Goal: Task Accomplishment & Management: Use online tool/utility

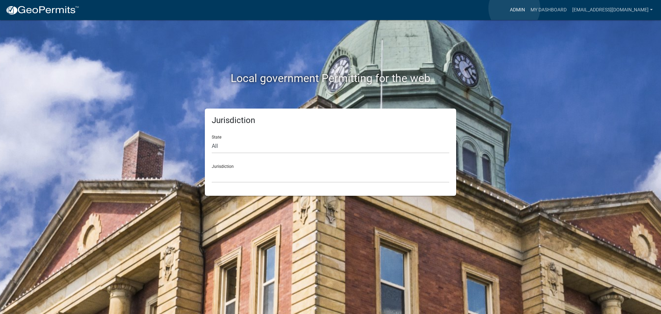
click at [514, 8] on link "Admin" at bounding box center [517, 9] width 21 height 13
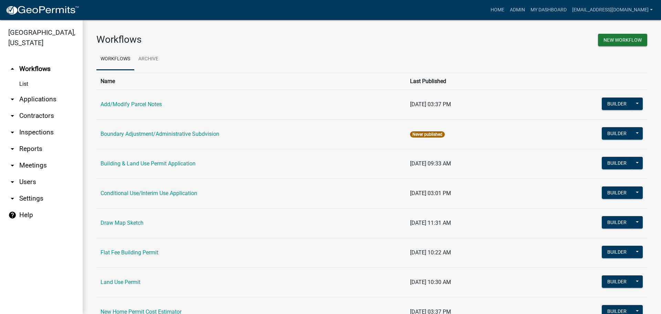
click at [28, 97] on link "arrow_drop_down Applications" at bounding box center [41, 99] width 83 height 17
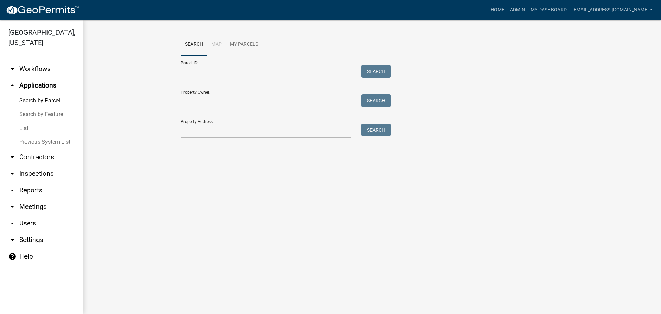
click at [27, 128] on link "List" at bounding box center [41, 128] width 83 height 14
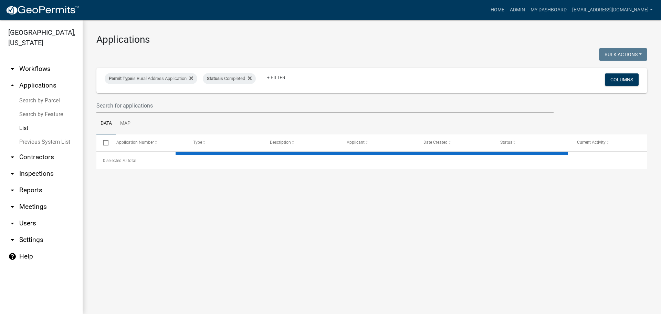
select select "3: 100"
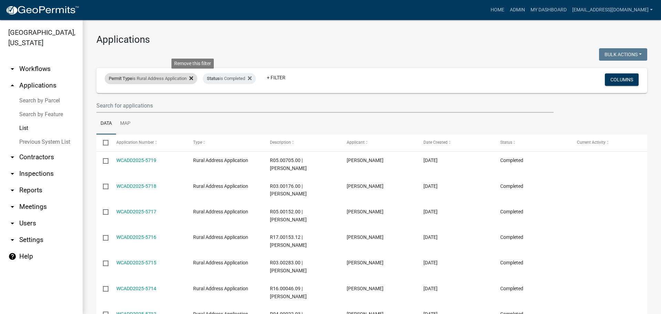
click at [193, 80] on icon at bounding box center [191, 78] width 4 height 6
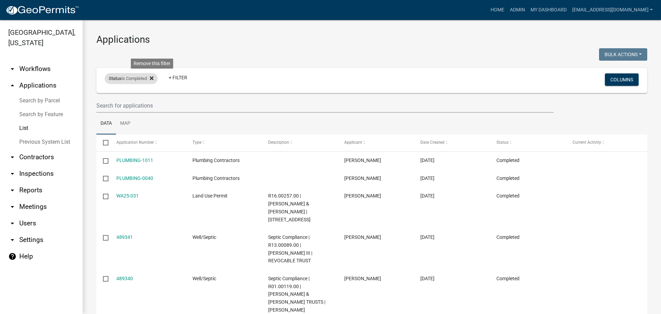
click at [154, 78] on icon at bounding box center [152, 78] width 4 height 4
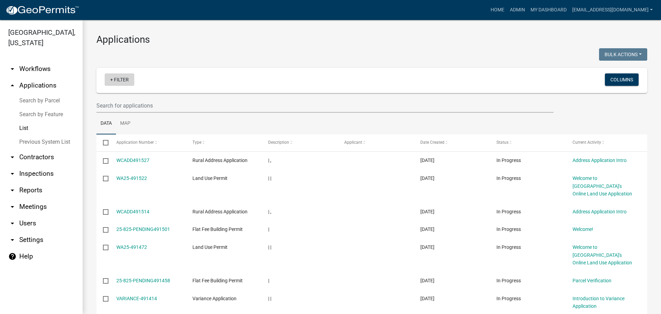
click at [121, 81] on link "+ Filter" at bounding box center [120, 79] width 30 height 12
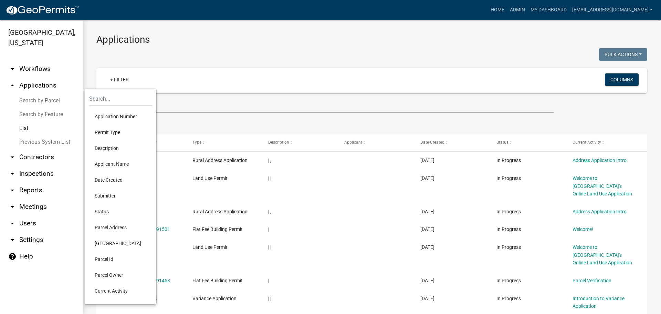
click at [101, 211] on li "Status" at bounding box center [120, 211] width 63 height 16
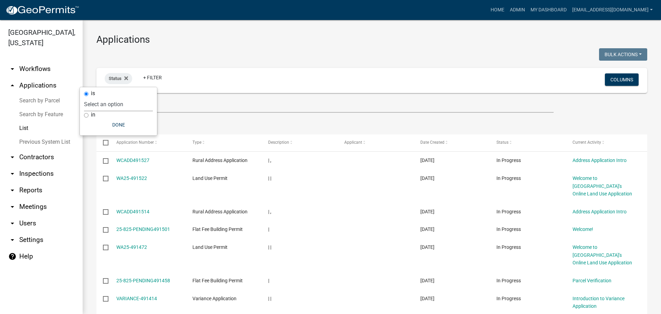
click at [135, 107] on select "Select an option Not Started In Progress Completed Expired Locked Withdrawn Voi…" at bounding box center [118, 104] width 69 height 14
select select "1"
click at [98, 97] on select "Select an option Not Started In Progress Completed Expired Locked Withdrawn Voi…" at bounding box center [118, 104] width 69 height 14
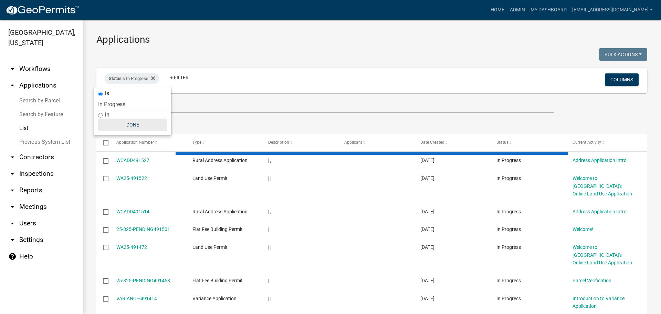
click at [124, 122] on button "Done" at bounding box center [132, 124] width 69 height 12
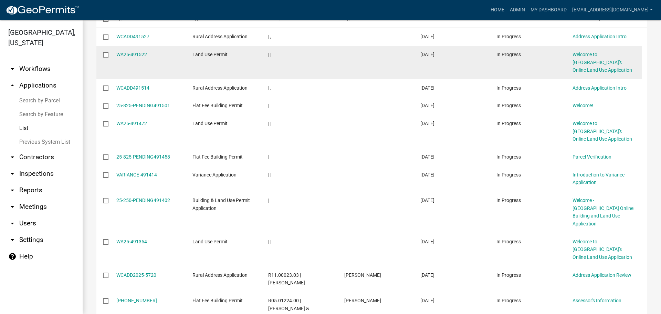
scroll to position [103, 0]
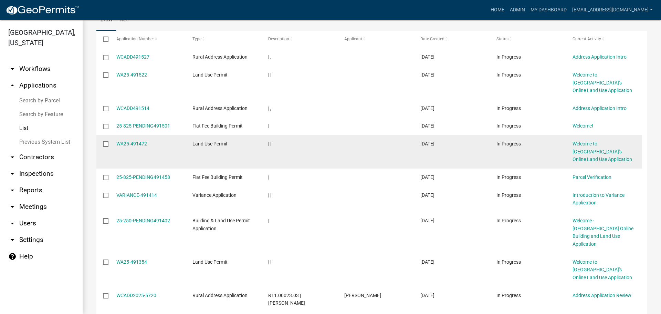
click at [106, 143] on input "checkbox" at bounding box center [105, 143] width 4 height 4
checkbox input "true"
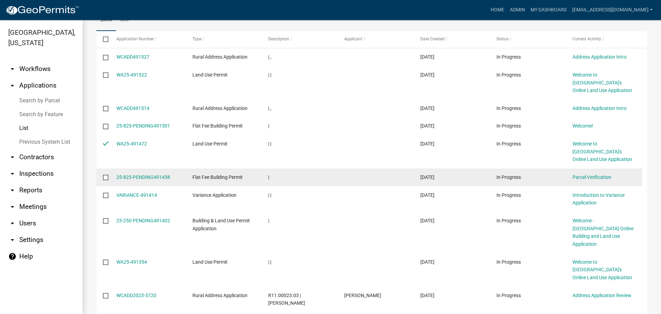
click at [104, 176] on input "checkbox" at bounding box center [105, 177] width 4 height 4
checkbox input "true"
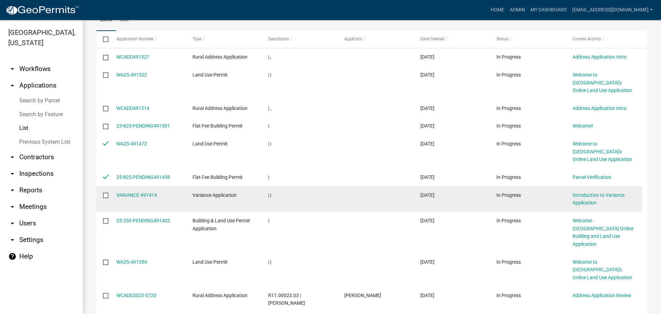
click at [105, 193] on input "checkbox" at bounding box center [105, 194] width 4 height 4
checkbox input "true"
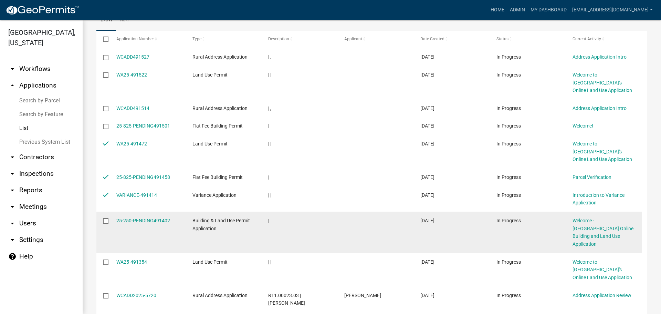
click at [106, 219] on input "checkbox" at bounding box center [105, 220] width 4 height 4
checkbox input "true"
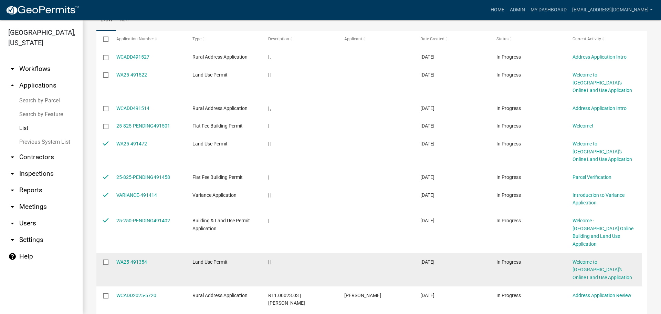
click at [106, 253] on datatable-body-cell at bounding box center [102, 269] width 13 height 33
click at [107, 259] on input "checkbox" at bounding box center [105, 261] width 4 height 4
checkbox input "true"
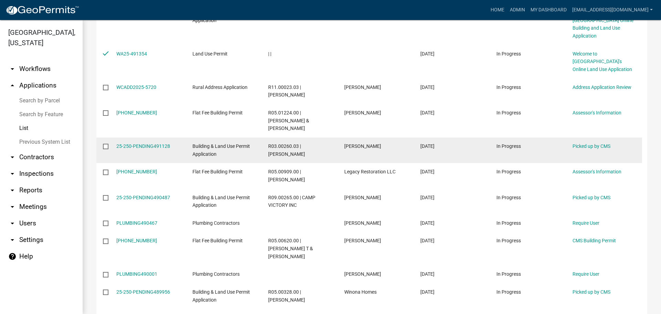
scroll to position [344, 0]
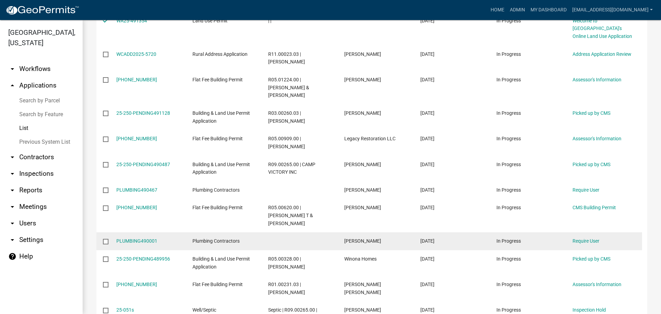
click at [106, 239] on input "checkbox" at bounding box center [105, 241] width 4 height 4
checkbox input "true"
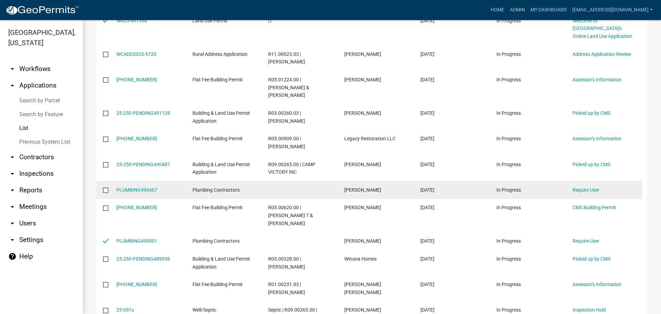
click at [104, 187] on input "checkbox" at bounding box center [105, 189] width 4 height 4
checkbox input "true"
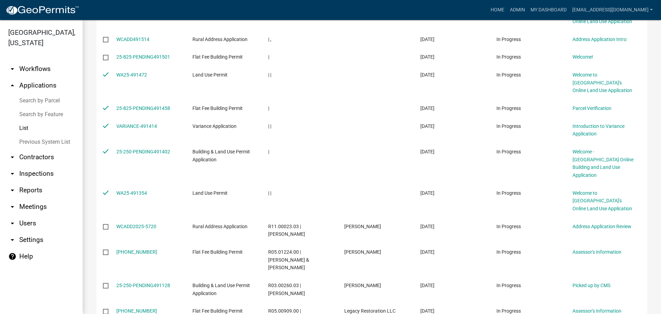
scroll to position [0, 0]
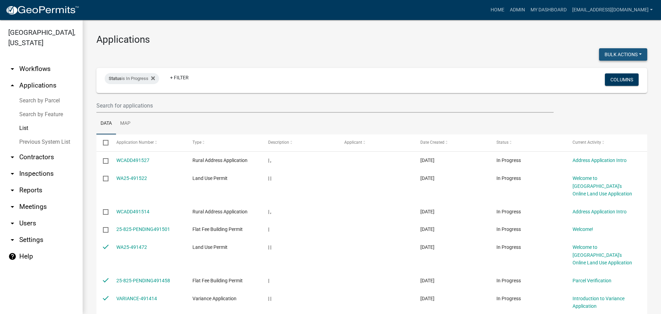
click at [621, 52] on button "Bulk Actions" at bounding box center [623, 54] width 48 height 12
click at [600, 74] on button "Void" at bounding box center [619, 72] width 55 height 17
checkbox input "false"
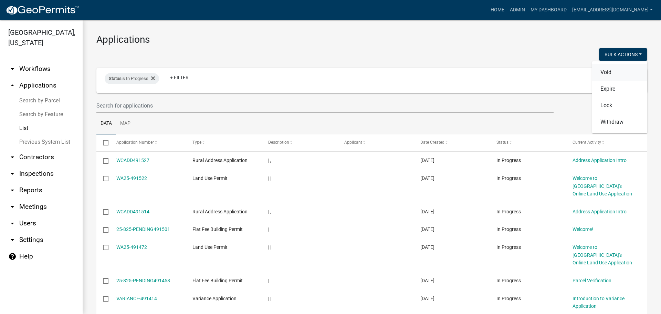
checkbox input "false"
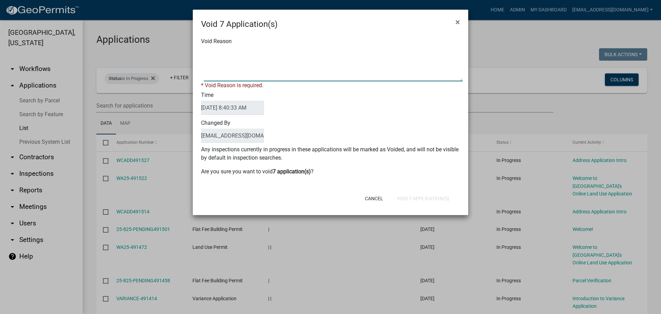
click at [237, 60] on textarea "Void Reason" at bounding box center [333, 64] width 259 height 34
type textarea "Application Abandoned"
click at [356, 128] on div "Changed By sgertken@co.wabasha.mn.us" at bounding box center [330, 131] width 269 height 28
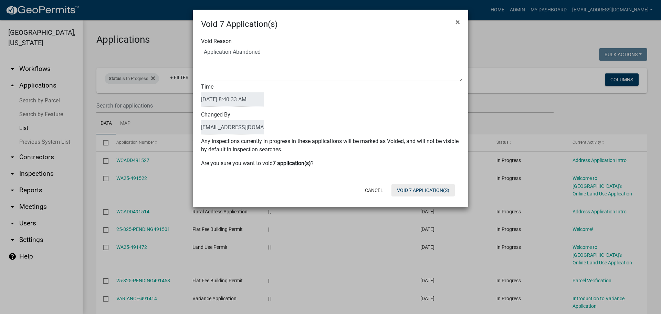
click at [409, 187] on button "Void 7 Application(s)" at bounding box center [422, 190] width 63 height 12
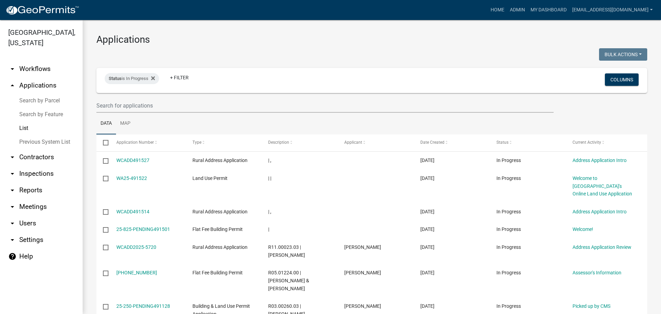
click at [27, 186] on link "arrow_drop_down Reports" at bounding box center [41, 190] width 83 height 17
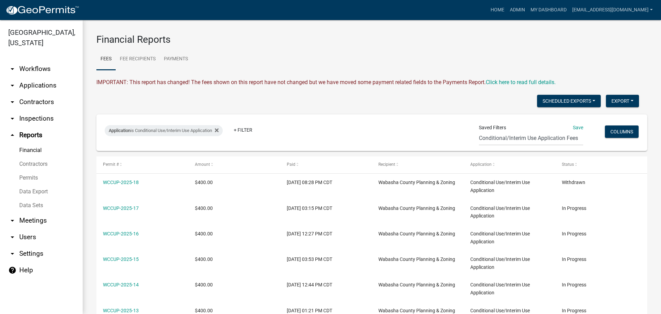
click at [29, 202] on link "Data Sets" at bounding box center [41, 205] width 83 height 14
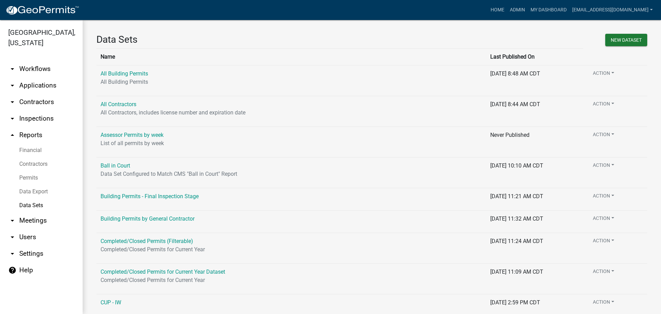
click at [31, 191] on link "Data Export" at bounding box center [41, 192] width 83 height 14
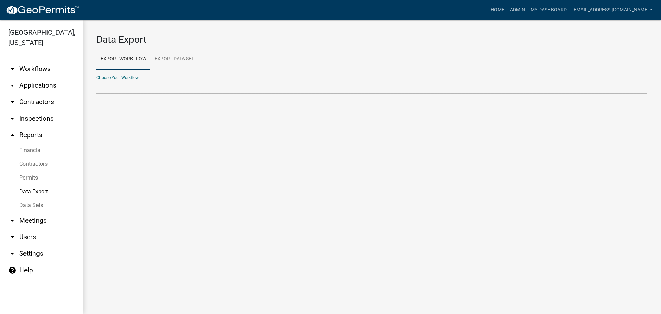
click at [130, 88] on select "Add/Modify Parcel Notes Building & Land Use Permit Application Conditional Use/…" at bounding box center [371, 87] width 551 height 14
select select "17: Object"
click at [96, 80] on select "Add/Modify Parcel Notes Building & Land Use Permit Application Conditional Use/…" at bounding box center [371, 87] width 551 height 14
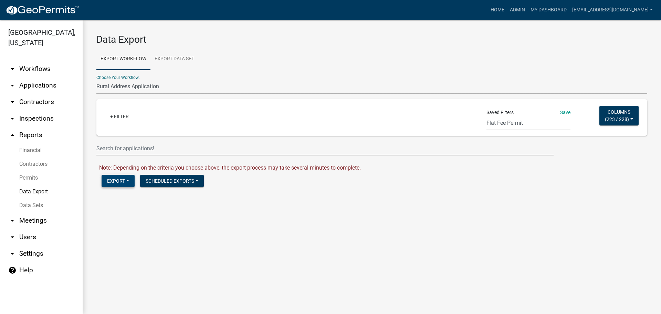
click at [125, 181] on button "Export" at bounding box center [118, 181] width 33 height 12
click at [126, 197] on button "Excel Format (.xlsx)" at bounding box center [137, 198] width 70 height 17
click at [165, 196] on link "Download Rural Address Application.xlsx" at bounding box center [149, 195] width 100 height 7
click at [38, 87] on link "arrow_drop_down Applications" at bounding box center [41, 85] width 83 height 17
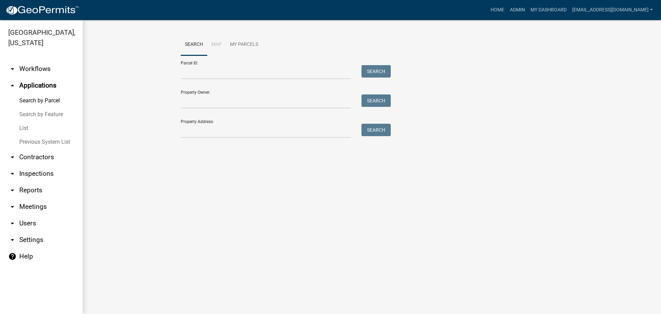
click at [22, 130] on link "List" at bounding box center [41, 128] width 83 height 14
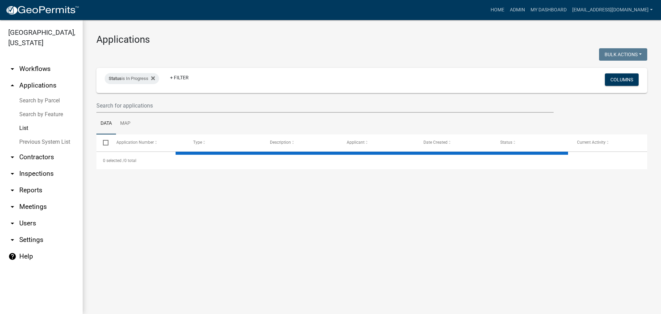
select select "3: 100"
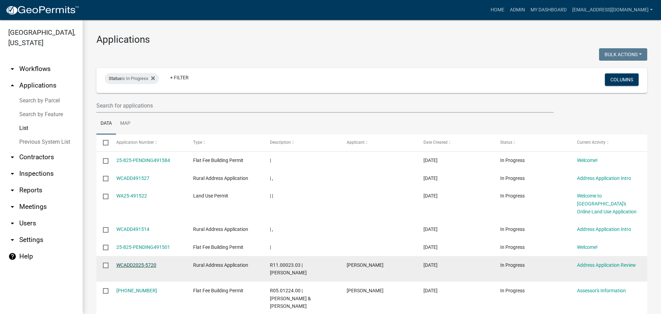
click at [136, 264] on link "WCADD2025-5720" at bounding box center [136, 265] width 40 height 6
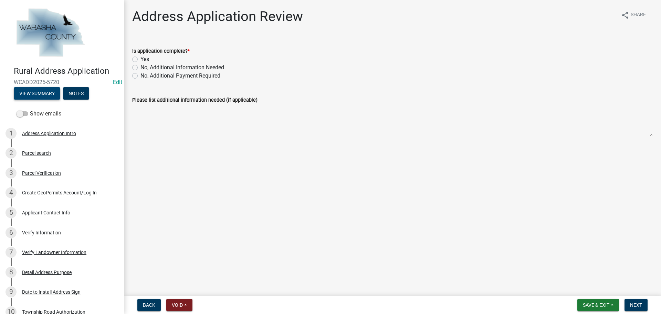
click at [35, 94] on button "View Summary" at bounding box center [37, 93] width 46 height 12
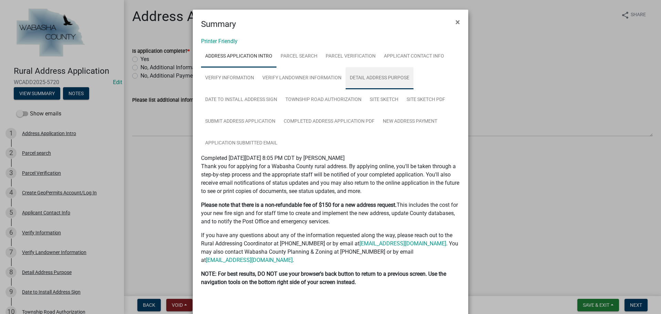
click at [365, 80] on link "Detail Address Purpose" at bounding box center [380, 78] width 68 height 22
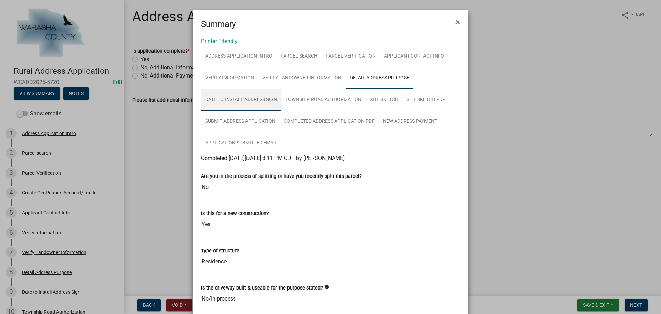
click at [239, 101] on link "Date to Install Address Sign" at bounding box center [241, 100] width 80 height 22
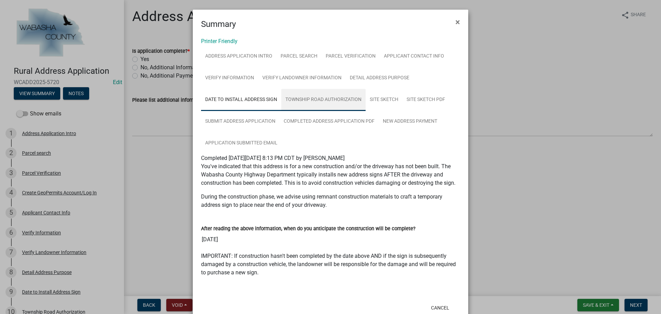
click at [299, 101] on link "Township Road Authorization" at bounding box center [323, 100] width 84 height 22
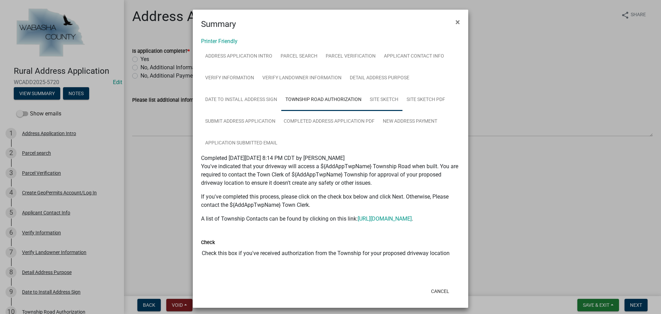
click at [380, 98] on link "Site Sketch" at bounding box center [384, 100] width 37 height 22
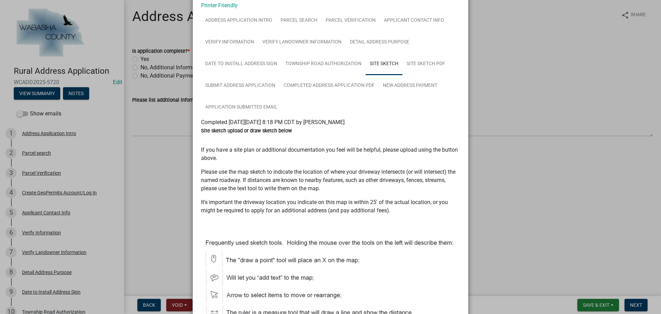
scroll to position [34, 0]
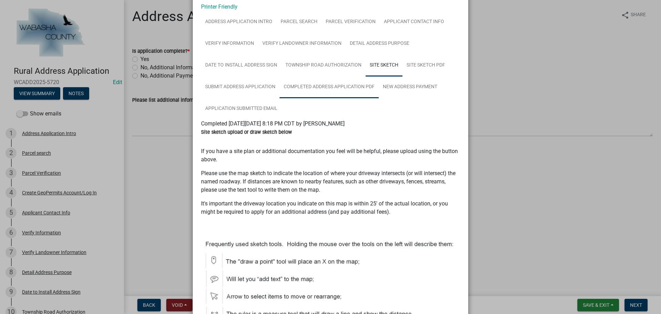
click at [326, 90] on link "Completed Address Application PDF" at bounding box center [329, 87] width 99 height 22
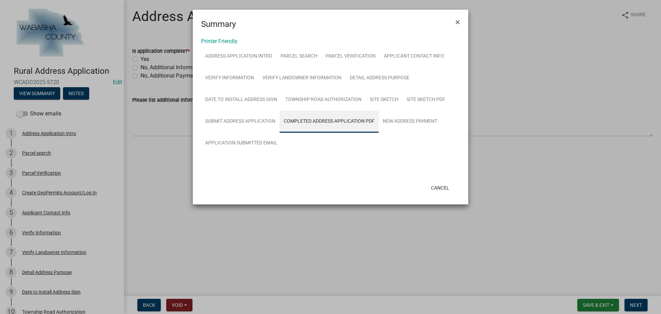
scroll to position [0, 0]
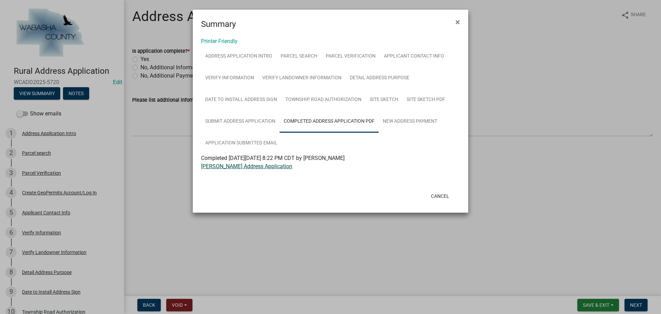
click at [239, 166] on link "Joseph F Mahoney Address Application" at bounding box center [246, 166] width 91 height 7
click at [409, 120] on link "New Address Payment" at bounding box center [410, 121] width 63 height 22
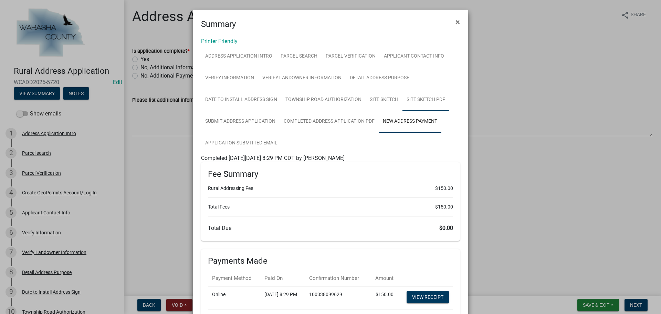
click at [420, 97] on link "Site Sketch PDF" at bounding box center [425, 100] width 47 height 22
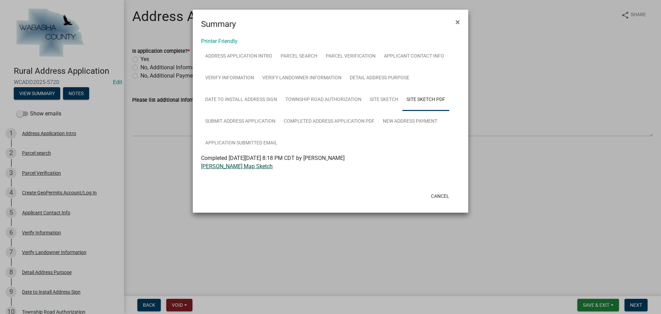
click at [227, 165] on link "Joseph F Mahoney Map Sketch" at bounding box center [237, 166] width 72 height 7
click at [437, 195] on button "Cancel" at bounding box center [439, 196] width 29 height 12
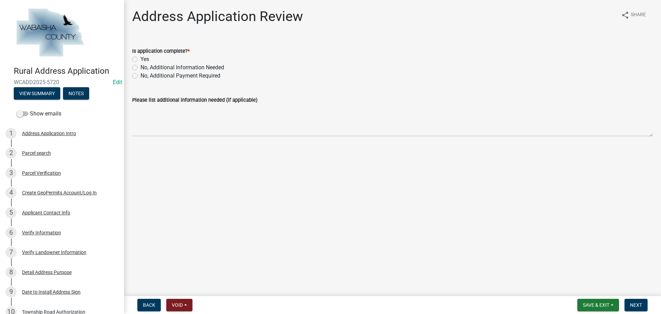
click at [140, 58] on label "Yes" at bounding box center [144, 59] width 9 height 8
click at [140, 58] on input "Yes" at bounding box center [142, 57] width 4 height 4
radio input "true"
click at [637, 305] on span "Next" at bounding box center [636, 305] width 12 height 6
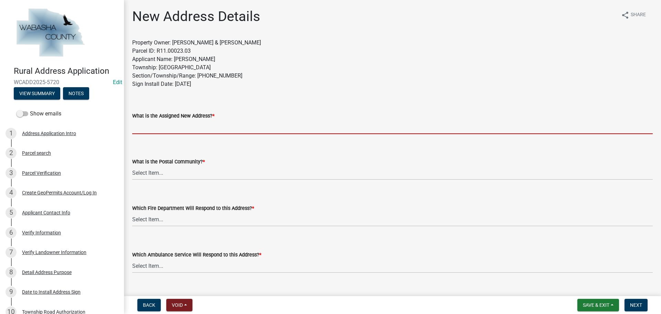
click at [198, 129] on input "What is the Assigned New Address? *" at bounding box center [392, 127] width 520 height 14
paste input "[STREET_ADDRESS]"
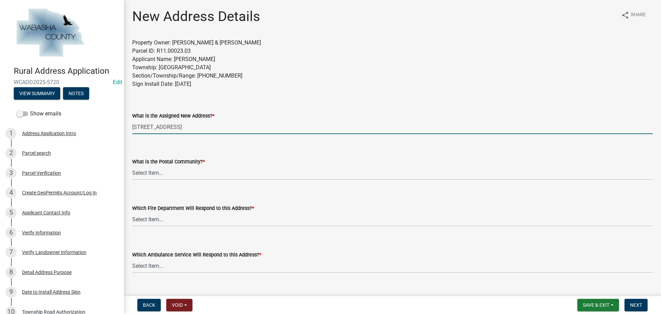
type input "[STREET_ADDRESS]"
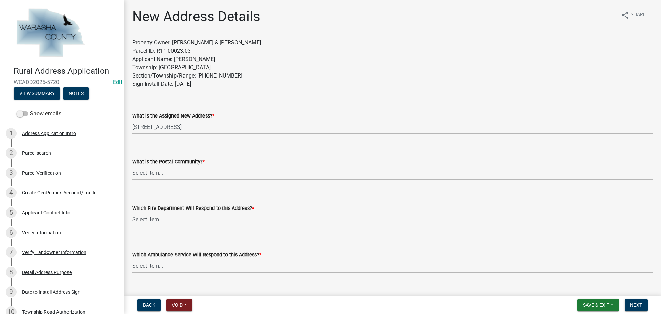
click at [164, 172] on select "Select Item... Altura Bellechester Goodhue Elgin Hammond Kellogg Lake City Maze…" at bounding box center [392, 173] width 520 height 14
click at [132, 166] on select "Select Item... Altura Bellechester Goodhue Elgin Hammond Kellogg Lake City Maze…" at bounding box center [392, 173] width 520 height 14
select select "14c6c13b-027e-4979-88d5-64e8ecd7a98f"
click at [184, 221] on select "Select Item... Elgin Fire Department Goodhue Fire Department Kellogg Fire Depar…" at bounding box center [392, 219] width 520 height 14
click at [132, 212] on select "Select Item... Elgin Fire Department Goodhue Fire Department Kellogg Fire Depar…" at bounding box center [392, 219] width 520 height 14
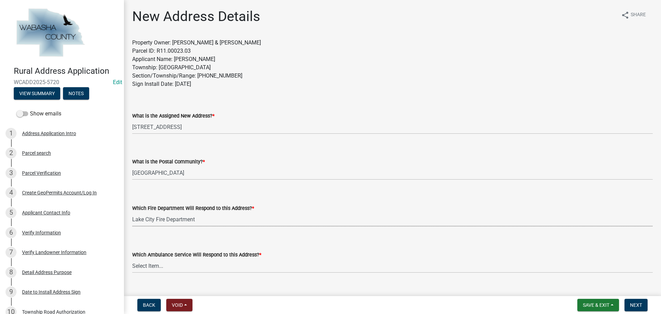
select select "18acae71-45d7-4da7-849e-5c4766cc7b2b"
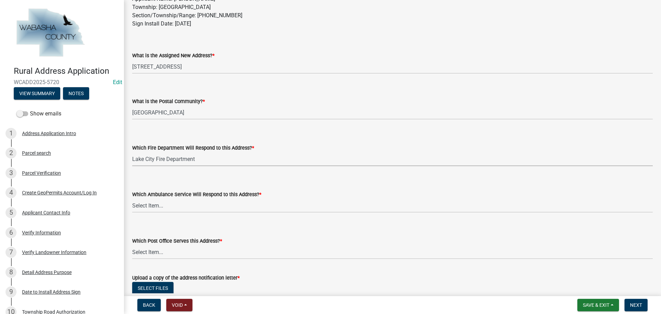
scroll to position [69, 0]
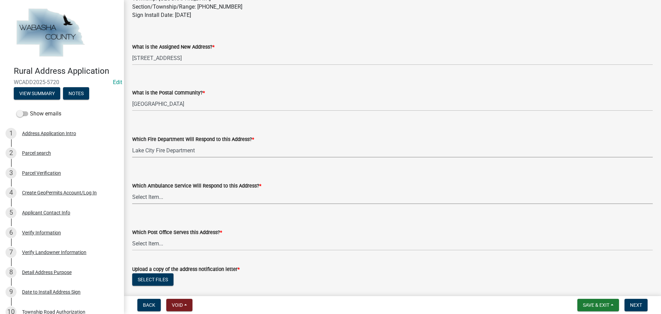
click at [176, 196] on select "Select Item... Elgin Ambulance Lake City Ambulance Mayo Clinic Ambulance Wabash…" at bounding box center [392, 197] width 520 height 14
click at [132, 190] on select "Select Item... Elgin Ambulance Lake City Ambulance Mayo Clinic Ambulance Wabash…" at bounding box center [392, 197] width 520 height 14
select select "998697cc-b88c-433b-957e-4c51d807fe64"
click at [183, 242] on select "Select Item... Goodhue Post Office Lake City Post Office Lewiston Post Office M…" at bounding box center [392, 243] width 520 height 14
click at [132, 236] on select "Select Item... Goodhue Post Office Lake City Post Office Lewiston Post Office M…" at bounding box center [392, 243] width 520 height 14
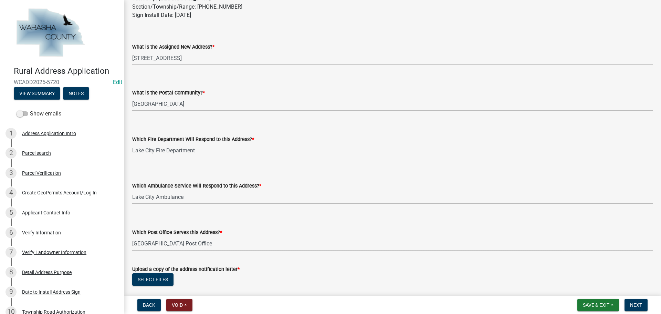
select select "ae1a5211-d51b-419a-a509-1dce62e985f8"
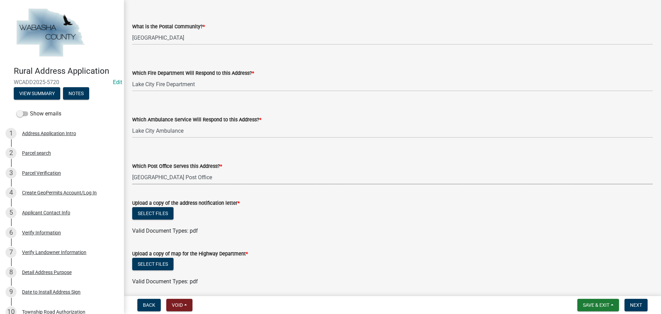
scroll to position [138, 0]
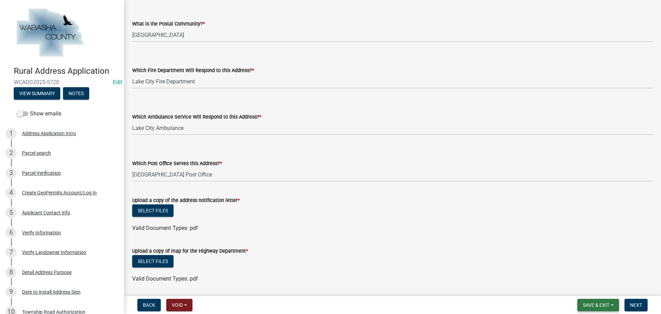
click at [604, 308] on button "Save & Exit" at bounding box center [598, 304] width 42 height 12
click at [581, 267] on button "Save" at bounding box center [591, 270] width 55 height 17
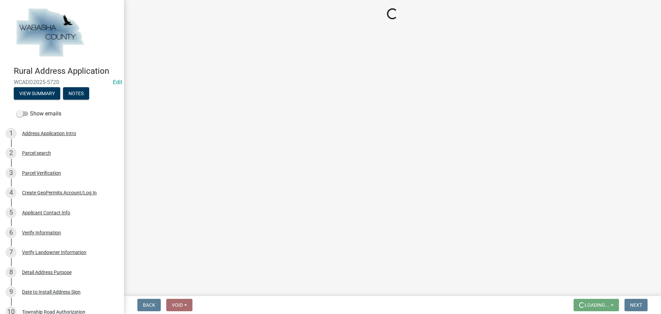
scroll to position [0, 0]
select select "14c6c13b-027e-4979-88d5-64e8ecd7a98f"
select select "18acae71-45d7-4da7-849e-5c4766cc7b2b"
select select "998697cc-b88c-433b-957e-4c51d807fe64"
select select "ae1a5211-d51b-419a-a509-1dce62e985f8"
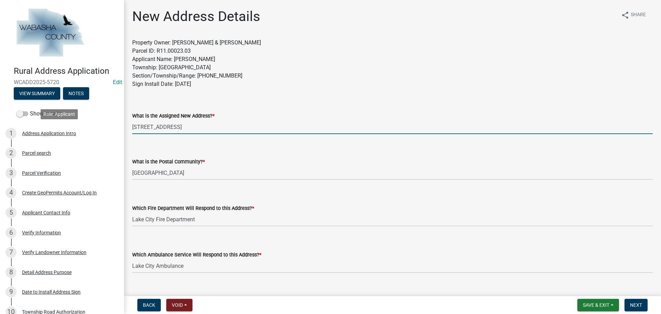
drag, startPoint x: 188, startPoint y: 127, endPoint x: 128, endPoint y: 134, distance: 60.6
click at [95, 133] on div "Rural Address Application WCADD2025-5720 Edit View Summary Notes Show emails 1 …" at bounding box center [330, 157] width 661 height 314
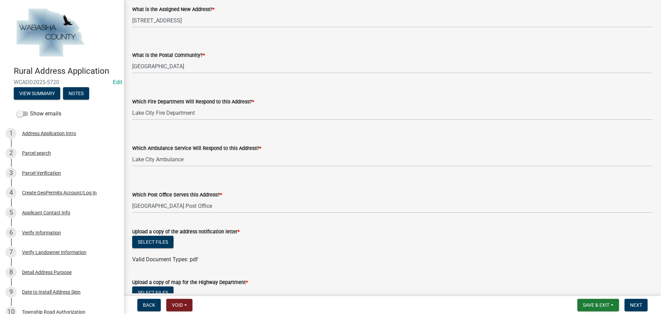
scroll to position [172, 0]
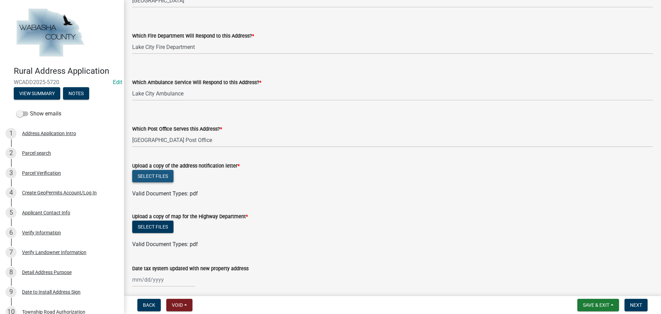
click at [161, 175] on button "Select files" at bounding box center [152, 176] width 41 height 12
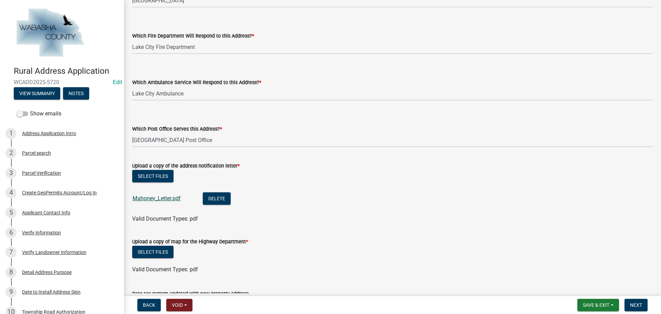
click at [165, 197] on link "Mahoney_Letter.pdf" at bounding box center [157, 198] width 48 height 7
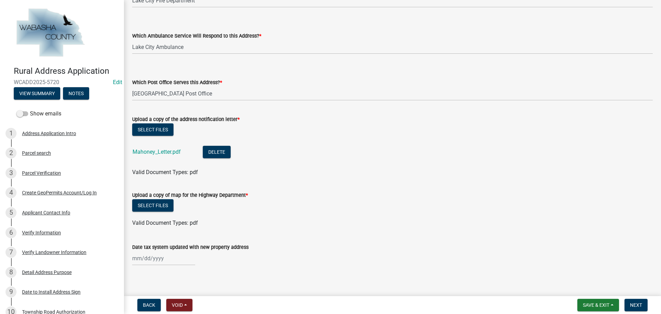
scroll to position [224, 0]
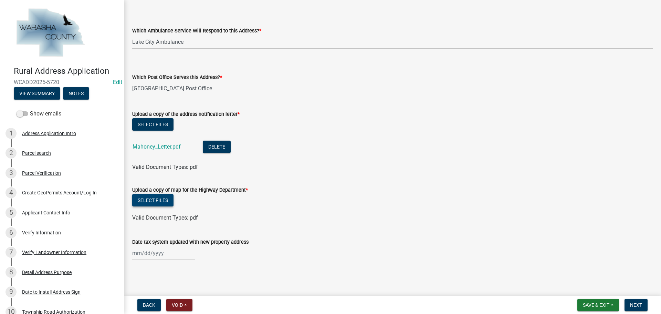
click at [151, 201] on button "Select files" at bounding box center [152, 200] width 41 height 12
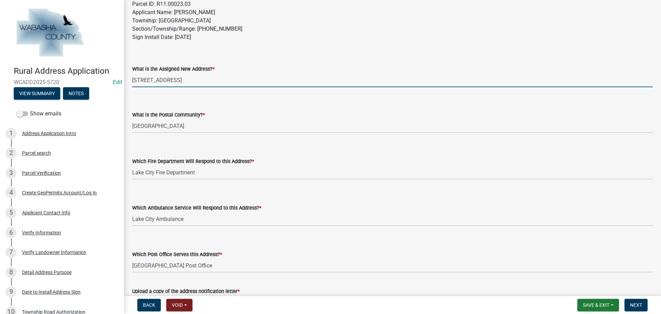
scroll to position [241, 0]
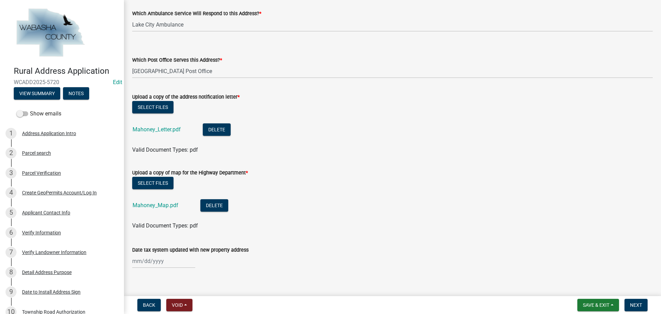
click at [166, 261] on div at bounding box center [163, 261] width 63 height 14
select select "10"
select select "2025"
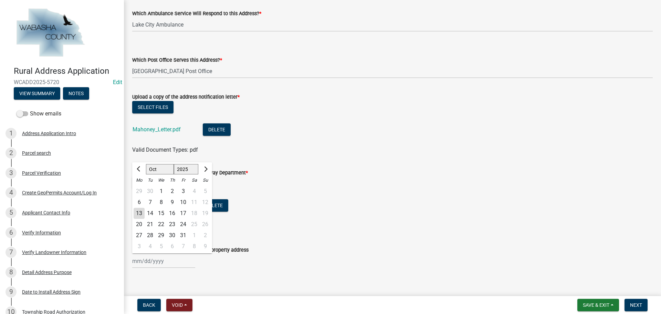
click at [140, 213] on div "13" at bounding box center [139, 213] width 11 height 11
type input "[DATE]"
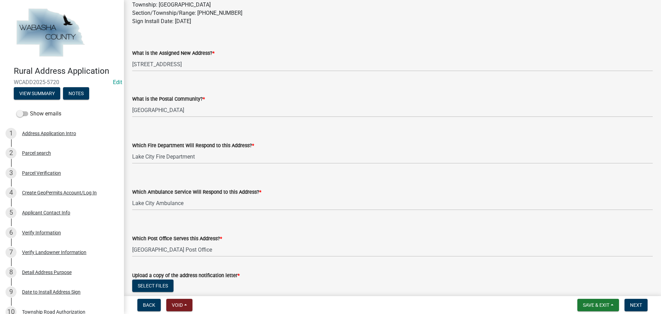
scroll to position [69, 0]
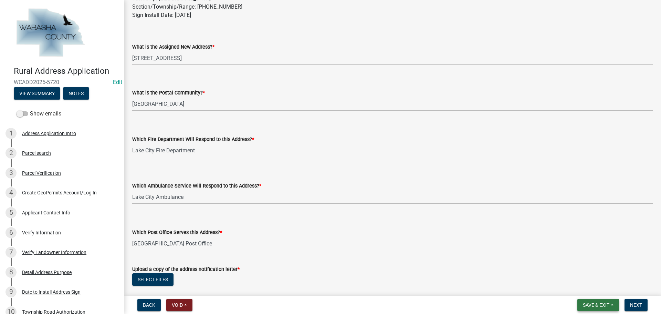
click at [591, 304] on span "Save & Exit" at bounding box center [596, 305] width 27 height 6
click at [578, 269] on button "Save" at bounding box center [591, 270] width 55 height 17
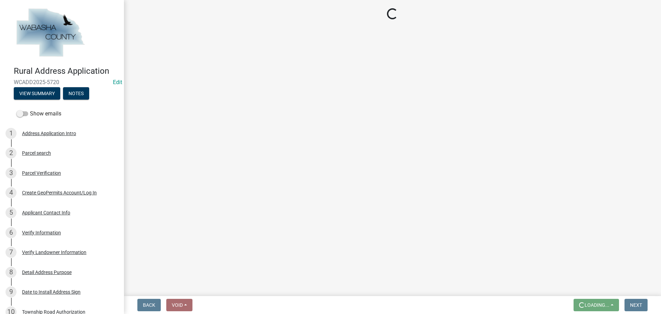
scroll to position [0, 0]
select select "14c6c13b-027e-4979-88d5-64e8ecd7a98f"
select select "18acae71-45d7-4da7-849e-5c4766cc7b2b"
select select "998697cc-b88c-433b-957e-4c51d807fe64"
select select "ae1a5211-d51b-419a-a509-1dce62e985f8"
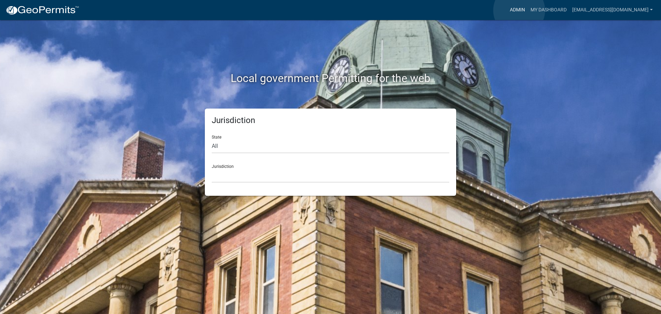
click at [519, 10] on link "Admin" at bounding box center [517, 9] width 21 height 13
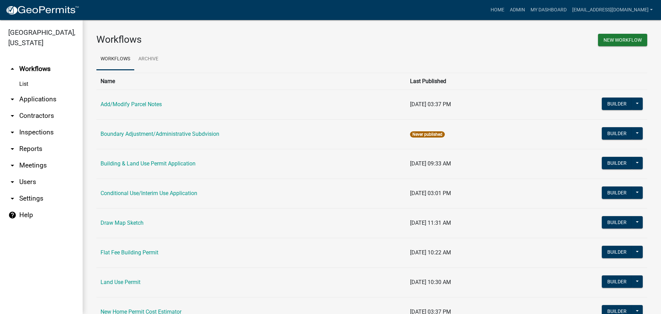
click at [35, 98] on link "arrow_drop_down Applications" at bounding box center [41, 99] width 83 height 17
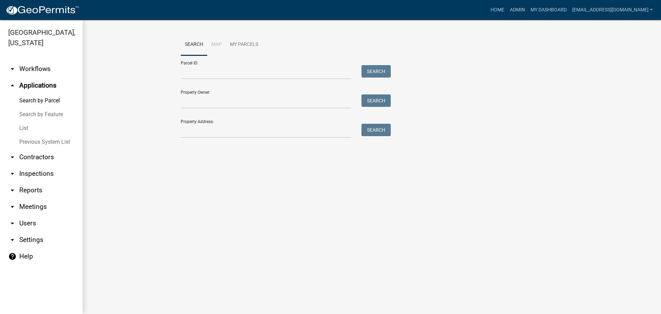
click at [22, 126] on link "List" at bounding box center [41, 128] width 83 height 14
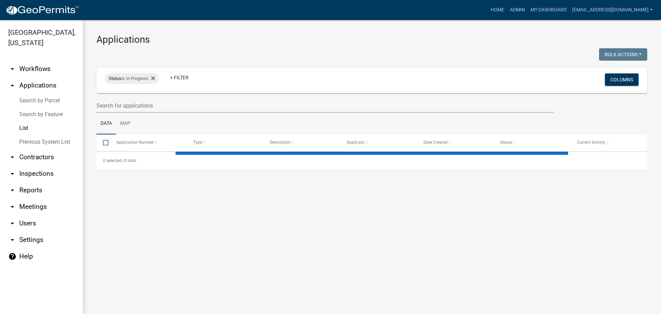
select select "3: 100"
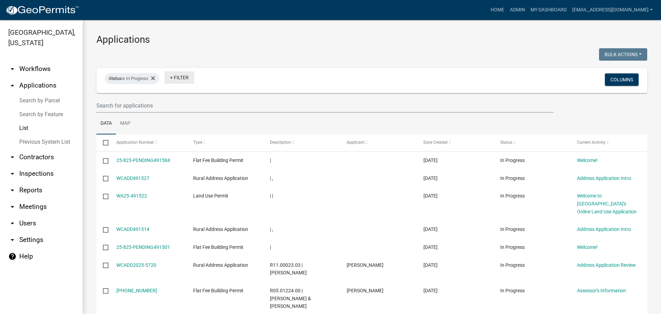
click at [179, 75] on link "+ Filter" at bounding box center [180, 77] width 30 height 12
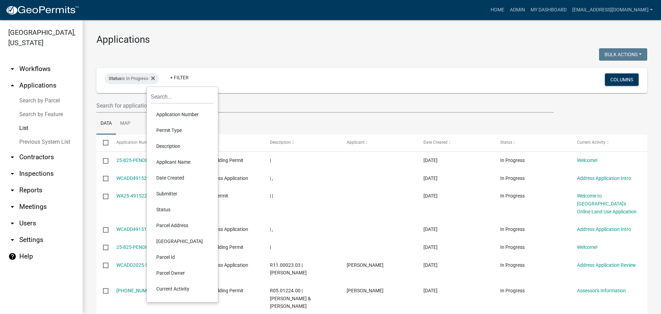
click at [176, 128] on li "Permit Type" at bounding box center [182, 130] width 63 height 16
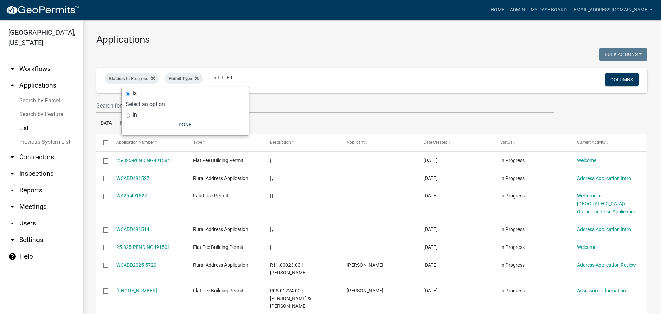
click at [175, 105] on select "Select an option Add/Modify Parcel Notes Boundary Adjustment/Administrative Sub…" at bounding box center [185, 104] width 119 height 14
select select "6634e171-1a0b-4075-8de2-71c78ea846bf"
click at [152, 97] on select "Select an option Add/Modify Parcel Notes Boundary Adjustment/Administrative Sub…" at bounding box center [185, 104] width 119 height 14
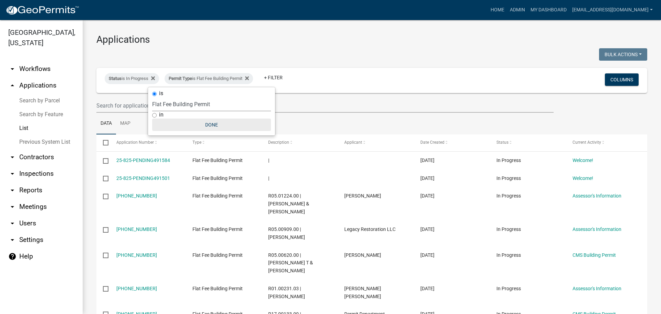
click at [210, 124] on button "Done" at bounding box center [211, 124] width 119 height 12
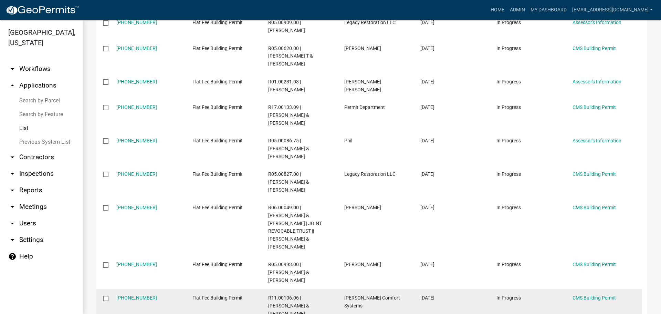
scroll to position [241, 0]
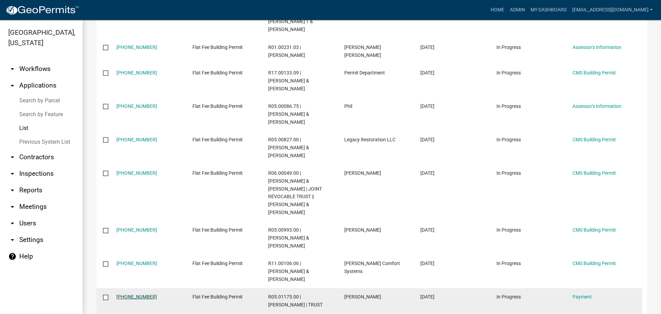
click at [132, 294] on link "25-250-278" at bounding box center [136, 297] width 41 height 6
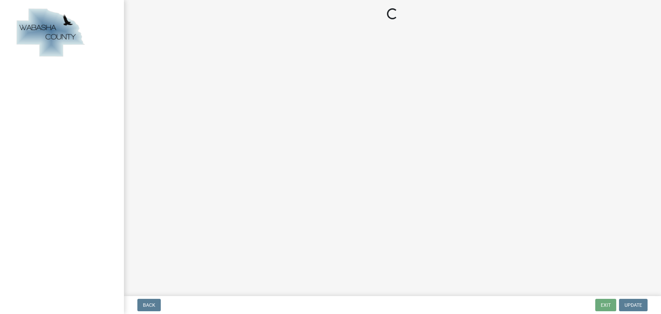
select select "3: 3"
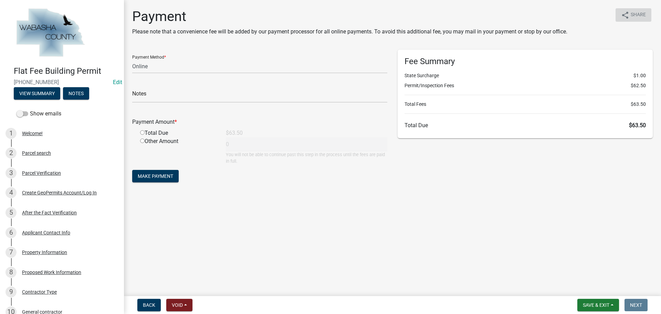
click at [638, 12] on span "Share" at bounding box center [638, 15] width 15 height 8
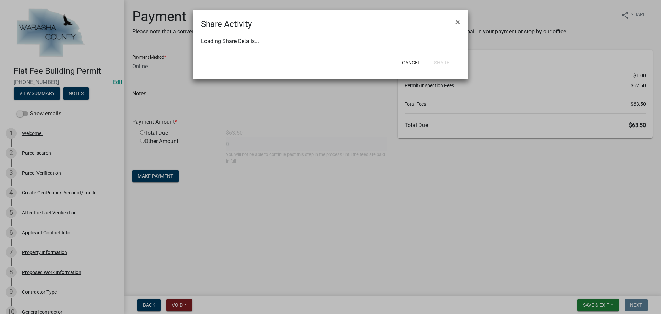
select select "1"
select select "0"
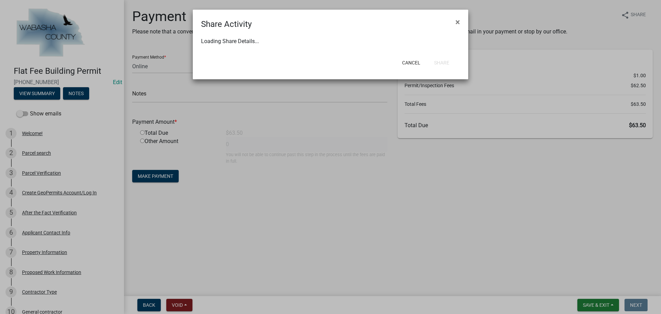
select select "0"
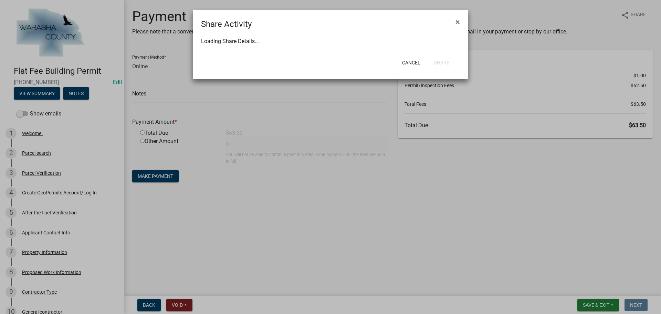
select select "0"
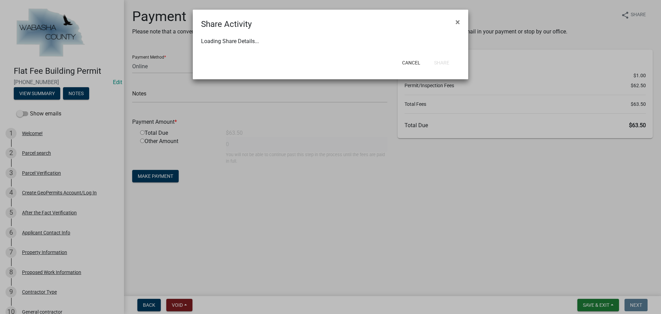
select select "0"
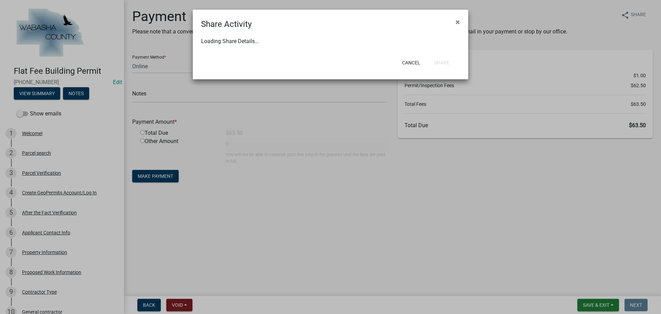
select select "0"
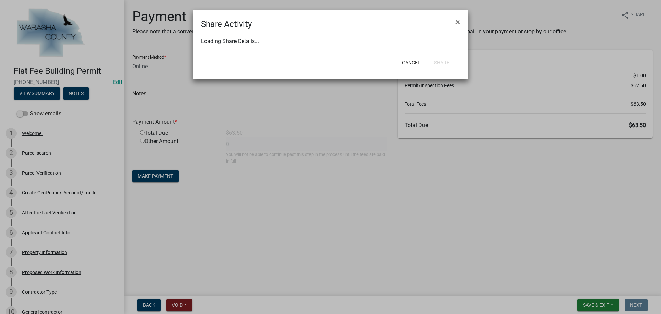
select select "0"
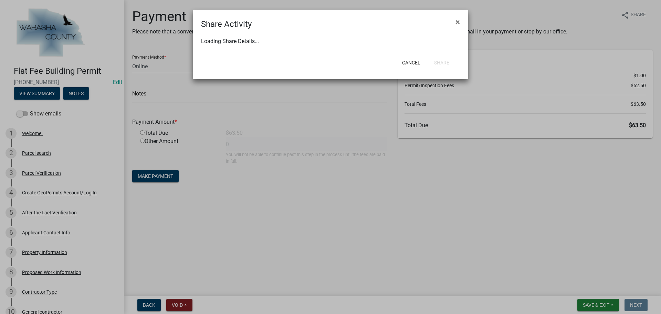
select select "0"
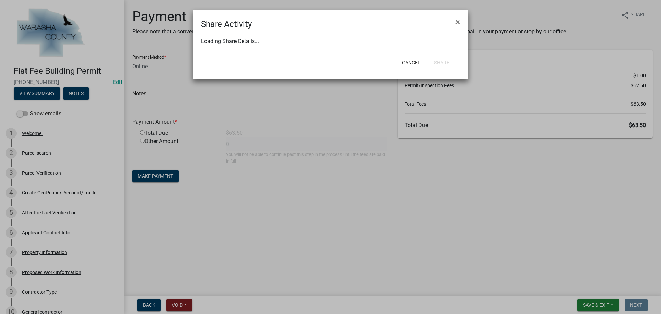
select select "0"
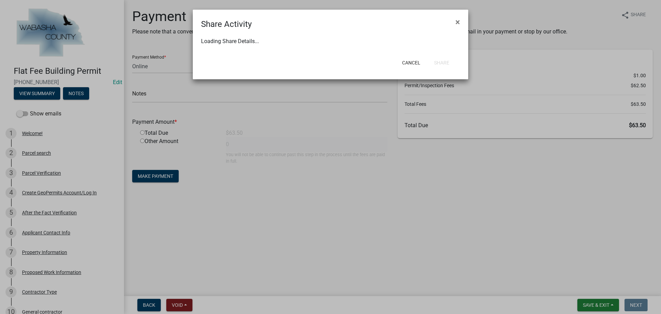
select select "0"
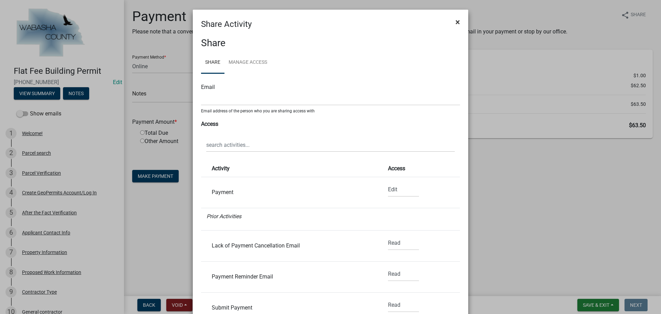
click at [455, 22] on span "×" at bounding box center [457, 22] width 4 height 10
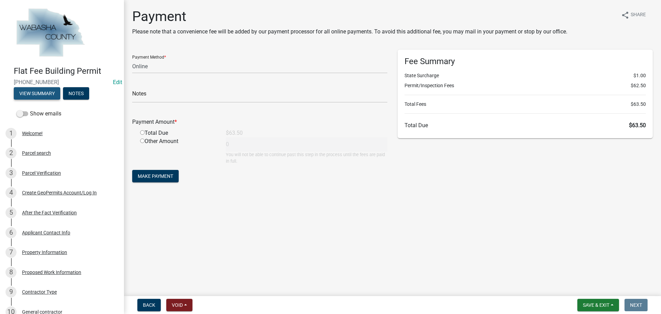
click at [45, 95] on button "View Summary" at bounding box center [37, 93] width 46 height 12
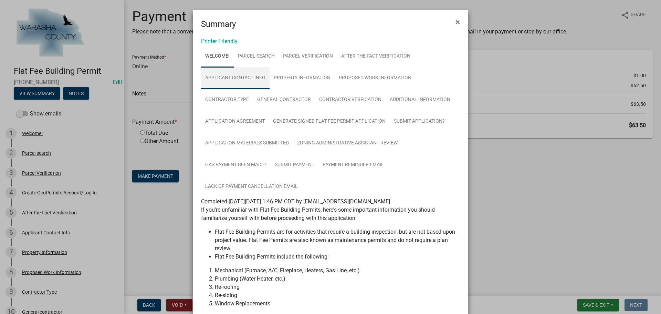
click at [227, 73] on link "Applicant Contact Info" at bounding box center [235, 78] width 69 height 22
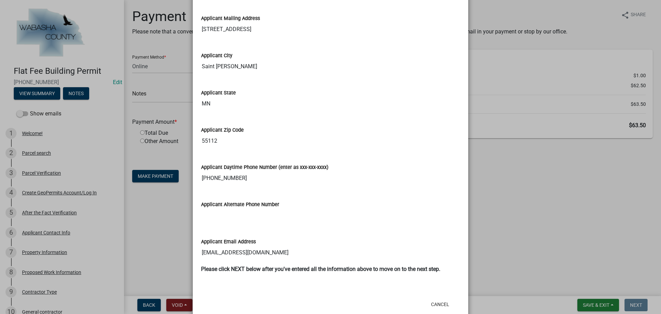
scroll to position [500, 0]
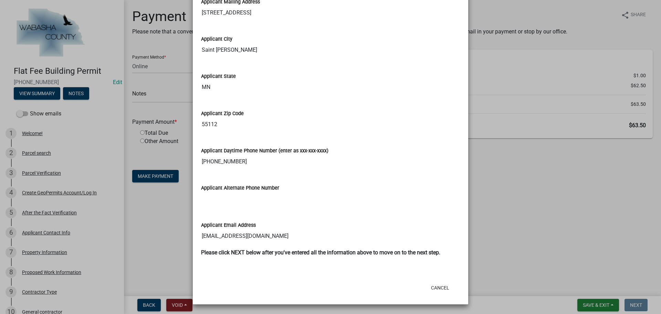
drag, startPoint x: 199, startPoint y: 238, endPoint x: 273, endPoint y: 234, distance: 74.4
click at [275, 235] on input "pherbert@sunnyext.com" at bounding box center [330, 236] width 259 height 14
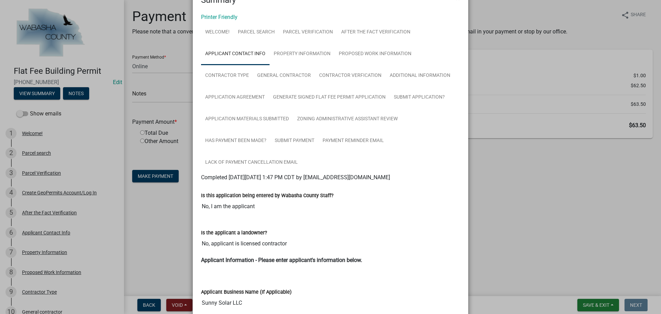
scroll to position [0, 0]
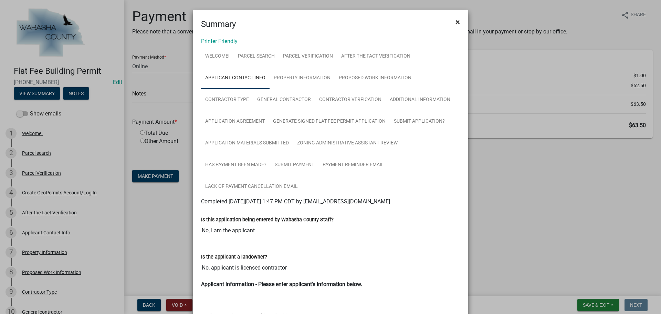
drag, startPoint x: 455, startPoint y: 21, endPoint x: 439, endPoint y: 23, distance: 16.0
click at [455, 21] on span "×" at bounding box center [457, 22] width 4 height 10
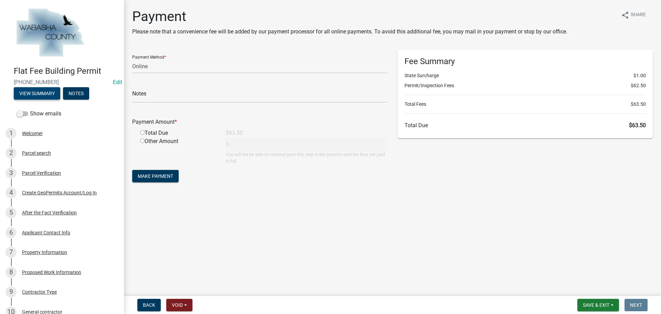
click at [42, 91] on button "View Summary" at bounding box center [37, 93] width 46 height 12
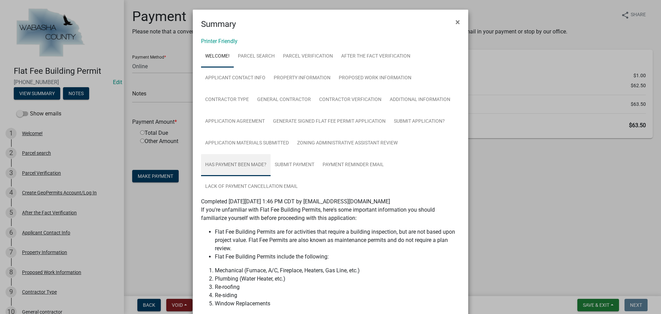
click at [234, 162] on link "Has Payment been made?" at bounding box center [236, 165] width 70 height 22
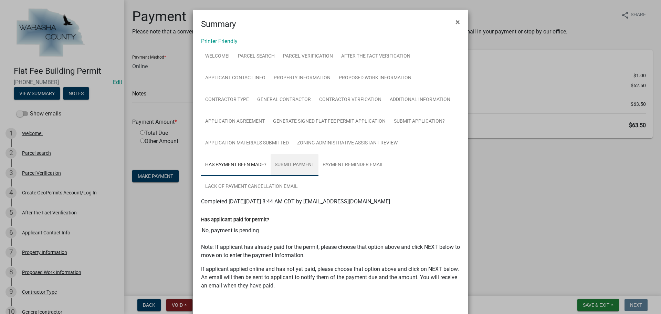
click at [289, 169] on link "Submit Payment" at bounding box center [295, 165] width 48 height 22
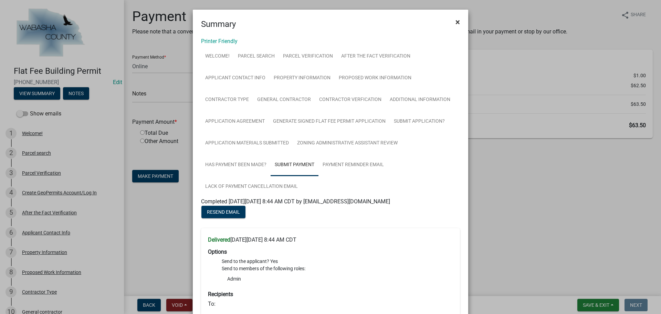
click at [455, 22] on span "×" at bounding box center [457, 22] width 4 height 10
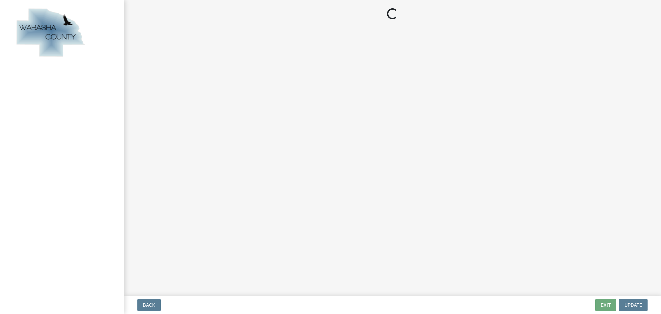
select select "3: 3"
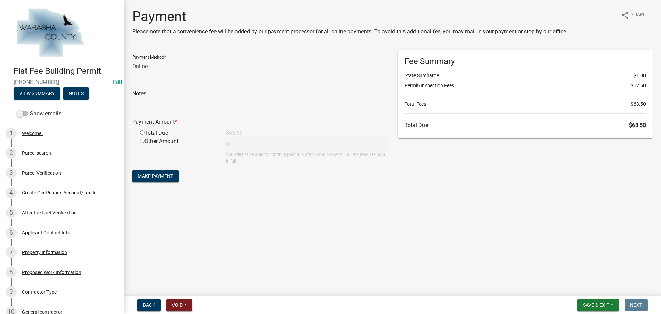
click at [54, 30] on img at bounding box center [50, 33] width 73 height 52
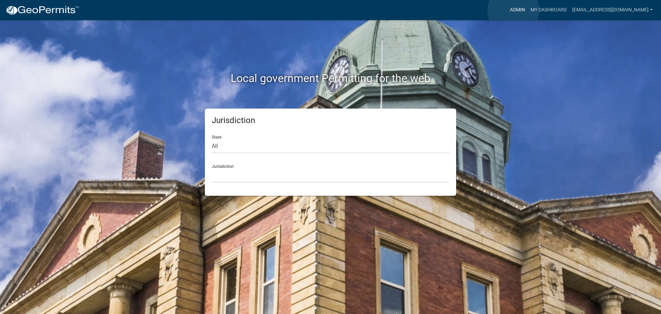
click at [513, 10] on link "Admin" at bounding box center [517, 9] width 21 height 13
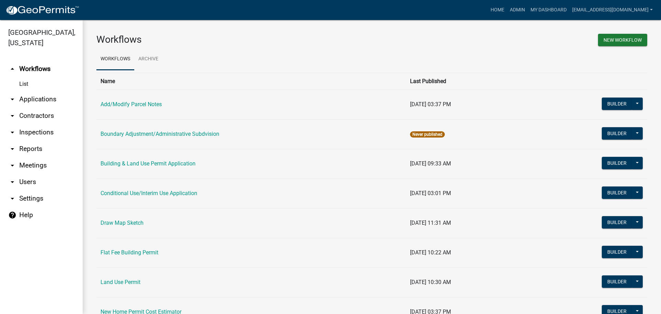
click at [57, 97] on link "arrow_drop_down Applications" at bounding box center [41, 99] width 83 height 17
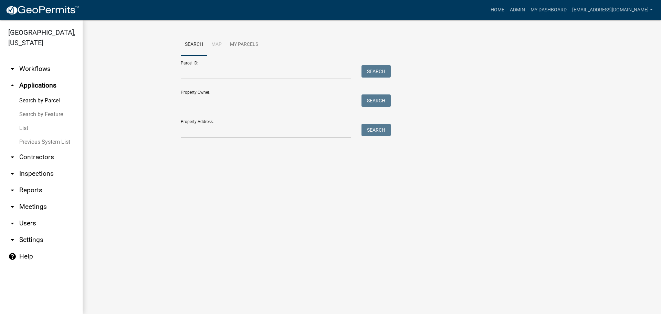
click at [22, 127] on link "List" at bounding box center [41, 128] width 83 height 14
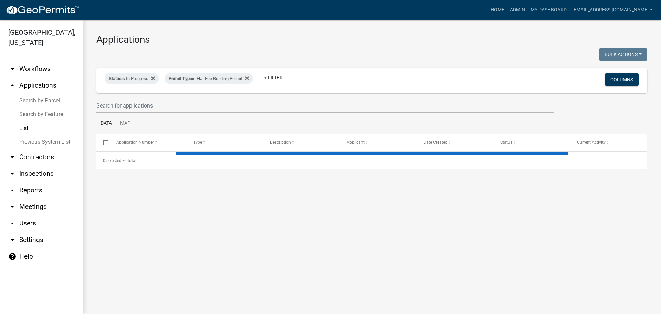
select select "3: 100"
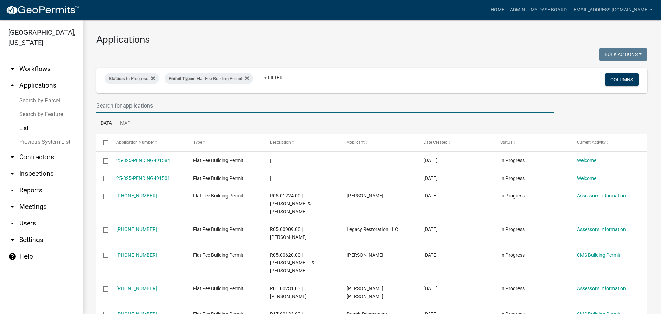
click at [155, 104] on input "text" at bounding box center [324, 105] width 457 height 14
type input "248"
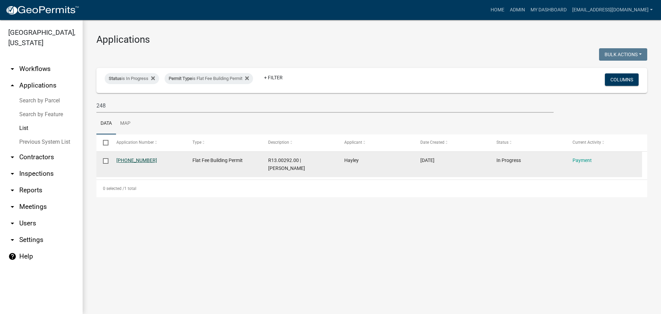
click at [125, 159] on link "25-250-248" at bounding box center [136, 160] width 41 height 6
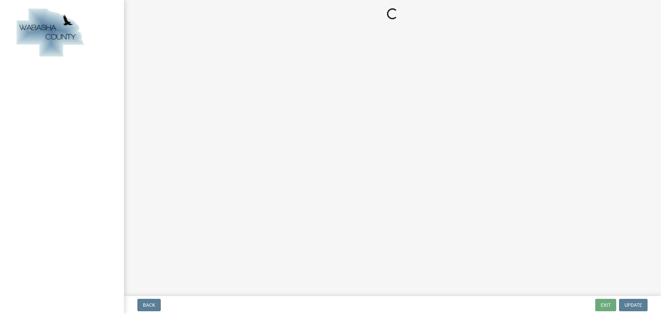
select select "3: 3"
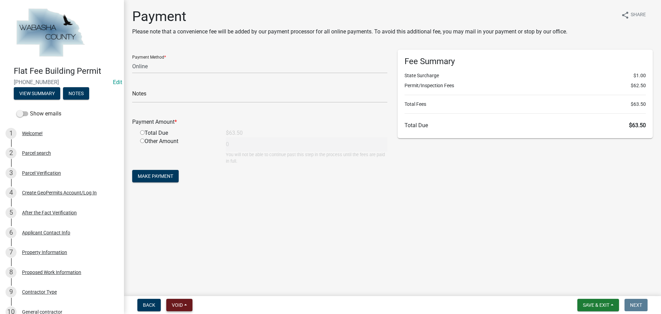
click at [188, 305] on button "Void" at bounding box center [179, 304] width 26 height 12
click at [187, 271] on button "Expire" at bounding box center [193, 270] width 55 height 17
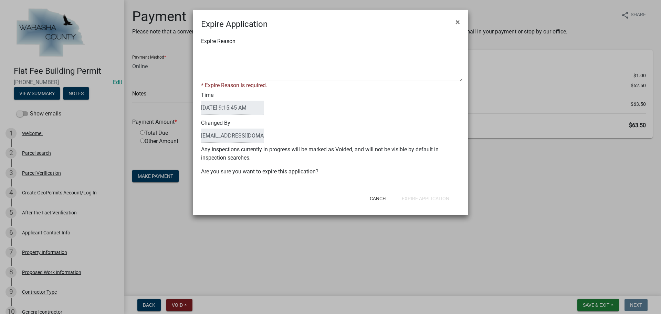
click at [268, 45] on div "Expire Reason * Expire Reason is required." at bounding box center [330, 63] width 269 height 52
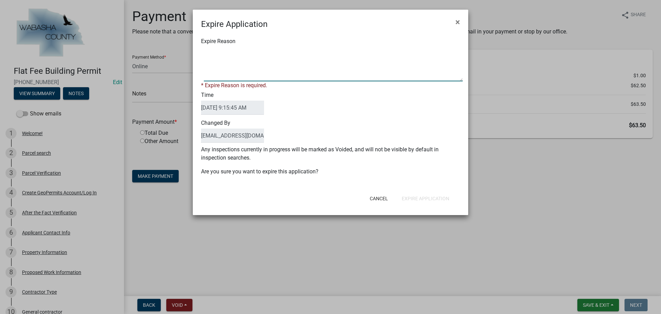
click at [263, 48] on textarea "Expire Reason" at bounding box center [333, 64] width 259 height 34
type textarea "n"
type textarea "No payment received"
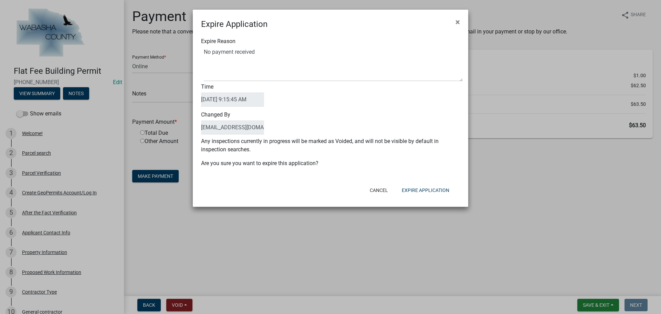
click at [336, 118] on div "Changed By sgertken@co.wabasha.mn.us" at bounding box center [330, 123] width 269 height 28
click at [421, 190] on button "Expire Application" at bounding box center [425, 190] width 59 height 12
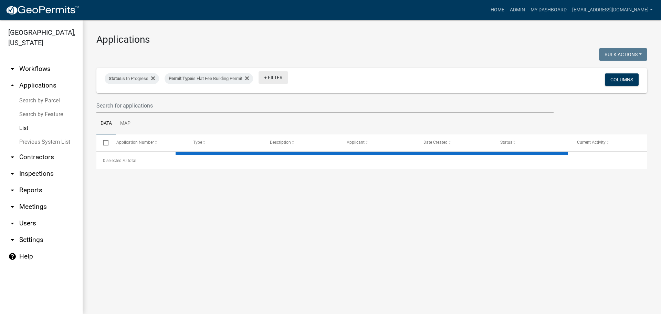
select select "3: 100"
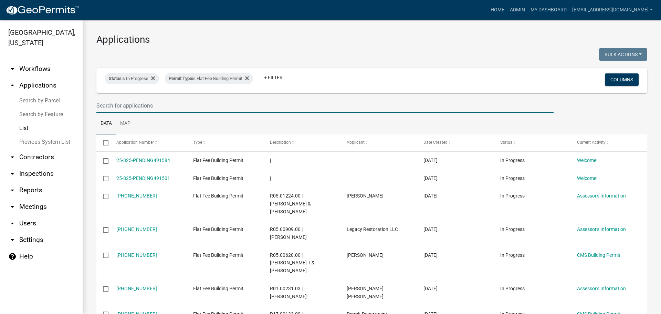
click at [173, 107] on input "text" at bounding box center [324, 105] width 457 height 14
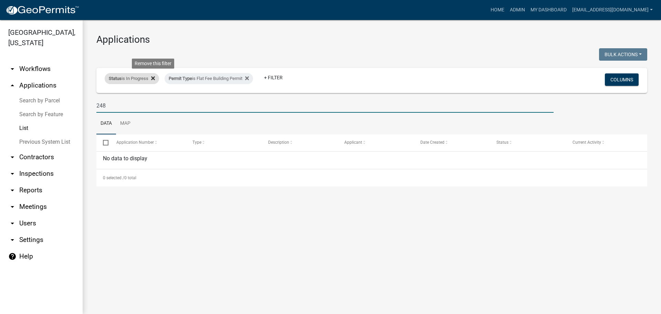
type input "248"
click at [154, 78] on icon at bounding box center [153, 78] width 4 height 4
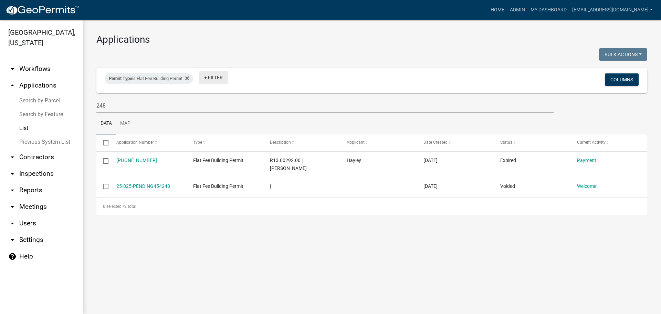
click at [212, 77] on link "+ Filter" at bounding box center [214, 77] width 30 height 12
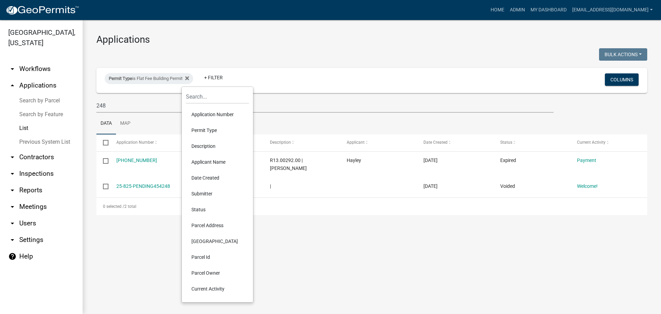
click at [196, 209] on li "Status" at bounding box center [217, 209] width 63 height 16
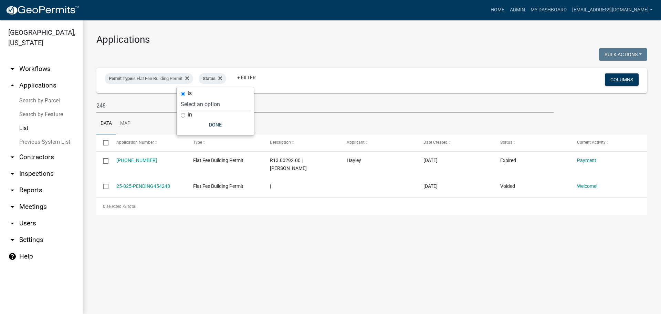
click at [212, 106] on select "Select an option Not Started In Progress Completed Expired Locked Withdrawn Voi…" at bounding box center [215, 104] width 69 height 14
select select "1"
click at [195, 97] on select "Select an option Not Started In Progress Completed Expired Locked Withdrawn Voi…" at bounding box center [215, 104] width 69 height 14
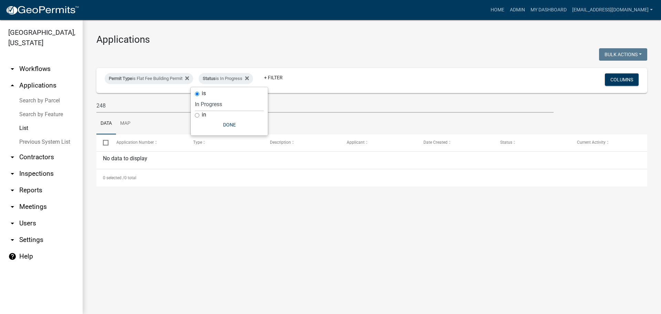
click at [276, 21] on div "Applications Bulk Actions Void Expire Lock Withdraw Permit Type is Flat Fee Bui…" at bounding box center [372, 110] width 578 height 180
click at [32, 188] on link "arrow_drop_down Reports" at bounding box center [41, 190] width 83 height 17
select select "0: null"
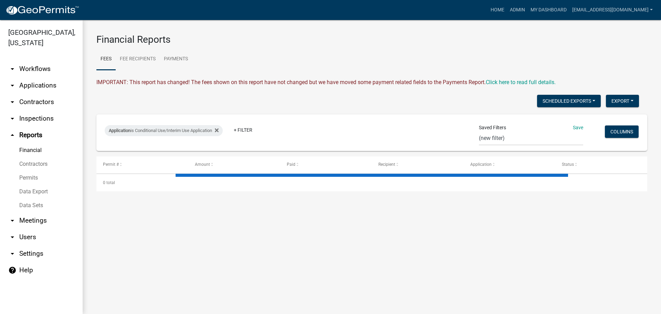
click at [30, 204] on link "Data Sets" at bounding box center [41, 205] width 83 height 14
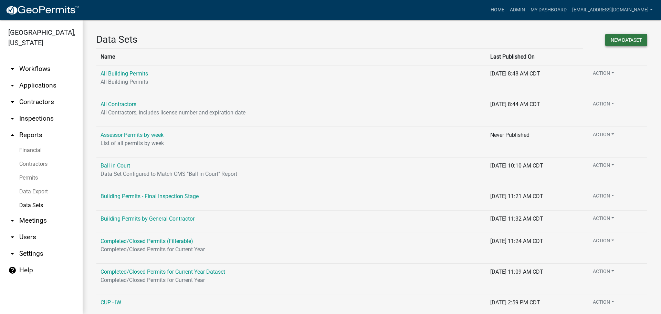
click at [628, 39] on button "New DataSet" at bounding box center [626, 40] width 42 height 12
select select
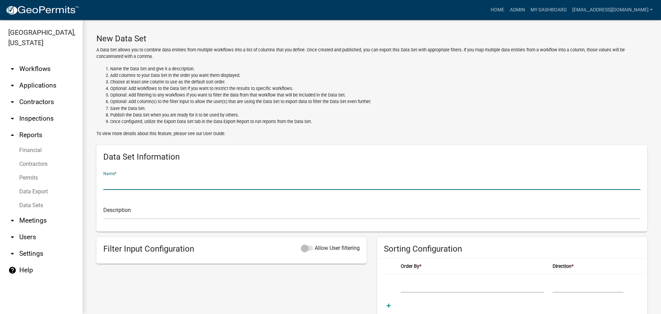
click at [120, 179] on input "text" at bounding box center [371, 183] width 537 height 14
type input "Addresses - IW"
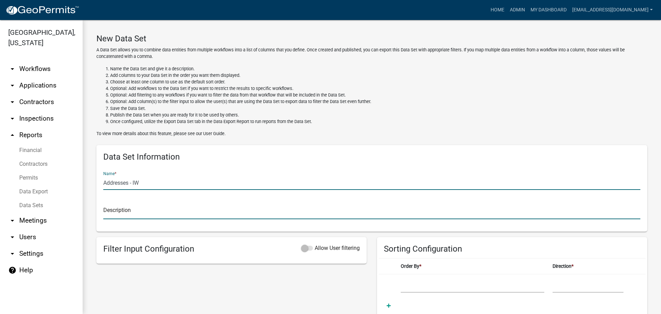
click at [171, 212] on input "text" at bounding box center [371, 212] width 537 height 14
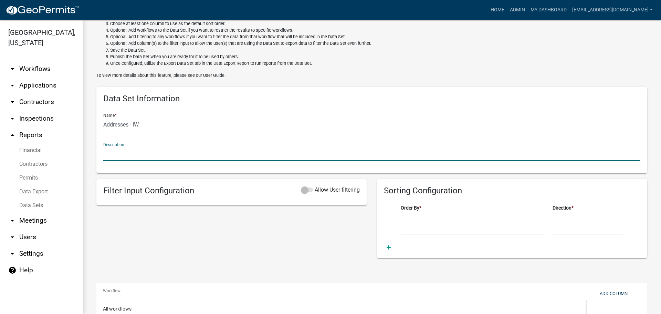
scroll to position [126, 0]
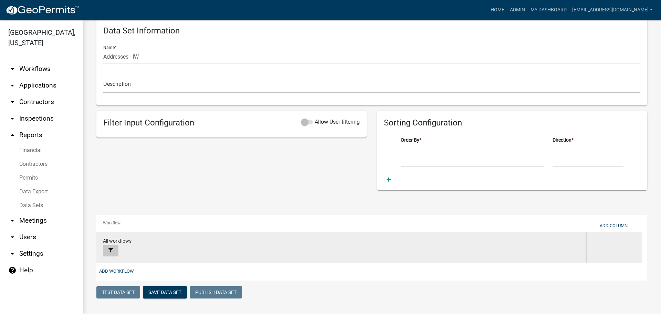
click at [110, 248] on button at bounding box center [110, 250] width 15 height 11
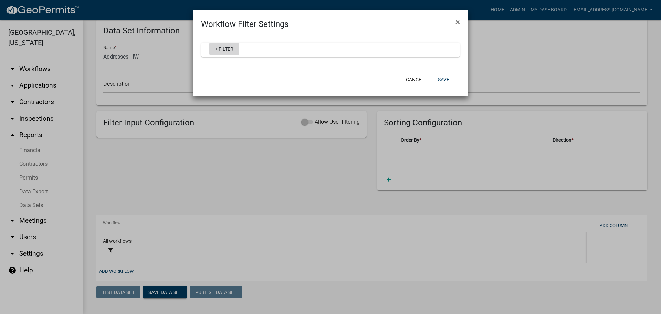
click at [227, 49] on link "+ Filter" at bounding box center [224, 49] width 30 height 12
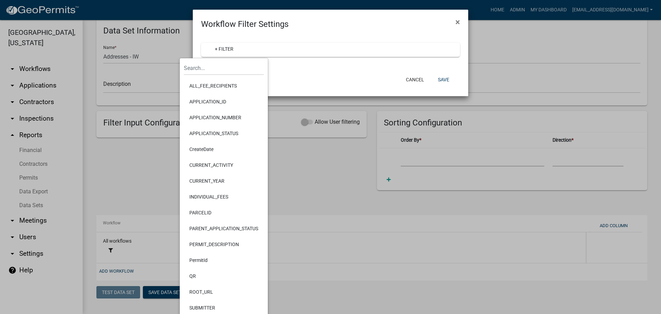
drag, startPoint x: 305, startPoint y: 14, endPoint x: 370, endPoint y: 67, distance: 83.7
click at [308, 17] on div "Workflow Filter Settings ×" at bounding box center [330, 20] width 275 height 21
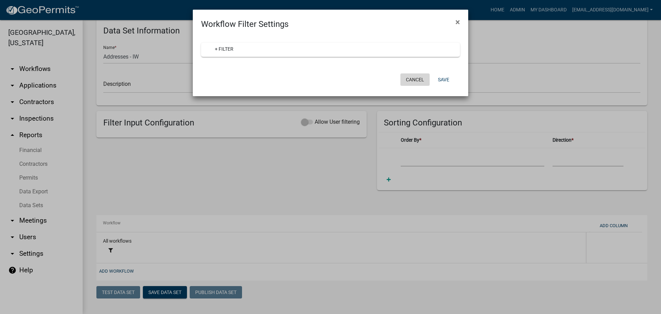
drag, startPoint x: 418, startPoint y: 80, endPoint x: 340, endPoint y: 119, distance: 87.4
click at [416, 80] on button "Cancel" at bounding box center [414, 79] width 29 height 12
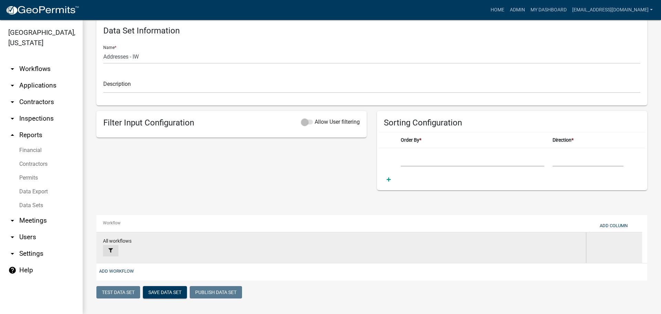
click at [108, 250] on icon at bounding box center [110, 250] width 4 height 4
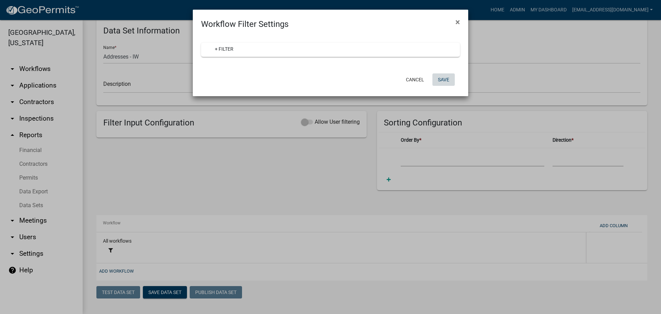
click at [444, 77] on button "Save" at bounding box center [443, 79] width 22 height 12
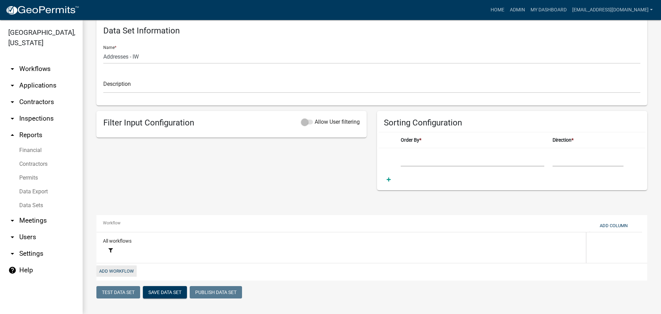
click at [114, 267] on button "Add Workflow" at bounding box center [116, 270] width 40 height 11
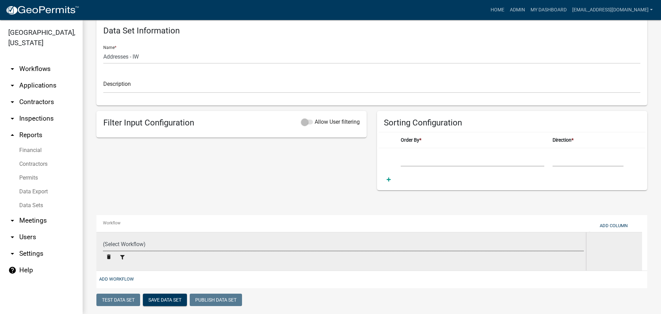
click at [128, 244] on select "(Select Workflow) Previous System Data Add/Modify Parcel Notes Boundary Adjustm…" at bounding box center [343, 244] width 481 height 14
select select "35e8e773-5aa0-401b-a657-2b9670ab6cd7"
click at [103, 237] on select "(Select Workflow) Previous System Data Add/Modify Parcel Notes Boundary Adjustm…" at bounding box center [343, 244] width 481 height 14
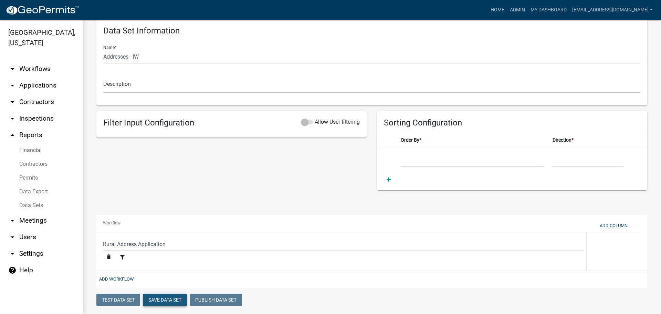
click at [167, 301] on button "Save Data Set" at bounding box center [165, 299] width 44 height 12
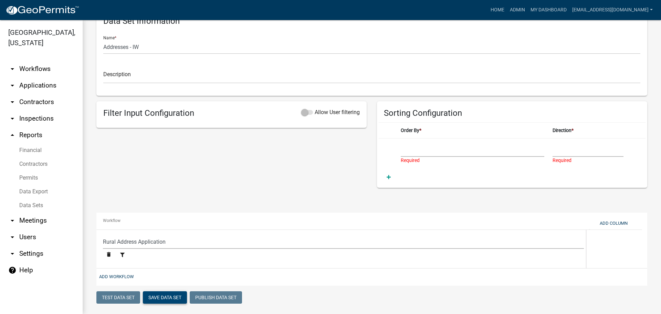
scroll to position [141, 0]
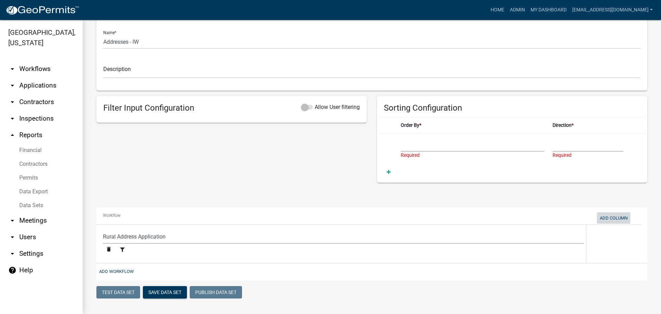
click at [616, 216] on button "Add Column" at bounding box center [613, 217] width 33 height 11
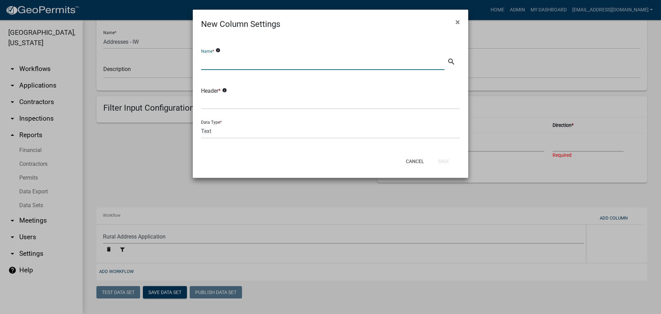
click at [220, 63] on input "text" at bounding box center [322, 63] width 243 height 14
click at [243, 63] on input "text" at bounding box center [322, 63] width 243 height 14
type input "Application ID"
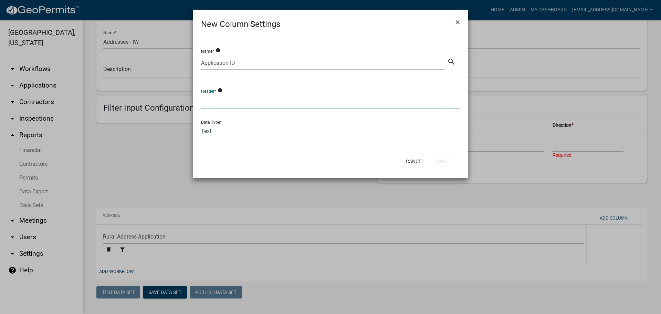
click at [220, 104] on input "text" at bounding box center [330, 102] width 259 height 14
type input "APPLICATION_NUM"
click at [244, 60] on input "Application ID" at bounding box center [322, 63] width 243 height 14
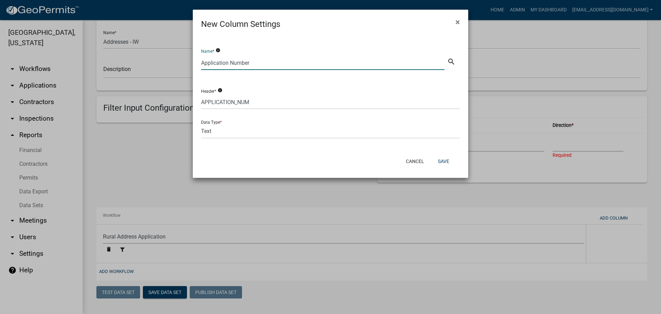
type input "Application Number"
click at [225, 129] on select "Text Date Number with Decimals Number without Decimals" at bounding box center [330, 131] width 259 height 14
click at [442, 160] on button "Save" at bounding box center [443, 161] width 22 height 12
select select
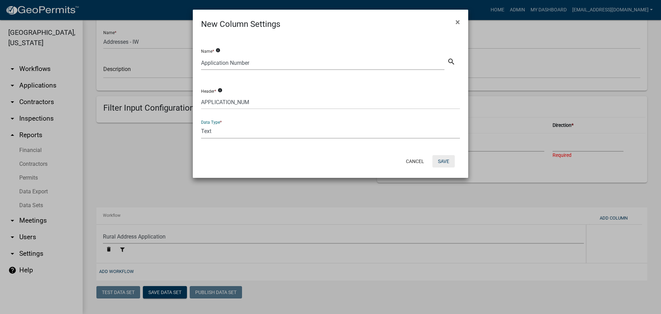
select select "35e8e773-5aa0-401b-a657-2b9670ab6cd7"
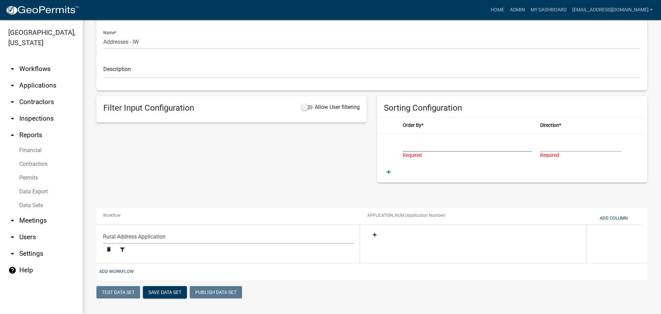
click at [446, 146] on select "Application Number" at bounding box center [467, 144] width 129 height 14
select select "Application Number"
click at [403, 137] on select "Application Number" at bounding box center [467, 144] width 129 height 14
click at [568, 141] on select "Ascending Descending" at bounding box center [580, 144] width 81 height 14
select select "1"
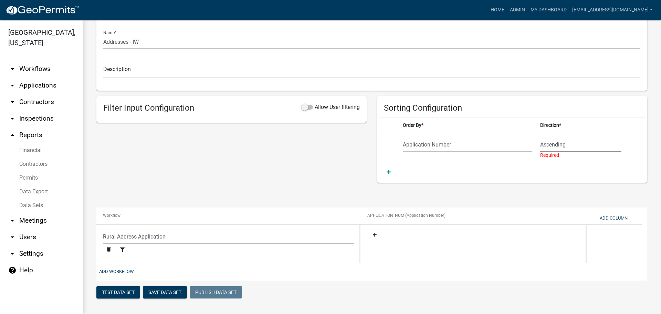
click at [540, 145] on select "Ascending Descending" at bounding box center [580, 144] width 81 height 14
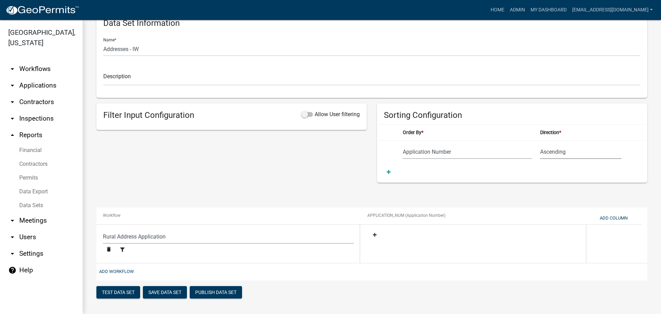
scroll to position [134, 0]
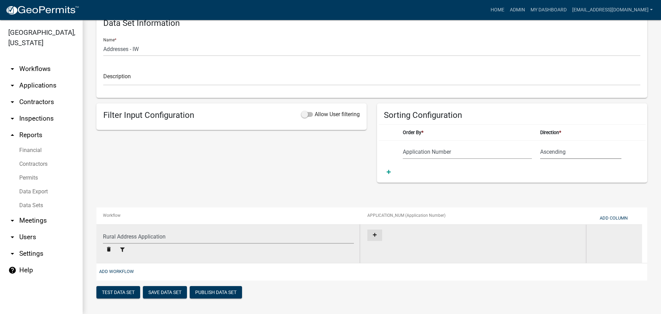
click at [375, 234] on icon at bounding box center [375, 235] width 4 height 4
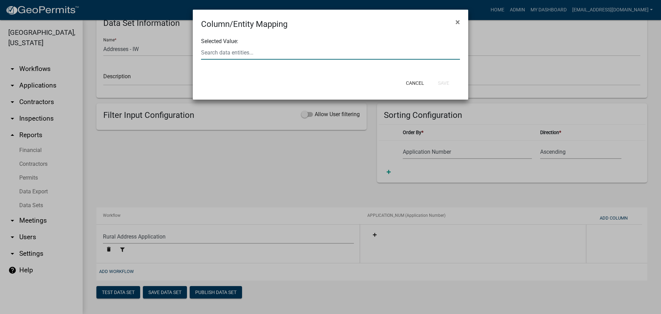
click at [266, 55] on input "text" at bounding box center [330, 52] width 259 height 14
type input "["
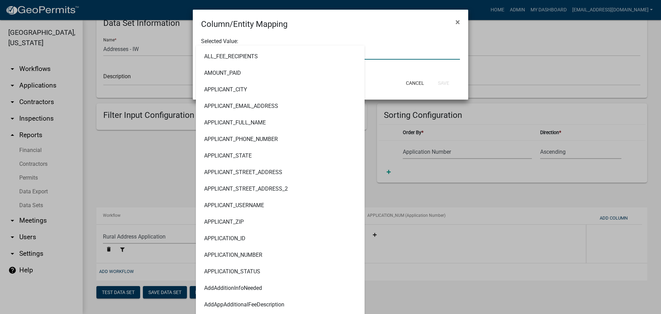
type input "permit"
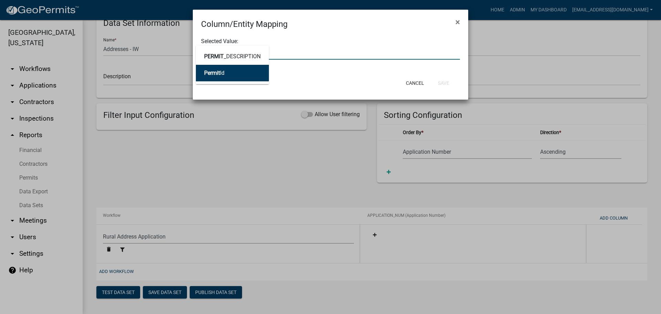
click at [245, 71] on button "Permit Id" at bounding box center [232, 73] width 73 height 17
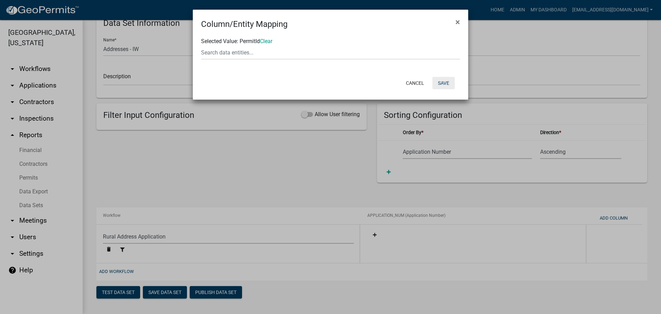
drag, startPoint x: 443, startPoint y: 82, endPoint x: 434, endPoint y: 78, distance: 9.2
click at [441, 82] on button "Save" at bounding box center [443, 83] width 22 height 12
select select "35e8e773-5aa0-401b-a657-2b9670ab6cd7"
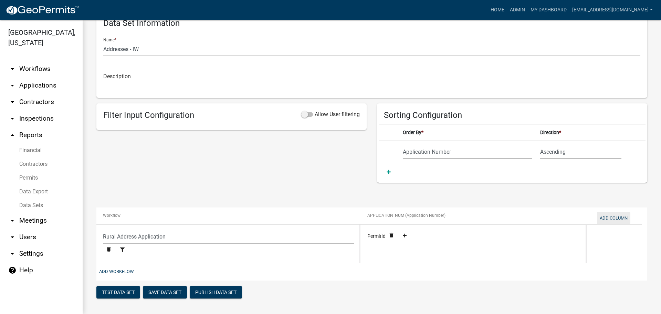
click at [615, 217] on button "Add Column" at bounding box center [613, 217] width 33 height 11
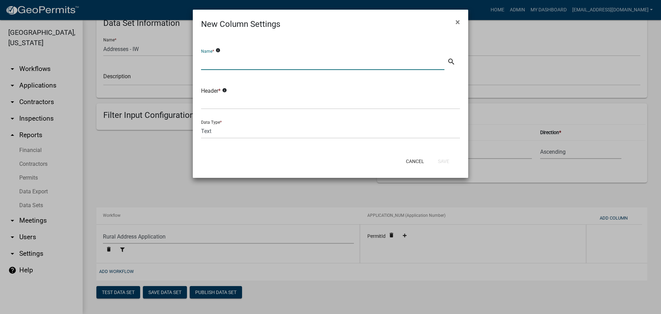
click at [260, 61] on input "text" at bounding box center [322, 63] width 243 height 14
type input "Applicant Name"
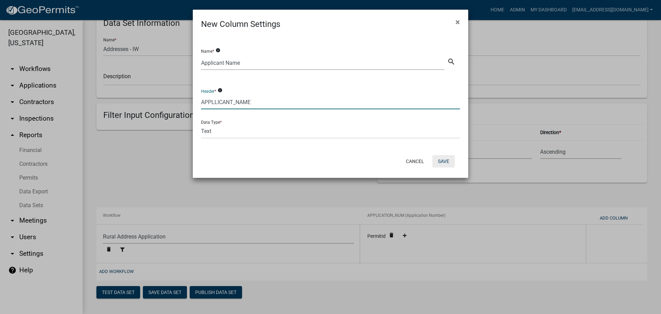
type input "APPLLICANT_NAME"
click at [448, 162] on button "Save" at bounding box center [443, 161] width 22 height 12
select select "35e8e773-5aa0-401b-a657-2b9670ab6cd7"
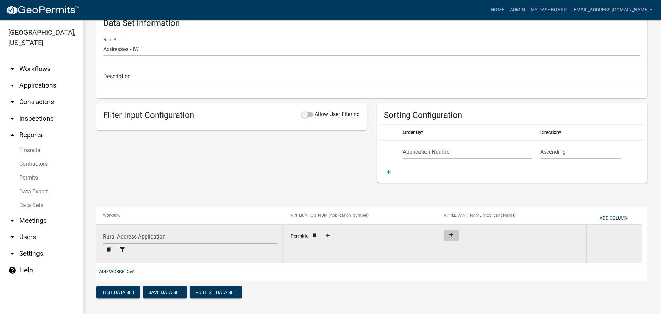
click at [453, 236] on icon at bounding box center [451, 235] width 4 height 4
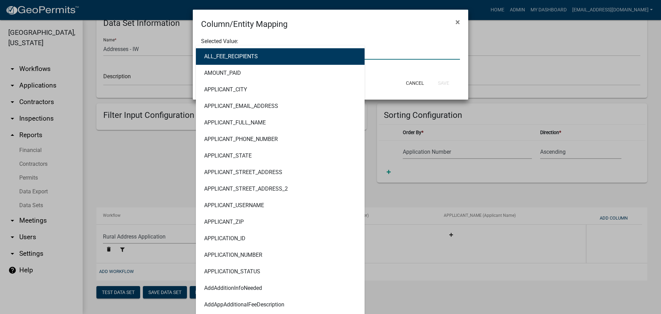
click at [240, 54] on div "ALL_FEE_RECIPIENTS AMOUNT_PAID APPLICANT_CITY APPLICANT_EMAIL_ADDRESS APPLICANT…" at bounding box center [330, 52] width 269 height 14
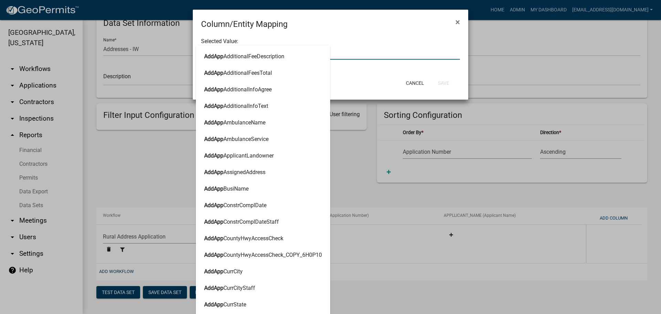
type input "ADDAPPFU"
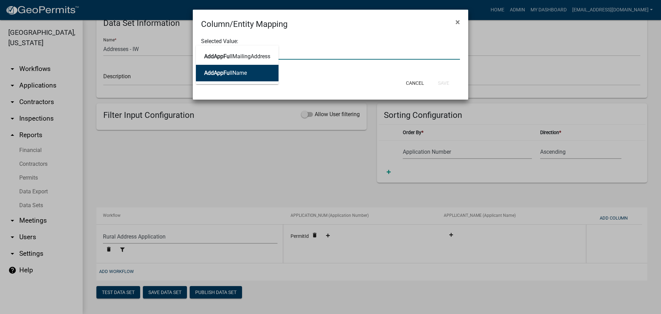
click at [247, 73] on button "AddAppFu llName" at bounding box center [237, 73] width 83 height 17
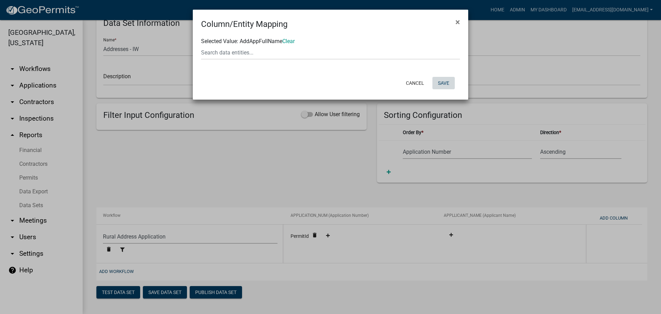
click at [445, 81] on button "Save" at bounding box center [443, 83] width 22 height 12
select select "35e8e773-5aa0-401b-a657-2b9670ab6cd7"
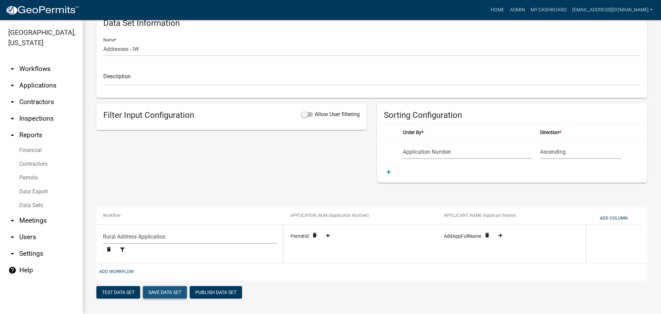
click at [172, 289] on button "Save Data Set" at bounding box center [165, 292] width 44 height 12
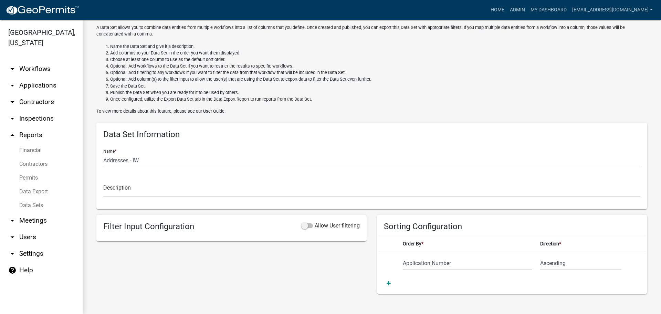
select select "Application Number"
select select "35e8e773-5aa0-401b-a657-2b9670ab6cd7"
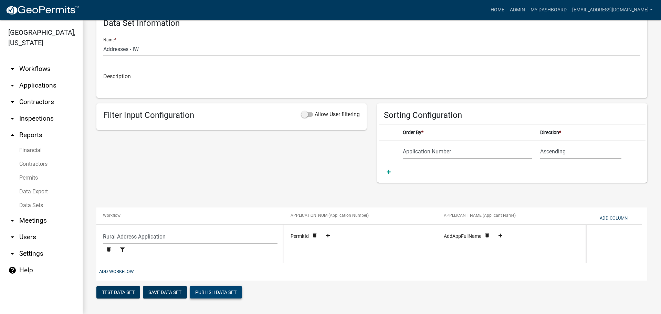
click at [225, 289] on button "Publish Data Set" at bounding box center [216, 292] width 52 height 12
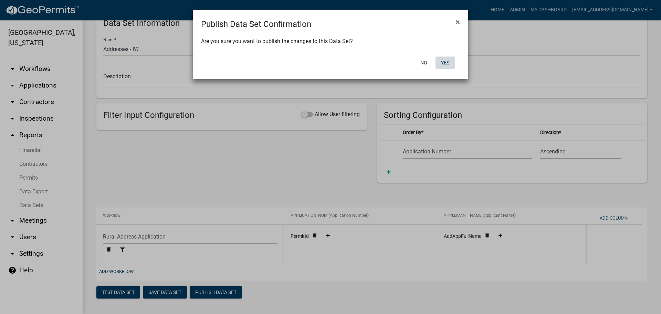
click at [445, 64] on button "Yes" at bounding box center [444, 62] width 19 height 12
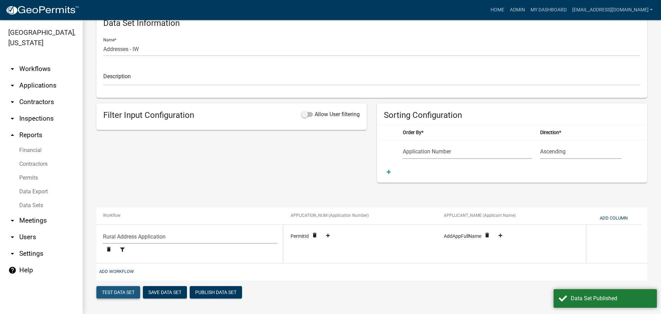
drag, startPoint x: 116, startPoint y: 290, endPoint x: 136, endPoint y: 298, distance: 21.0
click at [117, 290] on button "Test Data Set" at bounding box center [118, 292] width 44 height 12
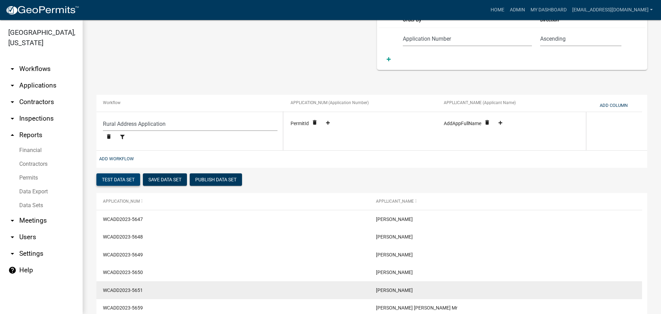
scroll to position [0, 0]
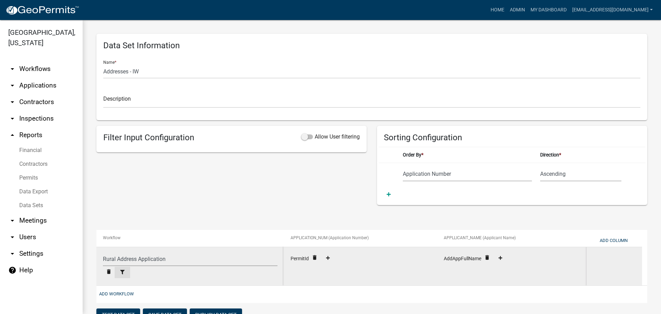
click at [120, 272] on fa-icon at bounding box center [122, 272] width 10 height 5
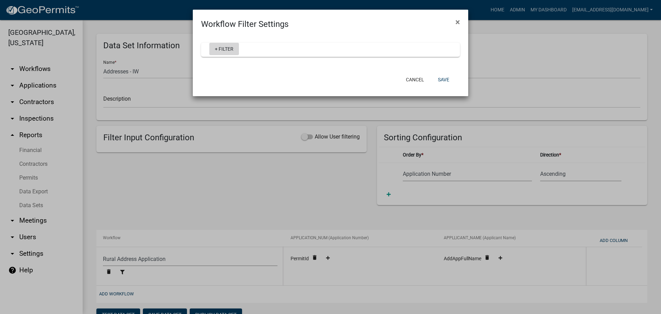
click at [222, 46] on link "+ Filter" at bounding box center [224, 49] width 30 height 12
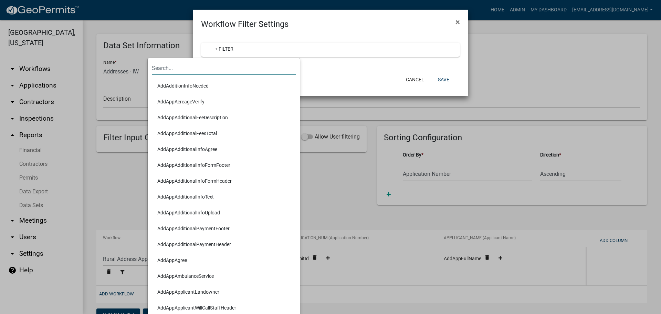
click at [189, 64] on input "text" at bounding box center [224, 68] width 144 height 14
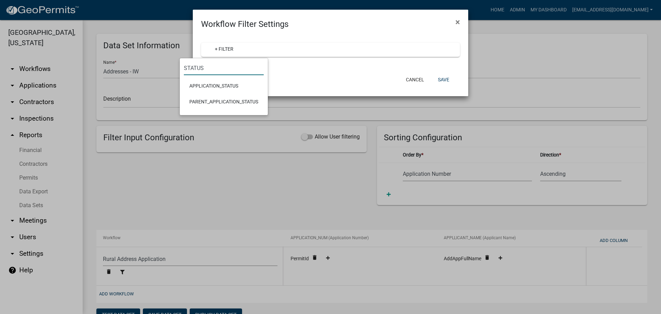
type input "STATUS"
click at [203, 86] on li "APPLICATION_STATUS" at bounding box center [224, 86] width 80 height 16
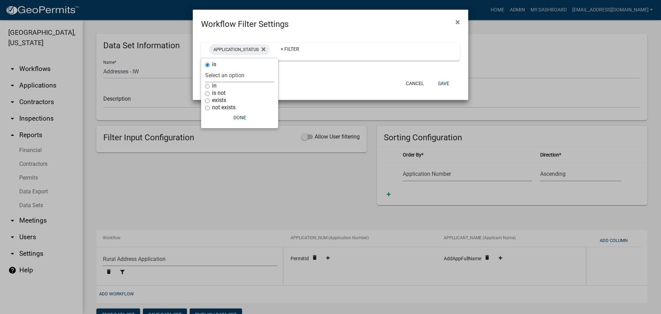
click at [217, 78] on select "Select an option Rejected Completed InProgress" at bounding box center [239, 75] width 69 height 14
select select "Completed"
click at [219, 68] on select "Select an option Rejected Completed InProgress" at bounding box center [239, 75] width 69 height 14
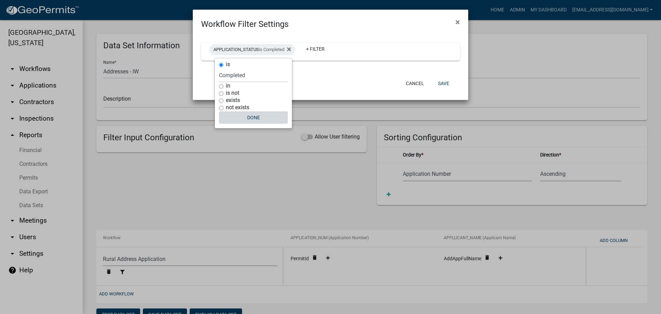
click at [249, 116] on button "Done" at bounding box center [253, 117] width 69 height 12
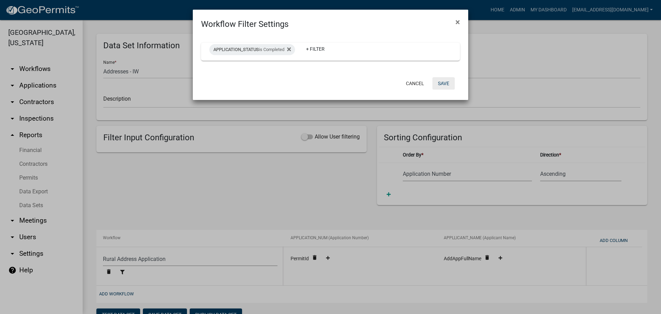
click at [447, 84] on button "Save" at bounding box center [443, 83] width 22 height 12
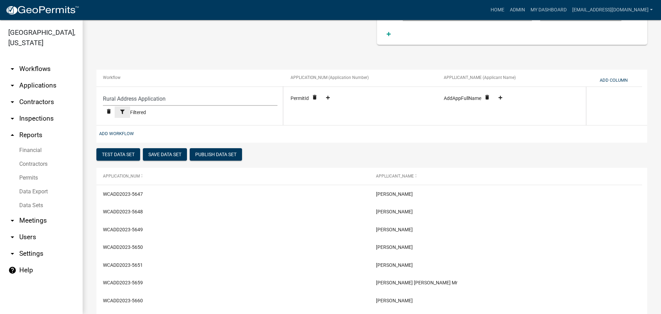
scroll to position [172, 0]
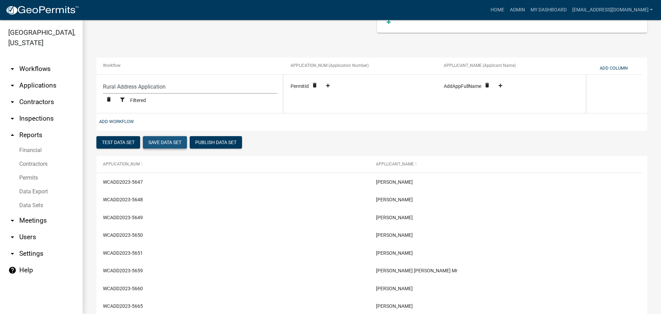
click at [159, 141] on button "Save Data Set" at bounding box center [165, 142] width 44 height 12
select select "Application Number"
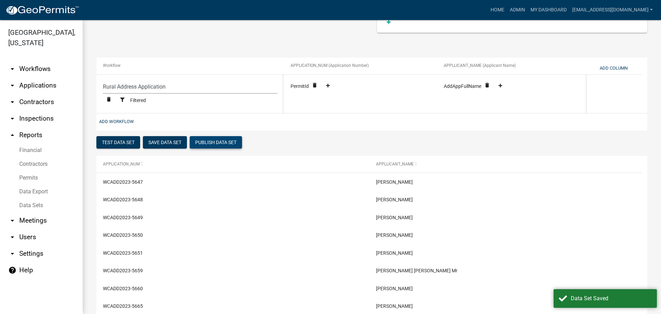
click at [220, 141] on button "Publish Data Set" at bounding box center [216, 142] width 52 height 12
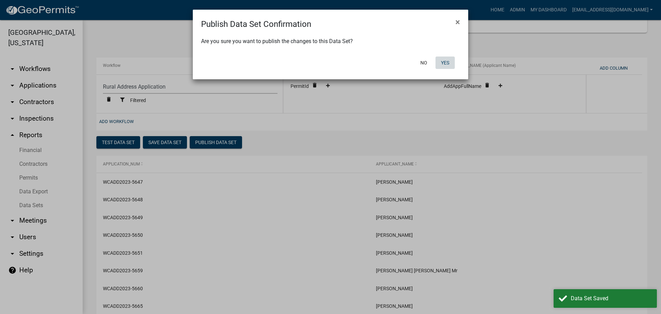
click at [447, 63] on button "Yes" at bounding box center [444, 62] width 19 height 12
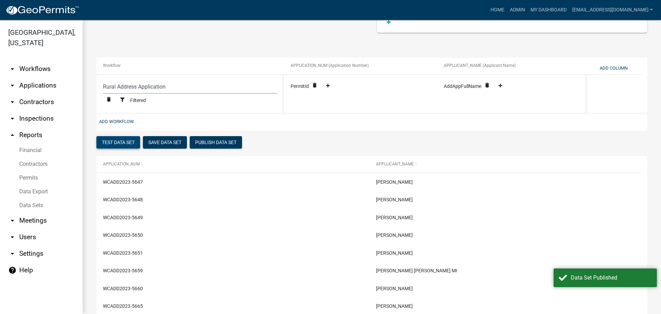
click at [115, 140] on button "Test Data Set" at bounding box center [118, 142] width 44 height 12
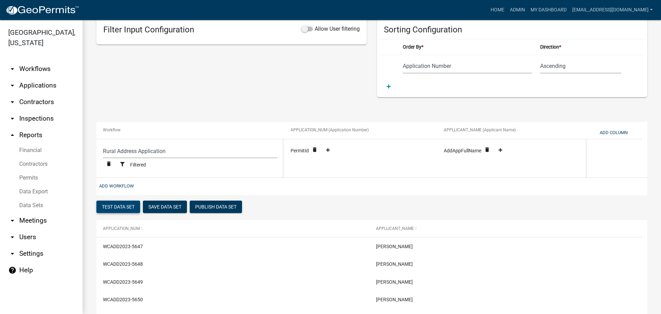
scroll to position [69, 0]
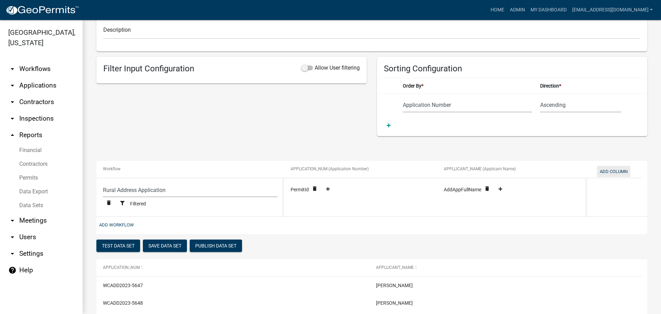
click at [617, 170] on button "Add Column" at bounding box center [613, 171] width 33 height 11
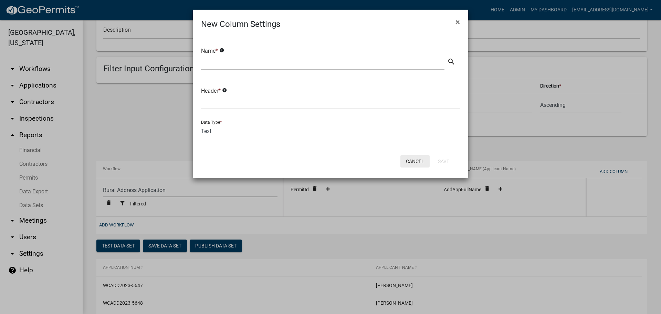
drag, startPoint x: 409, startPoint y: 160, endPoint x: 426, endPoint y: 166, distance: 17.6
click at [410, 160] on button "Cancel" at bounding box center [414, 161] width 29 height 12
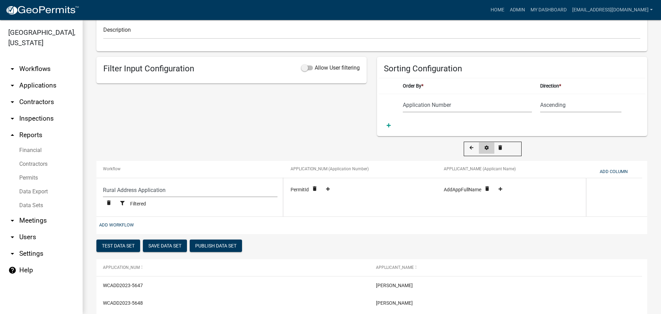
click at [485, 146] on icon at bounding box center [486, 148] width 4 height 4
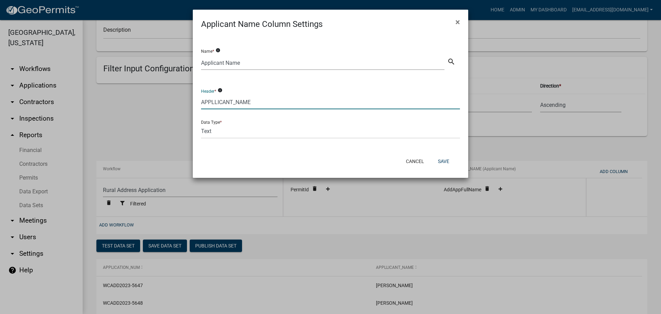
click at [213, 100] on input "APPLLICANT_NAME" at bounding box center [330, 102] width 259 height 14
type input "APPLICANT_NAME"
click at [447, 161] on button "Save" at bounding box center [443, 161] width 22 height 12
select select "35e8e773-5aa0-401b-a657-2b9670ab6cd7"
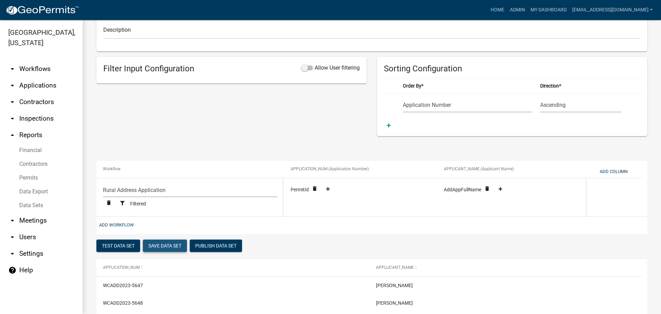
click at [168, 241] on button "Save Data Set" at bounding box center [165, 245] width 44 height 12
select select "Application Number"
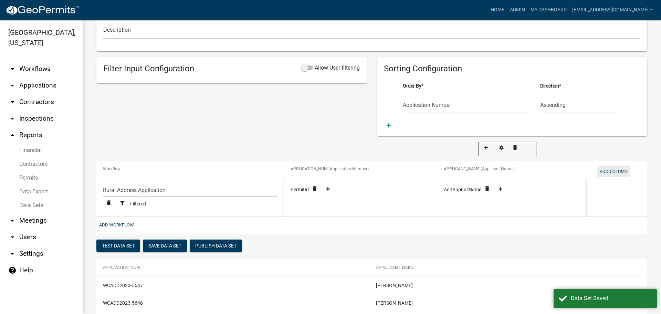
click at [620, 171] on button "Add Column" at bounding box center [613, 171] width 33 height 11
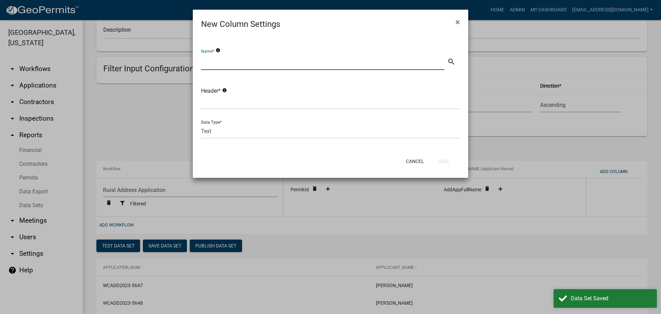
click at [239, 64] on input "text" at bounding box center [322, 63] width 243 height 14
type input "A"
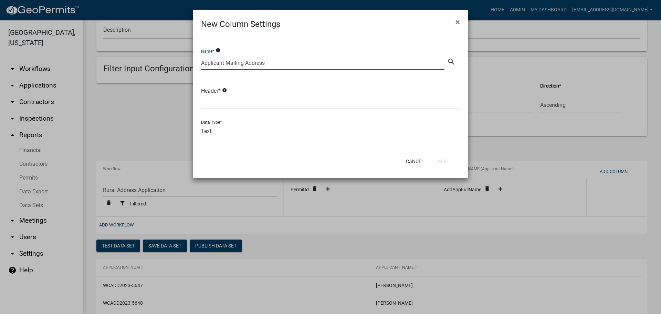
type input "Applicant Mailing Address"
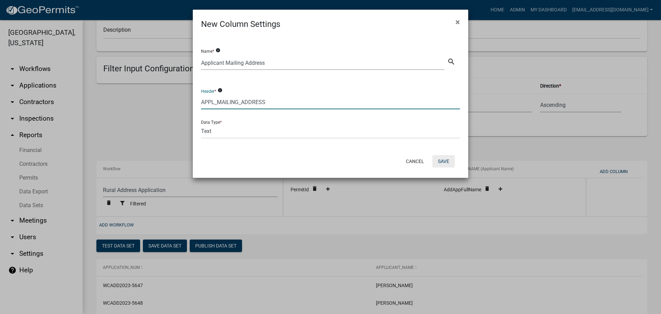
type input "APPL_MAILING_ADDRESS"
click at [448, 157] on button "Save" at bounding box center [443, 161] width 22 height 12
select select "35e8e773-5aa0-401b-a657-2b9670ab6cd7"
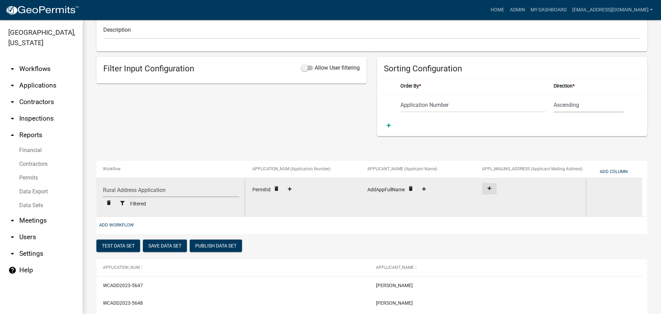
click at [489, 188] on icon at bounding box center [489, 188] width 4 height 4
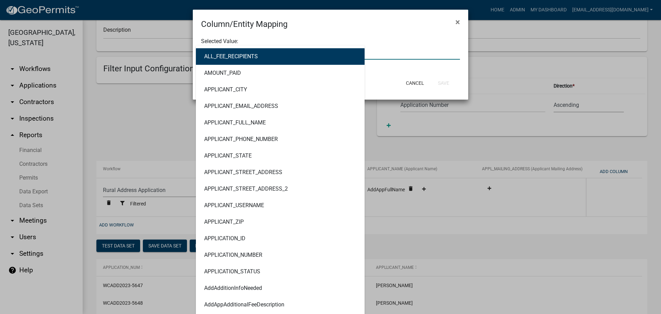
click at [251, 55] on div "ALL_FEE_RECIPIENTS AMOUNT_PAID APPLICANT_CITY APPLICANT_EMAIL_ADDRESS APPLICANT…" at bounding box center [330, 52] width 269 height 14
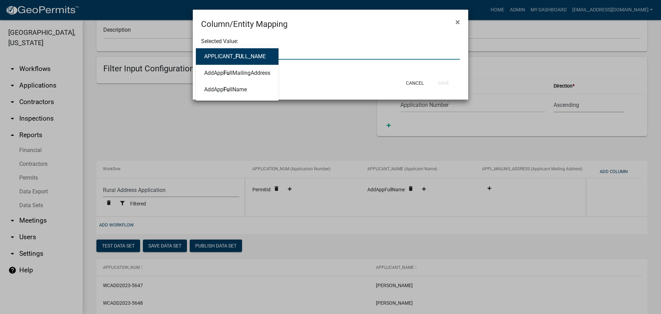
type input "FULLM"
click at [251, 55] on ngb-highlight "AddApp FullM ailingAddress" at bounding box center [237, 57] width 66 height 6
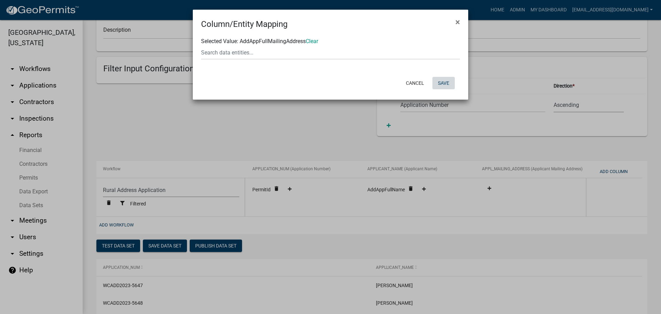
click at [440, 84] on button "Save" at bounding box center [443, 83] width 22 height 12
select select "35e8e773-5aa0-401b-a657-2b9670ab6cd7"
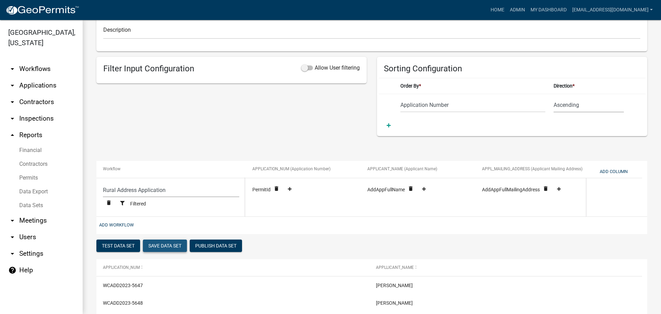
click at [160, 246] on button "Save Data Set" at bounding box center [165, 245] width 44 height 12
select select "Application Number"
click at [608, 171] on button "Add Column" at bounding box center [613, 171] width 33 height 11
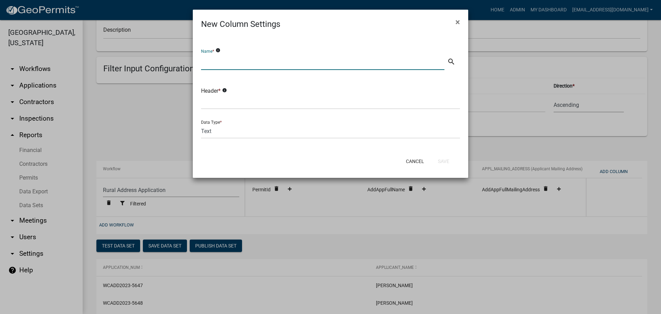
click at [235, 65] on input "text" at bounding box center [322, 63] width 243 height 14
drag, startPoint x: 265, startPoint y: 64, endPoint x: 188, endPoint y: 63, distance: 77.8
click at [188, 63] on ngb-modal-window "New Column Settings × Name * info pROPERTY oWNER nAME search Header * info Data…" at bounding box center [330, 157] width 661 height 314
type input "Property Owner Name"
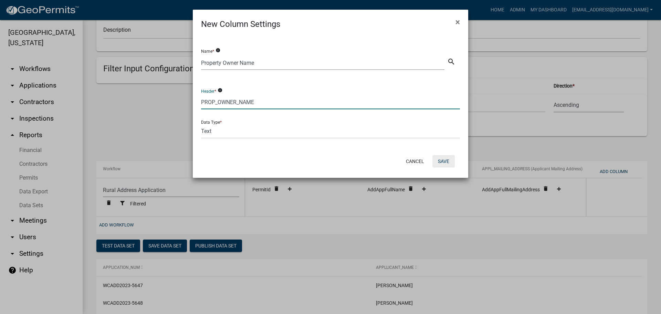
type input "PROP_OWNER_NAME"
click at [443, 160] on button "Save" at bounding box center [443, 161] width 22 height 12
select select "35e8e773-5aa0-401b-a657-2b9670ab6cd7"
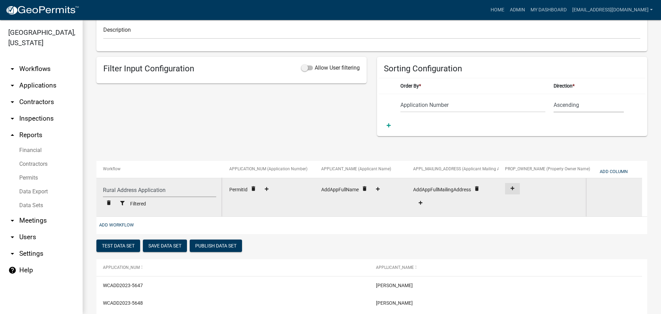
click at [512, 185] on button at bounding box center [512, 188] width 15 height 11
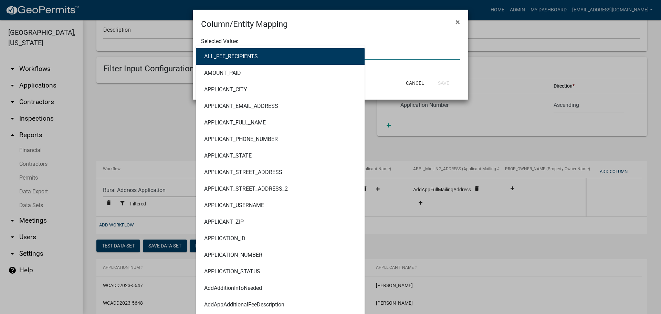
click at [253, 51] on div "ALL_FEE_RECIPIENTS AMOUNT_PAID APPLICANT_CITY APPLICANT_EMAIL_ADDRESS APPLICANT…" at bounding box center [330, 52] width 269 height 14
type input "OWNERN"
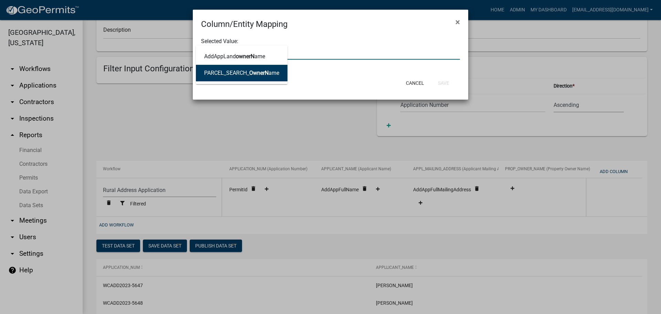
click at [245, 75] on ngb-highlight "PARCEL_SEARCH_ OwnerN ame" at bounding box center [241, 73] width 75 height 6
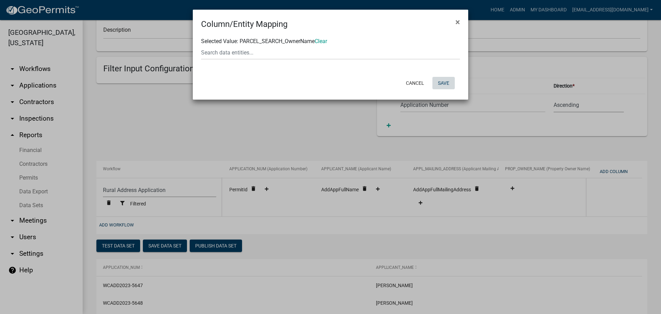
click at [449, 86] on button "Save" at bounding box center [443, 83] width 22 height 12
select select "35e8e773-5aa0-401b-a657-2b9670ab6cd7"
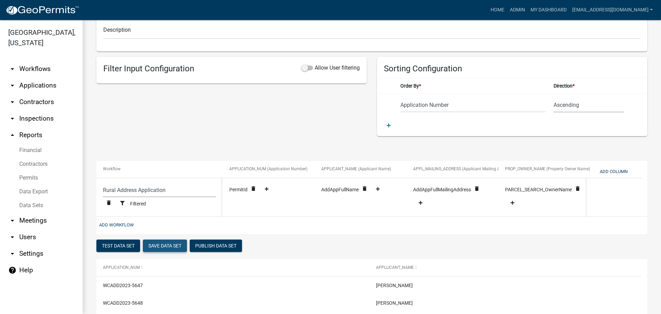
click at [174, 245] on button "Save Data Set" at bounding box center [165, 245] width 44 height 12
select select "Application Number"
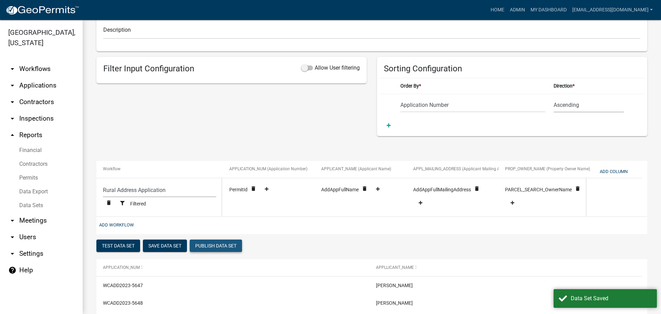
click at [221, 246] on button "Publish Data Set" at bounding box center [216, 245] width 52 height 12
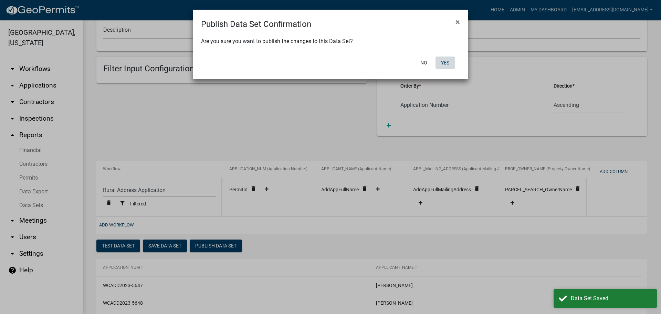
drag, startPoint x: 448, startPoint y: 62, endPoint x: 347, endPoint y: 65, distance: 100.9
click at [447, 62] on button "Yes" at bounding box center [444, 62] width 19 height 12
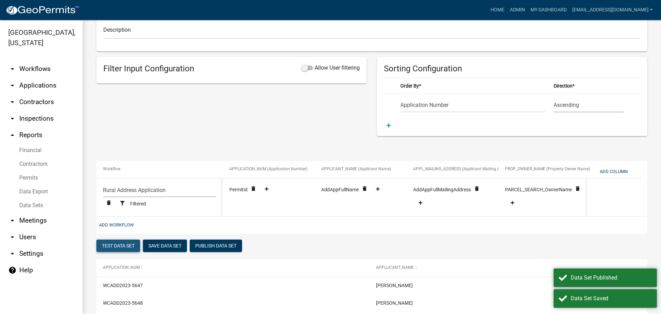
click at [116, 246] on button "Test Data Set" at bounding box center [118, 245] width 44 height 12
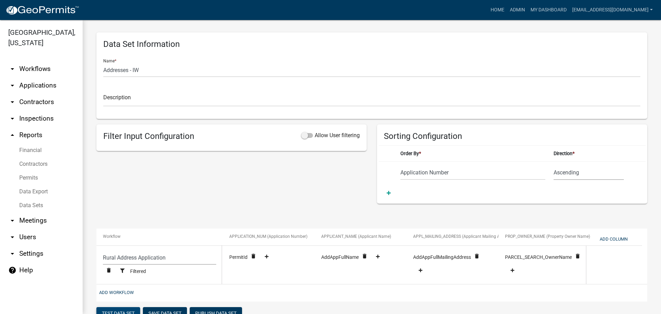
scroll to position [0, 0]
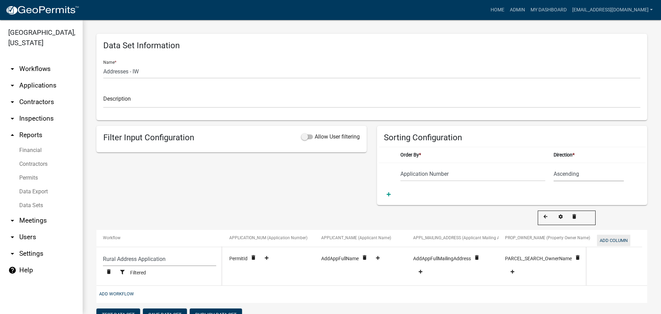
click at [622, 243] on button "Add Column" at bounding box center [613, 239] width 33 height 11
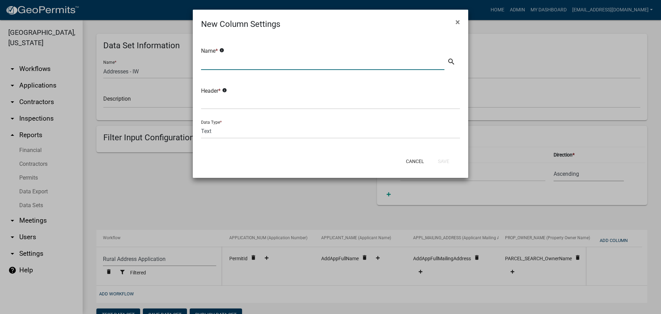
click at [236, 61] on input "text" at bounding box center [322, 63] width 243 height 14
type input "t"
type input "Township Name"
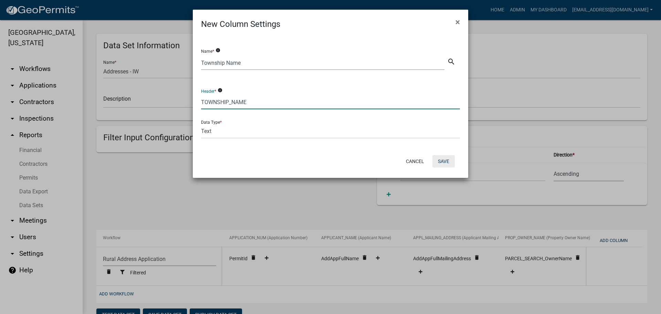
type input "TOWNSHIP_NAME"
click at [445, 160] on button "Save" at bounding box center [443, 161] width 22 height 12
select select "35e8e773-5aa0-401b-a657-2b9670ab6cd7"
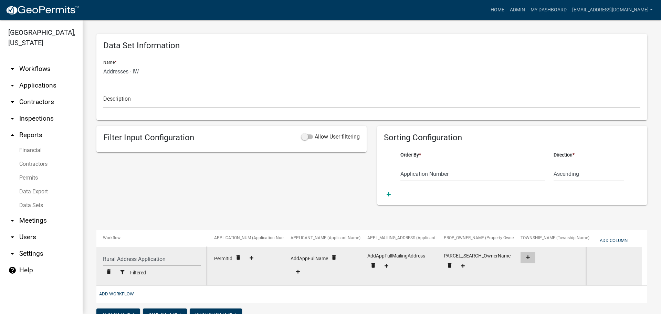
click at [530, 258] on icon at bounding box center [528, 257] width 4 height 4
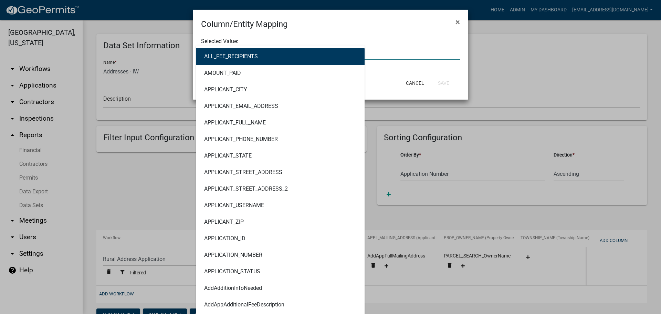
click at [263, 49] on div "ALL_FEE_RECIPIENTS AMOUNT_PAID APPLICANT_CITY APPLICANT_EMAIL_ADDRESS APPLICANT…" at bounding box center [330, 52] width 269 height 14
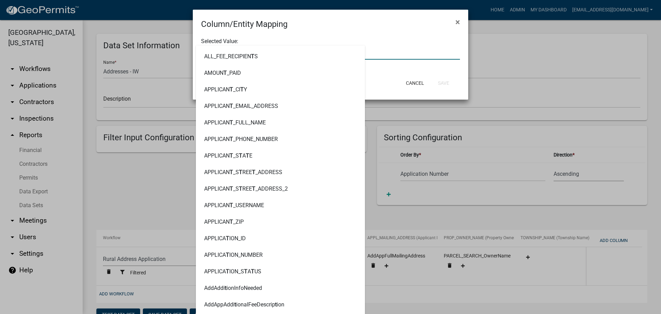
type input "TWPN"
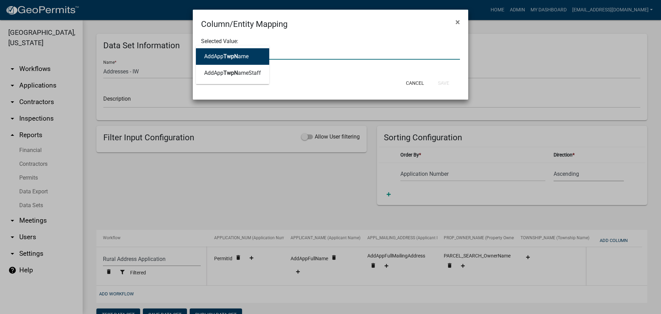
click at [251, 57] on button "AddApp TwpN ame" at bounding box center [232, 56] width 73 height 17
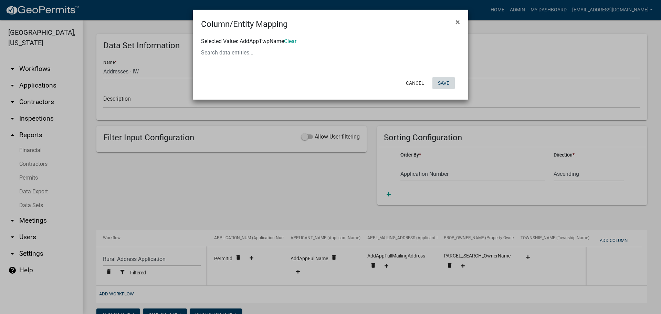
click at [440, 82] on button "Save" at bounding box center [443, 83] width 22 height 12
select select "35e8e773-5aa0-401b-a657-2b9670ab6cd7"
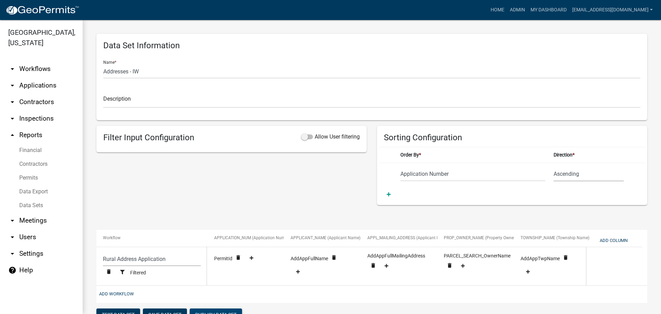
scroll to position [34, 0]
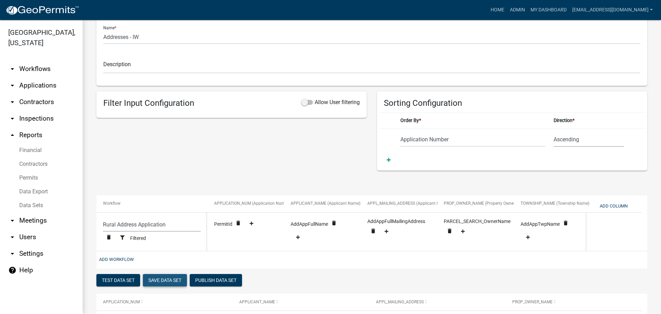
click at [172, 282] on button "Save Data Set" at bounding box center [165, 280] width 44 height 12
select select "Application Number"
click at [614, 206] on button "Add Column" at bounding box center [613, 205] width 33 height 11
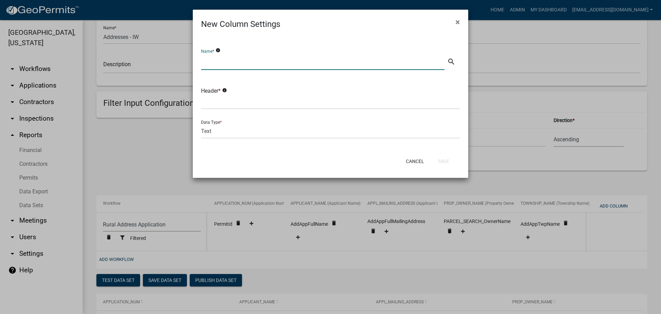
click at [256, 61] on input "text" at bounding box center [322, 63] width 243 height 14
type input "s"
type input "Section-Township-Range"
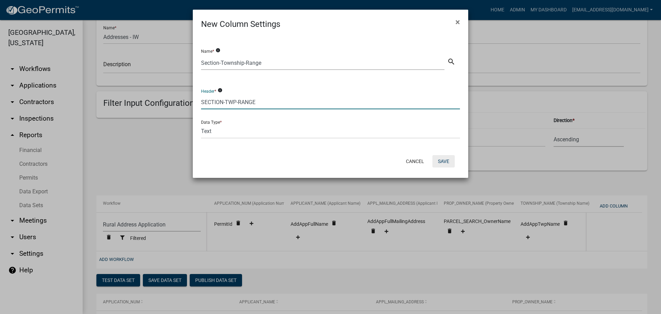
type input "SECTION-TWP-RANGE"
click at [445, 158] on button "Save" at bounding box center [443, 161] width 22 height 12
select select "35e8e773-5aa0-401b-a657-2b9670ab6cd7"
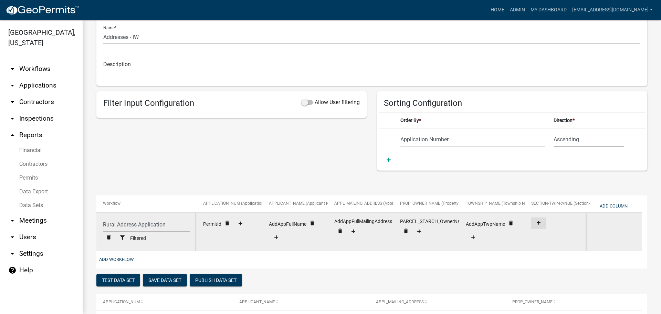
click at [536, 221] on fa-icon at bounding box center [538, 222] width 9 height 5
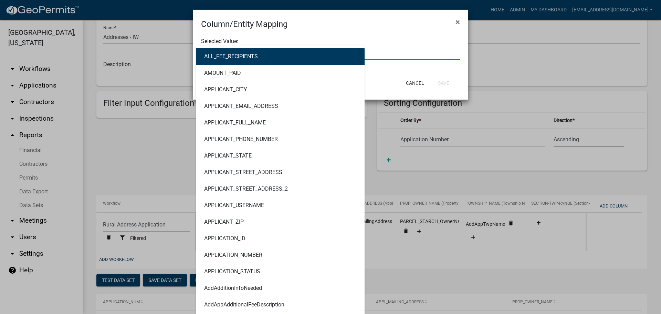
click at [233, 58] on div "ALL_FEE_RECIPIENTS AMOUNT_PAID APPLICANT_CITY APPLICANT_EMAIL_ADDRESS APPLICANT…" at bounding box center [330, 52] width 269 height 14
type input "STR"
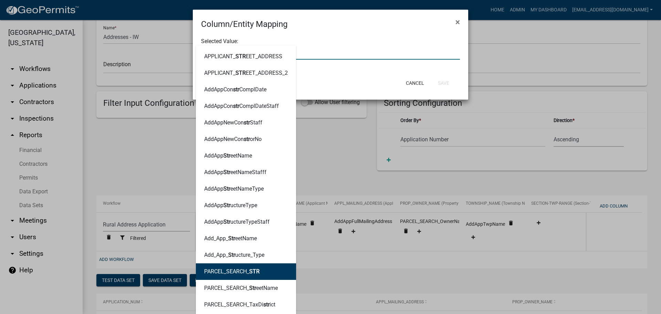
click at [233, 269] on ngb-highlight "PARCEL_SEARCH_ STR" at bounding box center [231, 272] width 55 height 6
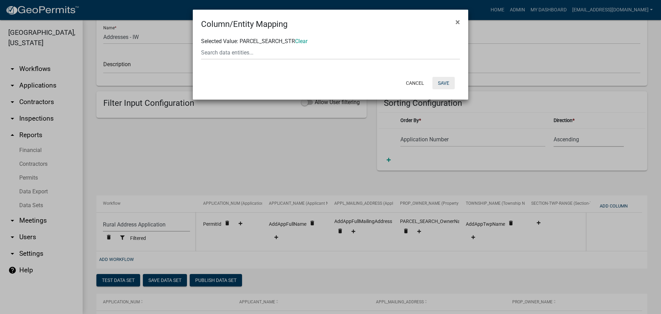
drag, startPoint x: 450, startPoint y: 84, endPoint x: 394, endPoint y: 76, distance: 56.0
click at [450, 84] on button "Save" at bounding box center [443, 83] width 22 height 12
select select "35e8e773-5aa0-401b-a657-2b9670ab6cd7"
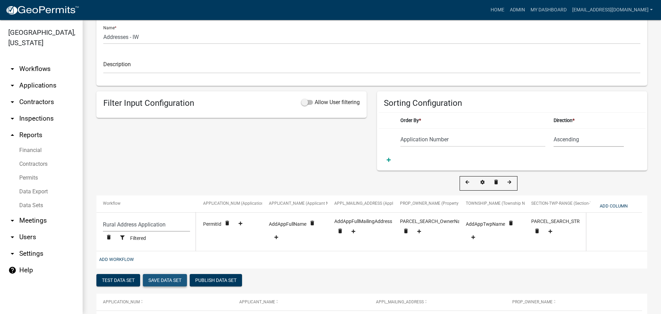
click at [170, 280] on button "Save Data Set" at bounding box center [165, 280] width 44 height 12
select select "Application Number"
click at [614, 206] on button "Add Column" at bounding box center [613, 205] width 33 height 11
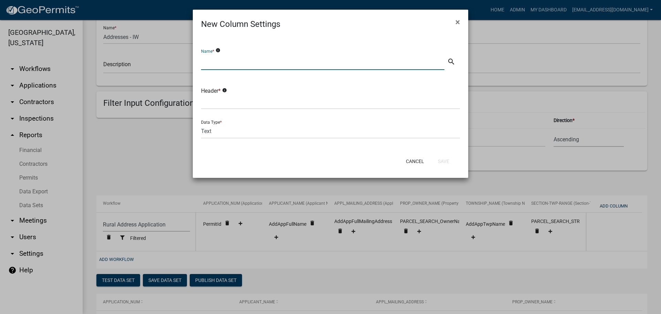
click at [227, 61] on input "text" at bounding box center [322, 63] width 243 height 14
type input "p"
type input "Payment Type"
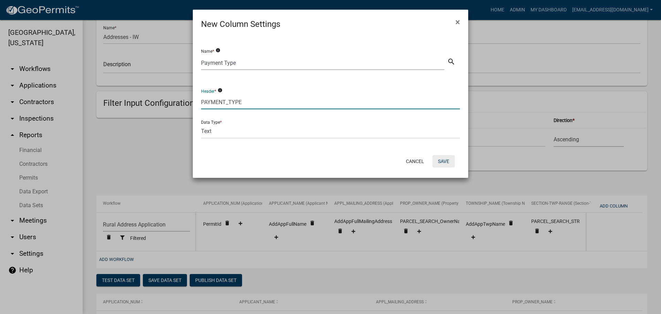
type input "PAYMENT_TYPE"
click at [444, 158] on button "Save" at bounding box center [443, 161] width 22 height 12
select select "35e8e773-5aa0-401b-a657-2b9670ab6cd7"
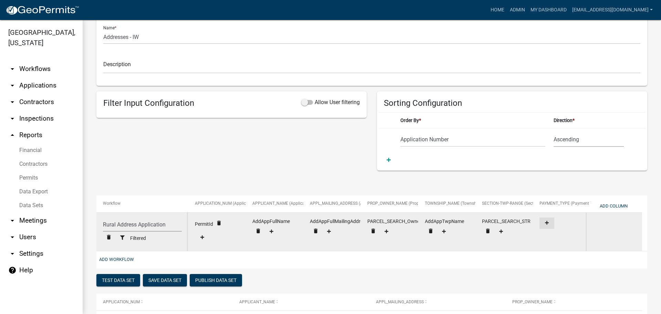
click at [545, 222] on icon at bounding box center [547, 222] width 4 height 4
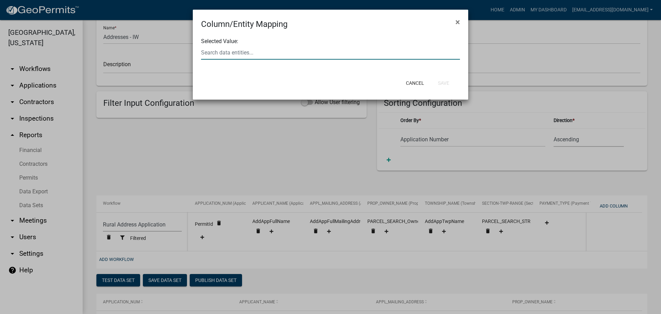
click at [257, 47] on div at bounding box center [330, 52] width 269 height 14
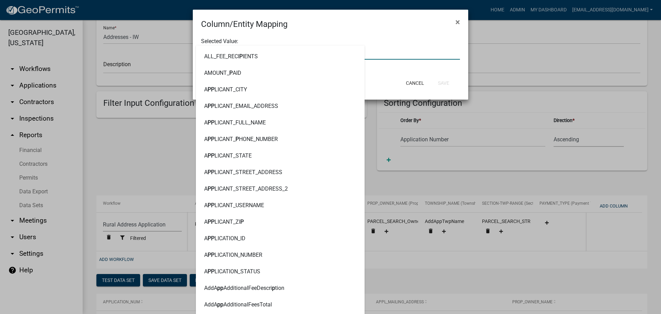
type input "PAYMENT"
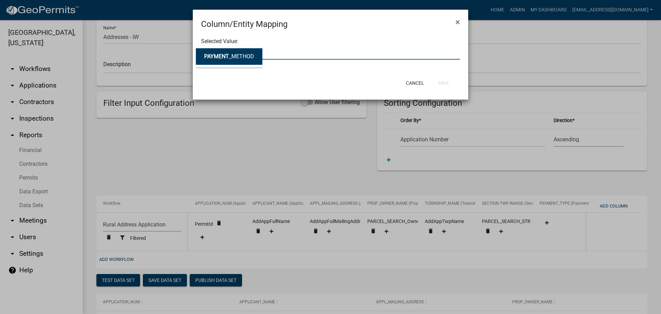
click at [246, 57] on ngb-highlight "PAYMENT _METHOD" at bounding box center [229, 57] width 50 height 6
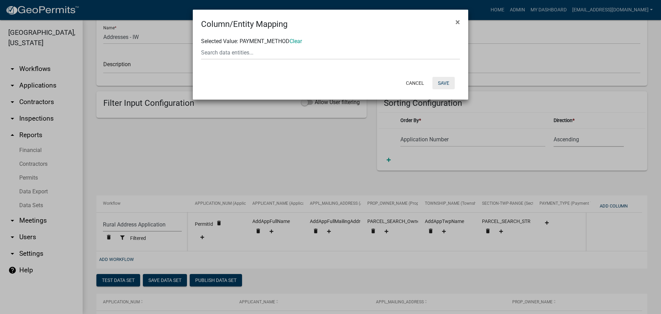
click at [445, 83] on button "Save" at bounding box center [443, 83] width 22 height 12
select select "35e8e773-5aa0-401b-a657-2b9670ab6cd7"
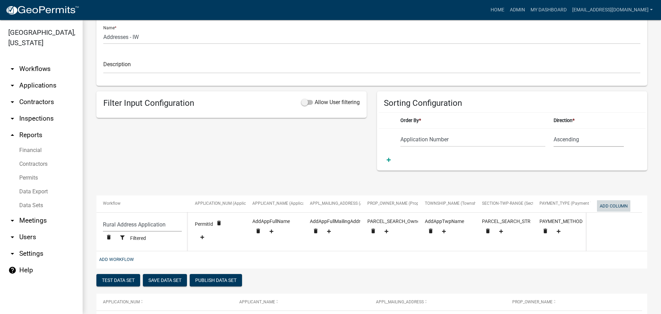
click at [621, 204] on button "Add Column" at bounding box center [613, 205] width 33 height 11
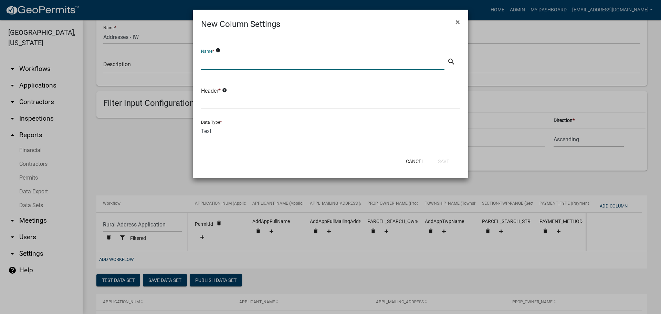
click at [265, 64] on input "text" at bounding box center [322, 63] width 243 height 14
type input "F"
type input "Total Fees Paid"
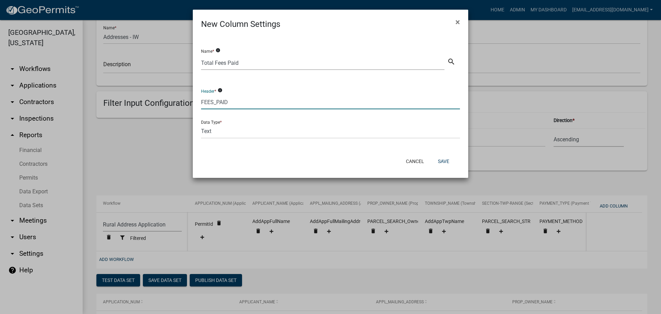
type input "FEES_PAID"
click at [248, 133] on select "Text Date Number with Decimals Number without Decimals" at bounding box center [330, 131] width 259 height 14
select select "3"
click at [201, 124] on select "Text Date Number with Decimals Number without Decimals" at bounding box center [330, 131] width 259 height 14
drag, startPoint x: 443, startPoint y: 158, endPoint x: 418, endPoint y: 159, distance: 25.8
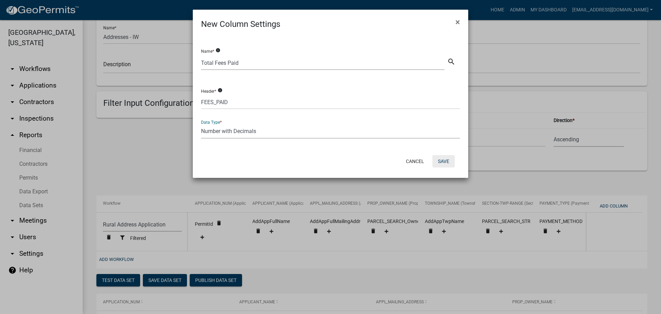
click at [442, 158] on button "Save" at bounding box center [443, 161] width 22 height 12
select select "35e8e773-5aa0-401b-a657-2b9670ab6cd7"
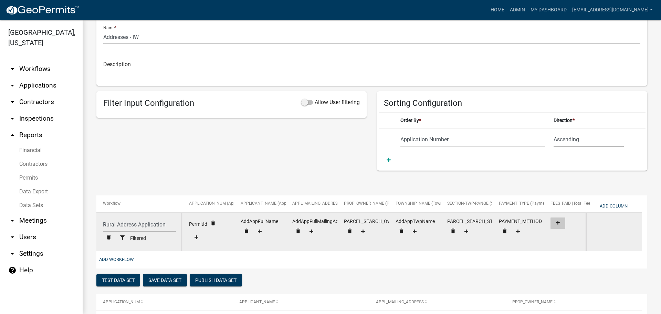
click at [557, 219] on button at bounding box center [557, 222] width 15 height 11
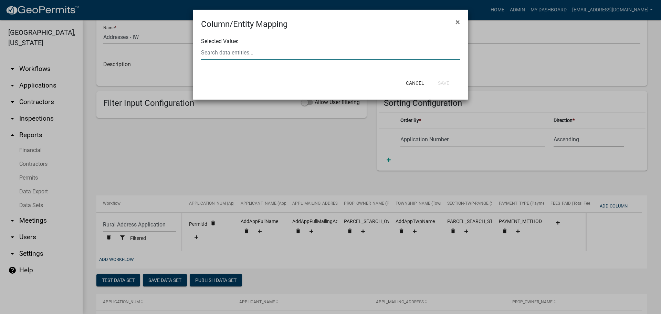
click at [243, 51] on div at bounding box center [330, 52] width 269 height 14
type input "PAID_NUM"
click at [212, 52] on button "TOTAL_FEES_ PAID_NUM" at bounding box center [234, 56] width 77 height 17
click at [454, 80] on button "Save" at bounding box center [443, 83] width 22 height 12
select select "35e8e773-5aa0-401b-a657-2b9670ab6cd7"
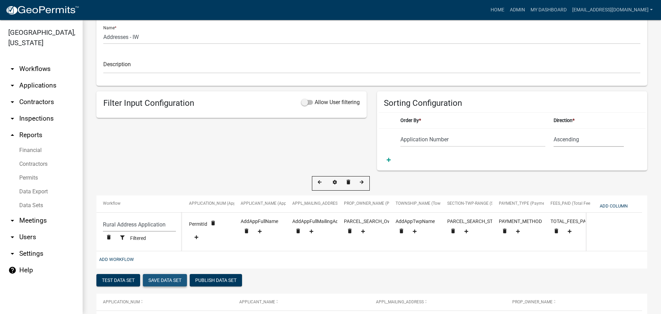
click at [173, 286] on button "Save Data Set" at bounding box center [165, 280] width 44 height 12
select select "Application Number"
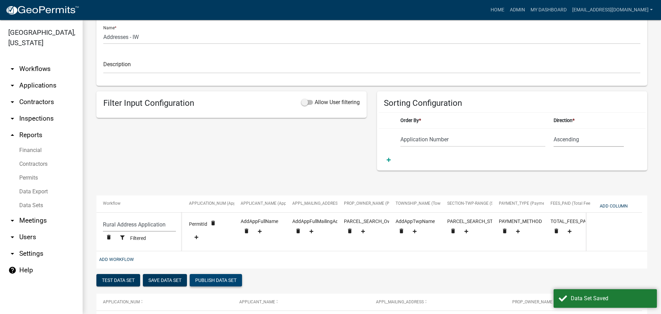
click at [217, 284] on button "Publish Data Set" at bounding box center [216, 280] width 52 height 12
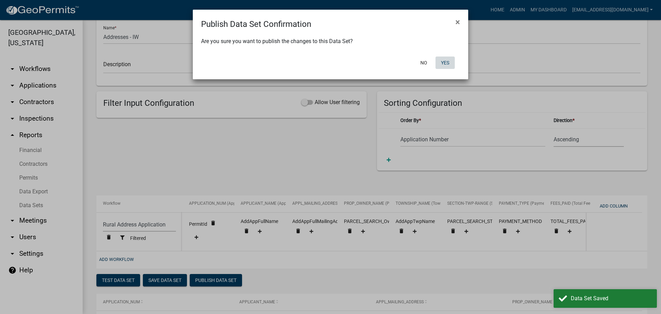
click at [443, 66] on button "Yes" at bounding box center [444, 62] width 19 height 12
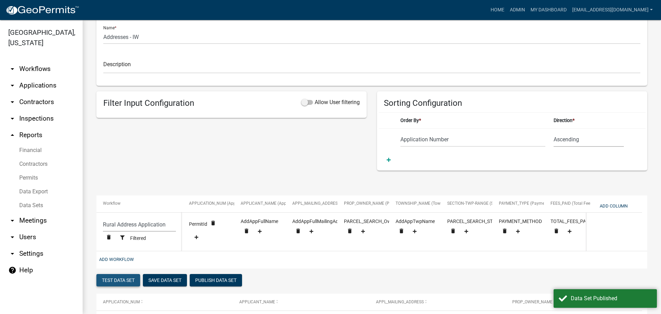
click at [115, 284] on button "Test Data Set" at bounding box center [118, 280] width 44 height 12
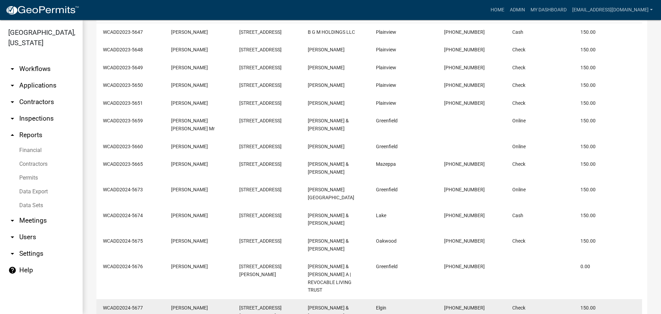
scroll to position [81, 0]
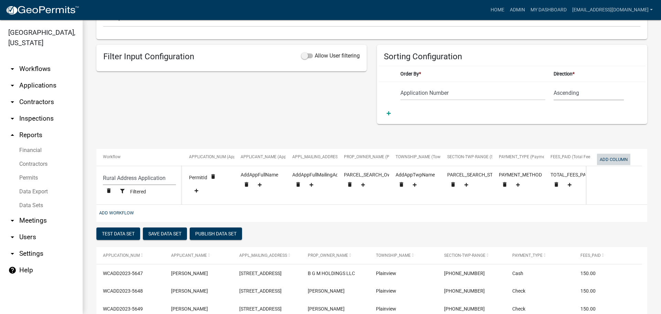
click at [613, 160] on button "Add Column" at bounding box center [613, 159] width 33 height 11
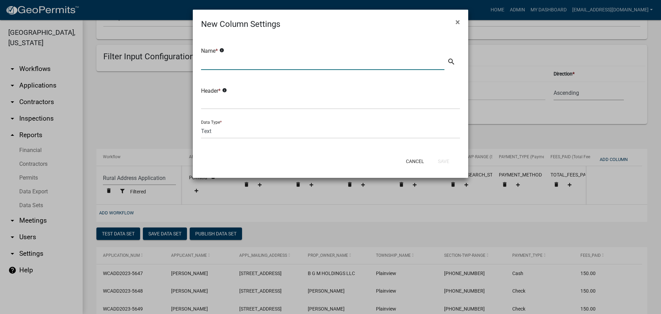
click at [233, 62] on input "text" at bounding box center [322, 63] width 243 height 14
type input "r"
type input "Receipt Deatils"
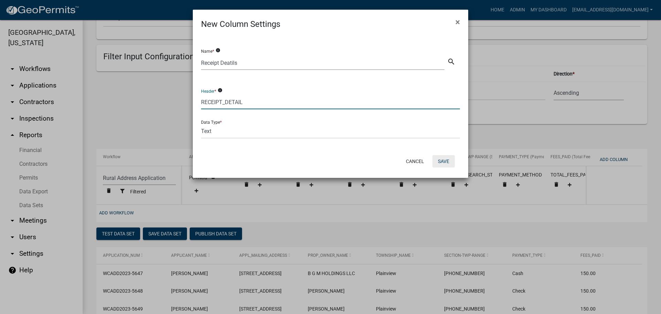
type input "RECEIPT_DETAIL"
click at [445, 161] on button "Save" at bounding box center [443, 161] width 22 height 12
select select "35e8e773-5aa0-401b-a657-2b9670ab6cd7"
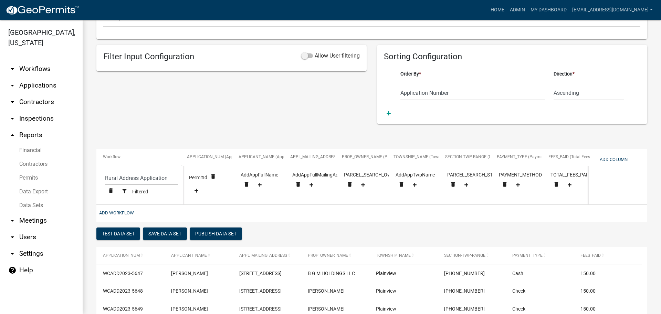
scroll to position [0, 57]
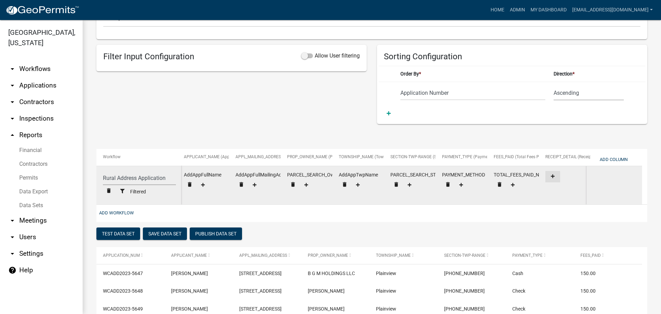
click at [552, 174] on icon at bounding box center [553, 176] width 4 height 4
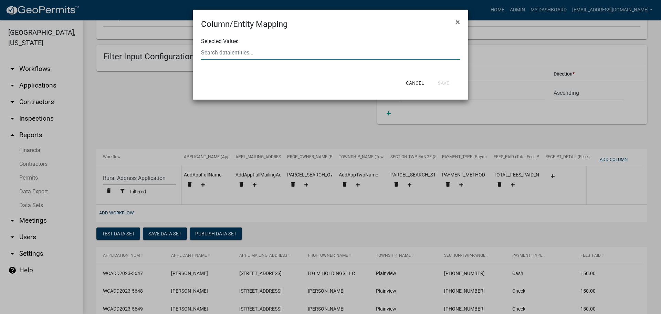
click at [274, 53] on div at bounding box center [330, 52] width 269 height 14
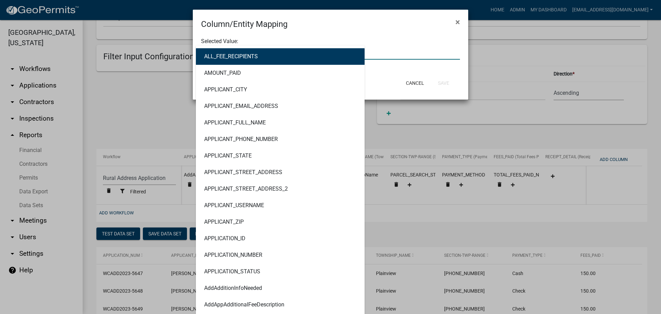
type input "RECEIPT"
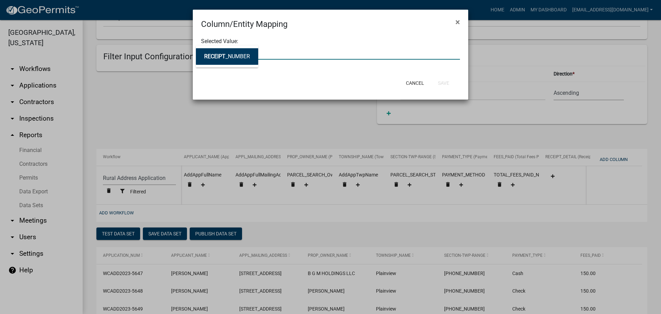
click at [236, 57] on ngb-highlight "RECEIPT _NUMBER" at bounding box center [227, 57] width 46 height 6
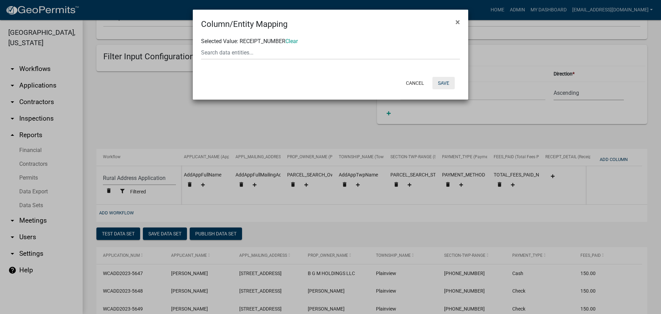
click at [446, 82] on button "Save" at bounding box center [443, 83] width 22 height 12
select select "35e8e773-5aa0-401b-a657-2b9670ab6cd7"
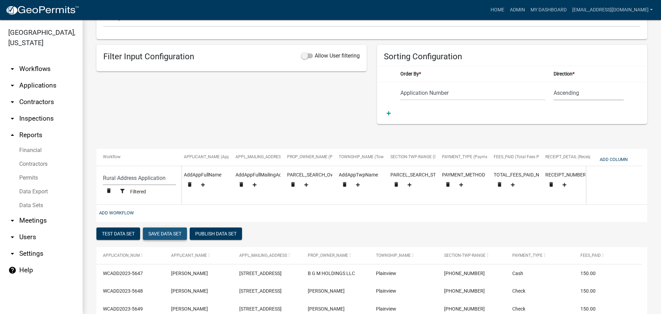
click at [172, 239] on button "Save Data Set" at bounding box center [165, 233] width 44 height 12
select select "Application Number"
click at [607, 157] on button "Add Column" at bounding box center [613, 159] width 33 height 11
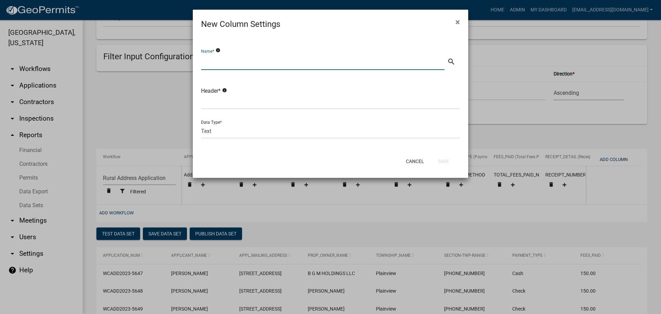
click at [222, 68] on input "text" at bounding box center [322, 63] width 243 height 14
type input "Parcel ID"
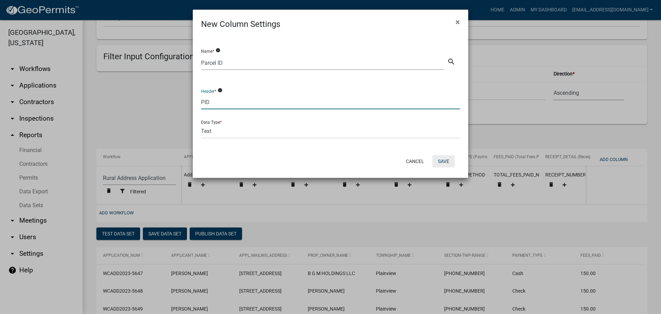
type input "PID"
click at [436, 159] on button "Save" at bounding box center [443, 161] width 22 height 12
select select "35e8e773-5aa0-401b-a657-2b9670ab6cd7"
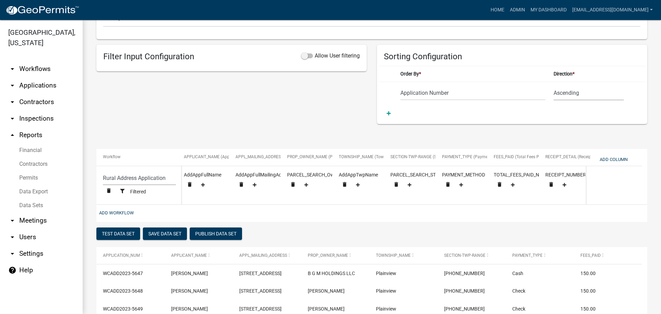
scroll to position [0, 108]
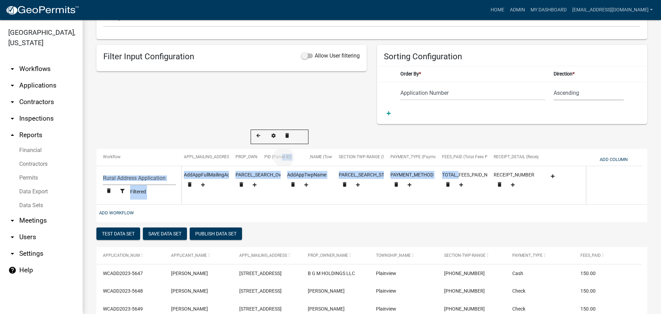
drag, startPoint x: 561, startPoint y: 156, endPoint x: 280, endPoint y: 156, distance: 281.2
select select "35e8e773-5aa0-401b-a657-2b9670ab6cd7"
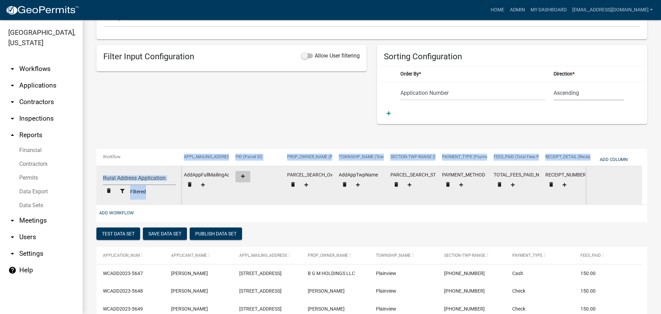
click at [243, 175] on icon at bounding box center [243, 176] width 4 height 4
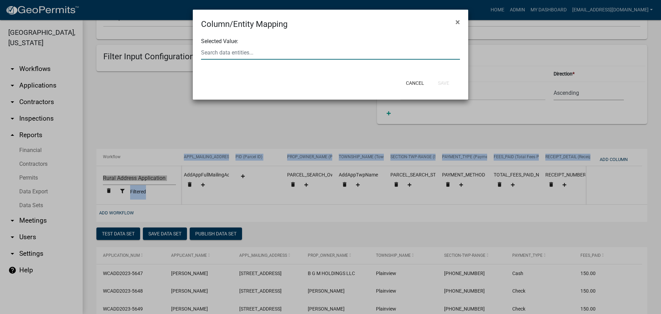
click at [225, 53] on div at bounding box center [330, 52] width 269 height 14
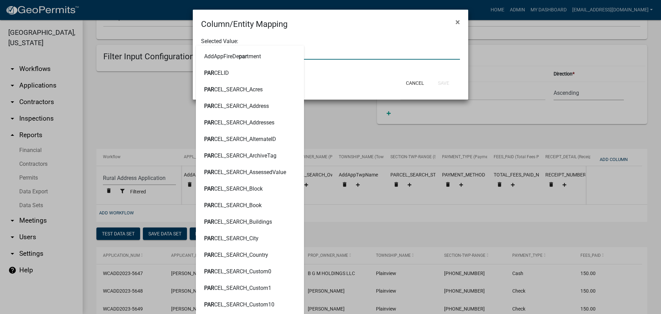
type input "parcelid"
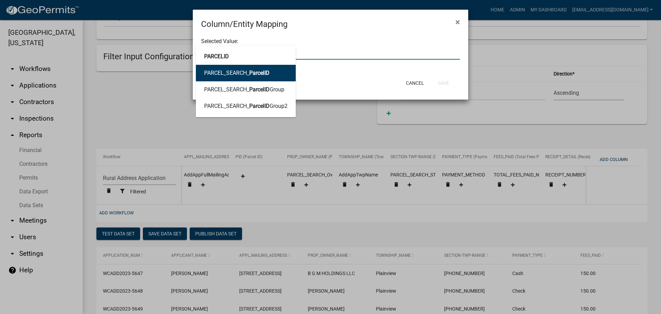
click at [224, 75] on ngb-highlight "PARCEL_SEARCH_ ParcelID" at bounding box center [236, 73] width 65 height 6
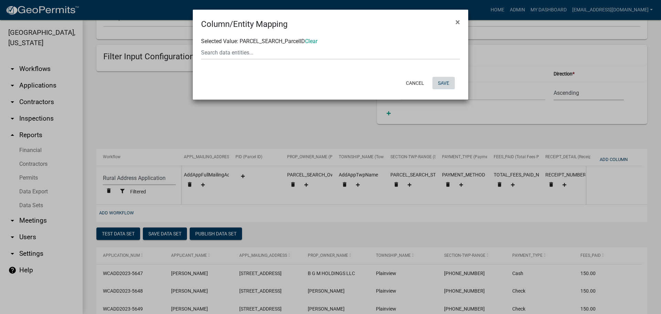
drag, startPoint x: 443, startPoint y: 82, endPoint x: 439, endPoint y: 82, distance: 4.5
click at [442, 82] on button "Save" at bounding box center [443, 83] width 22 height 12
select select "35e8e773-5aa0-401b-a657-2b9670ab6cd7"
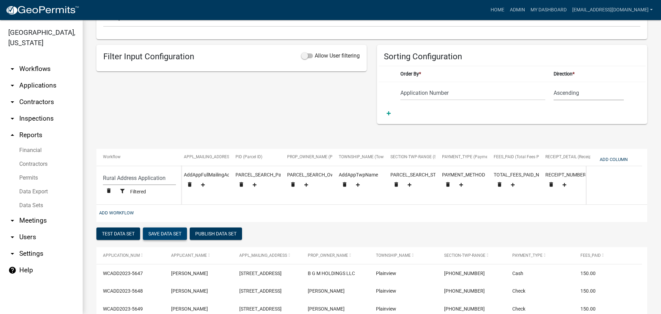
click at [172, 240] on button "Save Data Set" at bounding box center [165, 233] width 44 height 12
select select "Application Number"
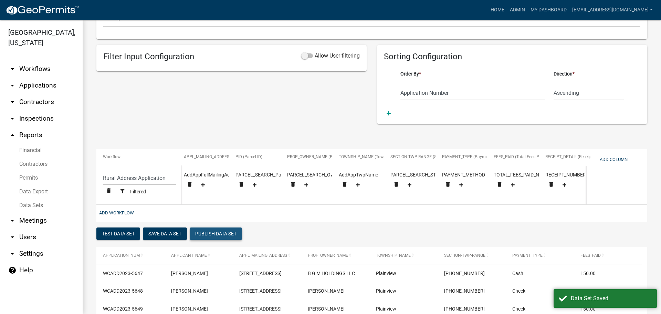
click at [220, 232] on button "Publish Data Set" at bounding box center [216, 233] width 52 height 12
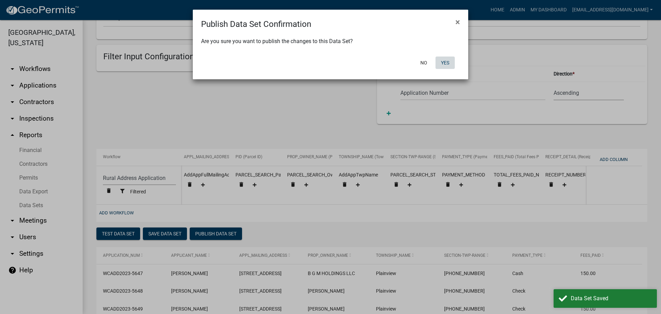
drag, startPoint x: 445, startPoint y: 58, endPoint x: 325, endPoint y: 93, distance: 125.3
click at [442, 56] on div "No Yes" at bounding box center [376, 63] width 170 height 18
click at [446, 62] on button "Yes" at bounding box center [444, 62] width 19 height 12
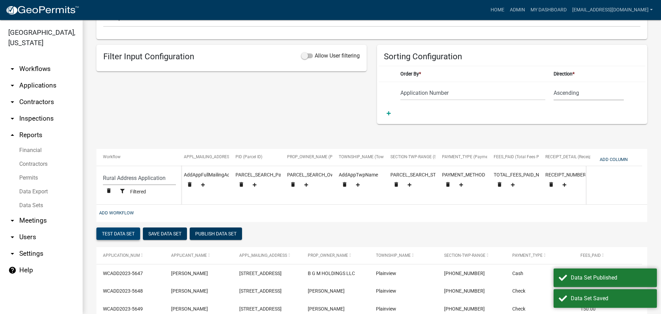
click at [107, 236] on button "Test Data Set" at bounding box center [118, 233] width 44 height 12
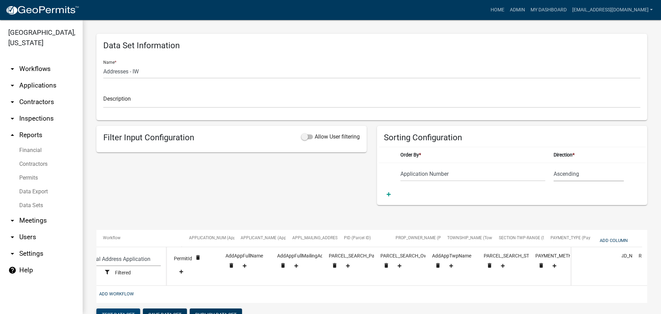
scroll to position [0, 0]
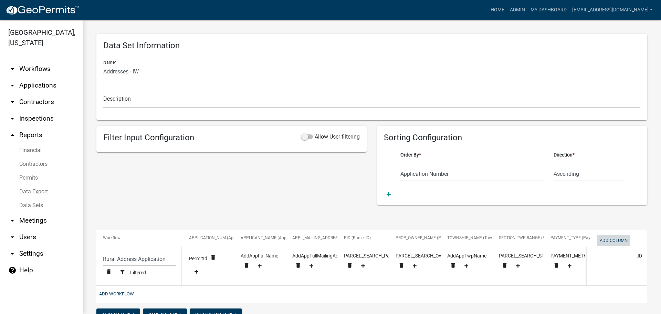
click at [622, 240] on button "Add Column" at bounding box center [613, 239] width 33 height 11
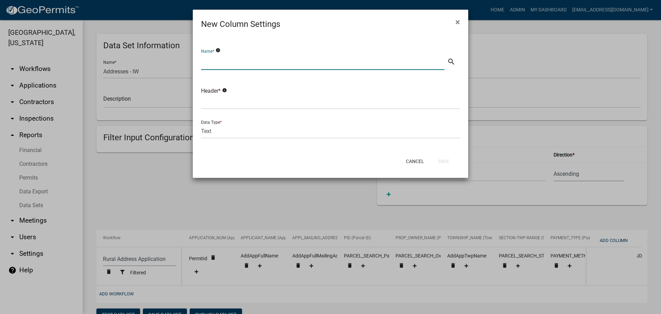
click at [222, 57] on input "text" at bounding box center [322, 63] width 243 height 14
type input "Application Submit Date"
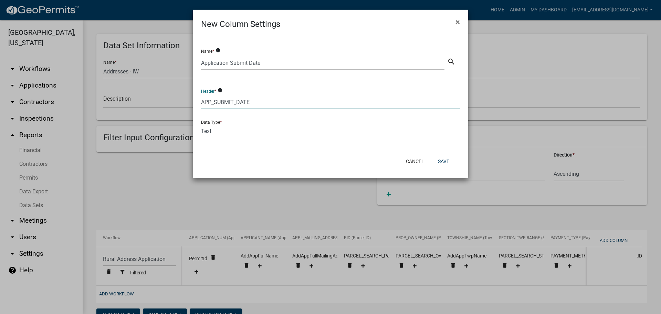
type input "APP_SUBMIT_DATE"
click at [217, 135] on select "Text Date Number with Decimals Number without Decimals" at bounding box center [330, 131] width 259 height 14
select select "2"
click at [201, 124] on select "Text Date Number with Decimals Number without Decimals" at bounding box center [330, 131] width 259 height 14
click at [438, 158] on button "Save" at bounding box center [443, 161] width 22 height 12
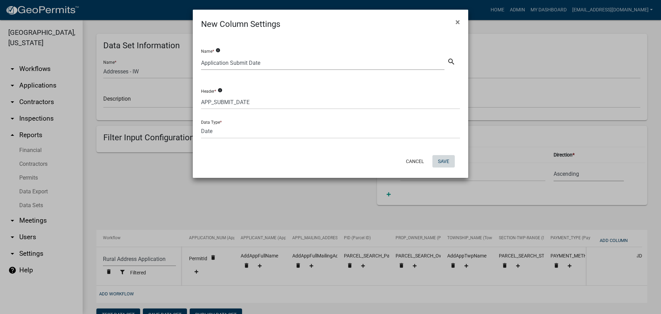
select select "35e8e773-5aa0-401b-a657-2b9670ab6cd7"
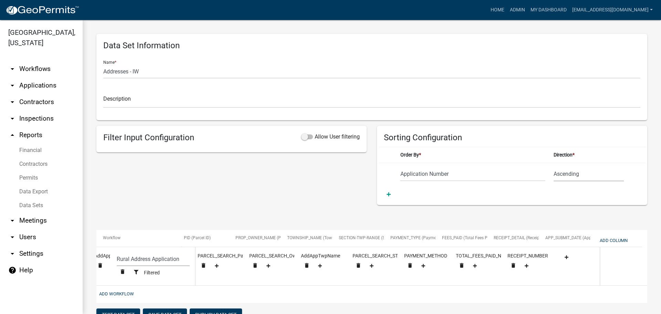
scroll to position [0, 160]
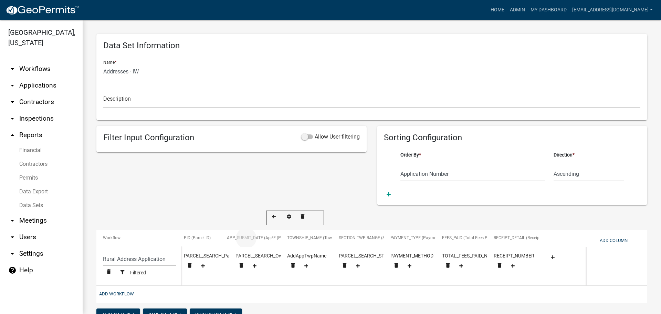
drag, startPoint x: 562, startPoint y: 236, endPoint x: 244, endPoint y: 232, distance: 318.4
select select "35e8e773-5aa0-401b-a657-2b9670ab6cd7"
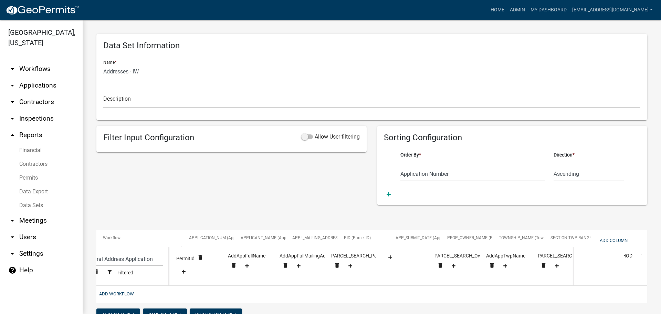
scroll to position [0, 0]
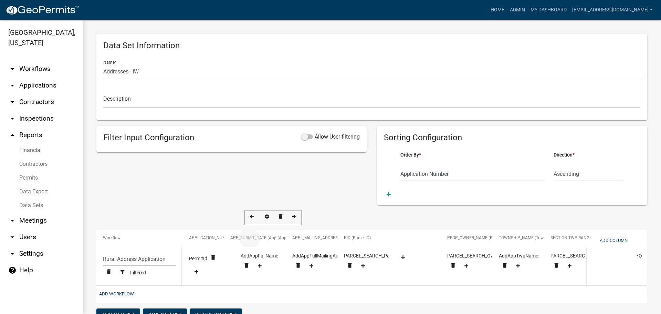
drag, startPoint x: 415, startPoint y: 236, endPoint x: 251, endPoint y: 239, distance: 164.2
select select "35e8e773-5aa0-401b-a657-2b9670ab6cd7"
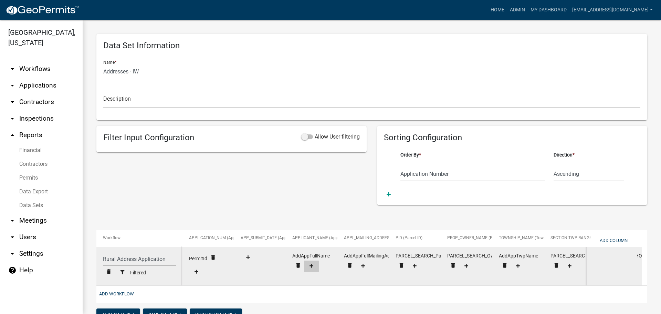
click at [312, 266] on icon at bounding box center [311, 266] width 4 height 4
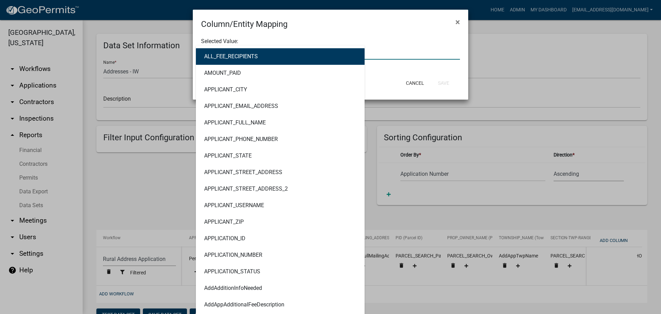
click at [265, 51] on div "ALL_FEE_RECIPIENTS AMOUNT_PAID APPLICANT_CITY APPLICANT_EMAIL_ADDRESS APPLICANT…" at bounding box center [330, 52] width 269 height 14
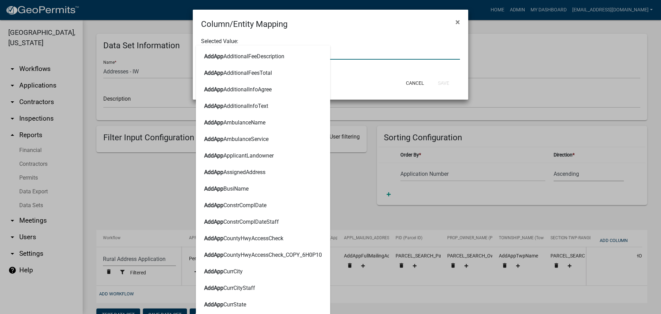
type input "ADDAPPB"
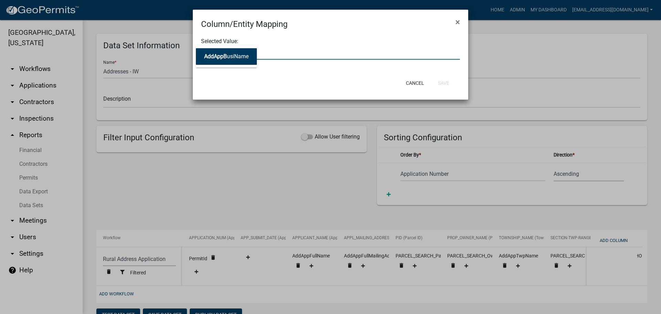
drag, startPoint x: 233, startPoint y: 56, endPoint x: 344, endPoint y: 77, distance: 113.2
click at [234, 56] on ngb-highlight "AddAppB usiName" at bounding box center [226, 57] width 44 height 6
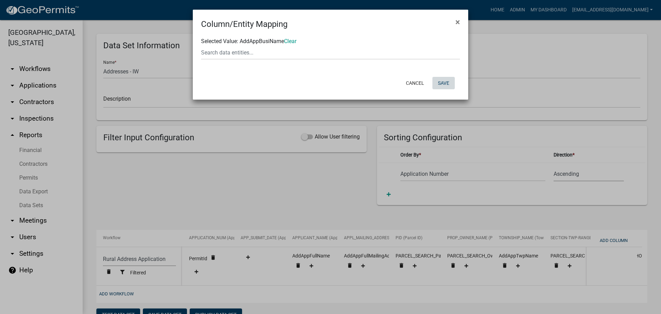
drag, startPoint x: 440, startPoint y: 82, endPoint x: 437, endPoint y: 78, distance: 5.3
click at [440, 81] on button "Save" at bounding box center [443, 83] width 22 height 12
select select "35e8e773-5aa0-401b-a657-2b9670ab6cd7"
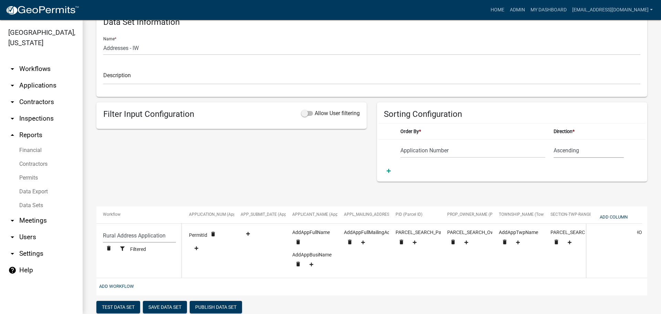
scroll to position [34, 0]
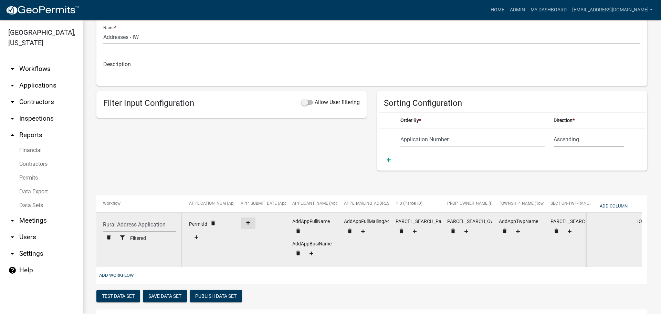
click at [251, 222] on fa-icon at bounding box center [247, 222] width 9 height 5
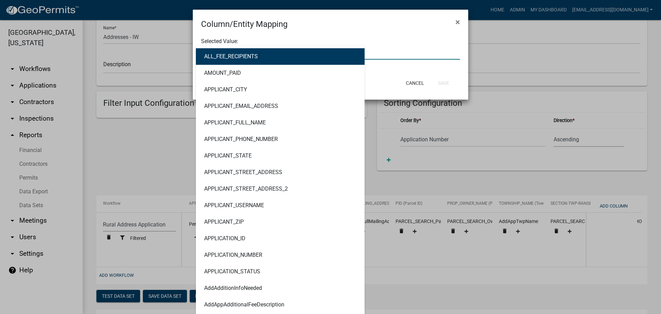
click at [253, 51] on div "ALL_FEE_RECIPIENTS AMOUNT_PAID APPLICANT_CITY APPLICANT_EMAIL_ADDRESS APPLICANT…" at bounding box center [330, 52] width 269 height 14
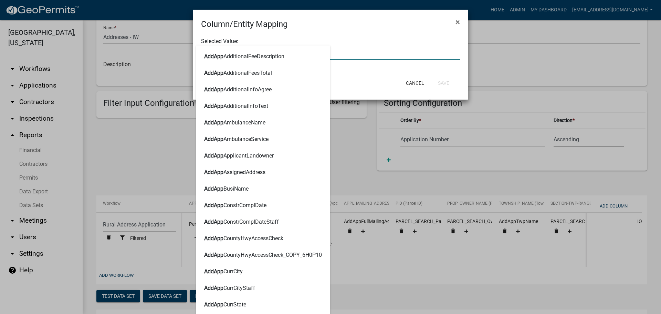
type input "ADDAPPTO"
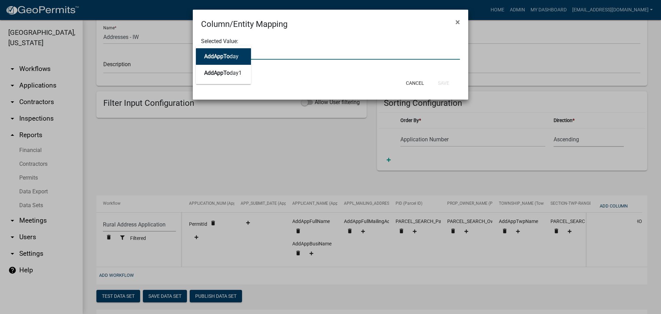
click at [222, 60] on button "AddAppTo day" at bounding box center [223, 56] width 55 height 17
click at [261, 53] on div at bounding box center [330, 52] width 269 height 14
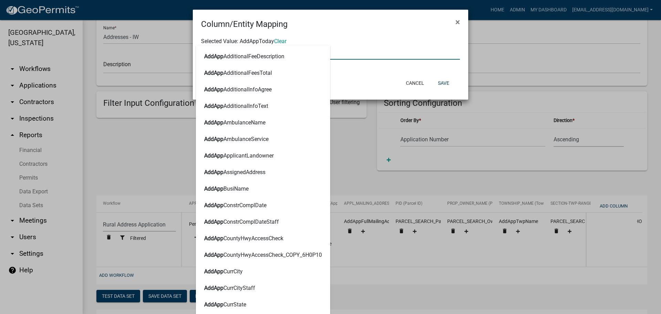
type input "ADDAPPTO"
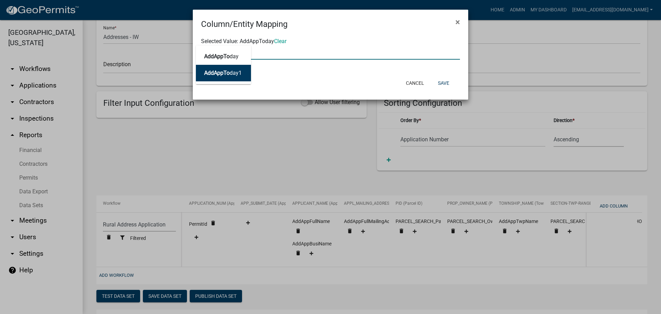
click at [242, 78] on button "AddAppTo day1" at bounding box center [223, 73] width 55 height 17
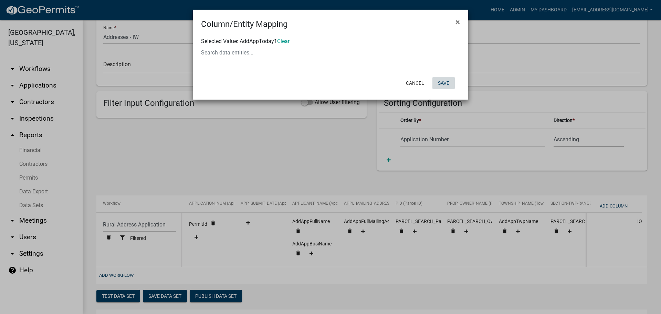
drag, startPoint x: 450, startPoint y: 83, endPoint x: 410, endPoint y: 84, distance: 39.6
click at [450, 83] on button "Save" at bounding box center [443, 83] width 22 height 12
select select "35e8e773-5aa0-401b-a657-2b9670ab6cd7"
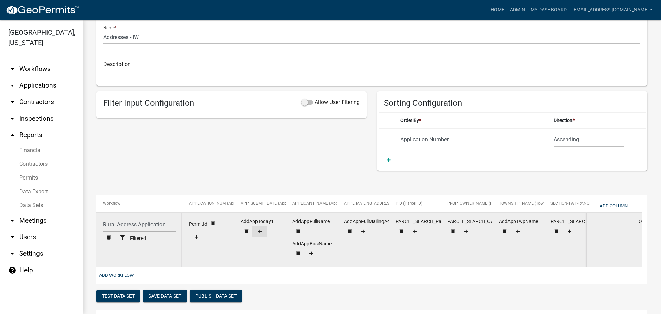
click at [259, 229] on icon at bounding box center [260, 231] width 4 height 4
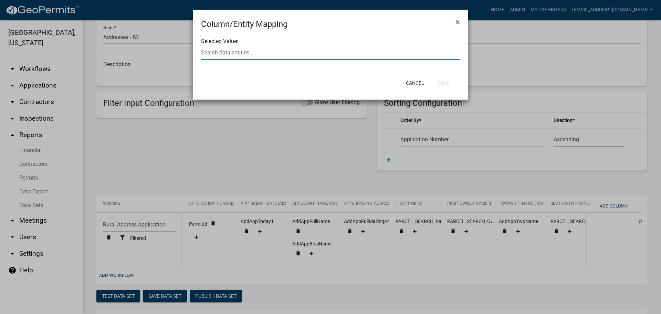
click at [237, 54] on div at bounding box center [330, 52] width 269 height 14
type input "ADDAPPTODAY"
click at [233, 56] on span "AddAppToday" at bounding box center [221, 56] width 34 height 7
click at [446, 82] on button "Save" at bounding box center [443, 83] width 22 height 12
select select "35e8e773-5aa0-401b-a657-2b9670ab6cd7"
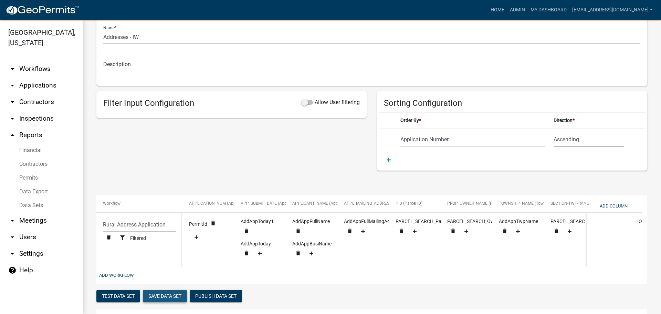
click at [170, 299] on button "Save Data Set" at bounding box center [165, 295] width 44 height 12
select select "Application Number"
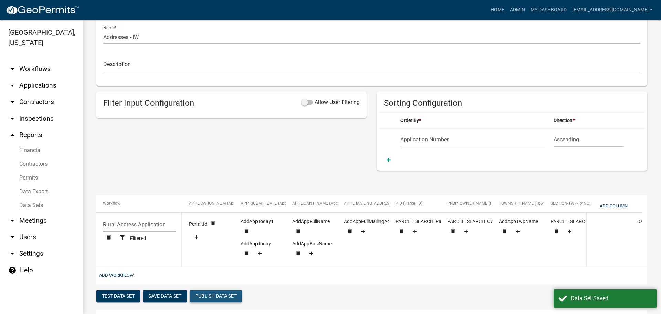
click at [222, 299] on button "Publish Data Set" at bounding box center [216, 295] width 52 height 12
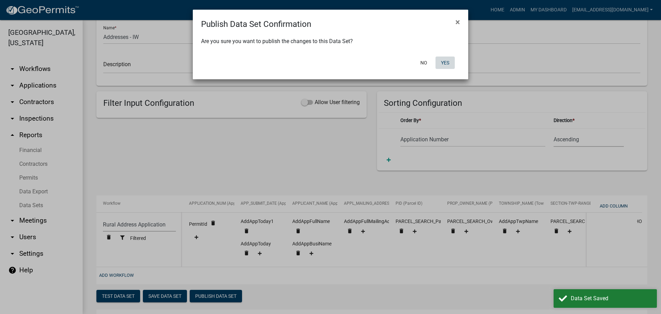
click at [450, 61] on button "Yes" at bounding box center [444, 62] width 19 height 12
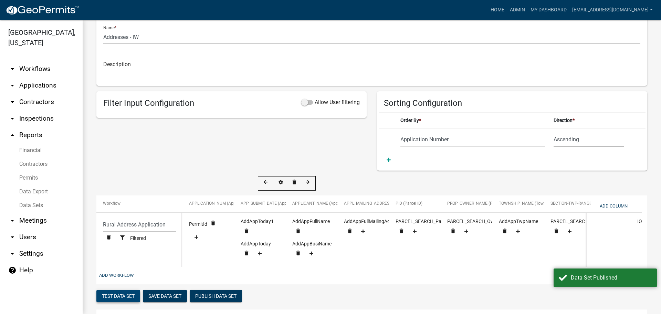
click at [122, 300] on button "Test Data Set" at bounding box center [118, 295] width 44 height 12
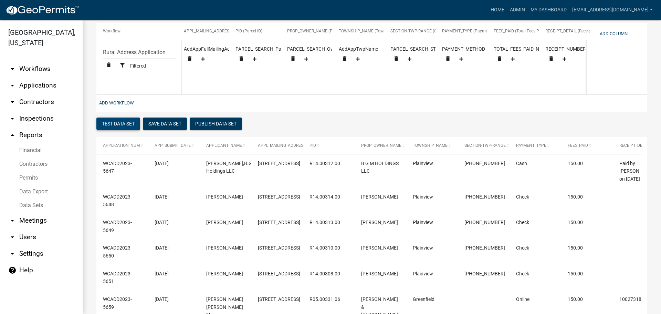
scroll to position [172, 0]
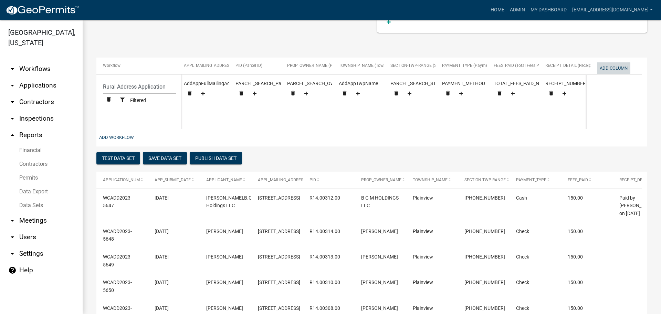
click at [612, 67] on button "Add Column" at bounding box center [613, 67] width 33 height 11
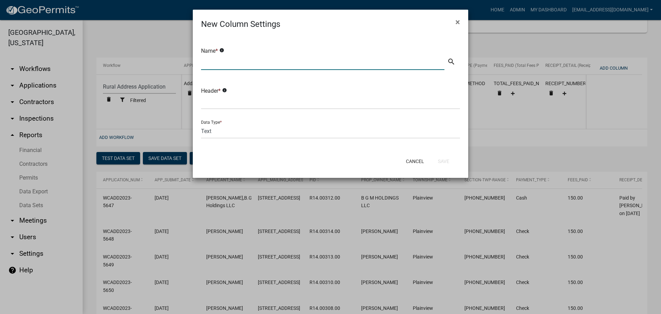
click at [223, 63] on input "text" at bounding box center [322, 63] width 243 height 14
type input "d"
type input "Date Payment Received"
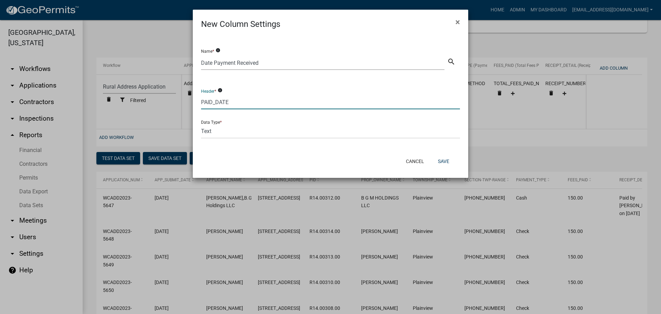
type input "PAID_DATE"
click at [227, 129] on select "Text Date Number with Decimals Number without Decimals" at bounding box center [330, 131] width 259 height 14
select select "2"
click at [201, 124] on select "Text Date Number with Decimals Number without Decimals" at bounding box center [330, 131] width 259 height 14
click at [445, 157] on button "Save" at bounding box center [443, 161] width 22 height 12
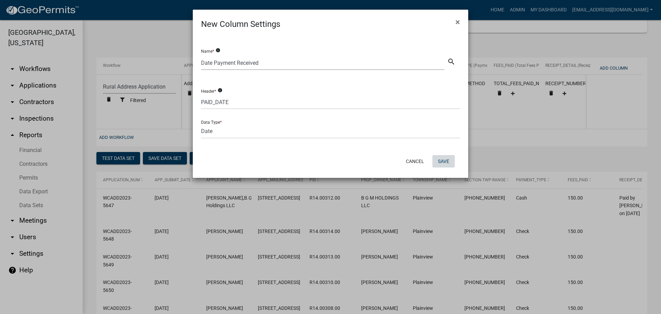
select select "35e8e773-5aa0-401b-a657-2b9670ab6cd7"
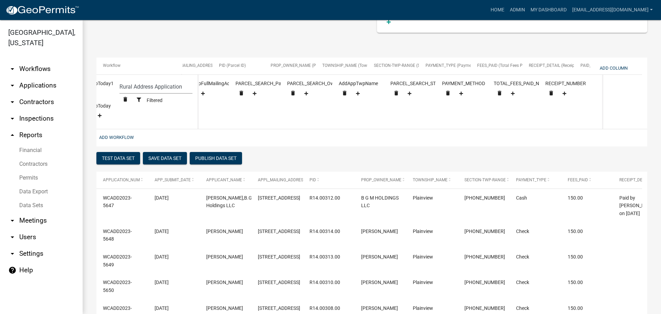
scroll to position [0, 212]
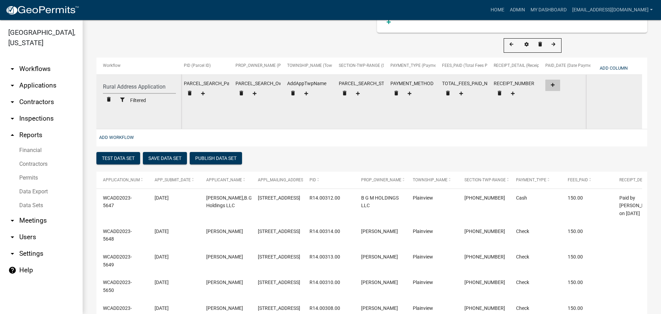
click at [555, 83] on fa-icon at bounding box center [552, 85] width 9 height 5
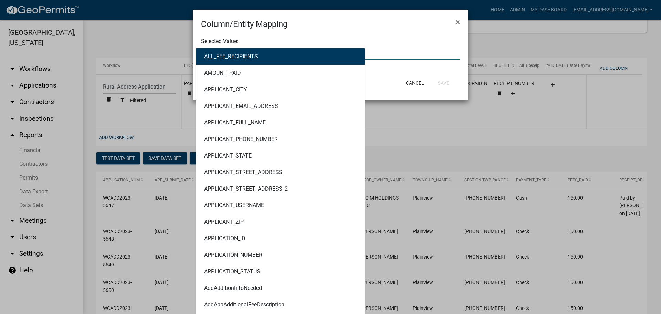
click at [225, 52] on div "ALL_FEE_RECIPIENTS AMOUNT_PAID APPLICANT_CITY APPLICANT_EMAIL_ADDRESS APPLICANT…" at bounding box center [330, 52] width 269 height 14
type input "PAID"
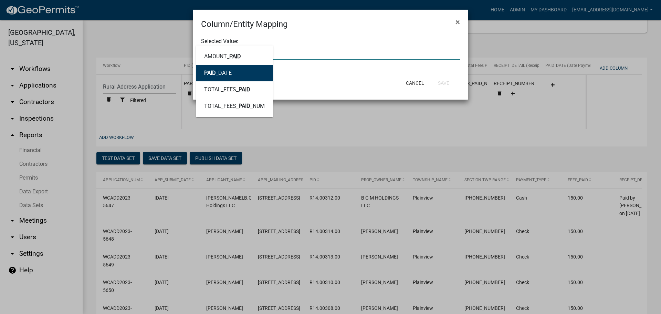
click at [228, 72] on ngb-highlight "PAID _DATE" at bounding box center [218, 73] width 28 height 6
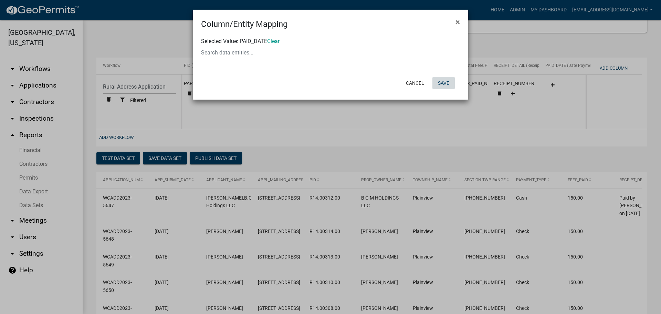
click at [443, 80] on button "Save" at bounding box center [443, 83] width 22 height 12
select select "35e8e773-5aa0-401b-a657-2b9670ab6cd7"
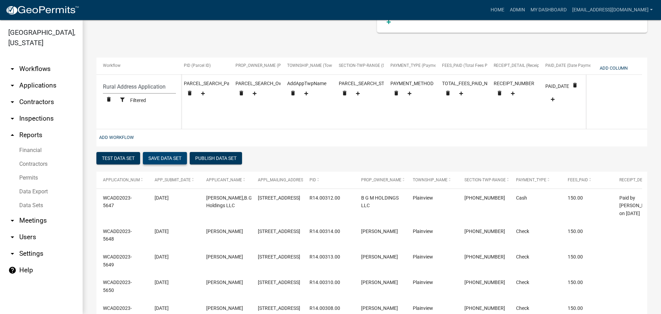
click at [165, 162] on button "Save Data Set" at bounding box center [165, 158] width 44 height 12
select select "Application Number"
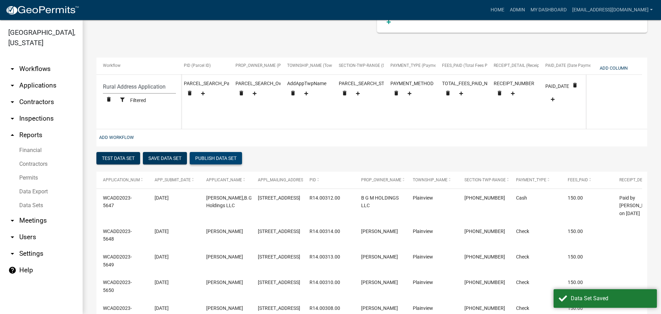
click at [222, 158] on button "Publish Data Set" at bounding box center [216, 158] width 52 height 12
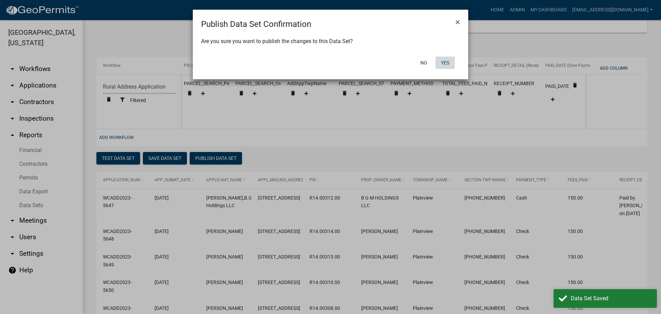
click at [446, 61] on button "Yes" at bounding box center [444, 62] width 19 height 12
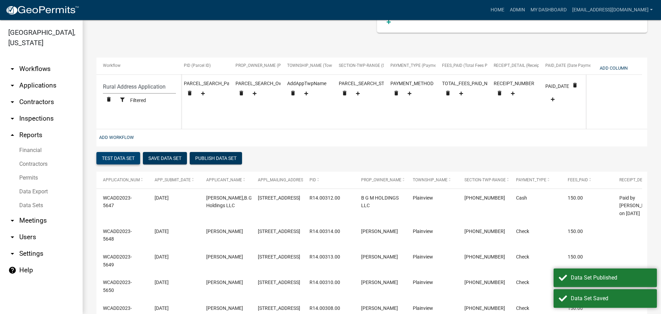
click at [116, 158] on button "Test Data Set" at bounding box center [118, 158] width 44 height 12
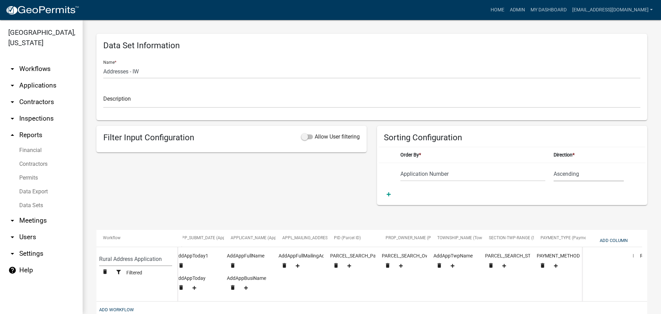
scroll to position [0, 67]
click at [611, 240] on button "Add Column" at bounding box center [613, 239] width 33 height 11
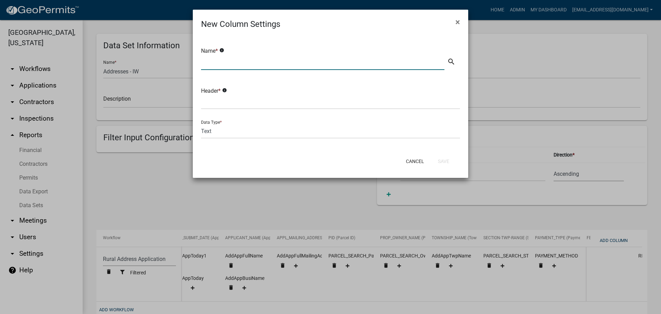
click at [249, 62] on input "text" at bounding box center [322, 63] width 243 height 14
type input "Applicant Email Address"
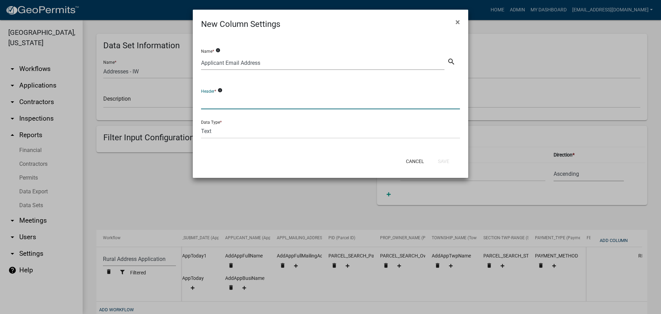
click at [214, 100] on input "text" at bounding box center [330, 102] width 259 height 14
type input "APPL_EMAIL"
click at [445, 159] on button "Save" at bounding box center [443, 161] width 22 height 12
select select "35e8e773-5aa0-401b-a657-2b9670ab6cd7"
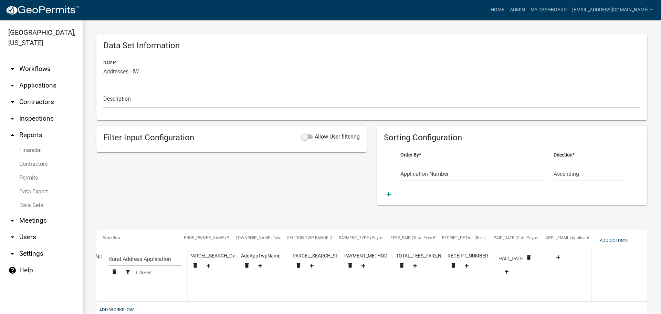
scroll to position [0, 263]
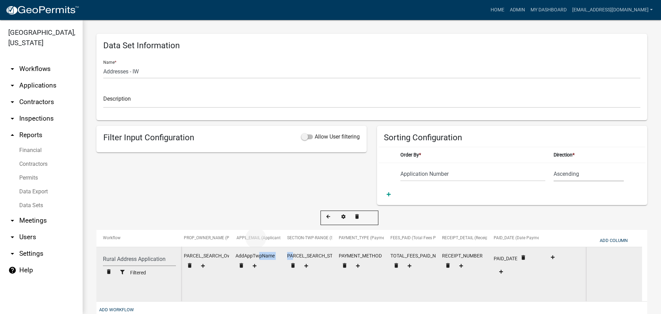
drag, startPoint x: 565, startPoint y: 238, endPoint x: 258, endPoint y: 258, distance: 307.7
click at [257, 258] on div "Workflow APPLICATION_NUM (Application Number) APP_SUBMIT_DATE (Application Subm…" at bounding box center [371, 274] width 551 height 89
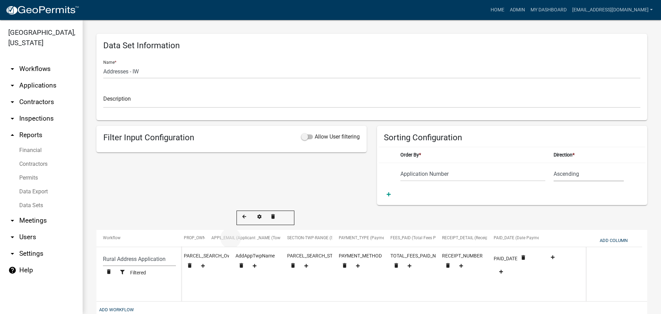
drag, startPoint x: 559, startPoint y: 236, endPoint x: 225, endPoint y: 240, distance: 333.9
select select "35e8e773-5aa0-401b-a657-2b9670ab6cd7"
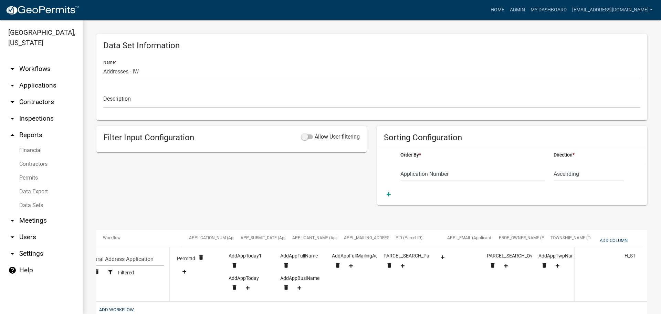
scroll to position [0, 0]
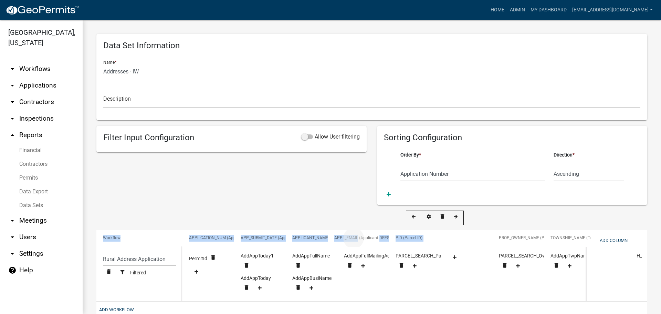
drag, startPoint x: 469, startPoint y: 237, endPoint x: 356, endPoint y: 240, distance: 113.0
select select "35e8e773-5aa0-401b-a657-2b9670ab6cd7"
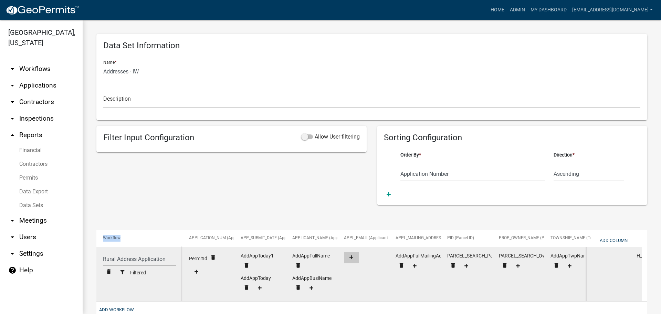
click at [350, 257] on icon at bounding box center [351, 257] width 4 height 4
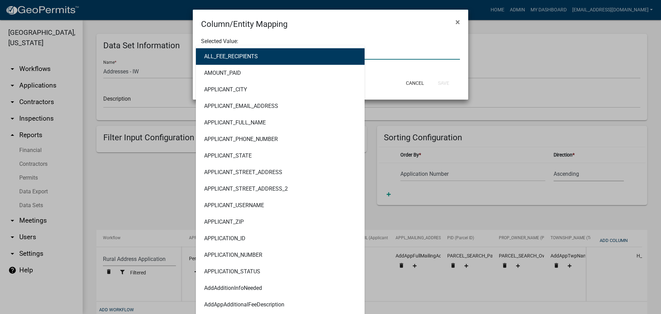
click at [245, 52] on div "ALL_FEE_RECIPIENTS AMOUNT_PAID APPLICANT_CITY APPLICANT_EMAIL_ADDRESS APPLICANT…" at bounding box center [330, 52] width 269 height 14
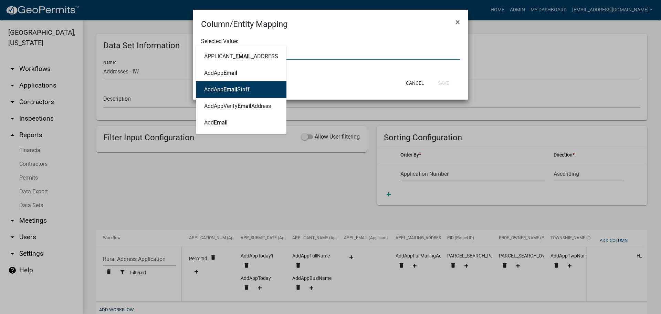
type input "EMAIL"
click at [241, 56] on span "EMAIL" at bounding box center [243, 56] width 16 height 7
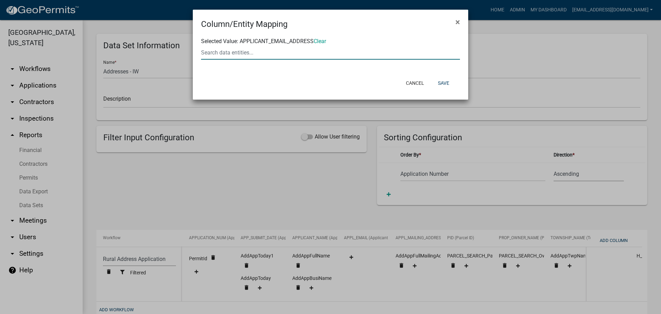
click at [242, 54] on div at bounding box center [330, 52] width 269 height 14
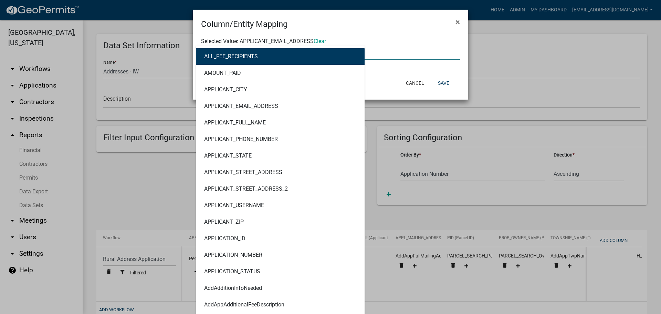
type input "EMAIL"
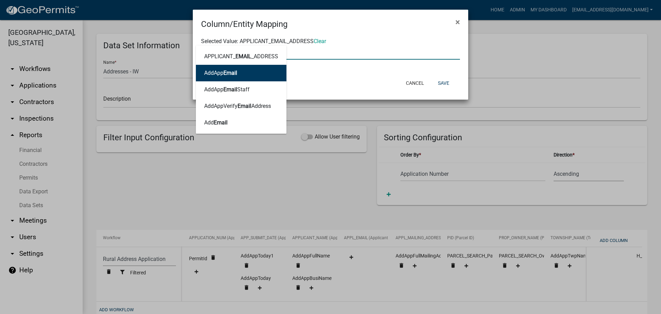
click at [228, 74] on span "Email" at bounding box center [230, 73] width 14 height 7
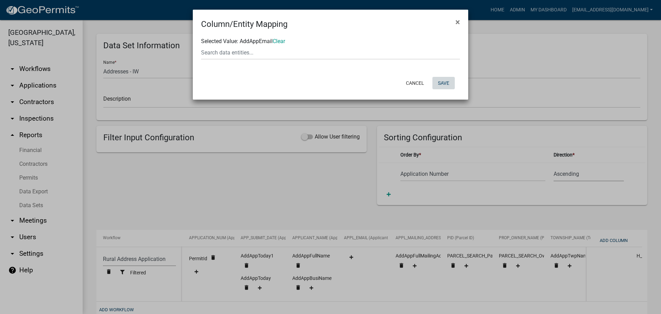
click at [443, 83] on button "Save" at bounding box center [443, 83] width 22 height 12
select select "35e8e773-5aa0-401b-a657-2b9670ab6cd7"
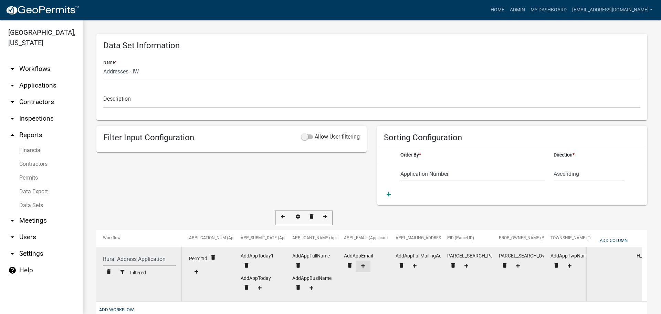
click at [363, 266] on icon at bounding box center [363, 266] width 4 height 4
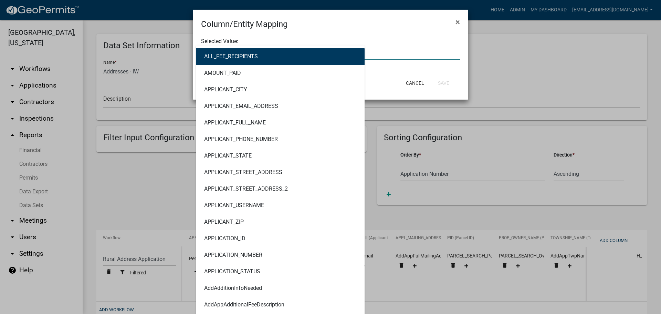
click at [235, 53] on div "ALL_FEE_RECIPIENTS AMOUNT_PAID APPLICANT_CITY APPLICANT_EMAIL_ADDRESS APPLICANT…" at bounding box center [330, 52] width 269 height 14
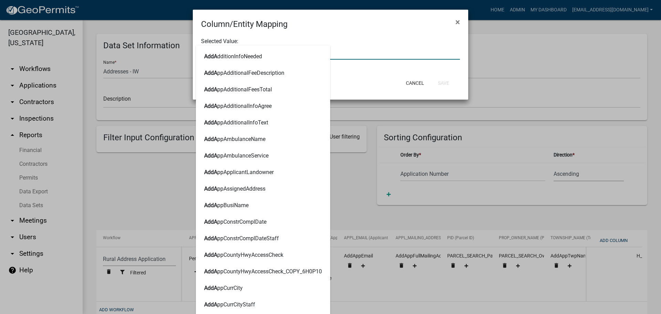
type input "ADDAPPEMA"
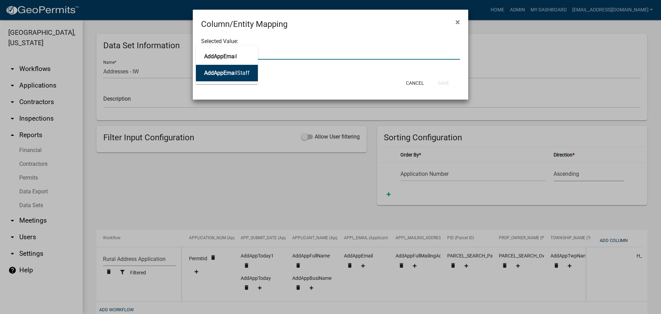
click at [240, 75] on ngb-highlight "AddAppEma ilStaff" at bounding box center [226, 73] width 45 height 6
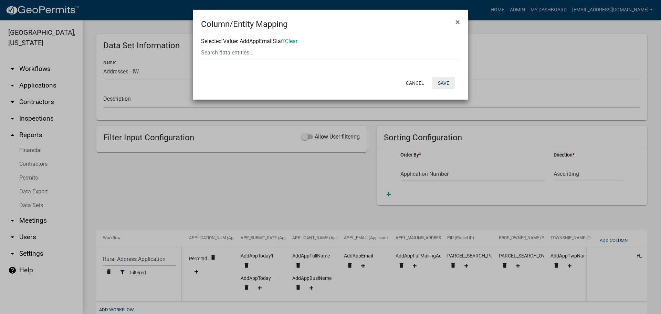
click at [444, 84] on button "Save" at bounding box center [443, 83] width 22 height 12
select select "35e8e773-5aa0-401b-a657-2b9670ab6cd7"
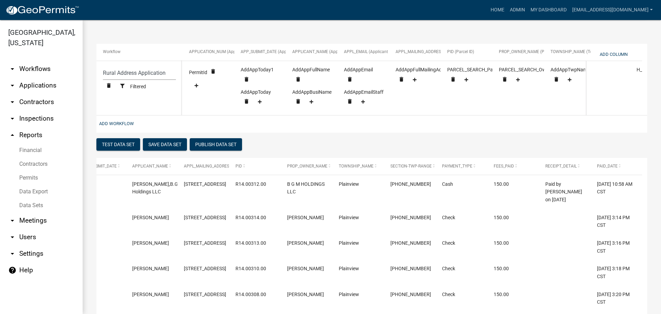
scroll to position [207, 0]
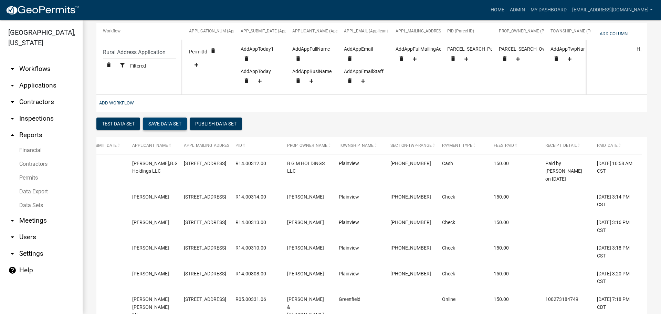
click at [168, 128] on button "Save Data Set" at bounding box center [165, 123] width 44 height 12
select select "Application Number"
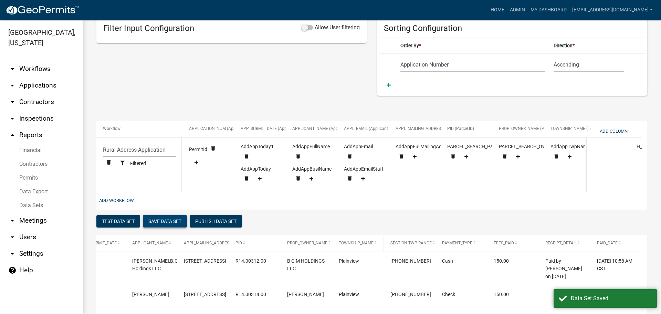
scroll to position [103, 0]
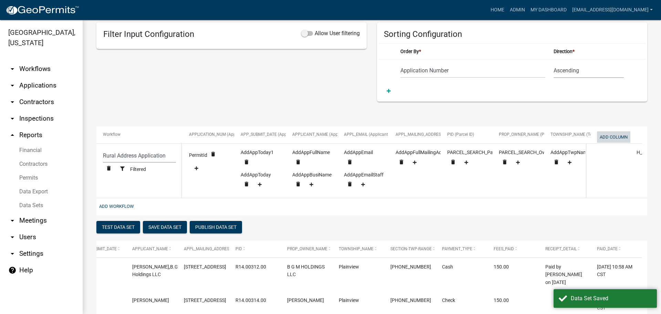
click at [620, 136] on button "Add Column" at bounding box center [613, 136] width 33 height 11
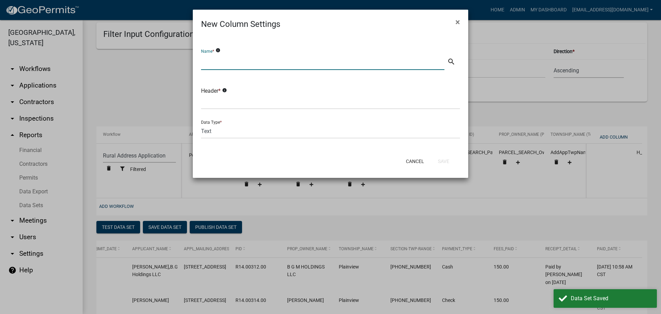
click at [227, 64] on input "text" at bounding box center [322, 63] width 243 height 14
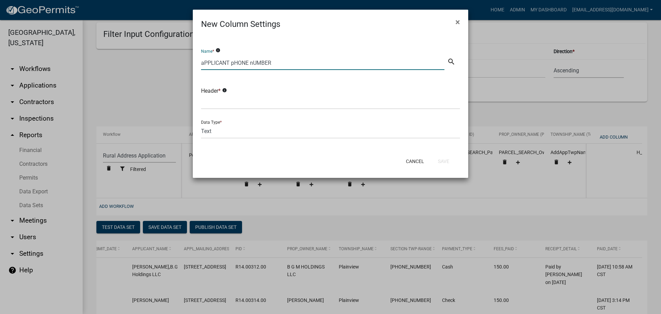
type input "Applicant Phone Number"
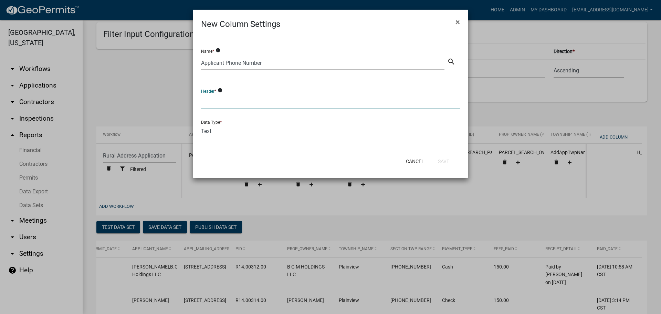
click at [212, 107] on input "text" at bounding box center [330, 102] width 259 height 14
drag, startPoint x: 234, startPoint y: 101, endPoint x: 276, endPoint y: 95, distance: 42.5
click at [276, 95] on input "APPL_PHONE_NUMBE3R" at bounding box center [330, 102] width 259 height 14
type input "APPL_PHONE"
click at [442, 157] on button "Save" at bounding box center [443, 161] width 22 height 12
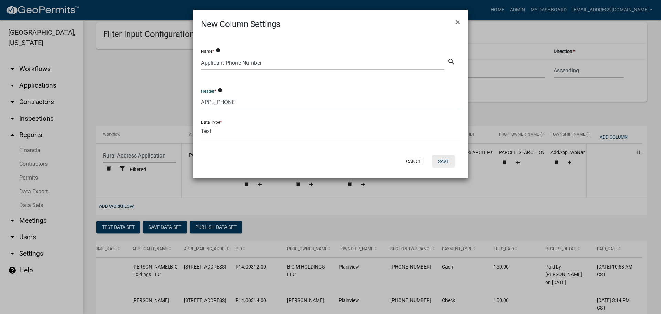
select select "35e8e773-5aa0-401b-a657-2b9670ab6cd7"
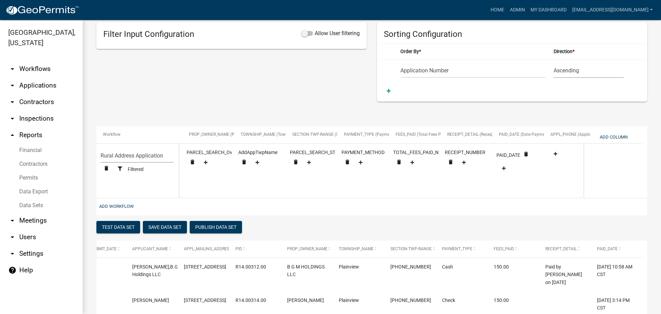
scroll to position [0, 315]
select select "35e8e773-5aa0-401b-a657-2b9670ab6cd7"
drag, startPoint x: 264, startPoint y: 138, endPoint x: 251, endPoint y: 88, distance: 50.9
click at [251, 88] on div "Filter Input Configuration Allow User filtering" at bounding box center [231, 61] width 281 height 79
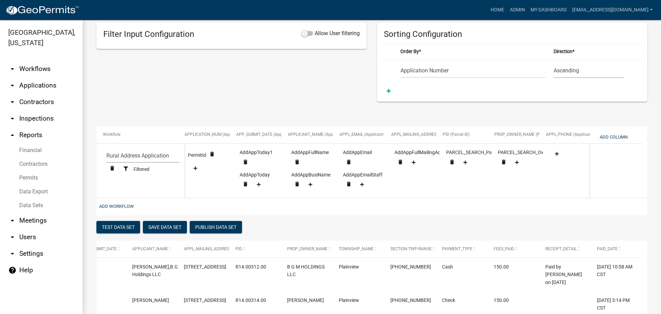
scroll to position [0, 0]
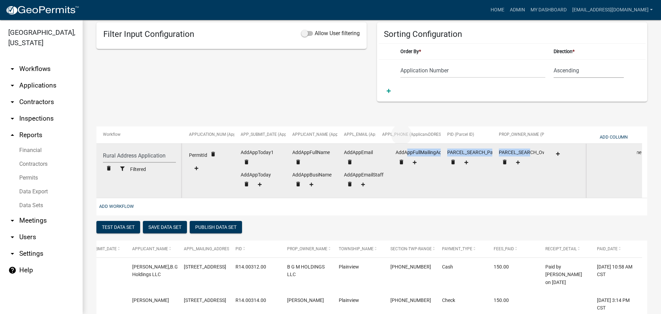
drag, startPoint x: 572, startPoint y: 134, endPoint x: 404, endPoint y: 155, distance: 169.7
click at [404, 155] on div "Workflow APPLICATION_NUM (Application Number) APP_SUBMIT_DATE (Application Subm…" at bounding box center [371, 170] width 551 height 89
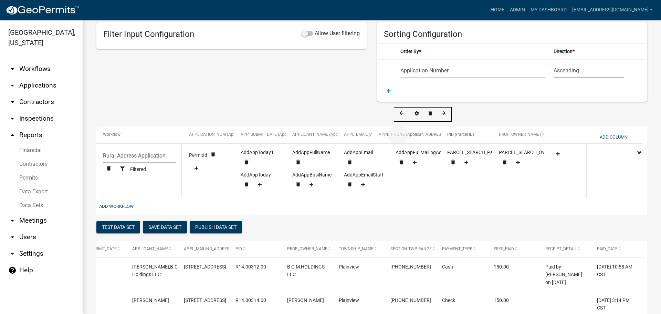
drag, startPoint x: 566, startPoint y: 133, endPoint x: 394, endPoint y: 130, distance: 171.8
select select "35e8e773-5aa0-401b-a657-2b9670ab6cd7"
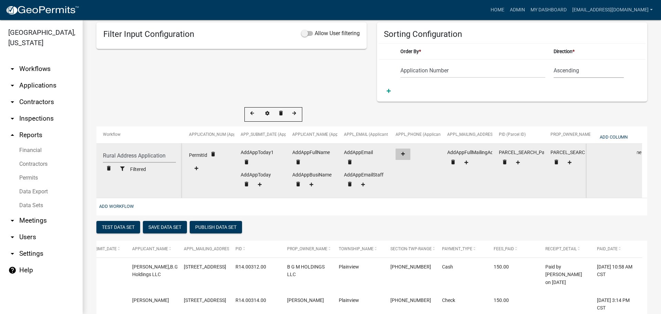
click at [402, 152] on icon at bounding box center [403, 153] width 4 height 4
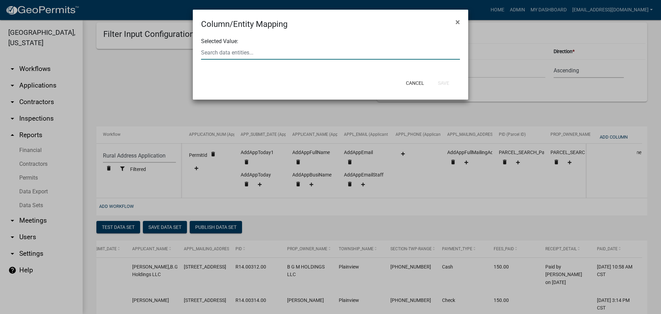
click at [299, 56] on div at bounding box center [330, 52] width 269 height 14
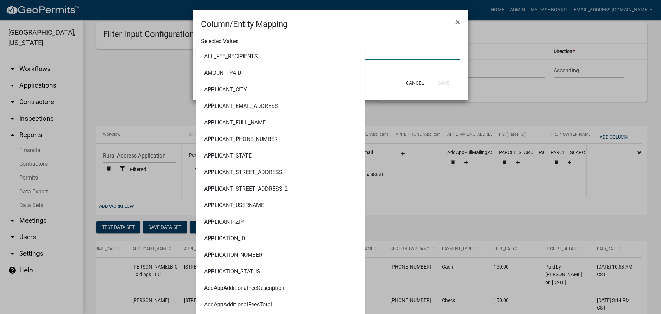
type input "PHONE"
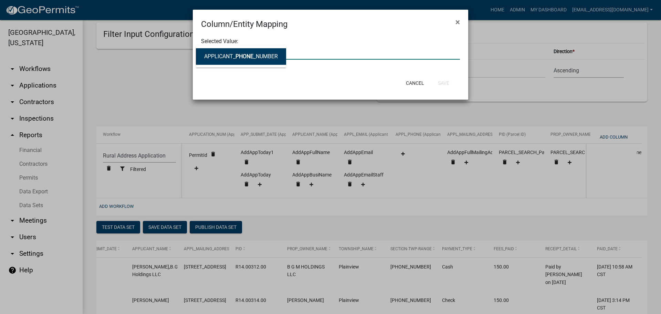
click at [210, 59] on ngb-highlight "APPLICANT_ PHONE _NUMBER" at bounding box center [241, 57] width 74 height 6
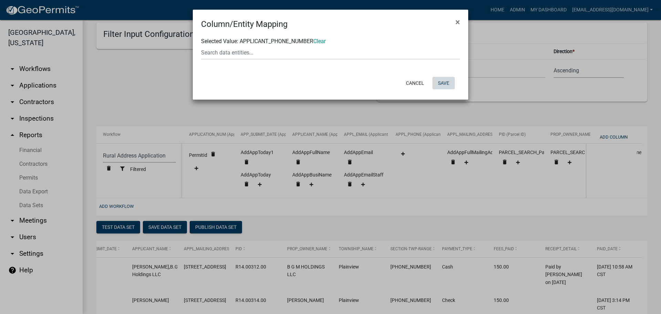
click at [442, 85] on button "Save" at bounding box center [443, 83] width 22 height 12
select select "35e8e773-5aa0-401b-a657-2b9670ab6cd7"
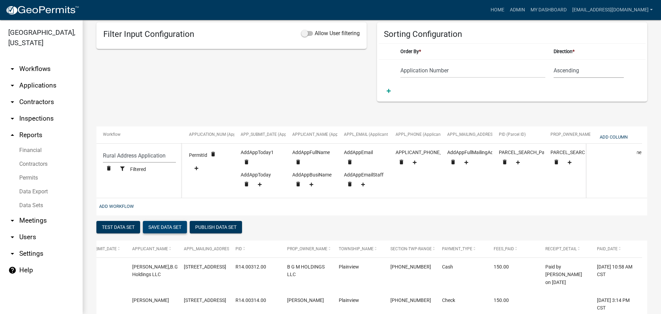
click at [163, 231] on button "Save Data Set" at bounding box center [165, 227] width 44 height 12
select select "Application Number"
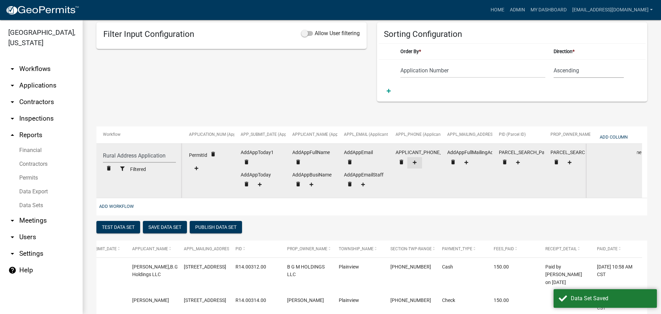
click at [413, 161] on icon at bounding box center [415, 162] width 4 height 4
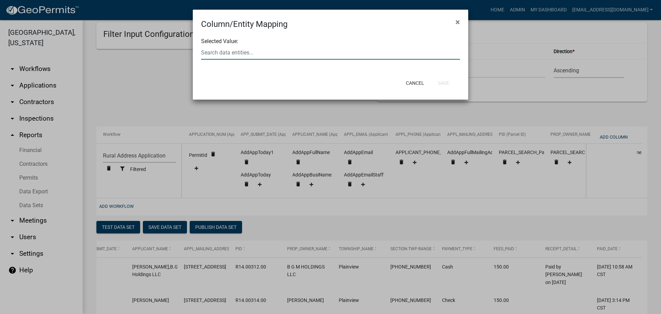
click at [284, 56] on div at bounding box center [330, 52] width 269 height 14
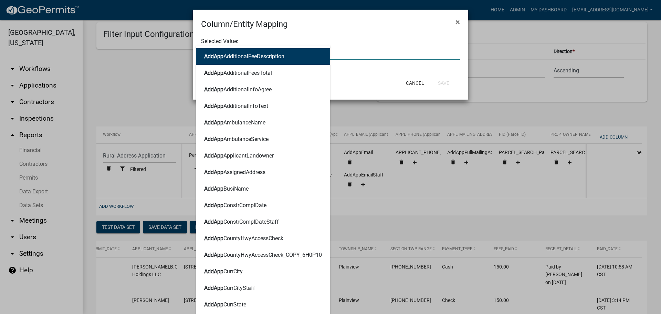
type input "ADDAPPP"
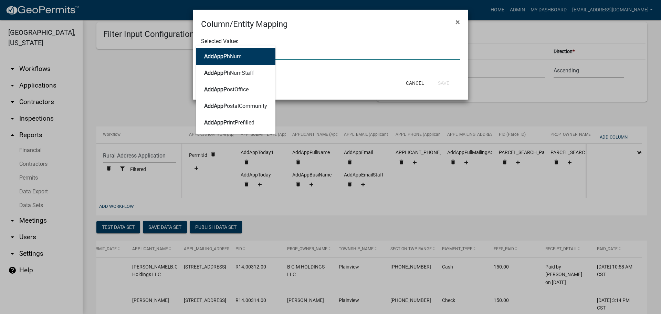
click at [237, 59] on ngb-highlight "AddAppP hNum" at bounding box center [223, 57] width 38 height 6
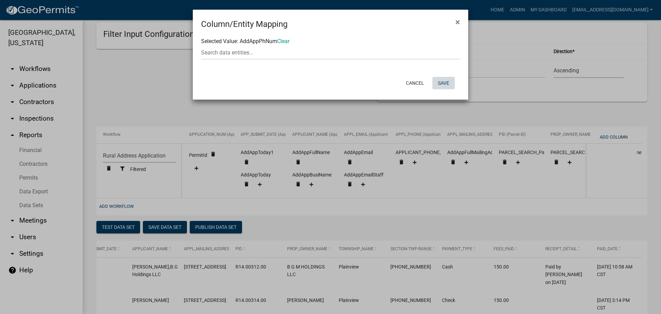
click at [448, 83] on button "Save" at bounding box center [443, 83] width 22 height 12
select select "35e8e773-5aa0-401b-a657-2b9670ab6cd7"
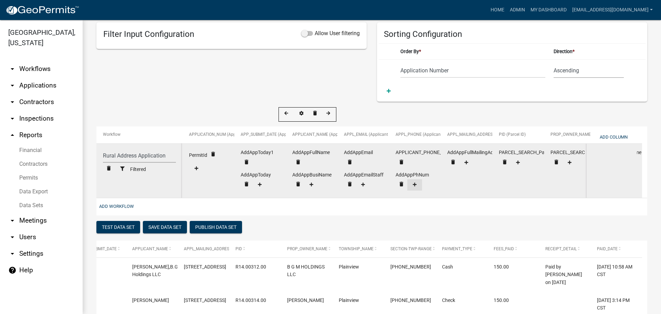
click at [414, 185] on icon at bounding box center [415, 184] width 4 height 4
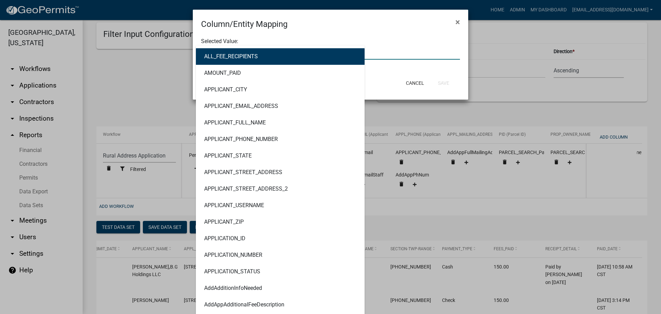
click at [249, 53] on div "ALL_FEE_RECIPIENTS AMOUNT_PAID APPLICANT_CITY APPLICANT_EMAIL_ADDRESS APPLICANT…" at bounding box center [330, 52] width 269 height 14
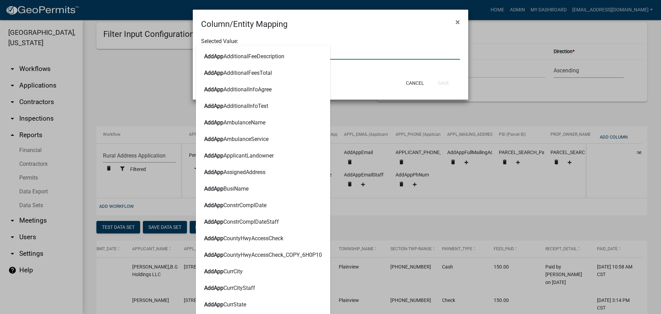
type input "ADDAPPPH"
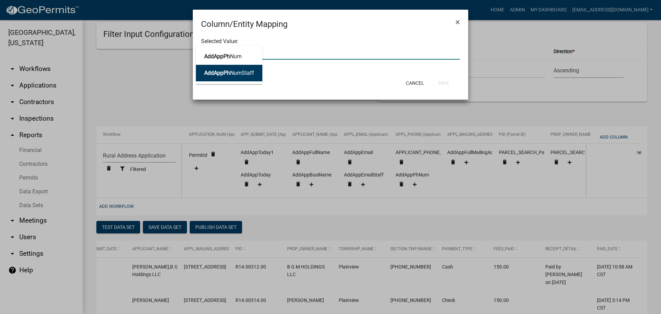
click at [243, 73] on ngb-highlight "AddAppPh NumStaff" at bounding box center [229, 73] width 50 height 6
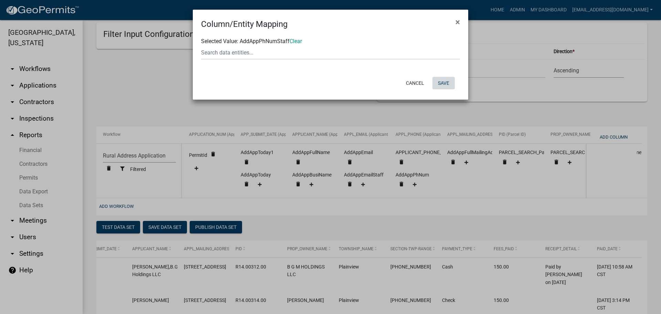
click at [442, 79] on button "Save" at bounding box center [443, 83] width 22 height 12
select select "35e8e773-5aa0-401b-a657-2b9670ab6cd7"
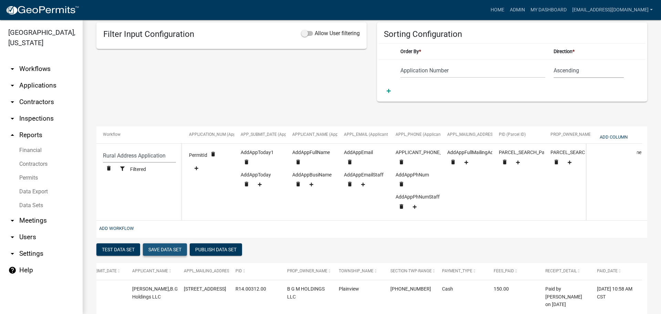
click at [158, 255] on button "Save Data Set" at bounding box center [165, 249] width 44 height 12
select select "Application Number"
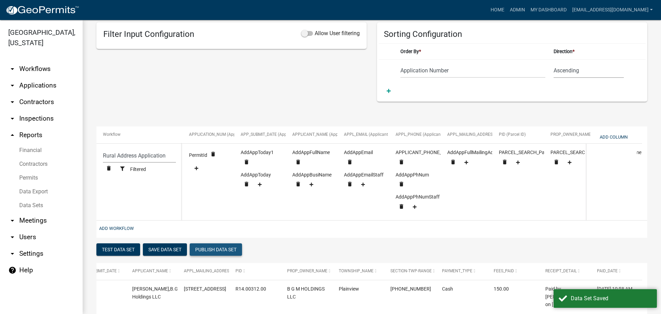
click at [218, 255] on button "Publish Data Set" at bounding box center [216, 249] width 52 height 12
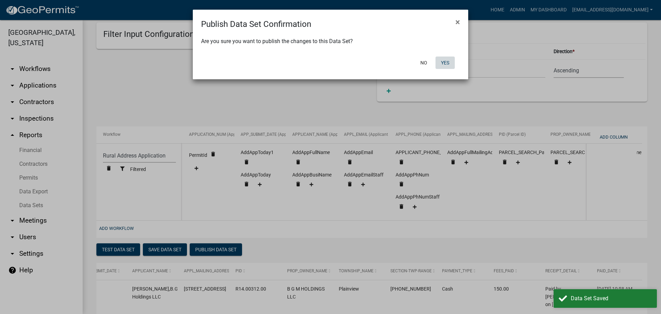
drag, startPoint x: 448, startPoint y: 63, endPoint x: 431, endPoint y: 66, distance: 17.6
click at [445, 62] on button "Yes" at bounding box center [444, 62] width 19 height 12
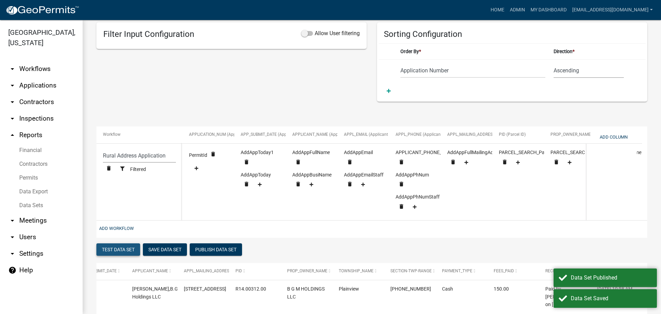
click at [110, 251] on button "Test Data Set" at bounding box center [118, 249] width 44 height 12
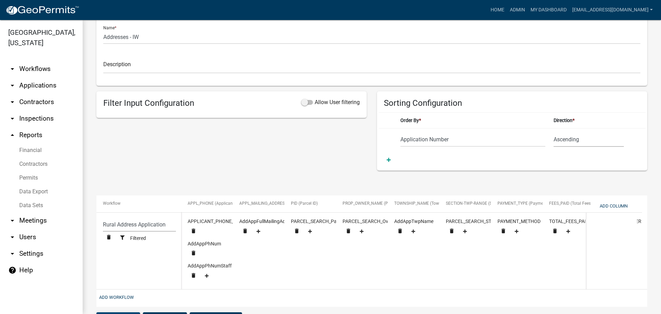
scroll to position [0, 315]
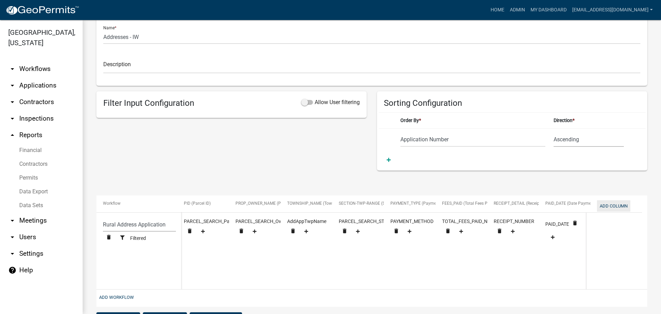
click at [611, 204] on button "Add Column" at bounding box center [613, 205] width 33 height 11
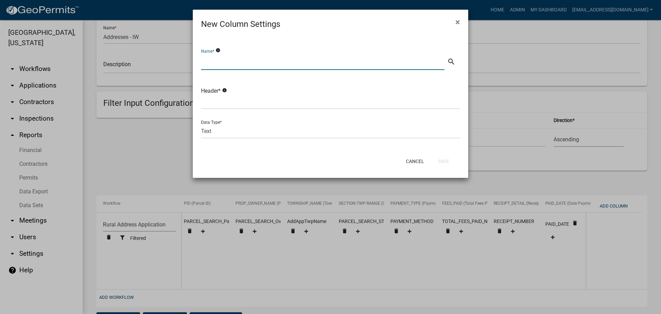
click at [226, 59] on input "text" at bounding box center [322, 63] width 243 height 14
type input "Assigned Address"
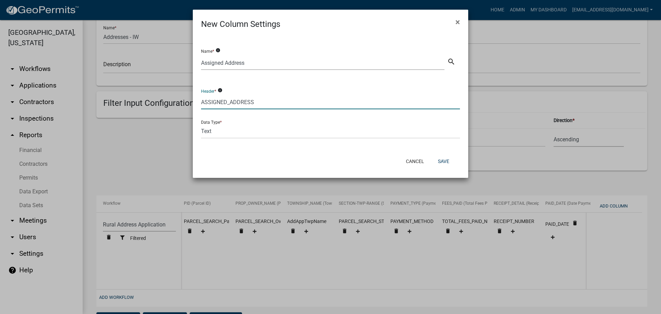
type input "ASSIGNED_ADDRESS"
click at [248, 43] on div "Name * info Assigned Address search" at bounding box center [330, 54] width 259 height 34
drag, startPoint x: 443, startPoint y: 159, endPoint x: 407, endPoint y: 165, distance: 36.6
click at [443, 159] on button "Save" at bounding box center [443, 161] width 22 height 12
select select "35e8e773-5aa0-401b-a657-2b9670ab6cd7"
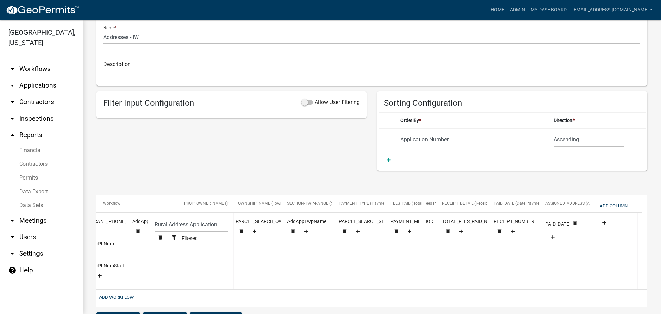
scroll to position [0, 367]
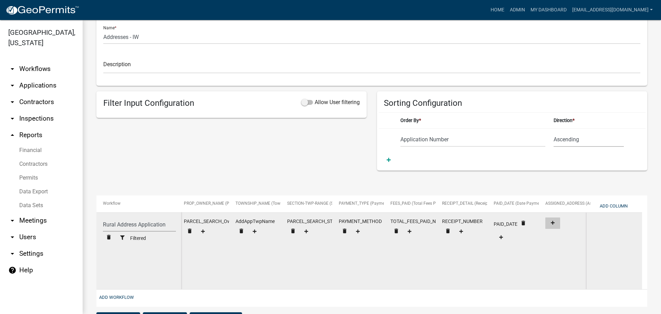
click at [553, 220] on button at bounding box center [552, 222] width 15 height 11
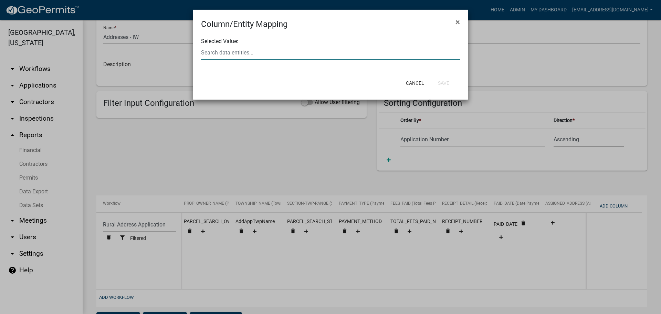
click at [276, 52] on div at bounding box center [330, 52] width 269 height 14
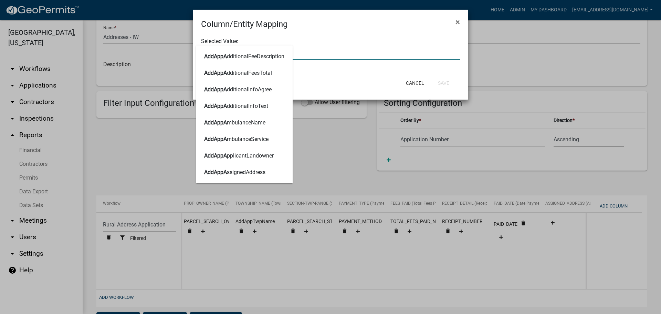
type input "ADDAPPASS"
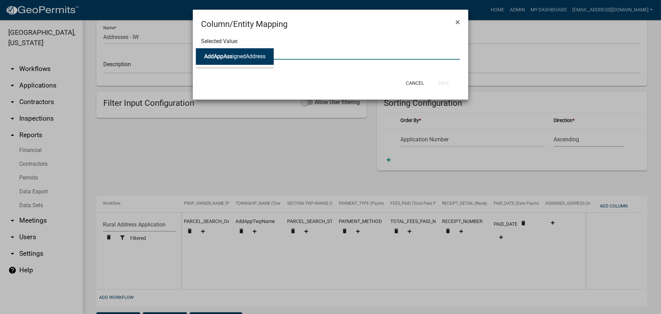
click at [232, 60] on button "AddAppAss ignedAddress" at bounding box center [235, 56] width 78 height 17
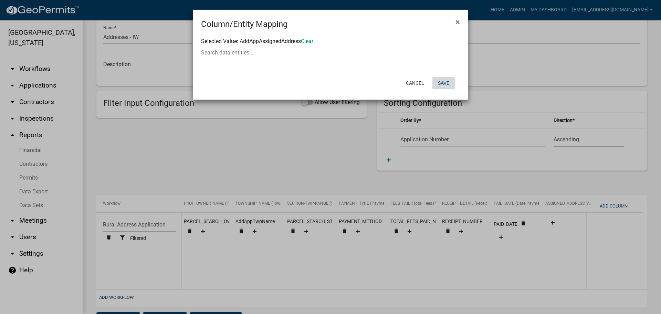
drag, startPoint x: 441, startPoint y: 83, endPoint x: 408, endPoint y: 103, distance: 38.3
click at [440, 82] on button "Save" at bounding box center [443, 83] width 22 height 12
select select "35e8e773-5aa0-401b-a657-2b9670ab6cd7"
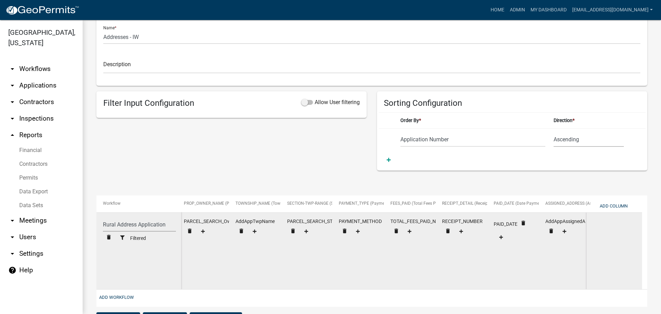
scroll to position [138, 0]
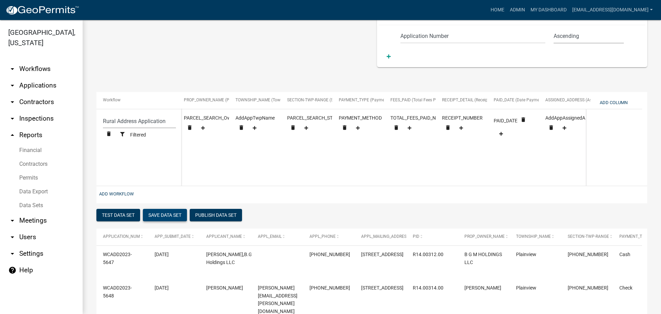
click at [161, 218] on button "Save Data Set" at bounding box center [165, 215] width 44 height 12
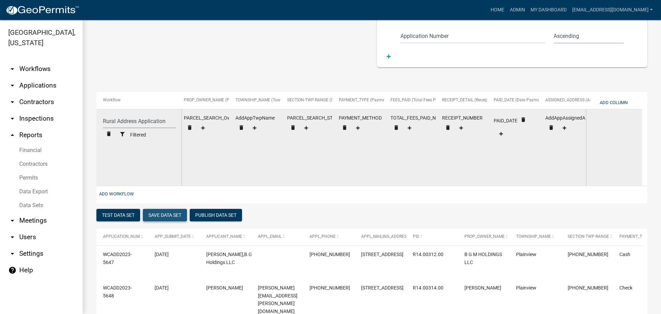
select select "Application Number"
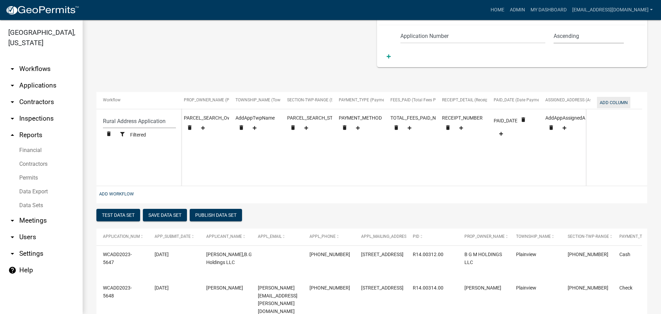
click at [615, 101] on button "Add Column" at bounding box center [613, 102] width 33 height 11
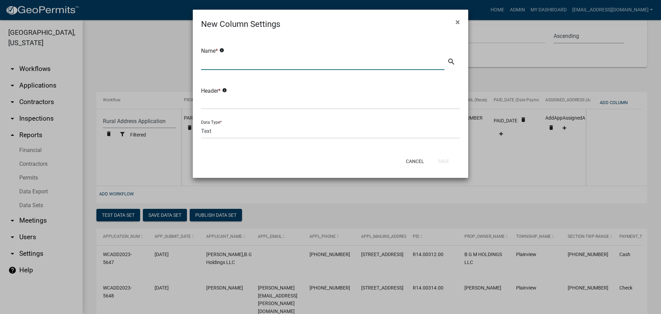
click at [297, 56] on input "text" at bounding box center [322, 63] width 243 height 14
type input "a"
type input "EMS Responder"
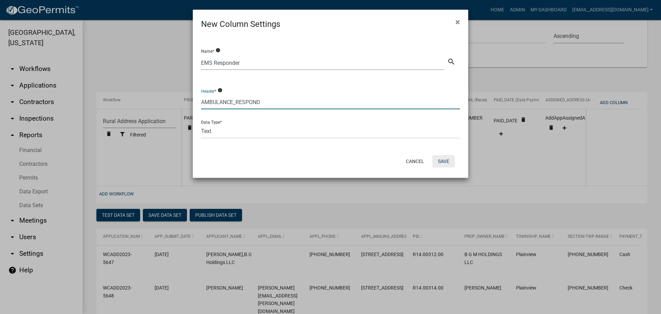
type input "AMBULANCE_RESPOND"
click at [444, 161] on button "Save" at bounding box center [443, 161] width 22 height 12
select select "35e8e773-5aa0-401b-a657-2b9670ab6cd7"
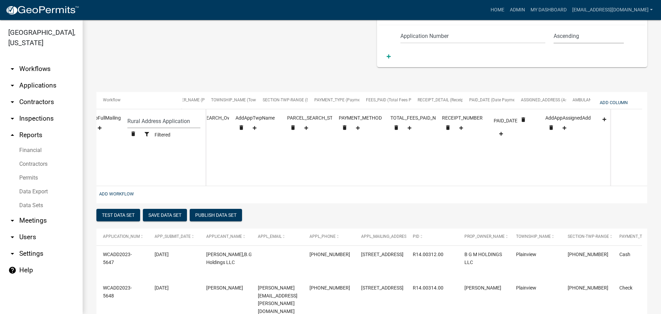
scroll to position [0, 418]
click at [615, 102] on button "Add Column" at bounding box center [613, 102] width 33 height 11
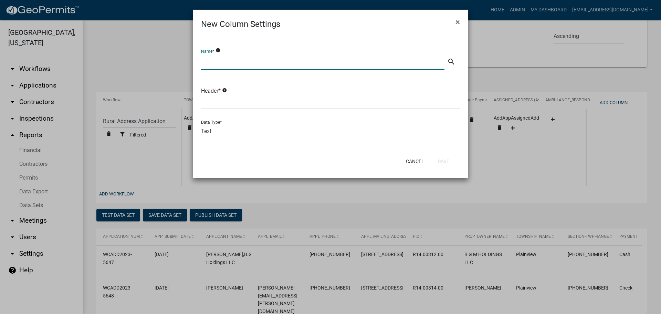
click at [244, 61] on input "text" at bounding box center [322, 63] width 243 height 14
type input "F"
type input "Fire Responder"
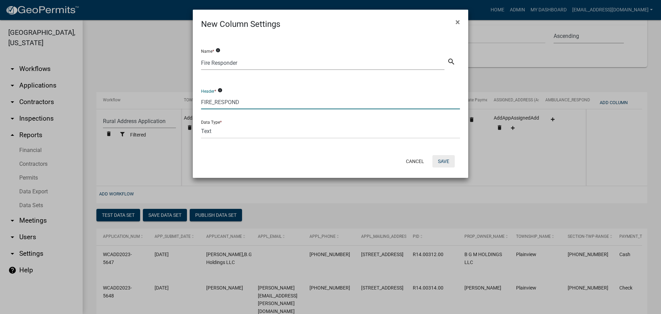
type input "FIRE_RESPOND"
click at [446, 162] on button "Save" at bounding box center [443, 161] width 22 height 12
select select "35e8e773-5aa0-401b-a657-2b9670ab6cd7"
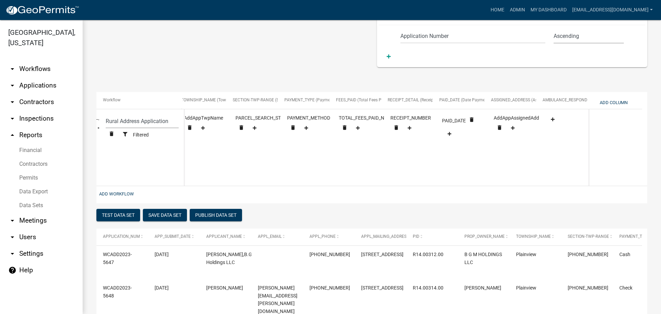
scroll to position [0, 470]
click at [623, 101] on button "Add Column" at bounding box center [613, 102] width 33 height 11
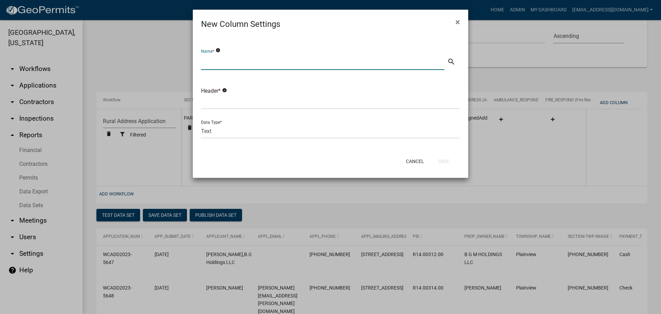
click at [238, 64] on input "text" at bounding box center [322, 63] width 243 height 14
type input "Postal Community Name"
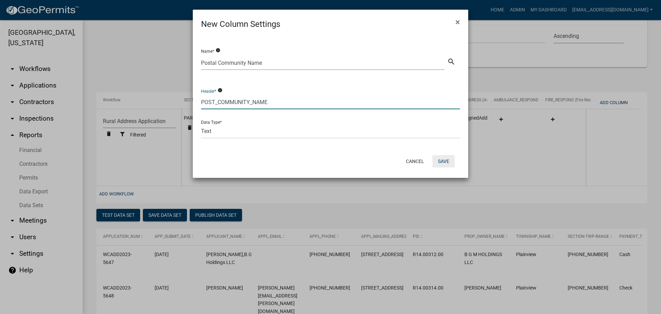
type input "POST_COMMUNITY_NAME"
click at [438, 163] on button "Save" at bounding box center [443, 161] width 22 height 12
select select "35e8e773-5aa0-401b-a657-2b9670ab6cd7"
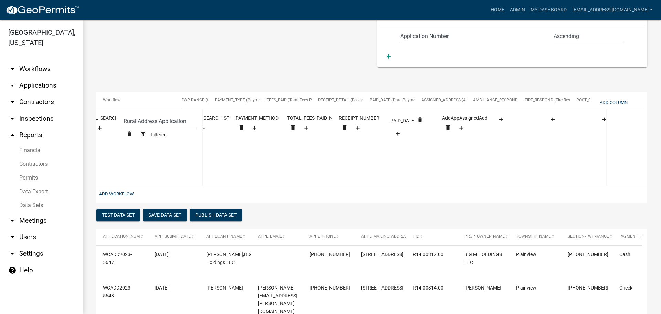
scroll to position [0, 522]
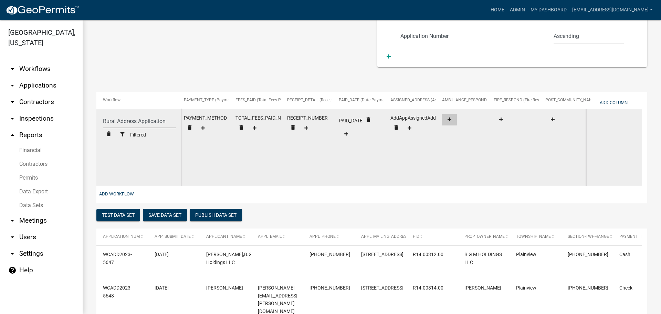
click at [448, 119] on icon at bounding box center [450, 119] width 4 height 4
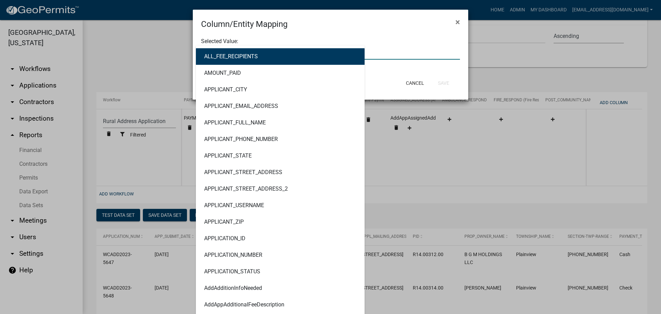
click at [287, 54] on div "ALL_FEE_RECIPIENTS AMOUNT_PAID APPLICANT_CITY APPLICANT_EMAIL_ADDRESS APPLICANT…" at bounding box center [330, 52] width 269 height 14
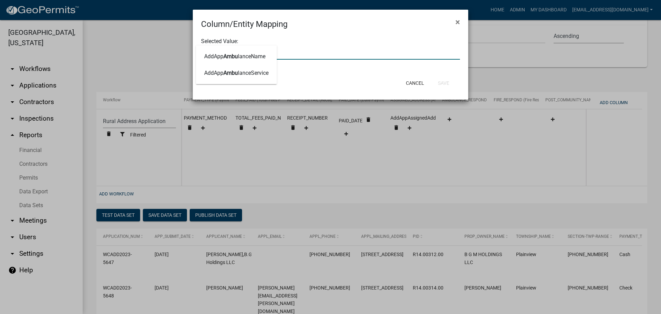
type input "AMBULAN"
click at [244, 56] on span "Ambulan" at bounding box center [234, 56] width 22 height 7
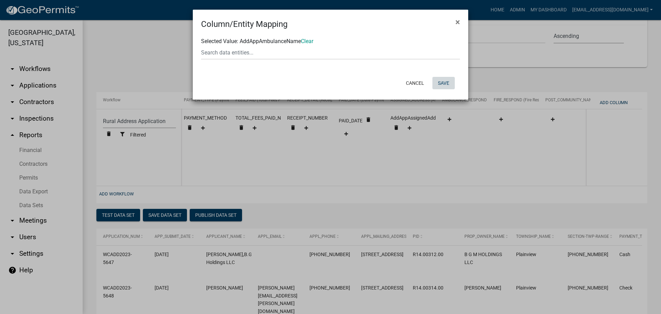
click at [443, 82] on button "Save" at bounding box center [443, 83] width 22 height 12
select select "35e8e773-5aa0-401b-a657-2b9670ab6cd7"
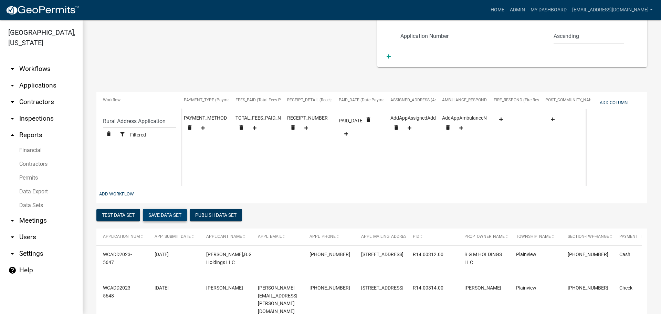
click at [173, 216] on button "Save Data Set" at bounding box center [165, 215] width 44 height 12
select select "Application Number"
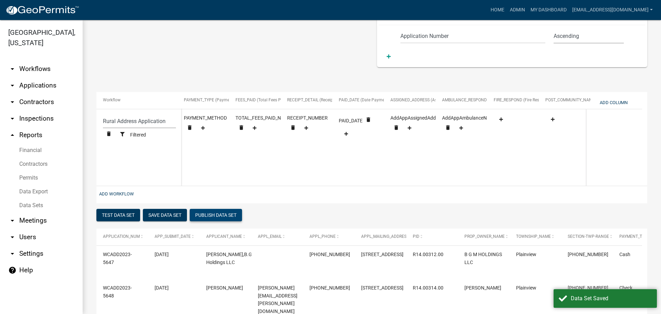
click at [214, 217] on button "Publish Data Set" at bounding box center [216, 215] width 52 height 12
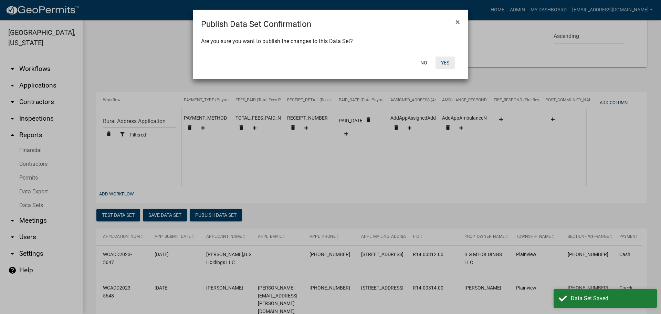
click at [448, 61] on button "Yes" at bounding box center [444, 62] width 19 height 12
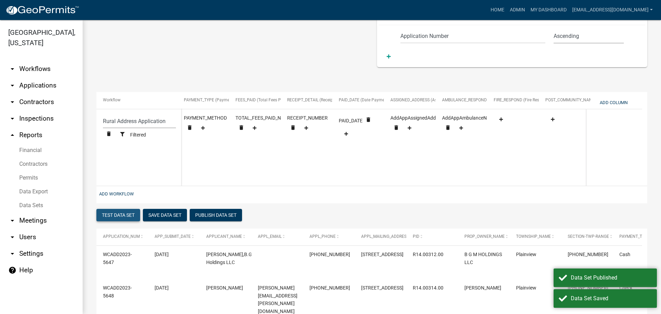
click at [117, 219] on button "Test Data Set" at bounding box center [118, 215] width 44 height 12
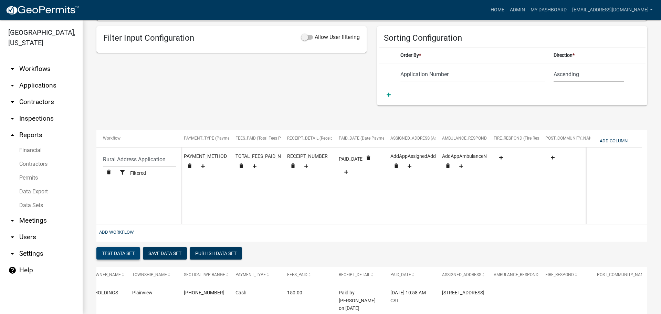
scroll to position [104, 0]
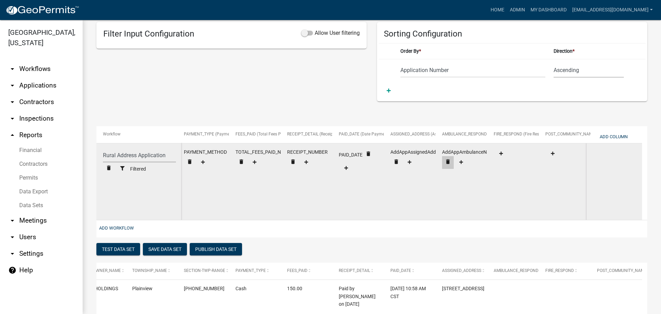
click at [446, 159] on icon "delete" at bounding box center [448, 161] width 6 height 6
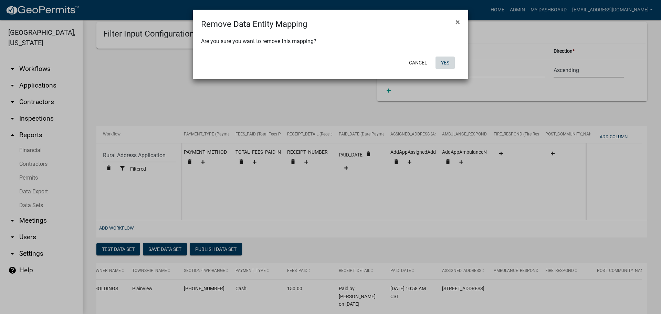
click at [445, 59] on button "Yes" at bounding box center [444, 62] width 19 height 12
select select "35e8e773-5aa0-401b-a657-2b9670ab6cd7"
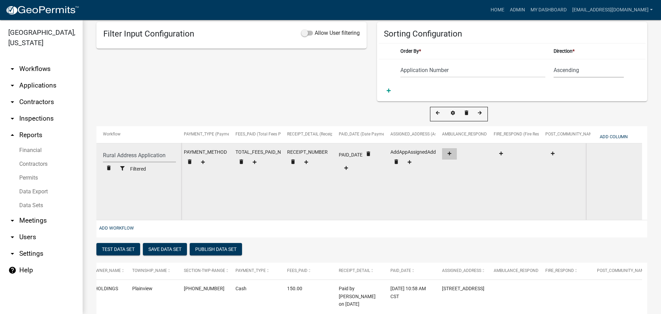
click at [446, 154] on fa-icon at bounding box center [449, 153] width 9 height 5
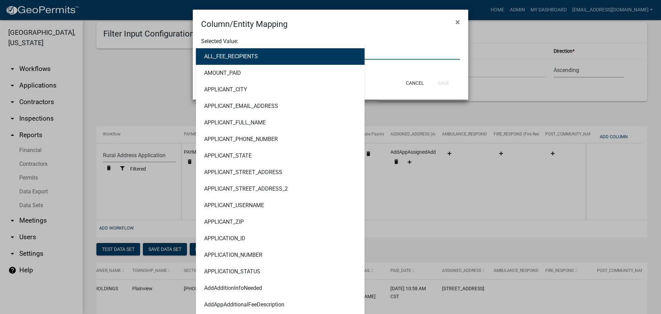
click at [249, 50] on div "ALL_FEE_RECIPIENTS AMOUNT_PAID APPLICANT_CITY APPLICANT_EMAIL_ADDRESS APPLICANT…" at bounding box center [330, 52] width 269 height 14
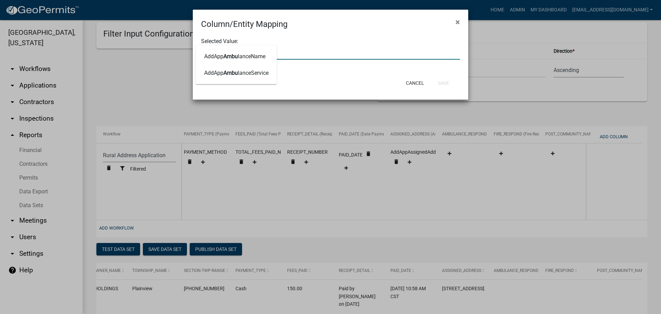
type input "AMBULANCE"
click at [245, 73] on span "Ambulance" at bounding box center [237, 73] width 28 height 7
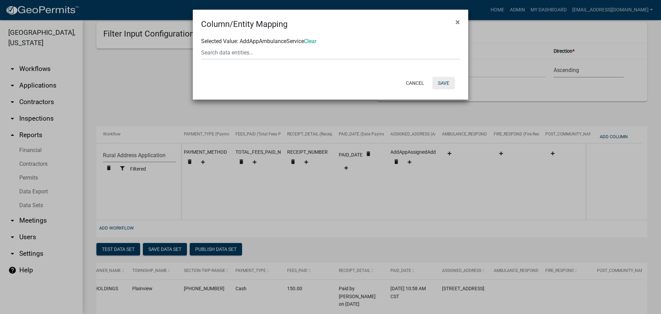
click at [449, 83] on button "Save" at bounding box center [443, 83] width 22 height 12
select select "35e8e773-5aa0-401b-a657-2b9670ab6cd7"
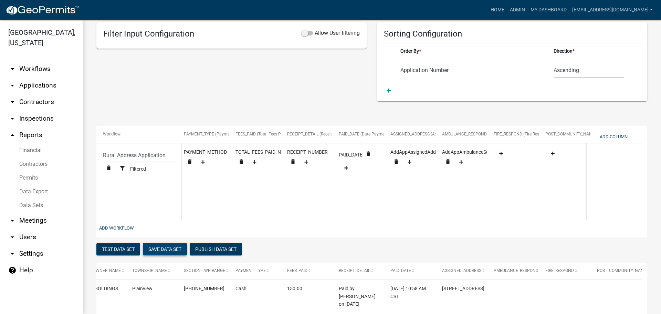
click at [158, 252] on button "Save Data Set" at bounding box center [165, 249] width 44 height 12
select select "Application Number"
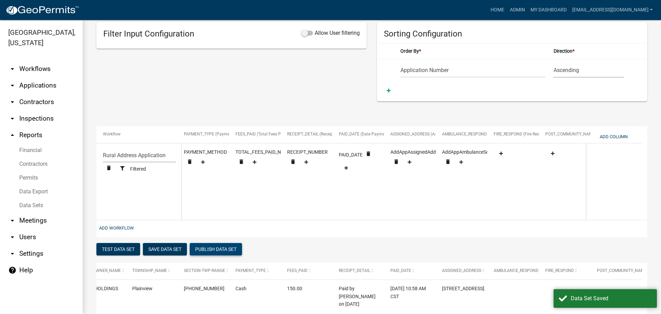
click at [218, 252] on button "Publish Data Set" at bounding box center [216, 249] width 52 height 12
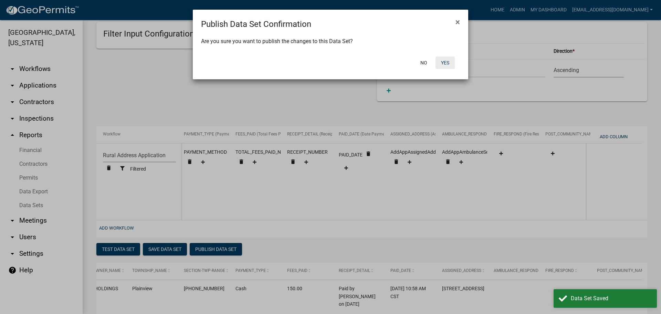
click at [449, 60] on button "Yes" at bounding box center [444, 62] width 19 height 12
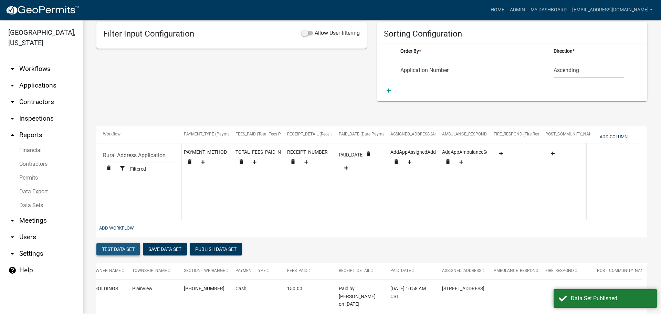
click at [116, 252] on button "Test Data Set" at bounding box center [118, 249] width 44 height 12
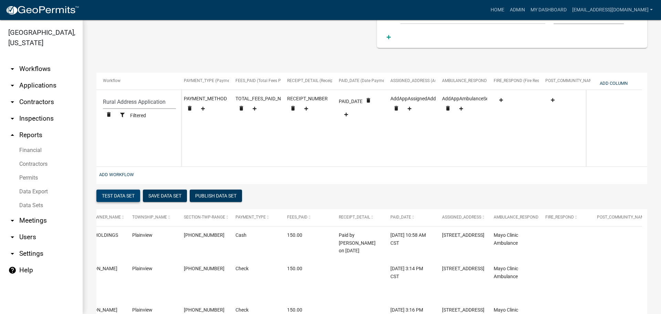
scroll to position [132, 0]
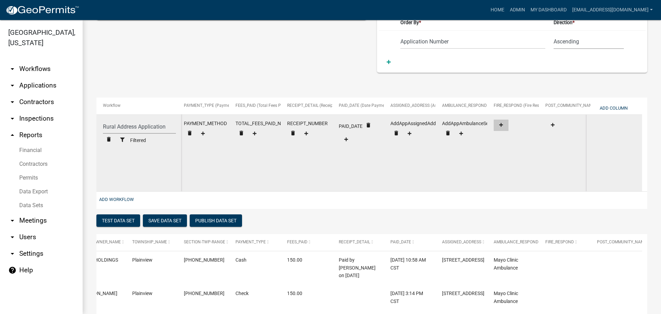
click at [501, 123] on icon at bounding box center [501, 125] width 4 height 4
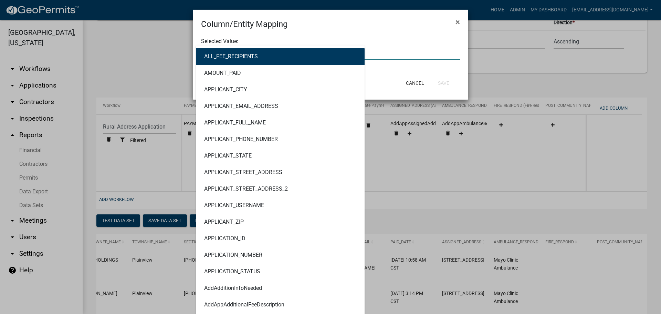
click at [263, 51] on div "ALL_FEE_RECIPIENTS AMOUNT_PAID APPLICANT_CITY APPLICANT_EMAIL_ADDRESS APPLICANT…" at bounding box center [330, 52] width 269 height 14
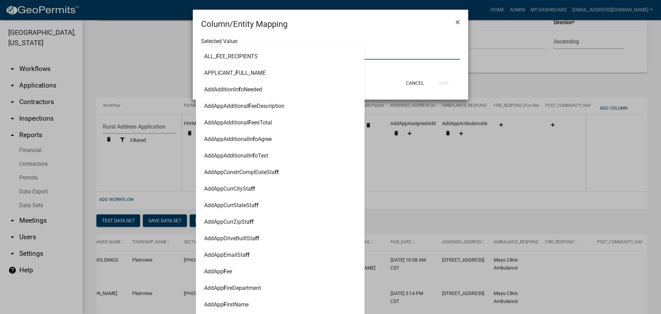
type input "FIRE"
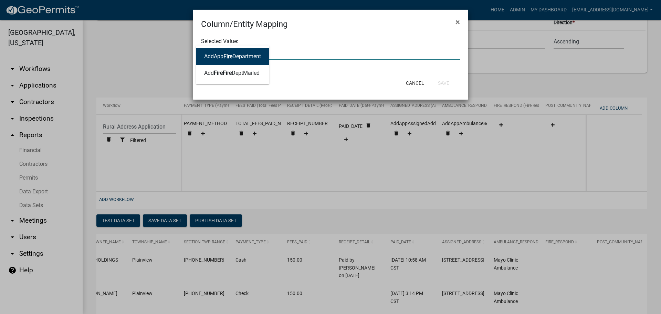
click at [240, 58] on ngb-highlight "AddApp Fire Department" at bounding box center [232, 57] width 57 height 6
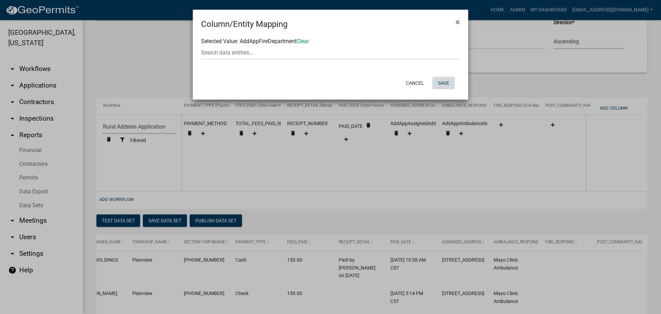
click at [443, 85] on button "Save" at bounding box center [443, 83] width 22 height 12
select select "35e8e773-5aa0-401b-a657-2b9670ab6cd7"
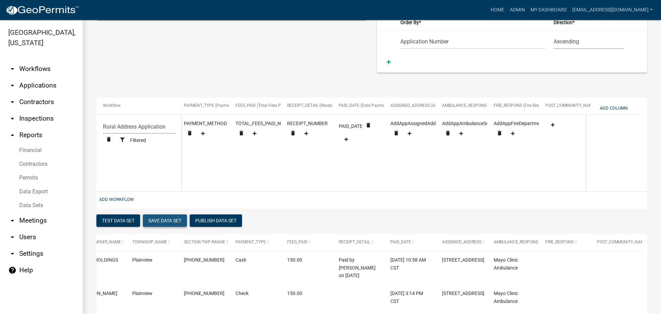
click at [176, 226] on button "Save Data Set" at bounding box center [165, 220] width 44 height 12
select select "Application Number"
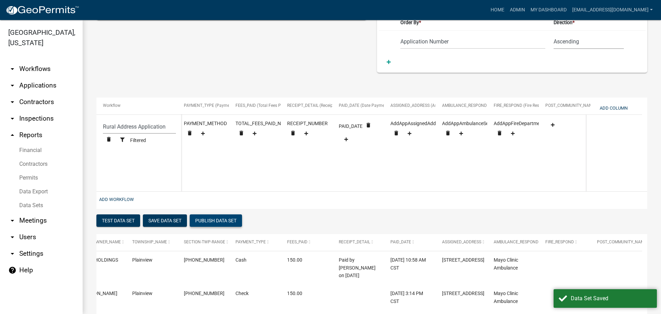
click at [215, 225] on button "Publish Data Set" at bounding box center [216, 220] width 52 height 12
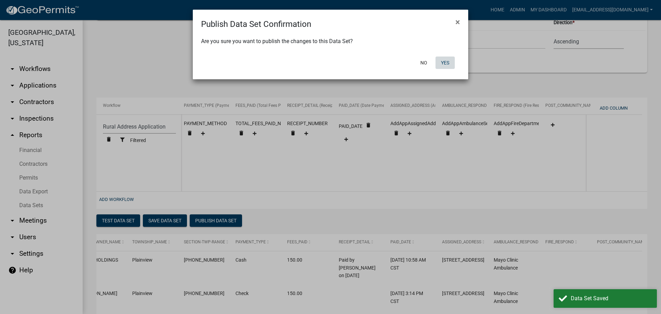
click at [448, 62] on button "Yes" at bounding box center [444, 62] width 19 height 12
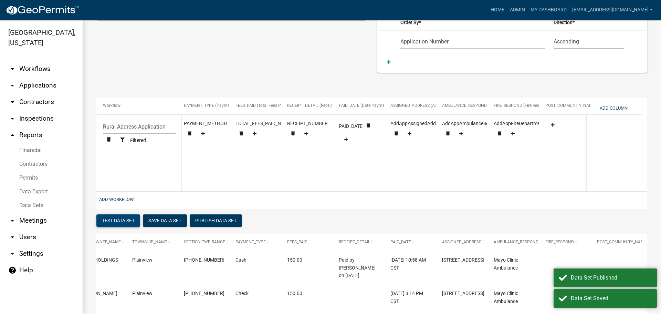
click at [118, 225] on button "Test Data Set" at bounding box center [118, 220] width 44 height 12
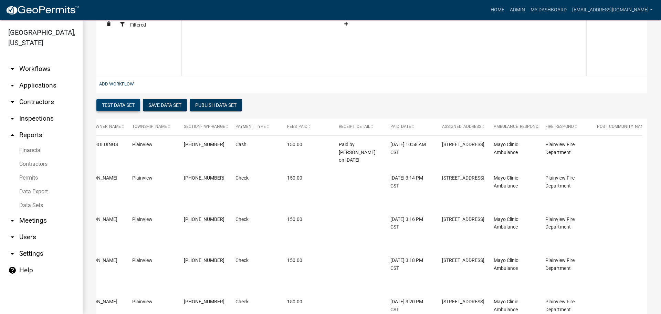
scroll to position [235, 0]
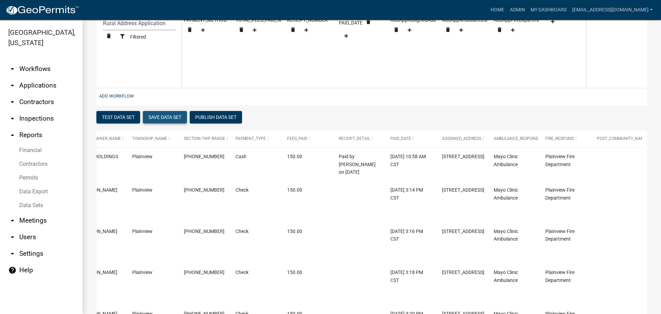
click at [172, 122] on button "Save Data Set" at bounding box center [165, 117] width 44 height 12
select select "Application Number"
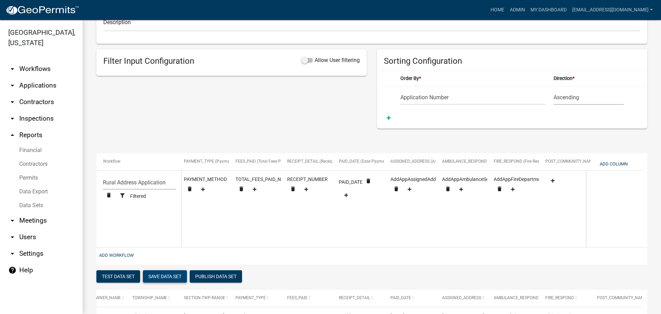
scroll to position [75, 0]
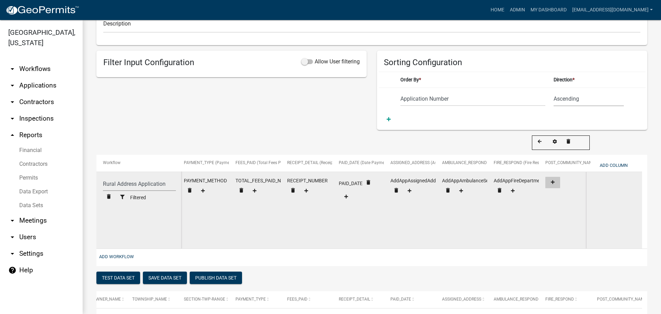
click at [549, 182] on fa-icon at bounding box center [552, 182] width 9 height 5
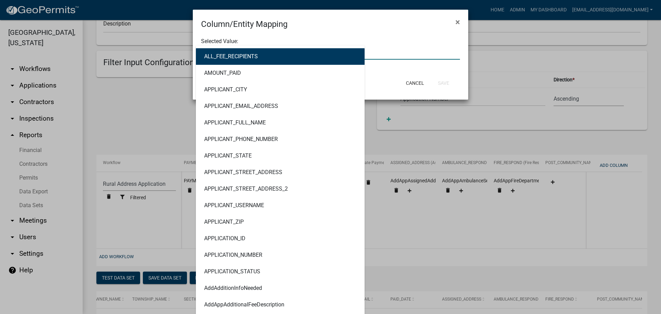
click at [213, 54] on div "ALL_FEE_RECIPIENTS AMOUNT_PAID APPLICANT_CITY APPLICANT_EMAIL_ADDRESS APPLICANT…" at bounding box center [330, 52] width 269 height 14
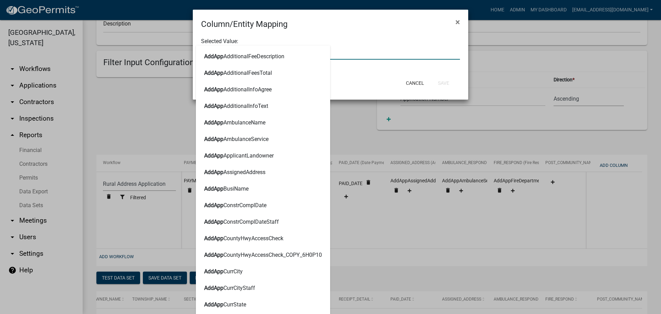
type input "addapppo"
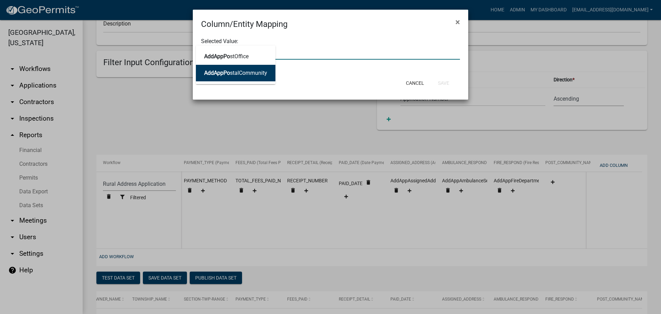
click at [220, 73] on span "AddAppPo" at bounding box center [217, 73] width 26 height 7
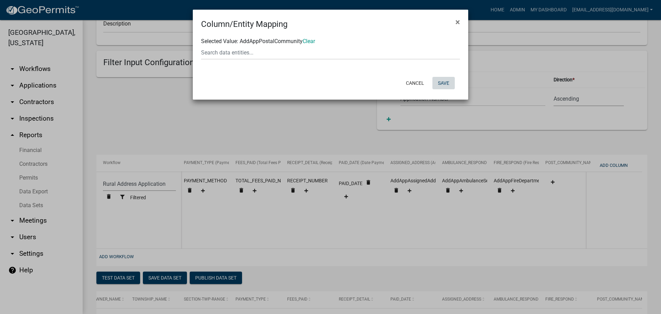
click at [443, 78] on button "Save" at bounding box center [443, 83] width 22 height 12
select select "35e8e773-5aa0-401b-a657-2b9670ab6cd7"
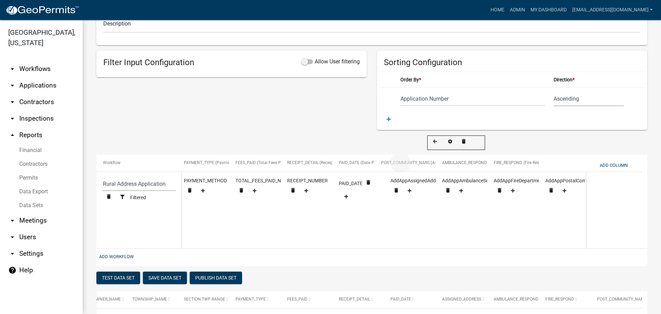
drag, startPoint x: 560, startPoint y: 164, endPoint x: 396, endPoint y: 161, distance: 164.2
select select "35e8e773-5aa0-401b-a657-2b9670ab6cd7"
click at [164, 283] on button "Save Data Set" at bounding box center [165, 277] width 44 height 12
select select "Application Number"
click at [171, 282] on button "Save Data Set" at bounding box center [165, 277] width 44 height 12
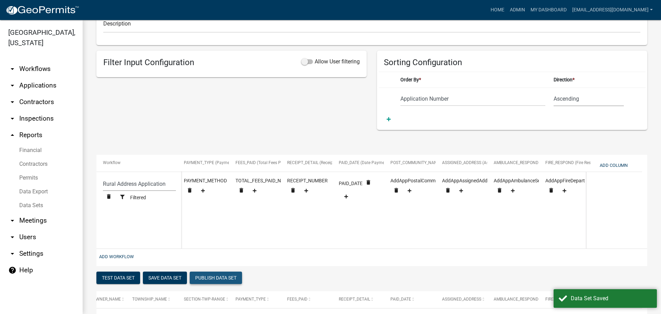
click at [214, 279] on button "Publish Data Set" at bounding box center [216, 277] width 52 height 12
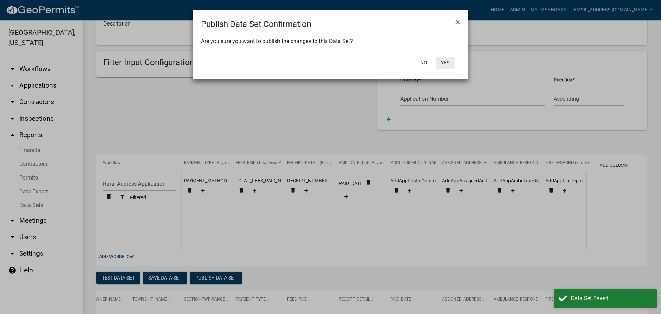
click at [441, 60] on button "Yes" at bounding box center [444, 62] width 19 height 12
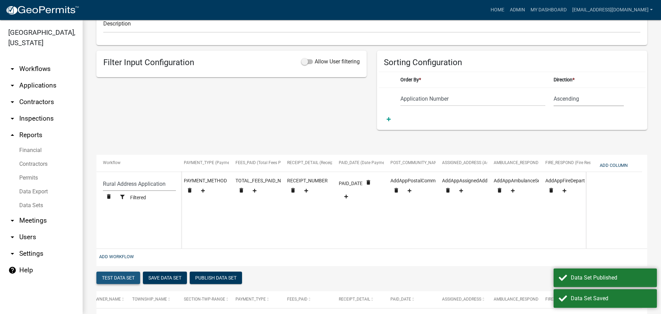
click at [124, 283] on button "Test Data Set" at bounding box center [118, 277] width 44 height 12
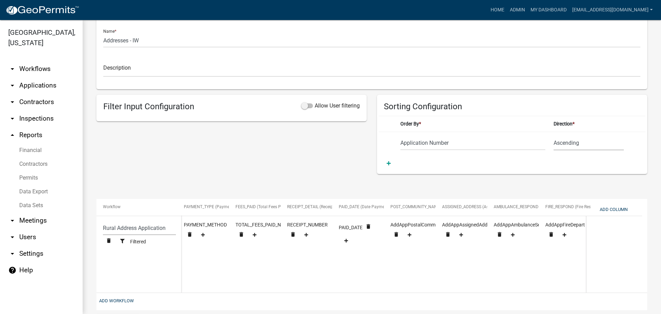
scroll to position [0, 0]
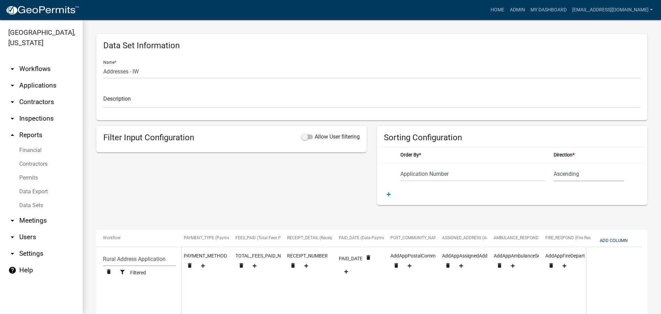
click at [31, 189] on link "Data Export" at bounding box center [41, 192] width 83 height 14
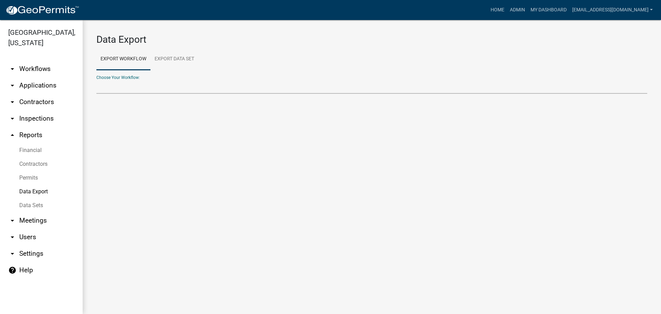
click at [169, 90] on select "Add/Modify Parcel Notes Building & Land Use Permit Application Conditional Use/…" at bounding box center [371, 87] width 551 height 14
click at [172, 56] on link "Export Data Set" at bounding box center [174, 59] width 48 height 22
click at [155, 84] on select "Addresses - IW All Building Permits All Contractors Ball in Court Building Perm…" at bounding box center [371, 87] width 551 height 14
click at [96, 80] on select "Addresses - IW All Building Permits All Contractors Ball in Court Building Perm…" at bounding box center [371, 87] width 551 height 14
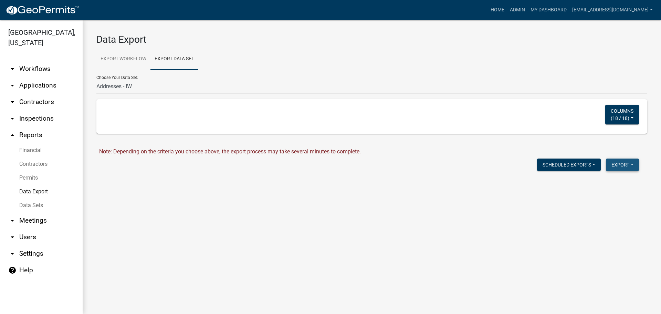
click at [622, 164] on button "Export" at bounding box center [622, 164] width 33 height 12
click at [598, 185] on button "Excel Format (.xlsx)" at bounding box center [607, 182] width 64 height 17
click at [143, 178] on link "Download Addresses - IW.xlsx" at bounding box center [135, 179] width 72 height 7
click at [43, 83] on link "arrow_drop_down Applications" at bounding box center [41, 85] width 83 height 17
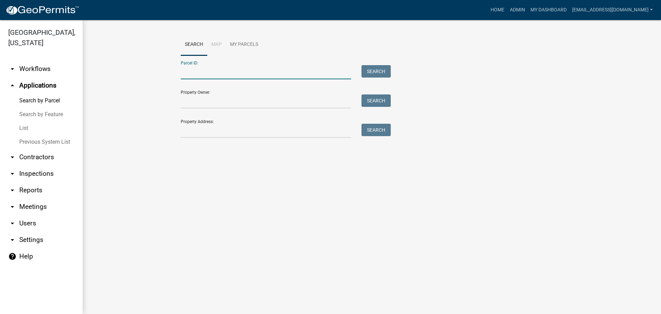
click at [216, 73] on input "Parcel ID:" at bounding box center [266, 72] width 170 height 14
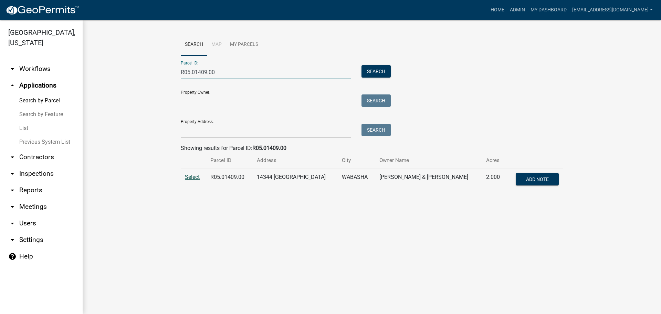
click at [189, 176] on span "Select" at bounding box center [192, 176] width 15 height 7
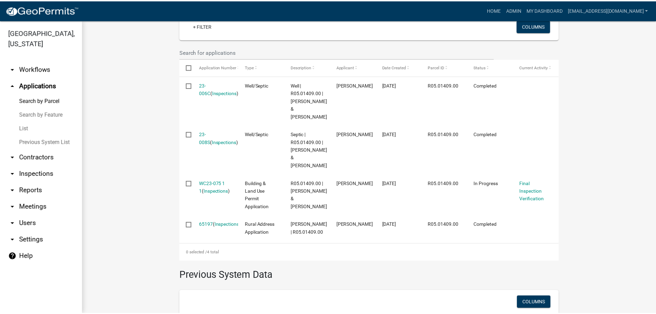
scroll to position [207, 0]
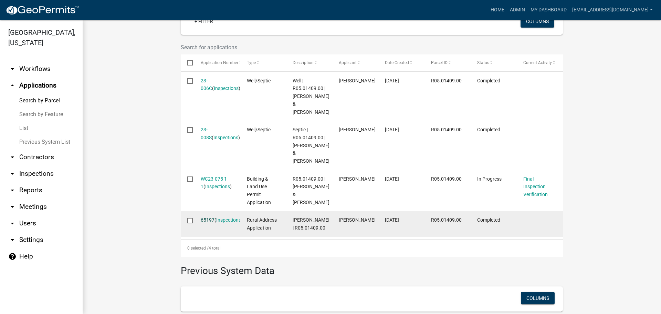
click at [206, 217] on link "65197" at bounding box center [208, 220] width 14 height 6
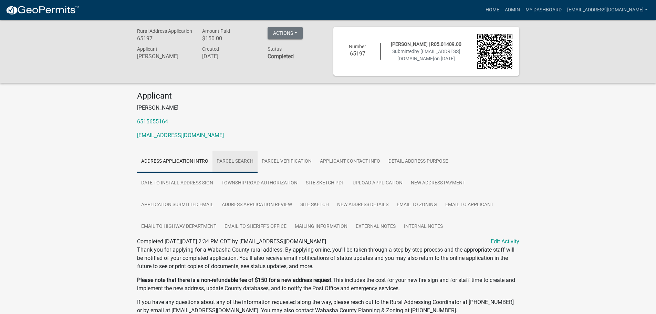
click at [240, 163] on link "Parcel search" at bounding box center [234, 161] width 45 height 22
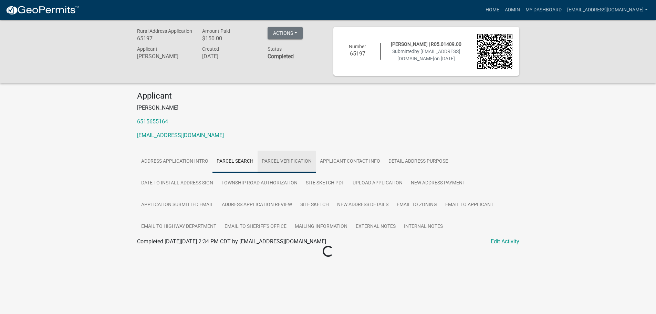
click at [281, 159] on link "Parcel Verification" at bounding box center [286, 161] width 58 height 22
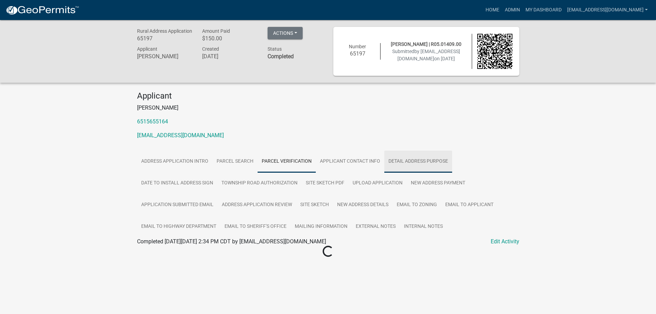
click at [426, 162] on link "Detail Address Purpose" at bounding box center [418, 161] width 68 height 22
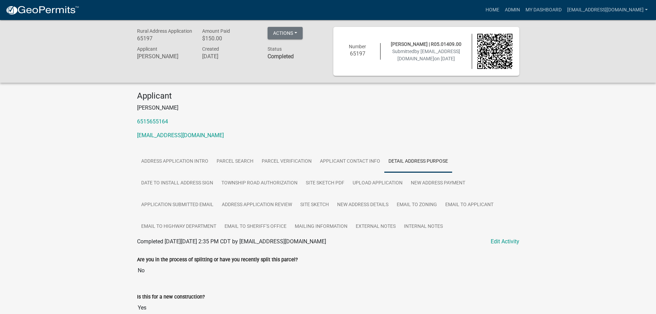
click at [74, 59] on div "Rural Address Application 65197 Amount Paid $150.00 Actions View receipt Printe…" at bounding box center [328, 51] width 656 height 63
click at [363, 160] on link "Applicant Contact Info" at bounding box center [350, 161] width 69 height 22
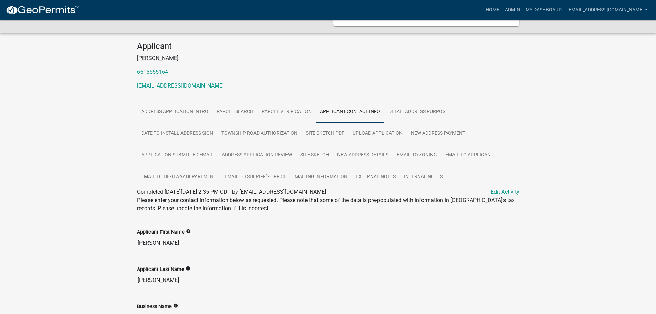
scroll to position [103, 0]
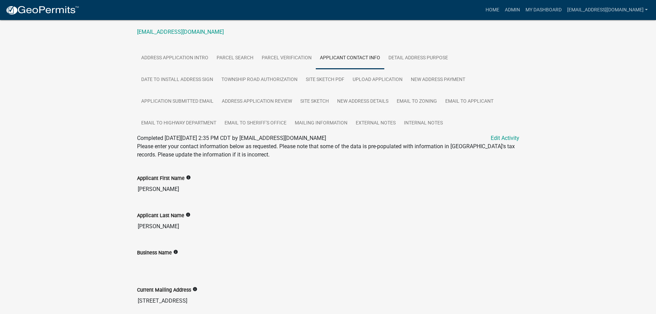
click at [346, 280] on div "Current Mailing Address info 754 RICHLAND AVE" at bounding box center [328, 292] width 382 height 32
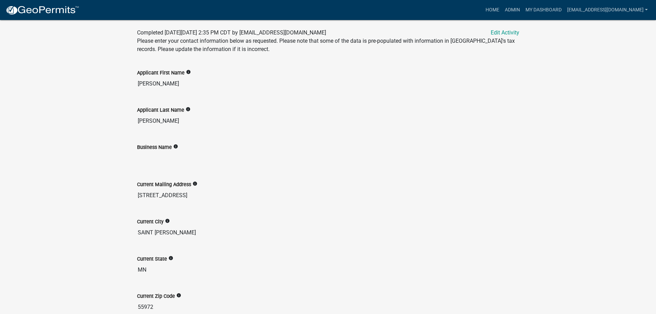
scroll to position [275, 0]
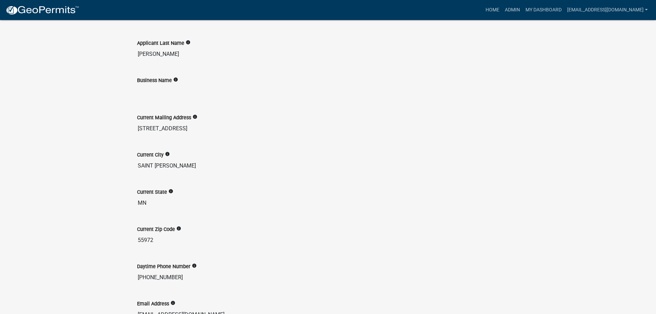
click at [223, 15] on div "Home Admin My Dashboard sgertken@co.wabasha.mn.us Admin Account Logout" at bounding box center [368, 9] width 566 height 13
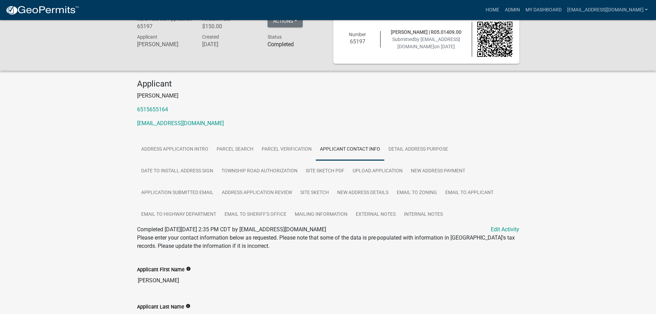
scroll to position [0, 0]
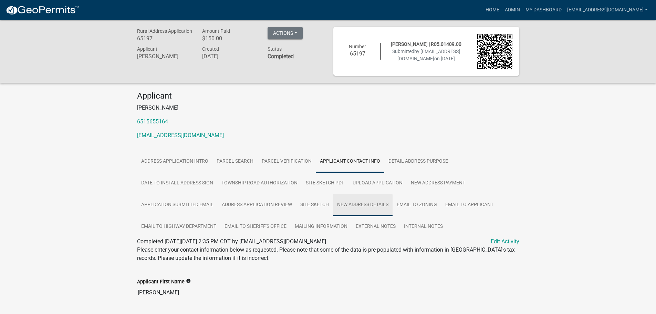
click at [364, 206] on link "New Address Details" at bounding box center [363, 205] width 60 height 22
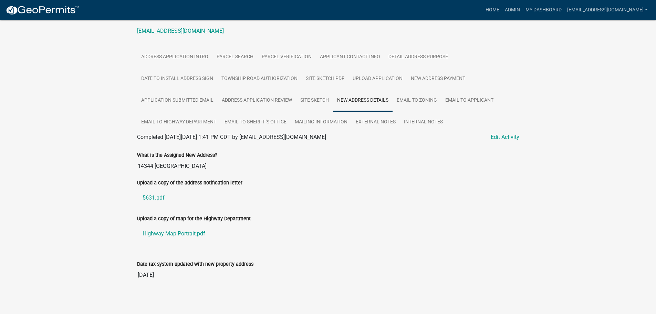
scroll to position [107, 0]
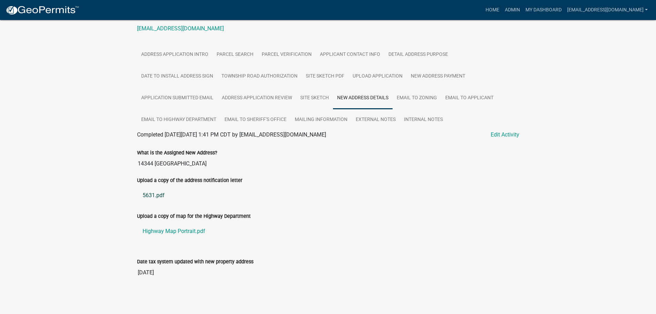
click at [155, 197] on link "5631.pdf" at bounding box center [328, 195] width 382 height 17
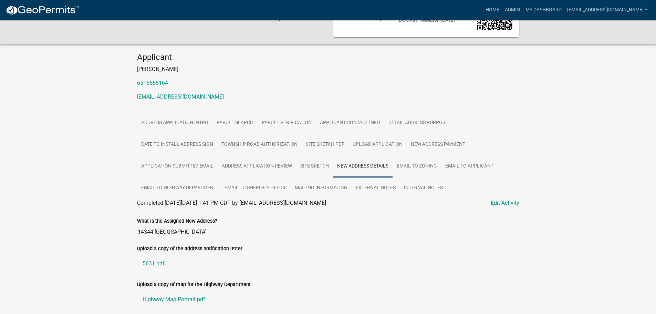
scroll to position [40, 0]
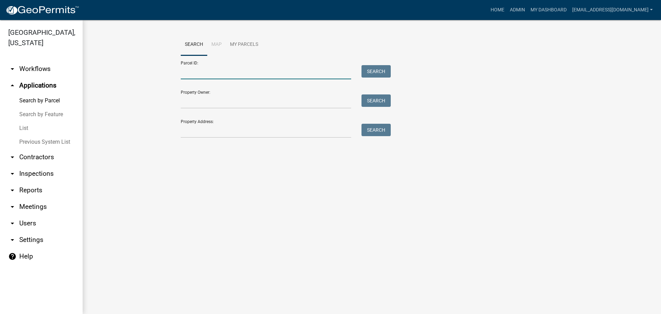
click at [198, 72] on input "Parcel ID:" at bounding box center [266, 72] width 170 height 14
click at [378, 69] on button "Search" at bounding box center [375, 71] width 29 height 12
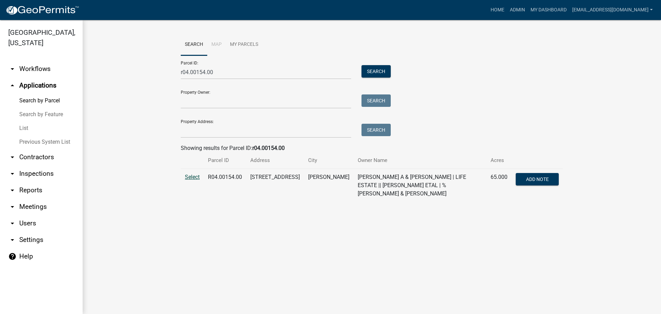
click at [192, 178] on span "Select" at bounding box center [192, 176] width 15 height 7
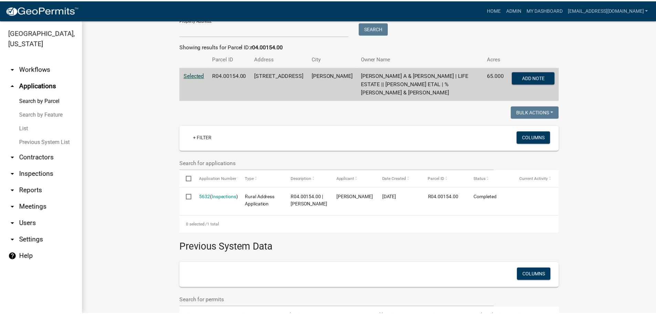
scroll to position [138, 0]
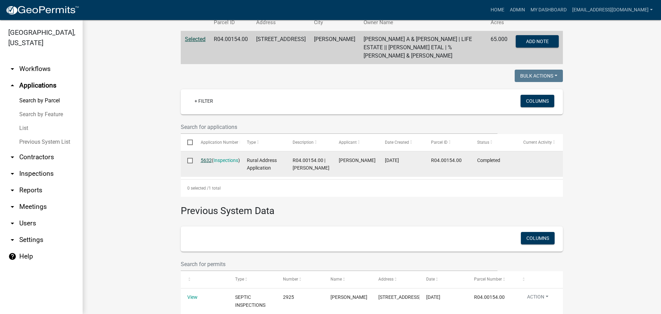
click at [202, 160] on link "5632" at bounding box center [206, 160] width 11 height 6
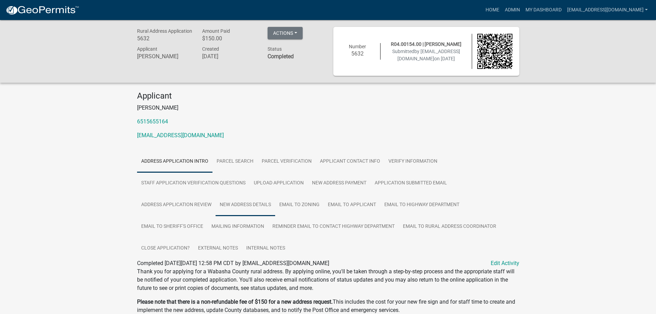
click at [226, 205] on link "New Address Details" at bounding box center [245, 205] width 60 height 22
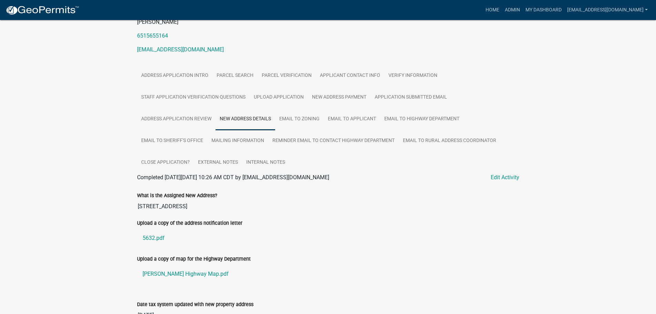
scroll to position [128, 0]
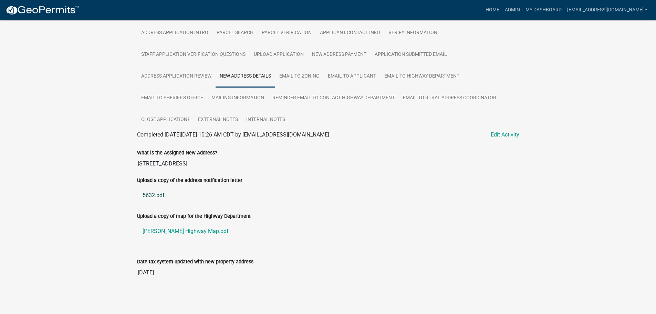
click at [155, 194] on link "5632.pdf" at bounding box center [328, 195] width 382 height 17
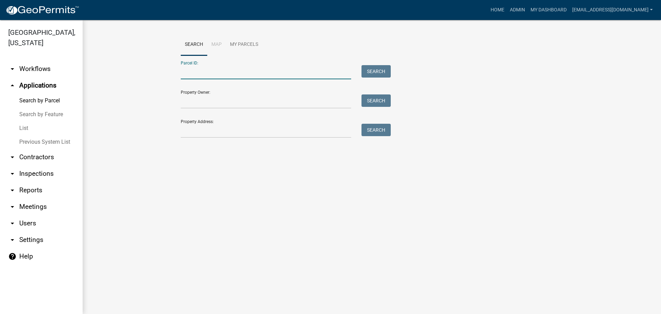
drag, startPoint x: 212, startPoint y: 71, endPoint x: 215, endPoint y: 74, distance: 4.1
click at [213, 72] on input "Parcel ID:" at bounding box center [266, 72] width 170 height 14
click at [375, 72] on button "Search" at bounding box center [375, 71] width 29 height 12
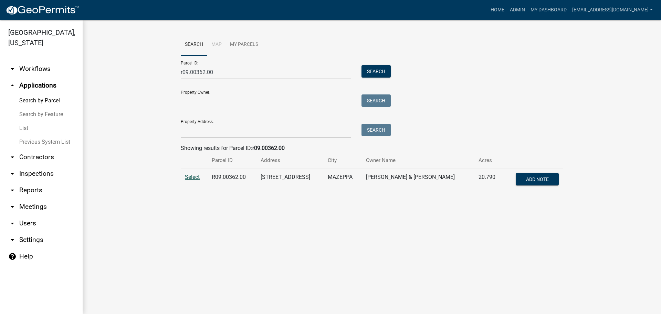
click at [190, 176] on span "Select" at bounding box center [192, 176] width 15 height 7
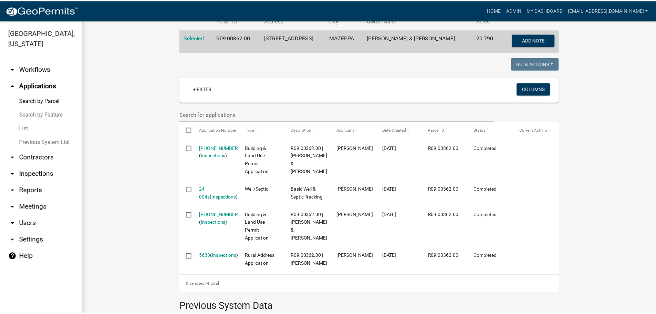
scroll to position [172, 0]
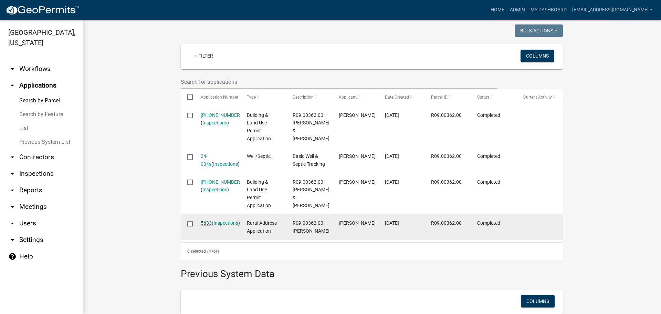
click at [202, 223] on link "5633" at bounding box center [206, 223] width 11 height 6
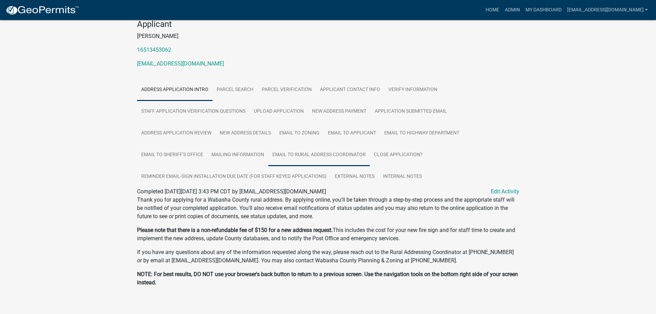
scroll to position [79, 0]
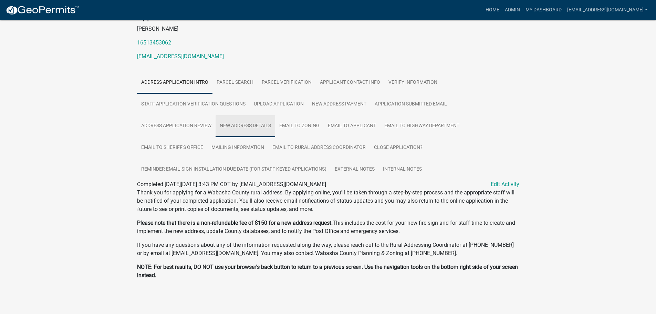
click at [246, 127] on link "New Address Details" at bounding box center [245, 126] width 60 height 22
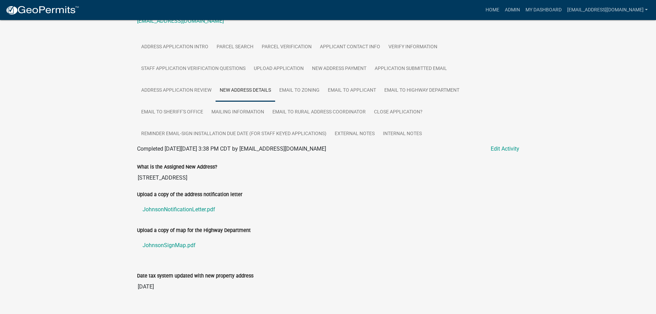
scroll to position [128, 0]
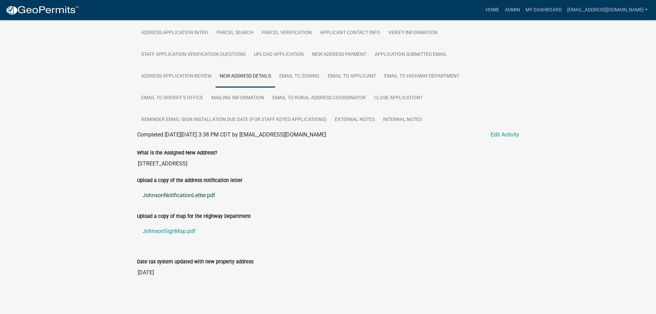
click at [172, 195] on link "JohnsonNotificationLetter.pdf" at bounding box center [328, 195] width 382 height 17
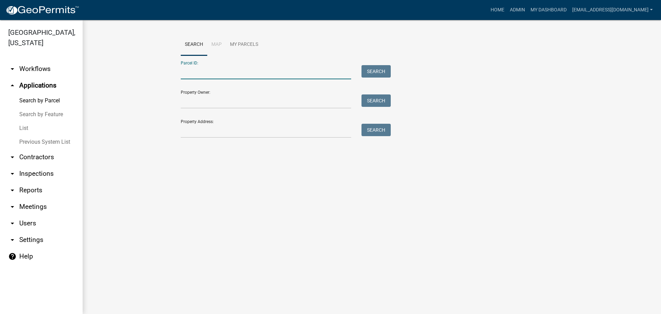
click at [259, 70] on input "Parcel ID:" at bounding box center [266, 72] width 170 height 14
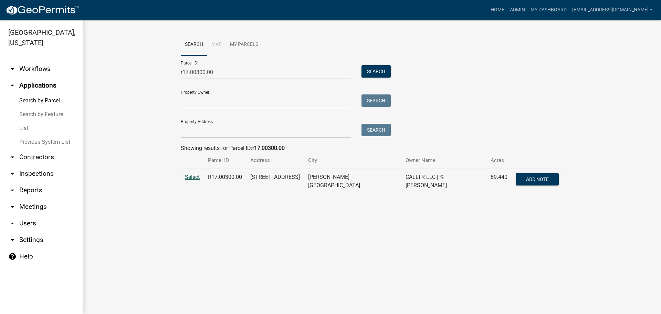
click at [198, 176] on span "Select" at bounding box center [192, 176] width 15 height 7
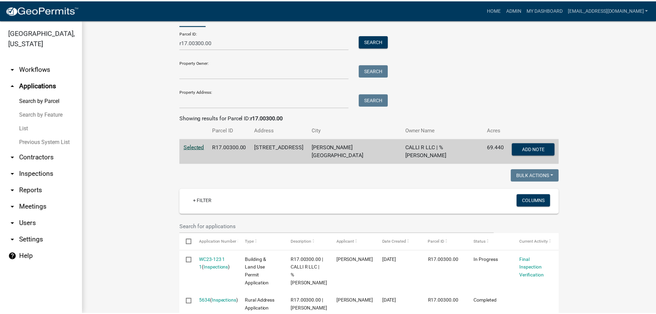
scroll to position [172, 0]
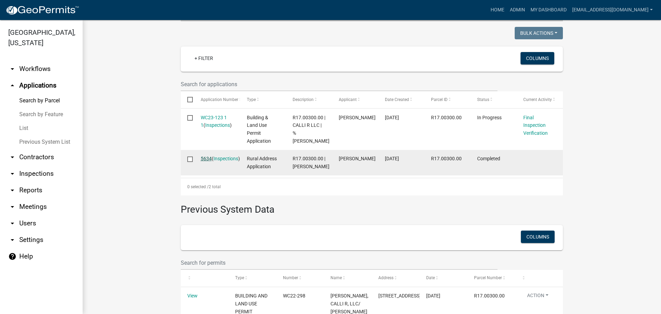
click at [202, 157] on link "5634" at bounding box center [206, 159] width 11 height 6
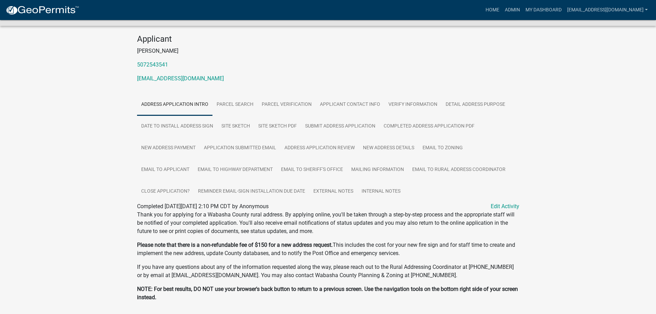
scroll to position [44, 0]
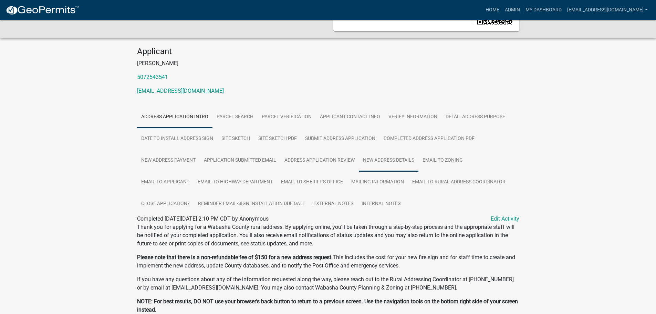
click at [390, 156] on link "New Address Details" at bounding box center [389, 160] width 60 height 22
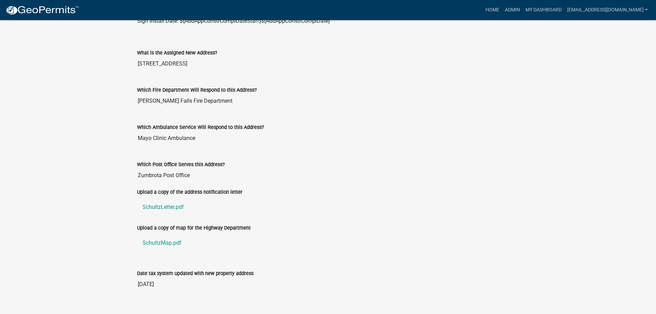
scroll to position [295, 0]
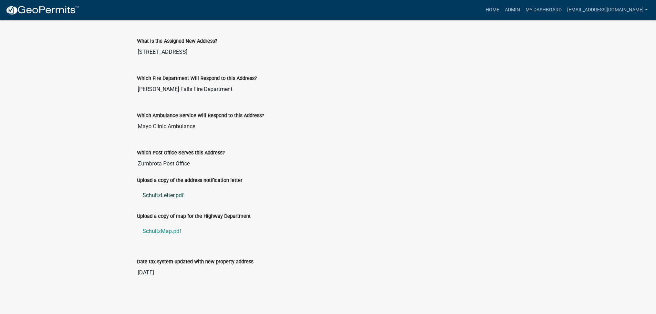
click at [160, 194] on link "SchultzLetter.pdf" at bounding box center [328, 195] width 382 height 17
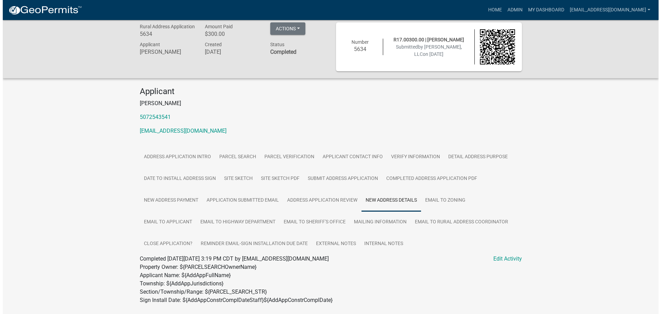
scroll to position [0, 0]
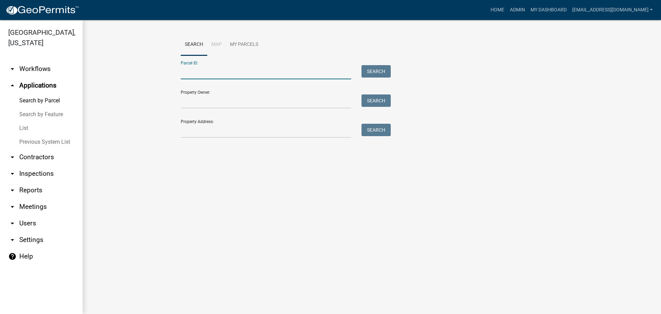
click at [194, 73] on input "Parcel ID:" at bounding box center [266, 72] width 170 height 14
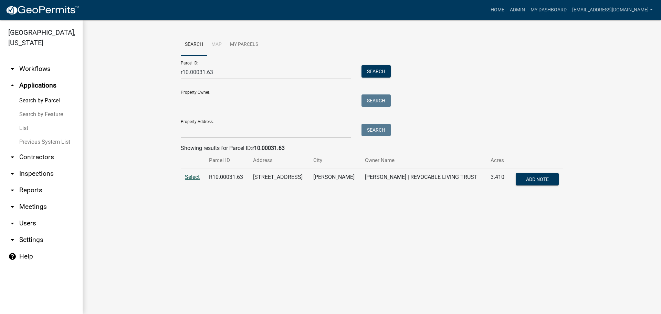
click at [190, 178] on span "Select" at bounding box center [192, 176] width 15 height 7
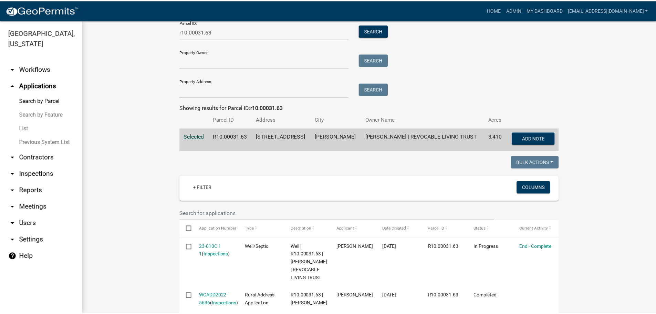
scroll to position [241, 0]
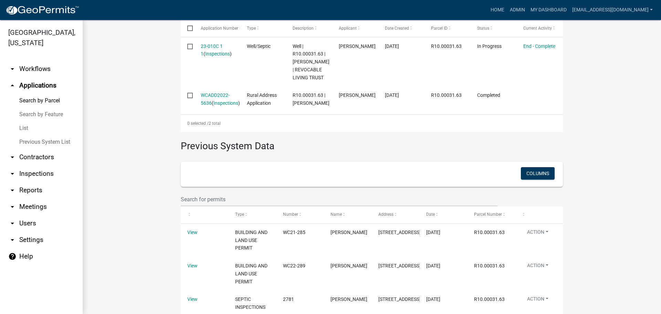
click at [209, 97] on link "WCADD2022-5636" at bounding box center [215, 98] width 29 height 13
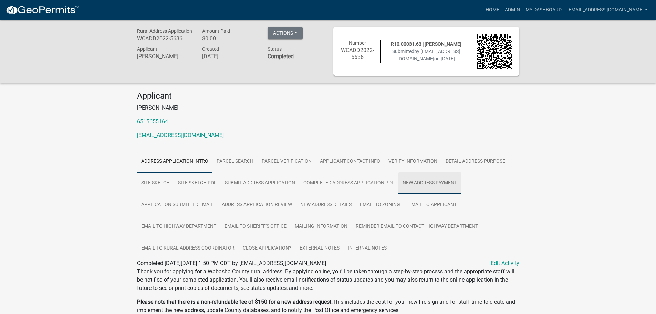
drag, startPoint x: 436, startPoint y: 181, endPoint x: 427, endPoint y: 181, distance: 10.0
click at [436, 181] on link "New Address Payment" at bounding box center [429, 183] width 63 height 22
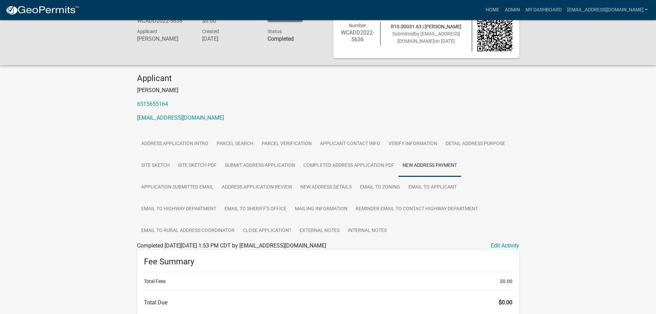
scroll to position [48, 0]
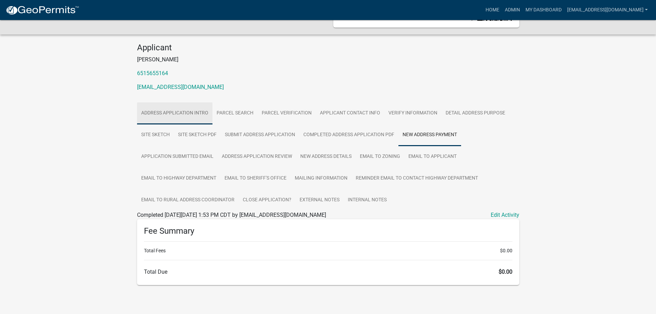
click at [179, 114] on link "Address Application Intro" at bounding box center [174, 113] width 75 height 22
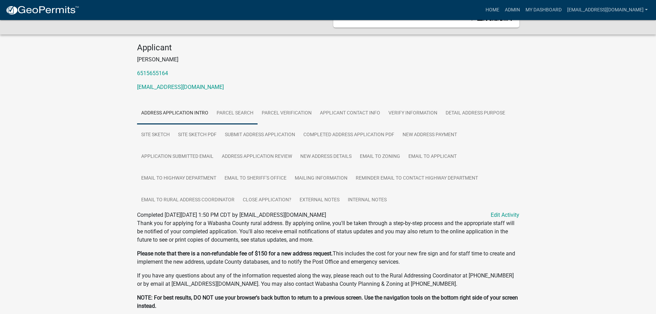
click at [236, 113] on link "Parcel search" at bounding box center [234, 113] width 45 height 22
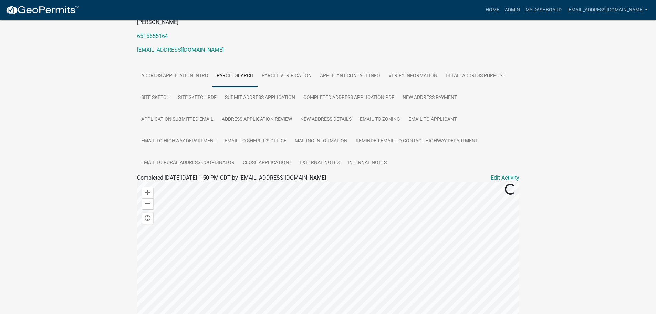
scroll to position [0, 0]
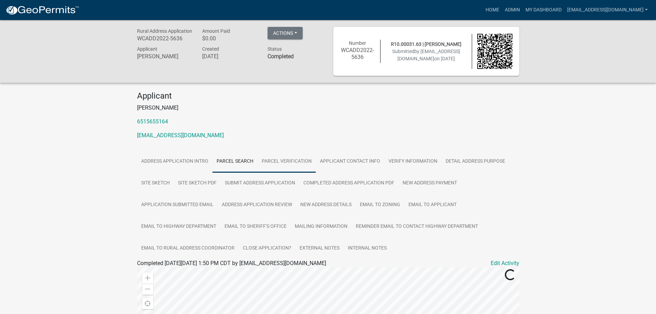
click at [281, 156] on link "Parcel Verification" at bounding box center [286, 161] width 58 height 22
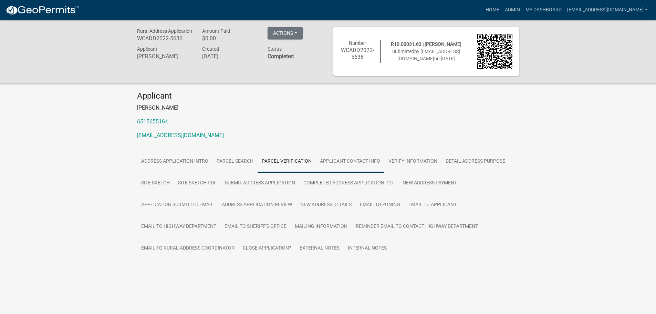
click at [348, 153] on link "Applicant Contact Info" at bounding box center [350, 161] width 69 height 22
click at [348, 161] on link "Applicant Contact Info" at bounding box center [350, 161] width 69 height 22
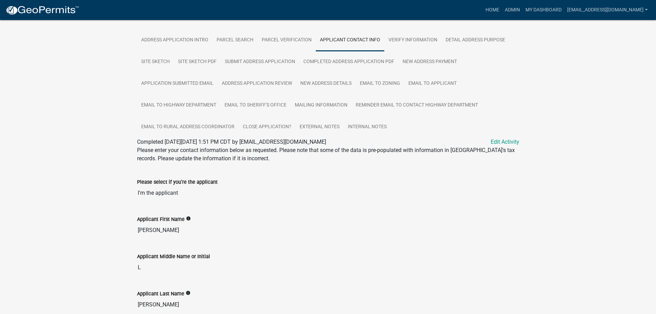
scroll to position [11, 0]
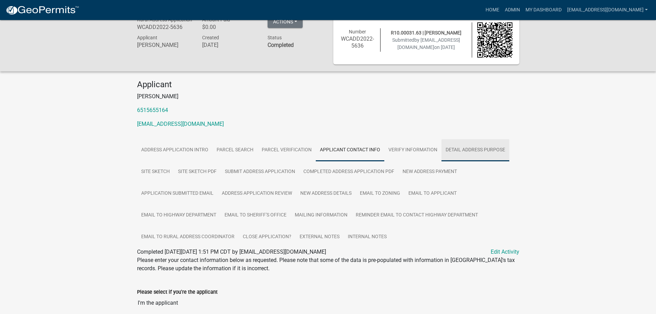
click at [473, 147] on link "Detail Address Purpose" at bounding box center [475, 150] width 68 height 22
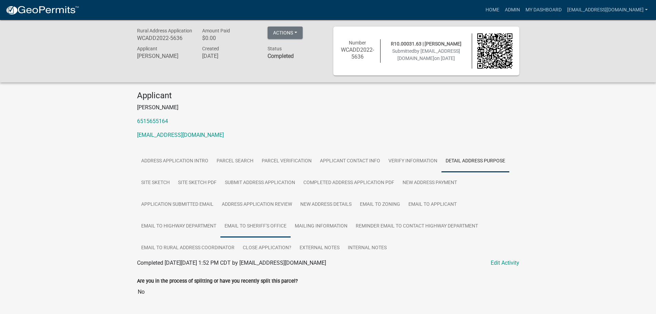
scroll to position [0, 0]
click at [156, 184] on link "Site Sketch" at bounding box center [155, 183] width 37 height 22
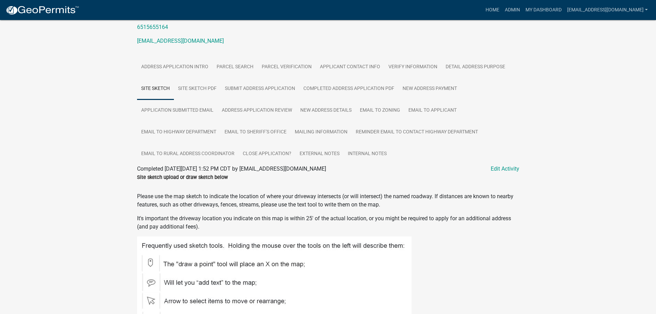
scroll to position [22, 0]
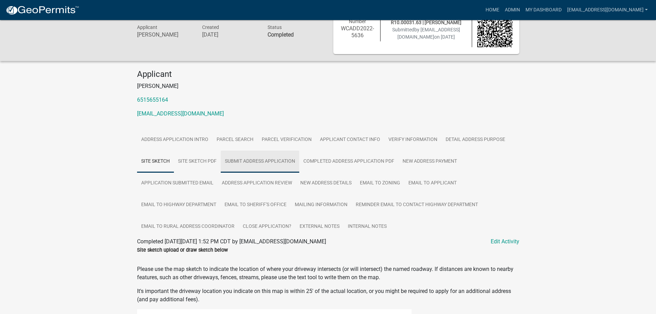
click at [269, 163] on link "Submit Address Application" at bounding box center [260, 161] width 78 height 22
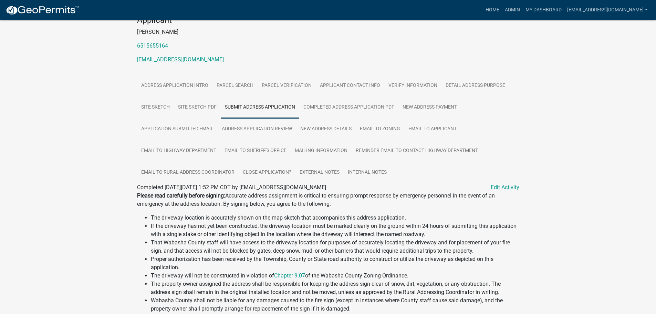
scroll to position [0, 0]
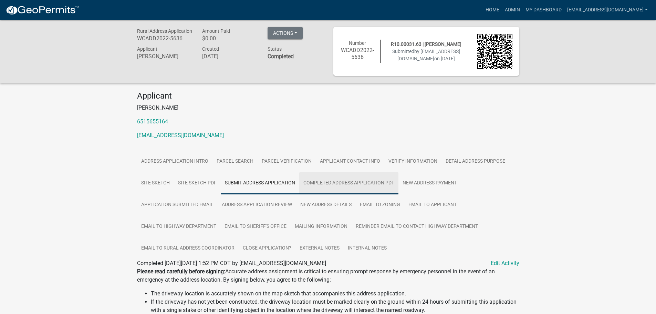
click at [360, 184] on link "Completed Address Application PDF" at bounding box center [348, 183] width 99 height 22
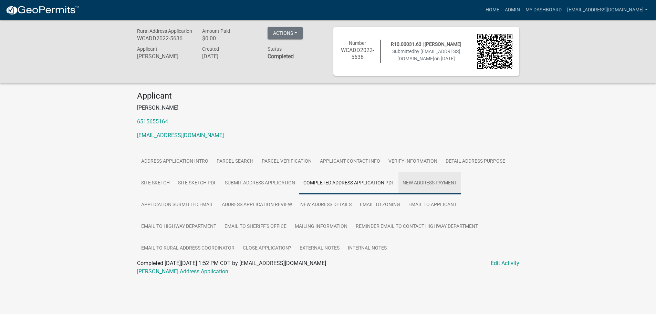
click at [432, 183] on link "New Address Payment" at bounding box center [429, 183] width 63 height 22
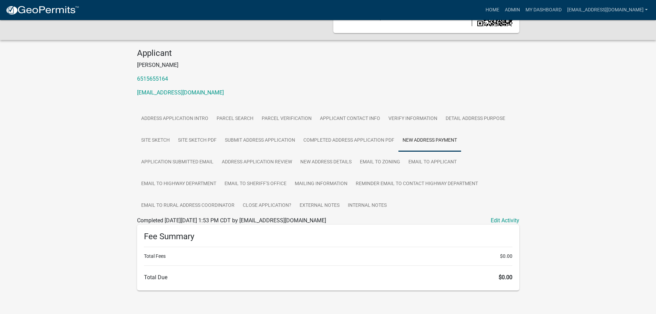
scroll to position [48, 0]
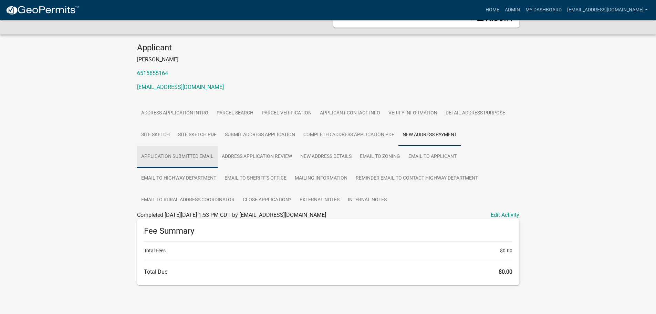
click at [167, 160] on link "Application Submitted Email" at bounding box center [177, 157] width 81 height 22
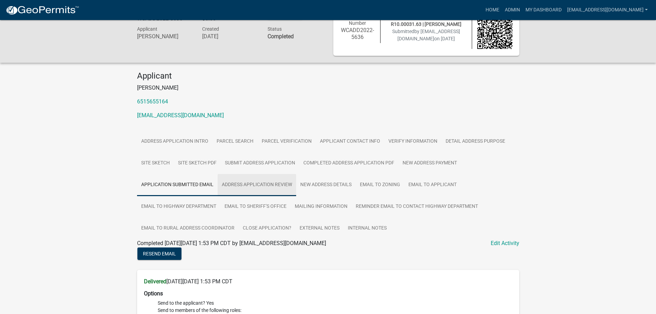
click at [255, 186] on link "Address Application Review" at bounding box center [257, 185] width 78 height 22
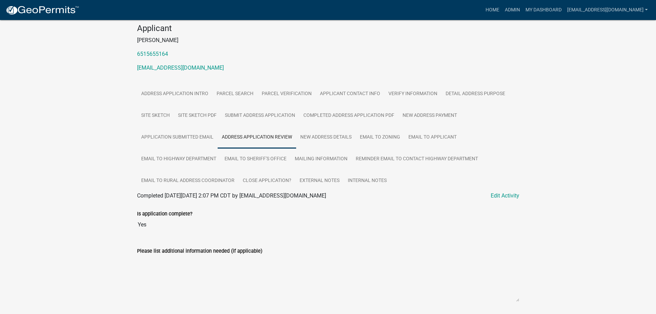
scroll to position [55, 0]
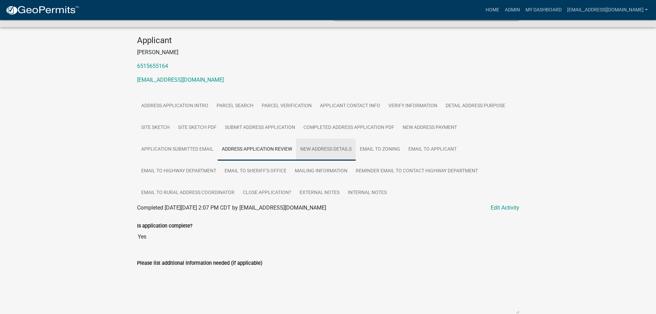
click at [334, 148] on link "New Address Details" at bounding box center [326, 149] width 60 height 22
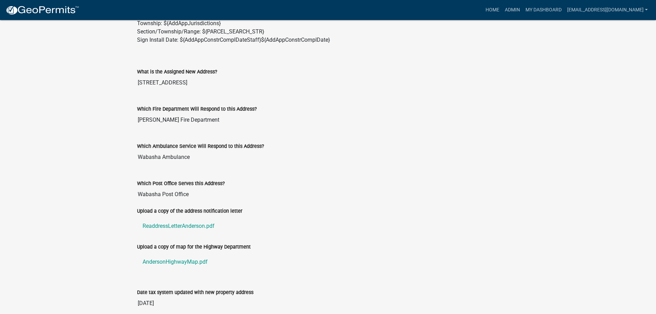
scroll to position [295, 0]
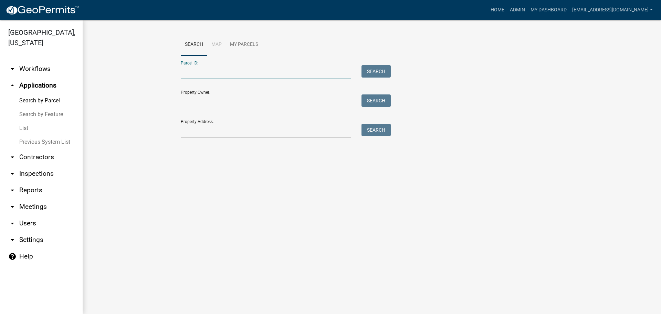
click at [242, 75] on input "Parcel ID:" at bounding box center [266, 72] width 170 height 14
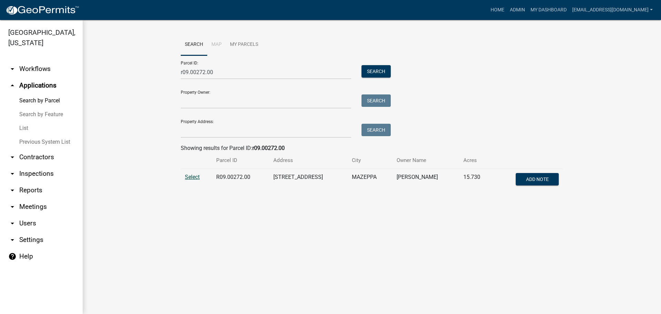
click at [192, 178] on span "Select" at bounding box center [192, 176] width 15 height 7
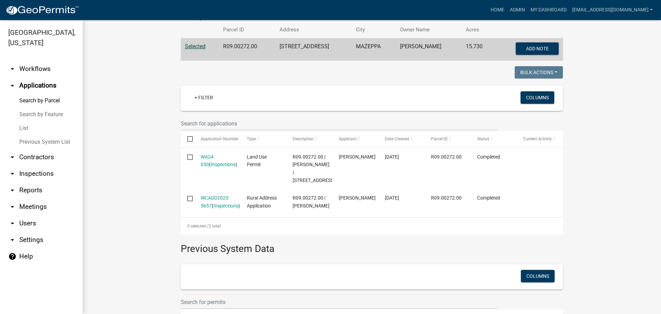
scroll to position [172, 0]
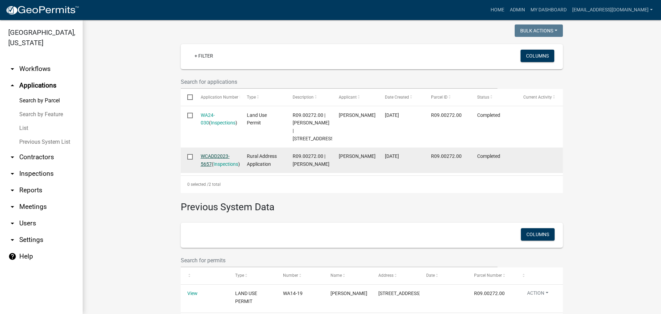
click at [212, 155] on link "WCADD2023-5657" at bounding box center [215, 159] width 29 height 13
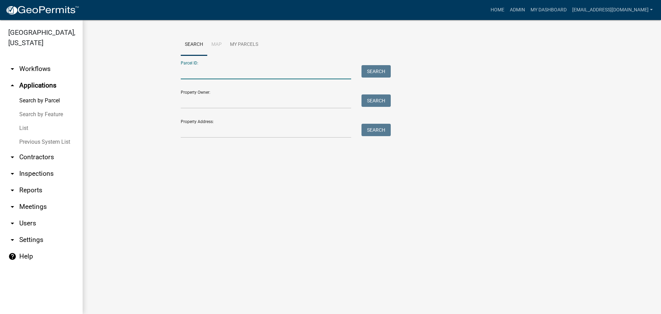
click at [209, 71] on input "Parcel ID:" at bounding box center [266, 72] width 170 height 14
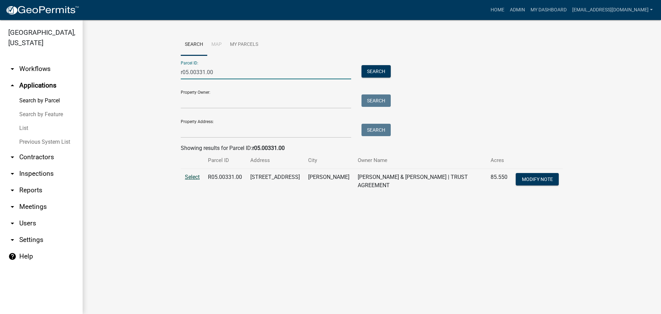
click at [196, 178] on span "Select" at bounding box center [192, 176] width 15 height 7
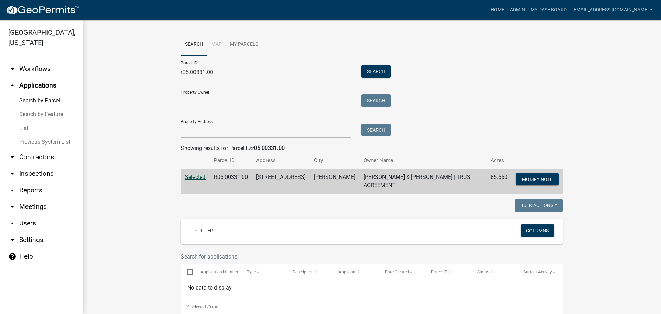
click at [227, 72] on input "r05.00331.00" at bounding box center [266, 72] width 170 height 14
click at [377, 67] on button "Search" at bounding box center [375, 71] width 29 height 12
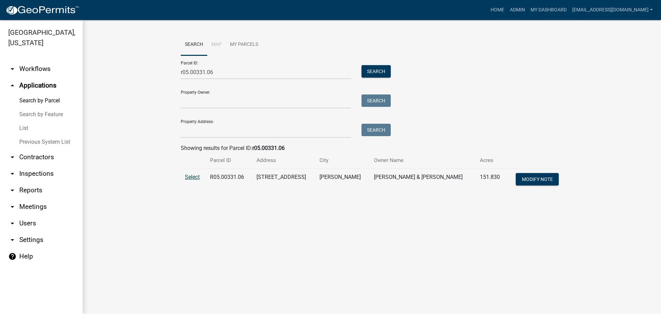
click at [197, 176] on span "Select" at bounding box center [192, 176] width 15 height 7
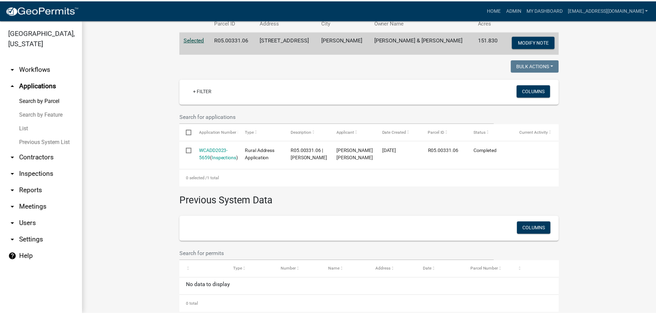
scroll to position [138, 0]
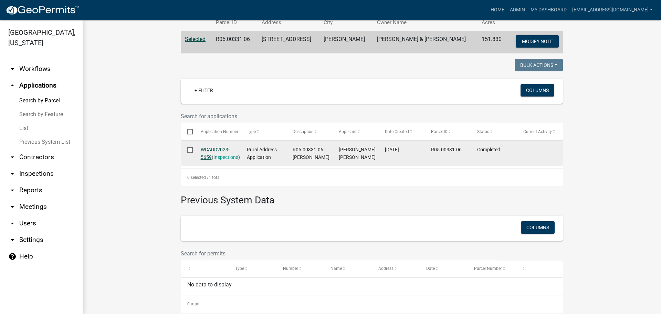
click at [214, 148] on link "WCADD2023-5659" at bounding box center [215, 153] width 29 height 13
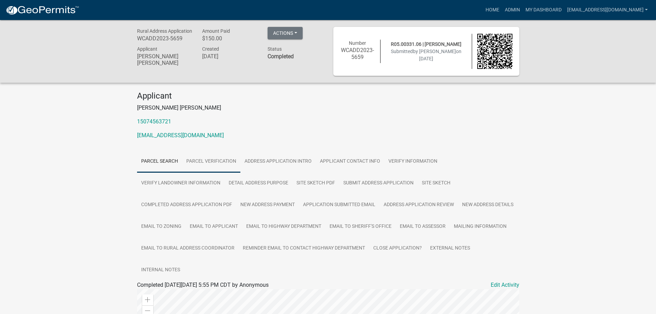
click at [207, 160] on link "Parcel Verification" at bounding box center [211, 161] width 58 height 22
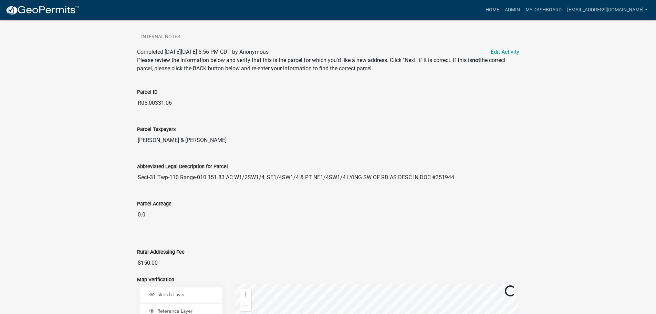
scroll to position [241, 0]
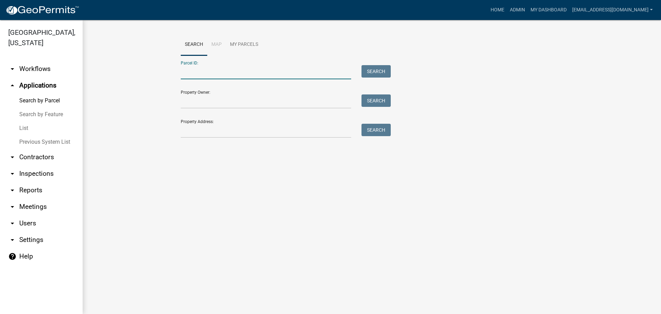
click at [216, 75] on input "Parcel ID:" at bounding box center [266, 72] width 170 height 14
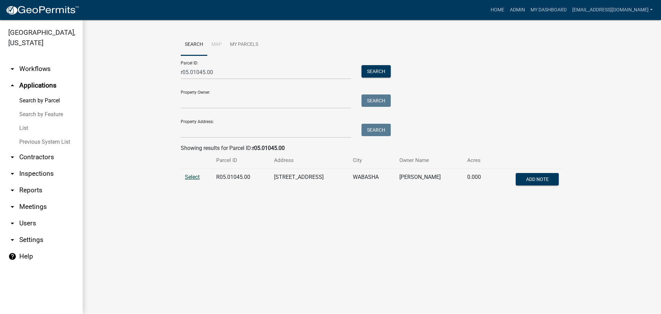
click at [191, 178] on span "Select" at bounding box center [192, 176] width 15 height 7
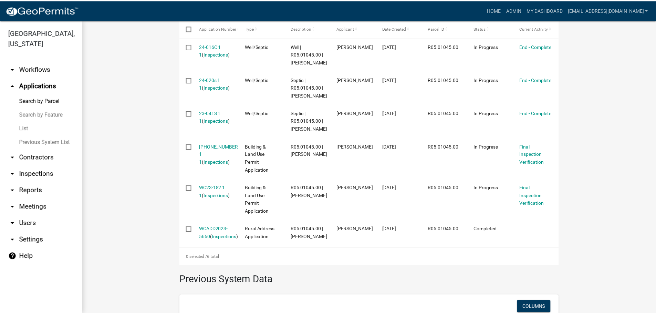
scroll to position [275, 0]
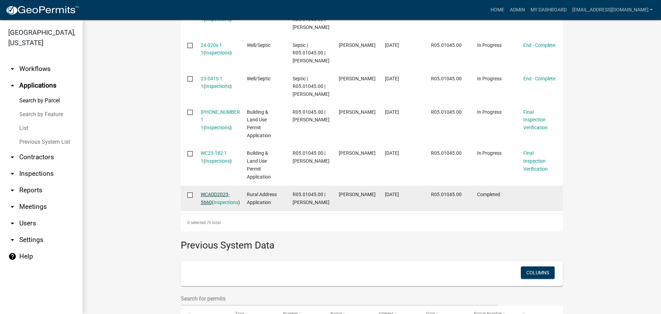
click at [216, 205] on link "WCADD2023-5660" at bounding box center [215, 197] width 29 height 13
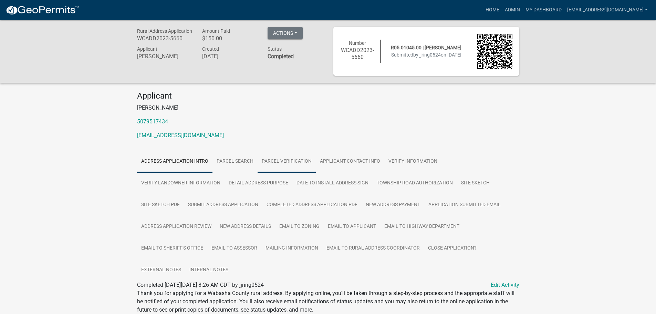
click at [290, 165] on link "Parcel Verification" at bounding box center [286, 161] width 58 height 22
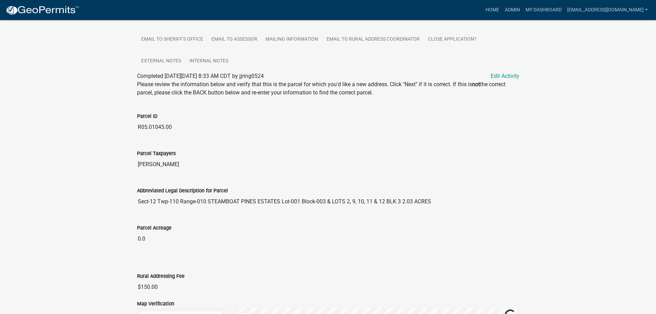
scroll to position [241, 0]
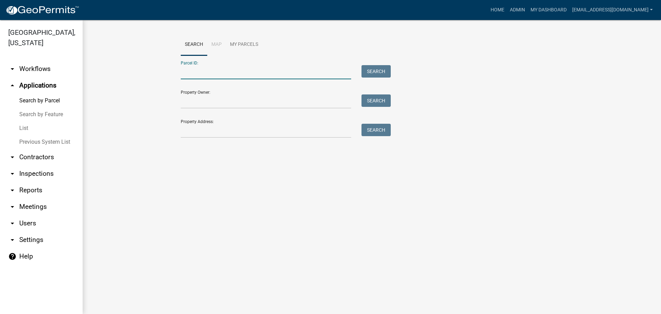
click at [211, 74] on input "Parcel ID:" at bounding box center [266, 72] width 170 height 14
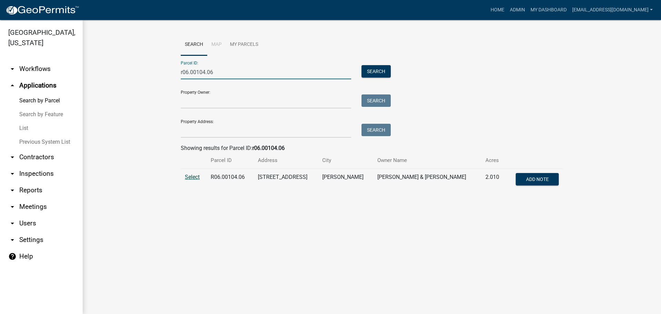
click at [191, 178] on span "Select" at bounding box center [192, 176] width 15 height 7
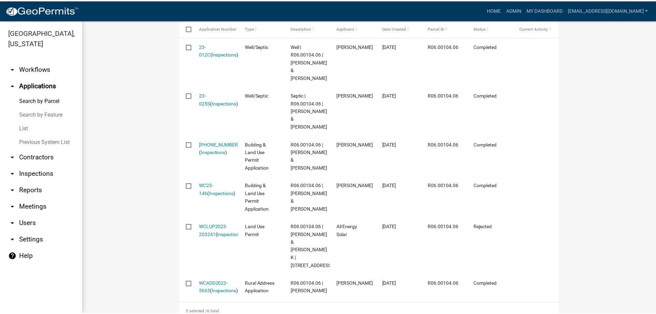
scroll to position [275, 0]
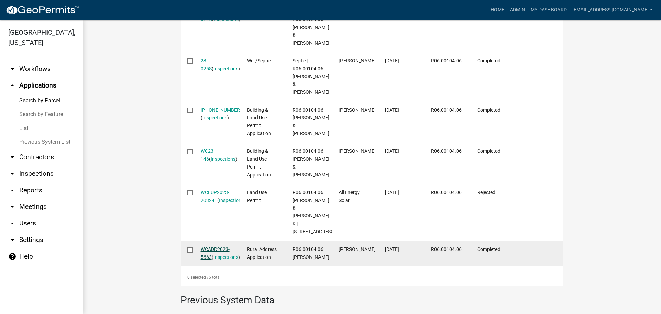
click at [216, 246] on link "WCADD2023-5663" at bounding box center [215, 252] width 29 height 13
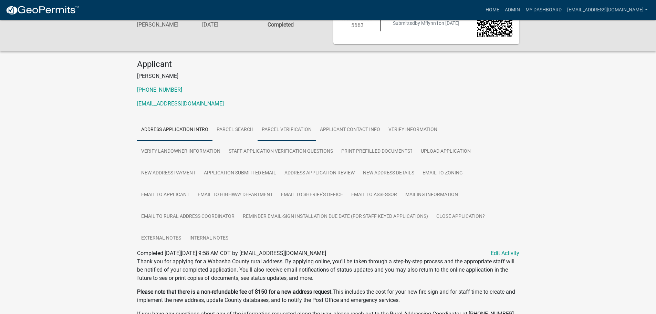
click at [279, 128] on link "Parcel Verification" at bounding box center [286, 130] width 58 height 22
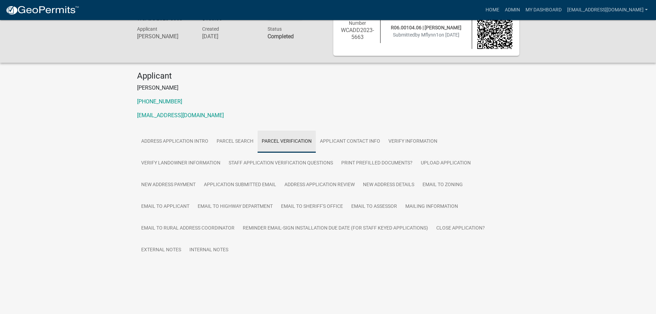
scroll to position [20, 0]
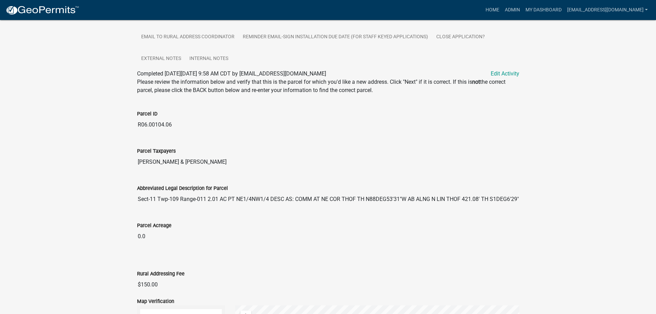
scroll to position [227, 0]
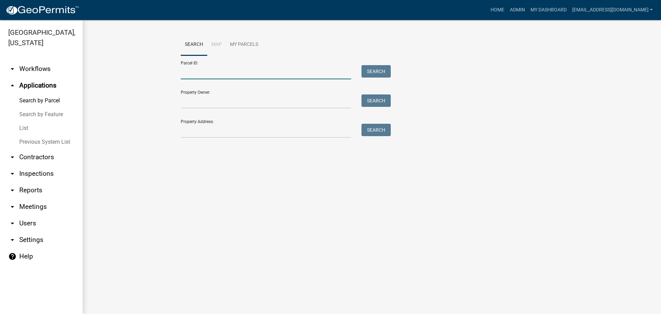
click at [224, 74] on input "Parcel ID:" at bounding box center [266, 72] width 170 height 14
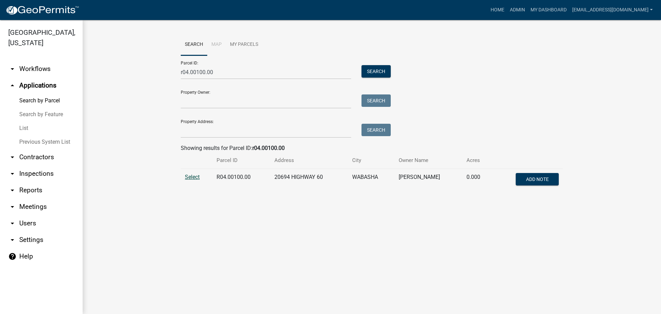
click at [195, 177] on span "Select" at bounding box center [192, 176] width 15 height 7
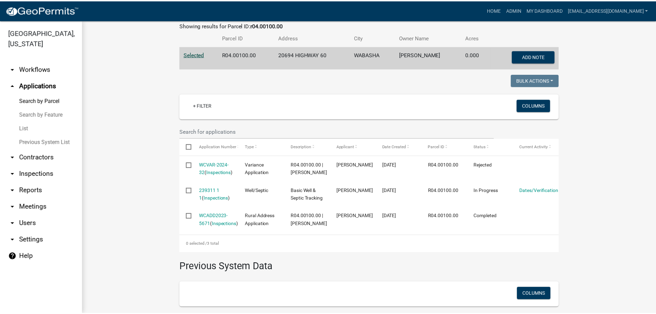
scroll to position [138, 0]
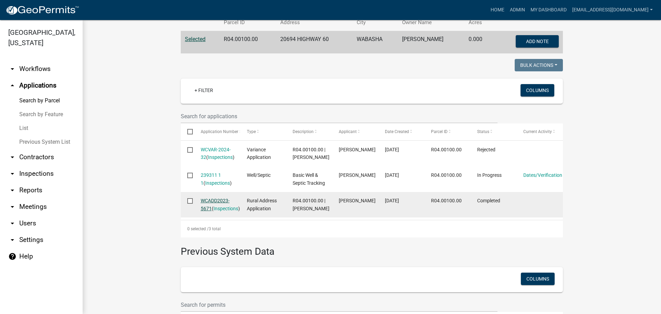
click at [210, 209] on link "WCADD2023-5671" at bounding box center [215, 204] width 29 height 13
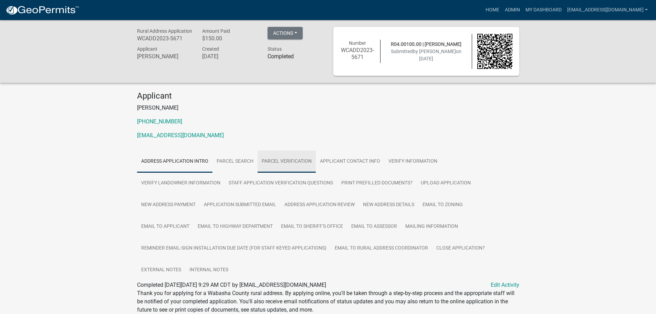
click at [278, 159] on link "Parcel Verification" at bounding box center [286, 161] width 58 height 22
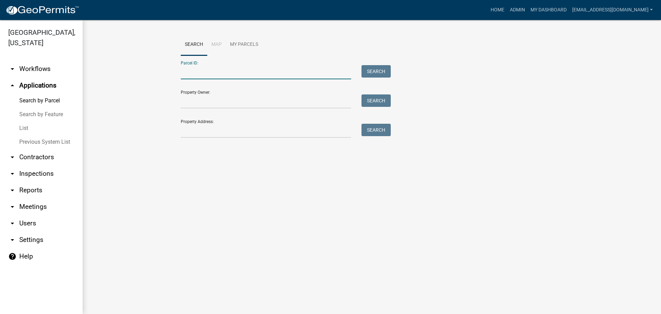
click at [191, 74] on input "Parcel ID:" at bounding box center [266, 72] width 170 height 14
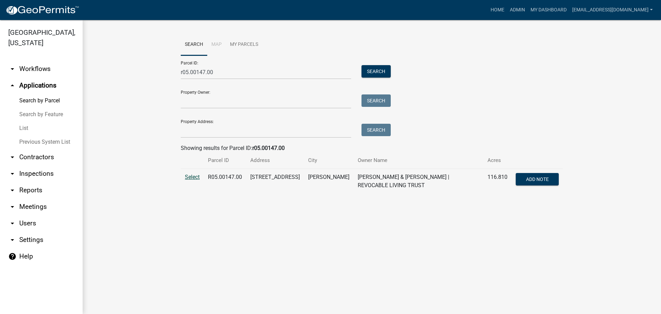
click at [191, 176] on span "Select" at bounding box center [192, 176] width 15 height 7
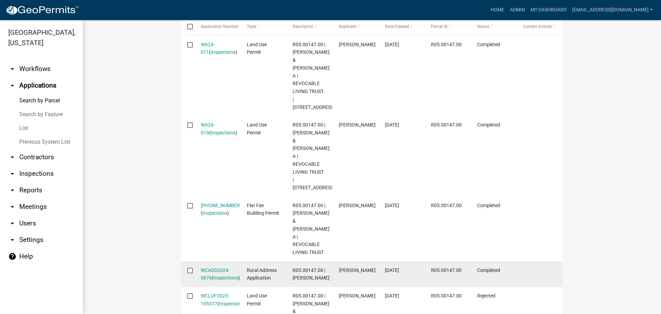
scroll to position [241, 0]
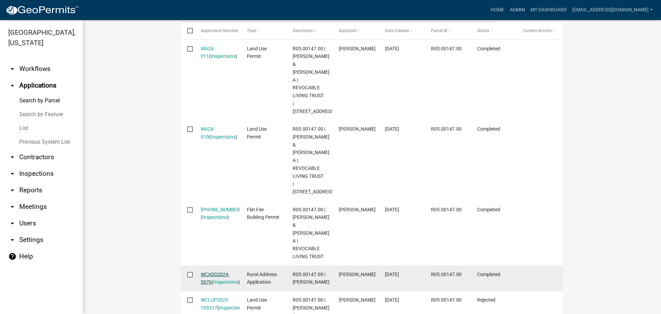
click at [211, 271] on link "WCADD2024-5676" at bounding box center [215, 277] width 29 height 13
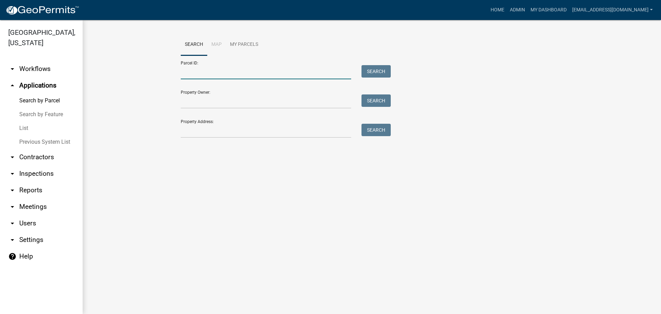
click at [208, 74] on input "Parcel ID:" at bounding box center [266, 72] width 170 height 14
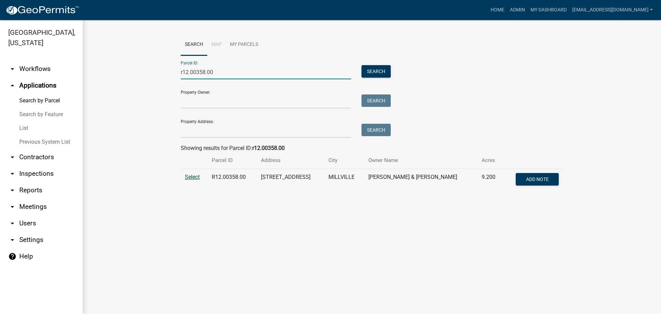
click at [192, 178] on span "Select" at bounding box center [192, 176] width 15 height 7
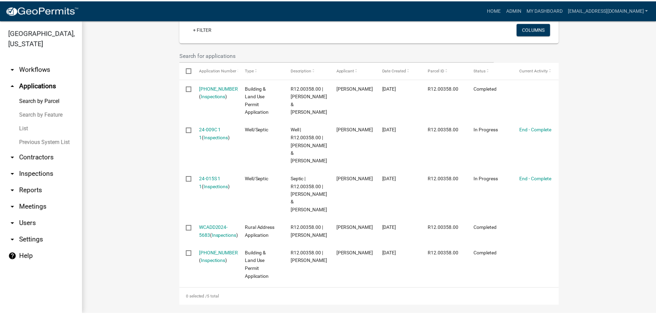
scroll to position [207, 0]
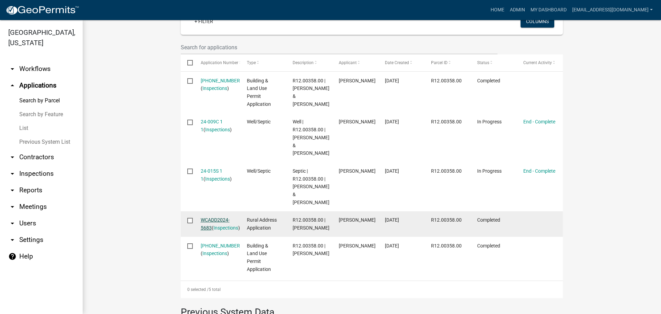
click at [215, 217] on link "WCADD2024-5683" at bounding box center [215, 223] width 29 height 13
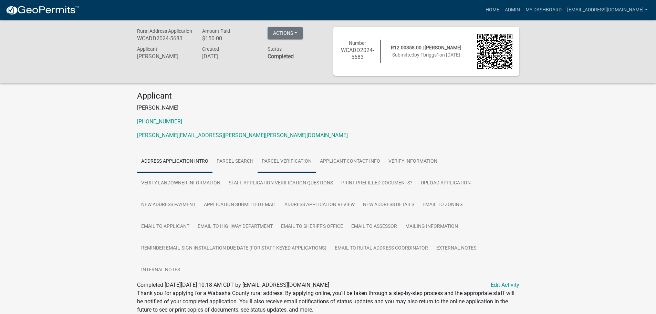
click at [278, 162] on link "Parcel Verification" at bounding box center [286, 161] width 58 height 22
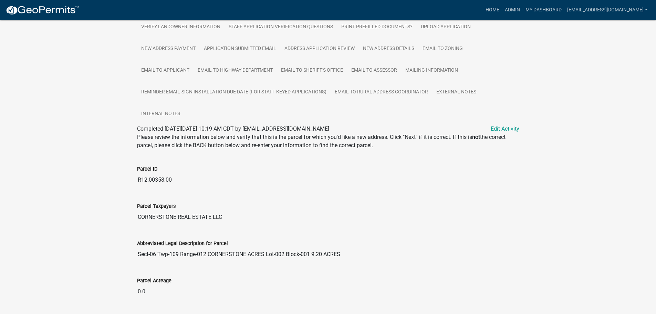
scroll to position [172, 0]
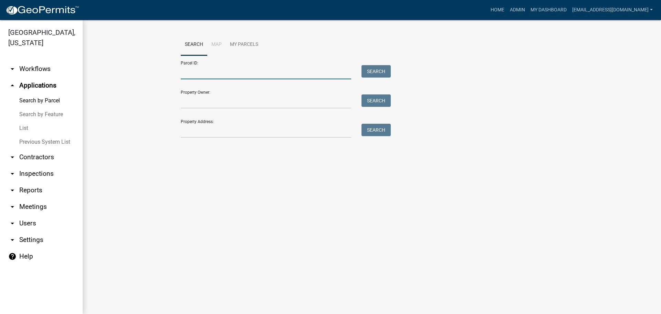
click at [204, 75] on input "Parcel ID:" at bounding box center [266, 72] width 170 height 14
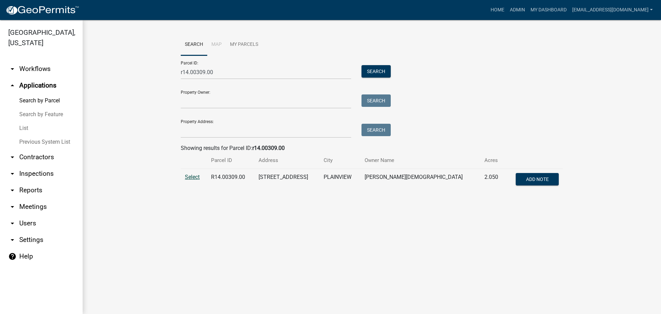
click at [192, 175] on span "Select" at bounding box center [192, 176] width 15 height 7
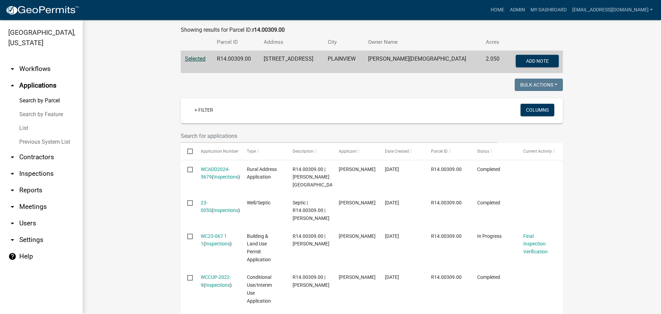
scroll to position [138, 0]
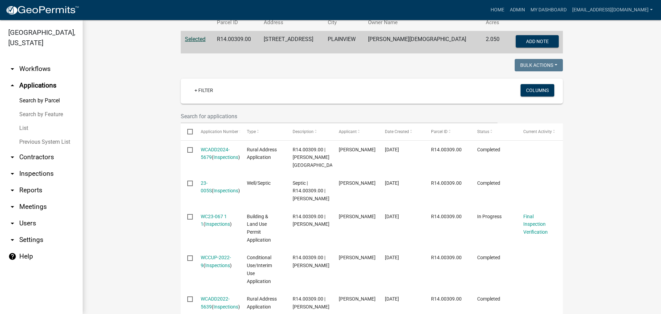
click at [134, 153] on wm-workflow-application-search-view "Search Map My Parcels Parcel ID: r14.00309.00 Search Property Owner: Search Pro…" at bounding box center [371, 178] width 551 height 565
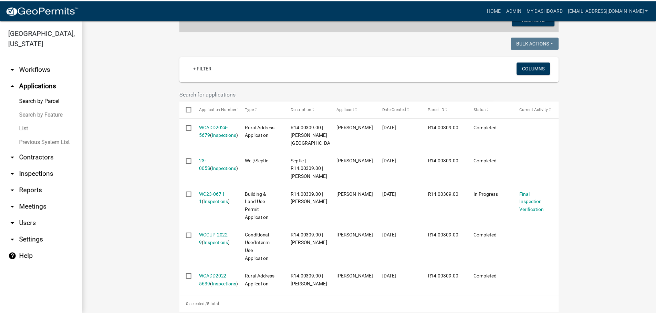
scroll to position [172, 0]
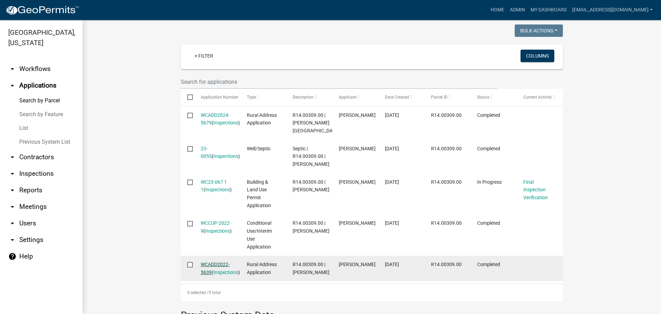
click at [214, 272] on link "WCADD2022-5639" at bounding box center [215, 267] width 29 height 13
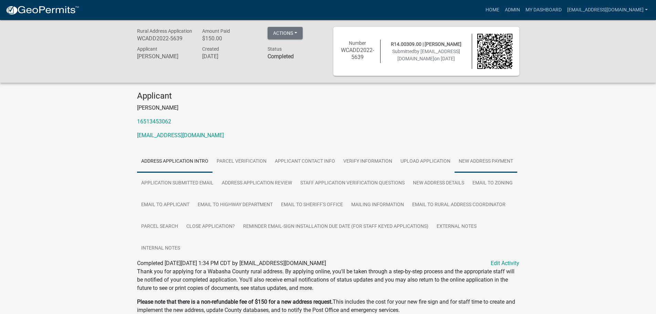
click at [471, 155] on link "New Address Payment" at bounding box center [485, 161] width 63 height 22
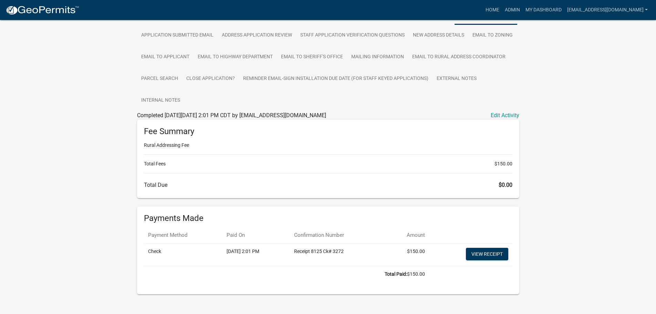
scroll to position [157, 0]
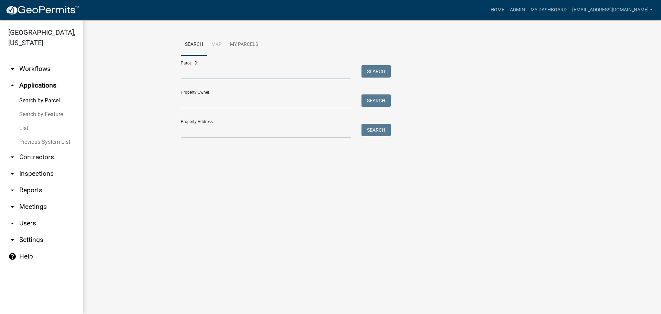
click at [200, 75] on input "Parcel ID:" at bounding box center [266, 72] width 170 height 14
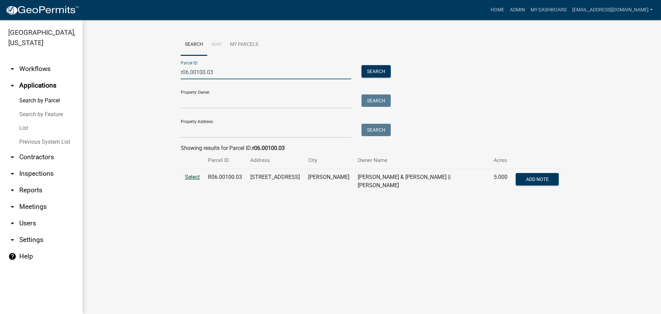
click at [194, 177] on span "Select" at bounding box center [192, 176] width 15 height 7
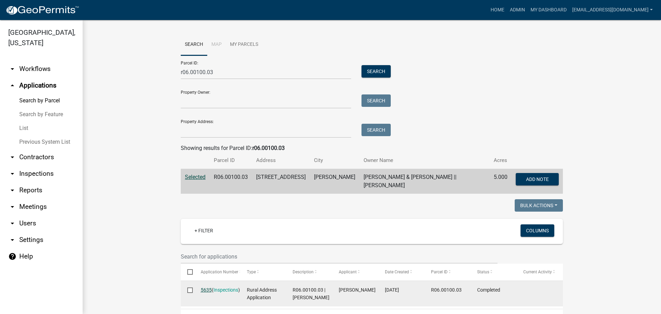
click at [203, 288] on link "5635" at bounding box center [206, 290] width 11 height 6
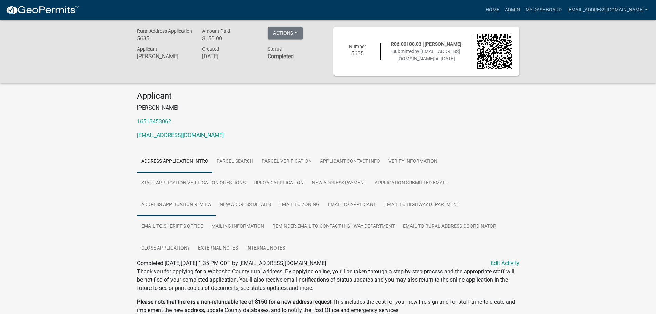
click at [182, 204] on link "Address Application Review" at bounding box center [176, 205] width 78 height 22
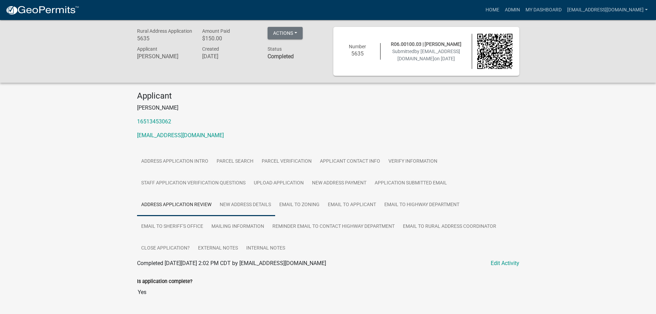
click at [245, 210] on link "New Address Details" at bounding box center [245, 205] width 60 height 22
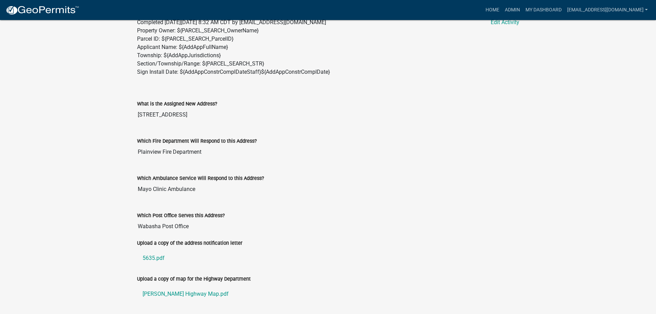
scroll to position [241, 0]
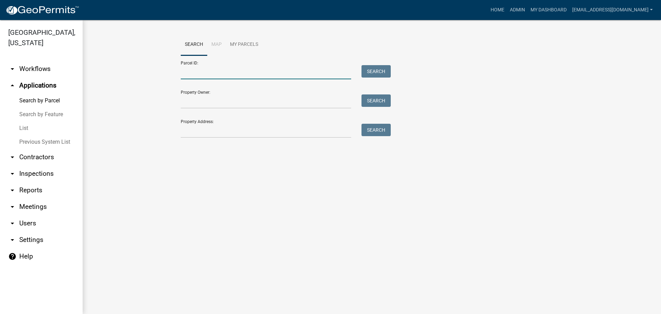
click at [203, 70] on input "Parcel ID:" at bounding box center [266, 72] width 170 height 14
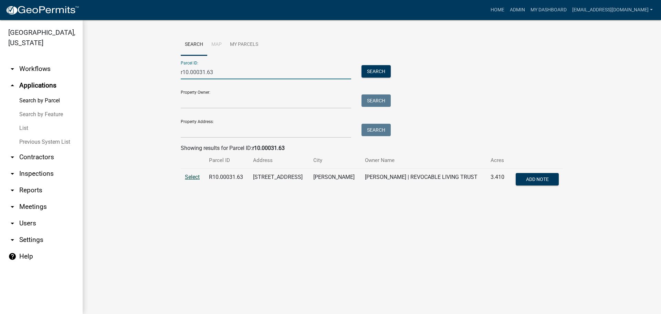
click at [191, 178] on span "Select" at bounding box center [192, 176] width 15 height 7
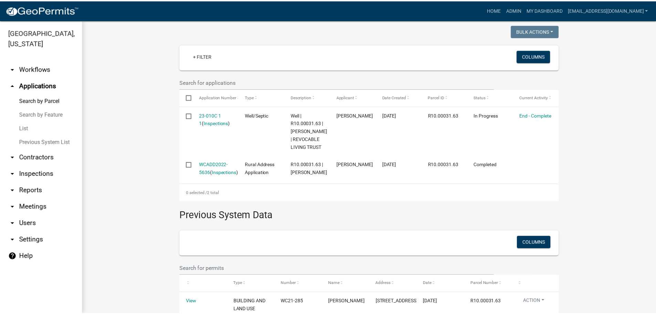
scroll to position [172, 0]
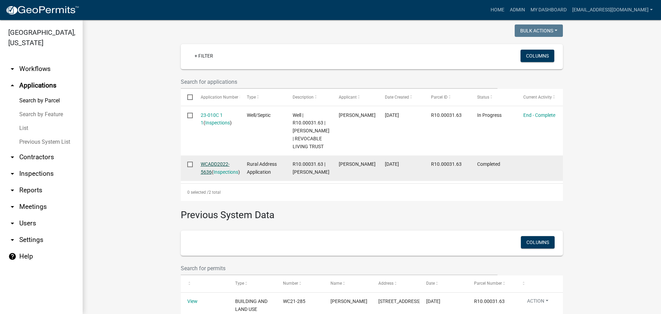
click at [205, 163] on link "WCADD2022-5636" at bounding box center [215, 167] width 29 height 13
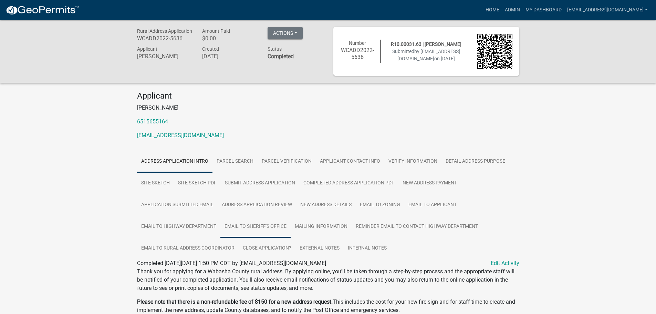
click at [264, 224] on link "Email to Sheriff's Office" at bounding box center [255, 226] width 70 height 22
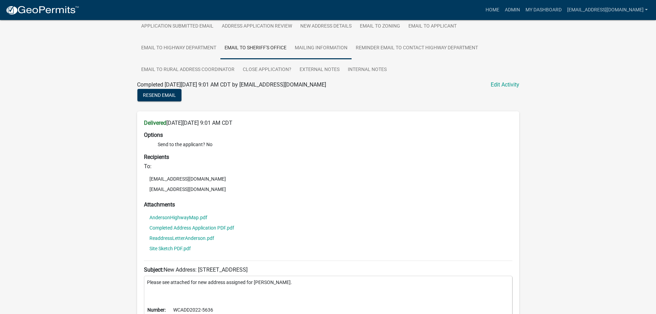
scroll to position [92, 0]
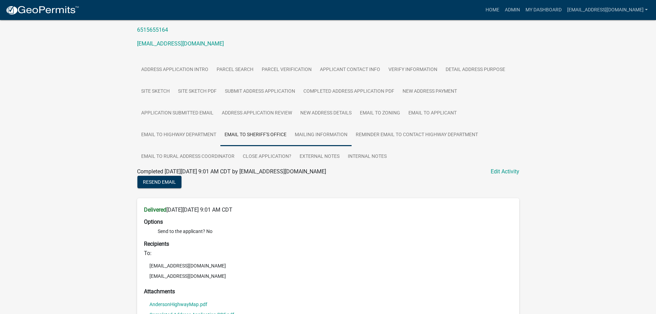
click at [315, 134] on link "Mailing Information" at bounding box center [321, 135] width 61 height 22
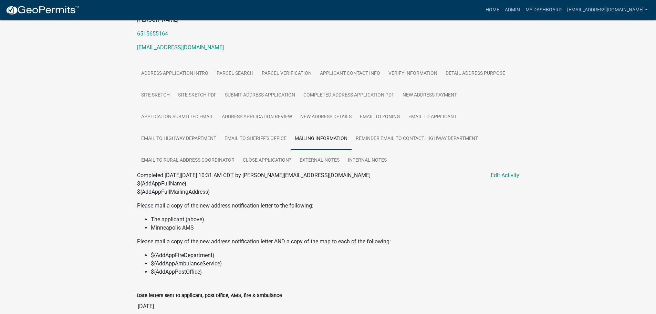
scroll to position [122, 0]
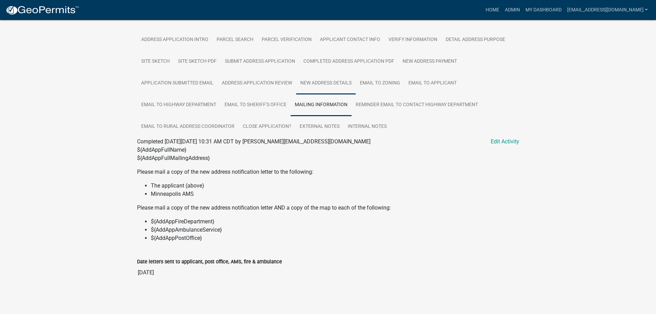
click at [334, 84] on link "New Address Details" at bounding box center [326, 83] width 60 height 22
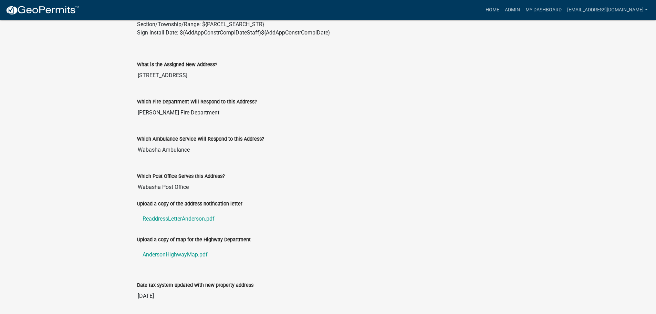
scroll to position [295, 0]
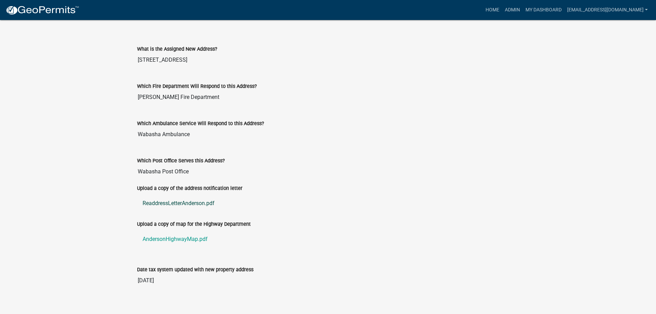
click at [193, 204] on link "ReaddressLetterAnderson.pdf" at bounding box center [328, 203] width 382 height 17
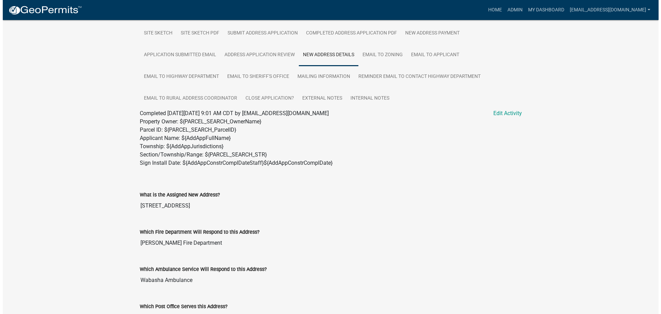
scroll to position [0, 0]
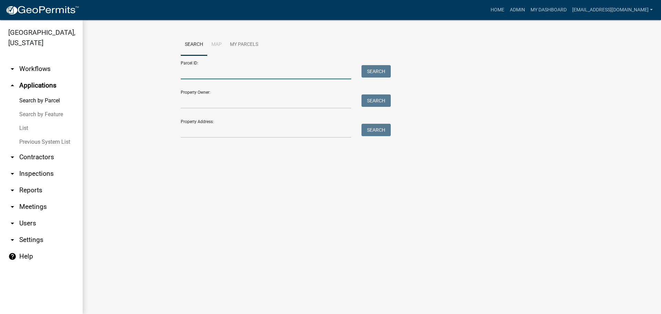
click at [199, 74] on input "Parcel ID:" at bounding box center [266, 72] width 170 height 14
click at [378, 70] on button "Search" at bounding box center [375, 71] width 29 height 12
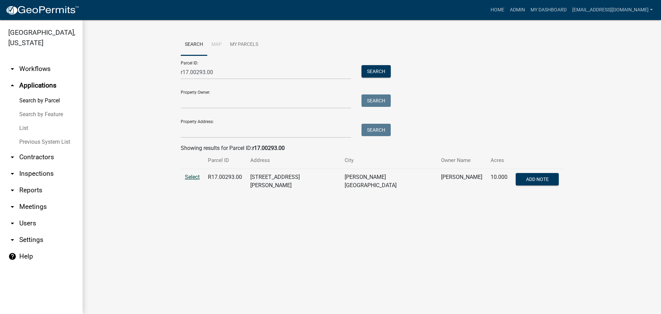
click at [190, 177] on span "Select" at bounding box center [192, 176] width 15 height 7
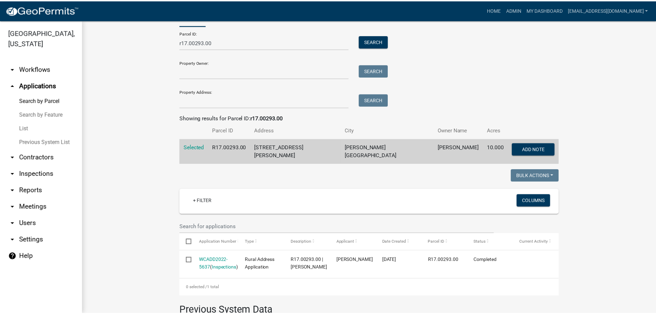
scroll to position [158, 0]
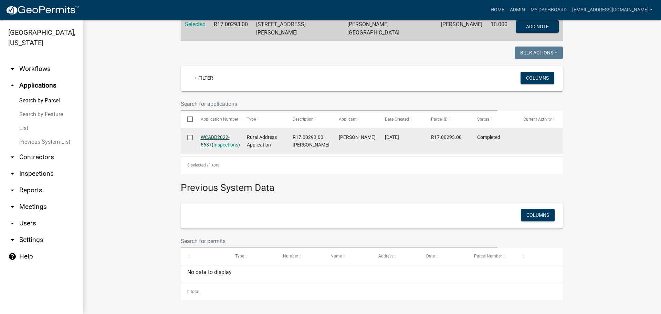
click at [212, 134] on link "WCADD2022-5637" at bounding box center [215, 140] width 29 height 13
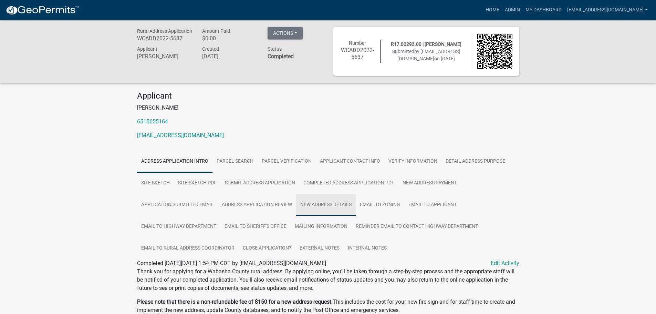
click at [331, 200] on link "New Address Details" at bounding box center [326, 205] width 60 height 22
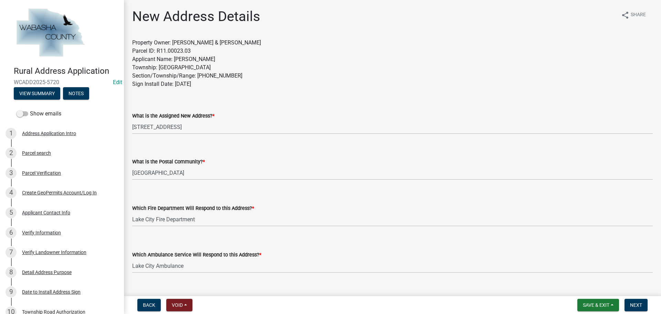
select select "14c6c13b-027e-4979-88d5-64e8ecd7a98f"
select select "18acae71-45d7-4da7-849e-5c4766cc7b2b"
select select "998697cc-b88c-433b-957e-4c51d807fe64"
select select "ae1a5211-d51b-419a-a509-1dce62e985f8"
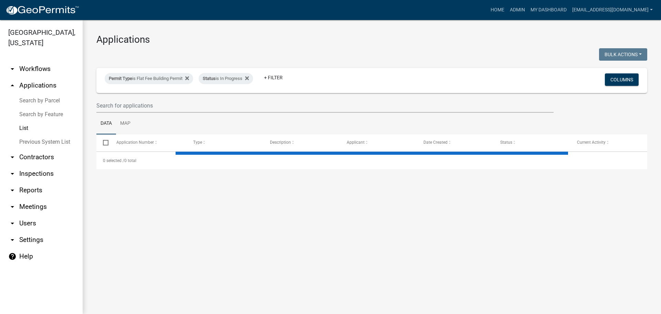
select select "3: 100"
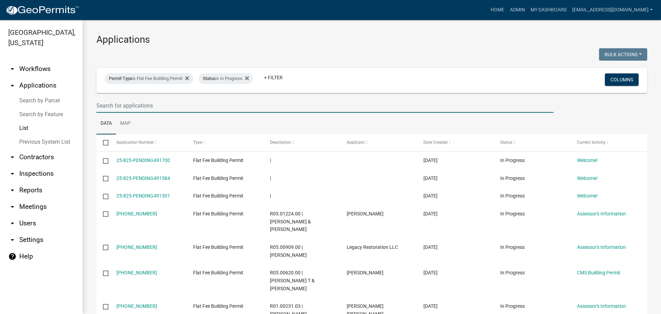
click at [168, 107] on input "text" at bounding box center [324, 105] width 457 height 14
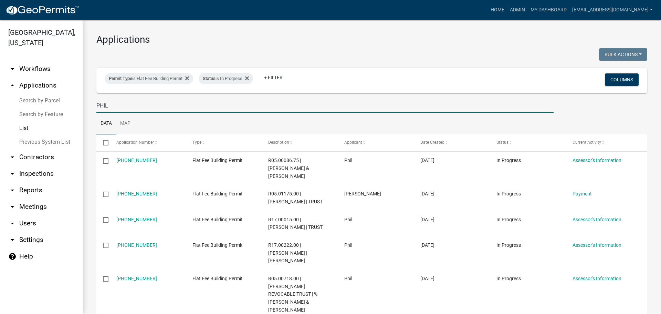
drag, startPoint x: 112, startPoint y: 105, endPoint x: 85, endPoint y: 97, distance: 28.0
click at [85, 97] on div "Applications Bulk Actions Void Expire Lock Withdraw Permit Type is Flat Fee Bui…" at bounding box center [372, 219] width 578 height 399
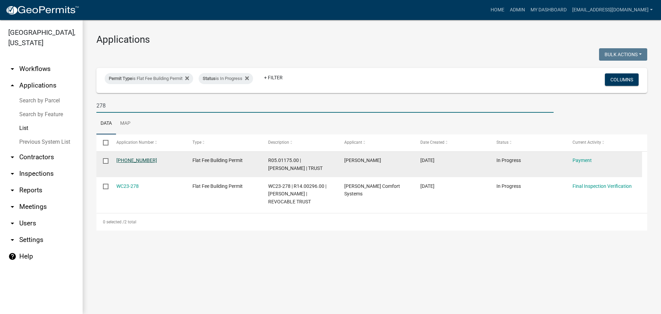
type input "278"
click at [128, 159] on link "[PHONE_NUMBER]" at bounding box center [136, 160] width 41 height 6
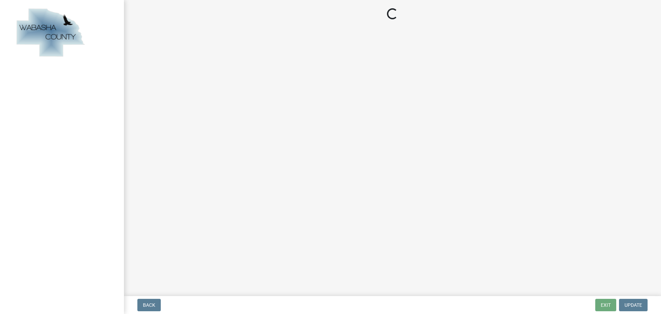
select select "3: 3"
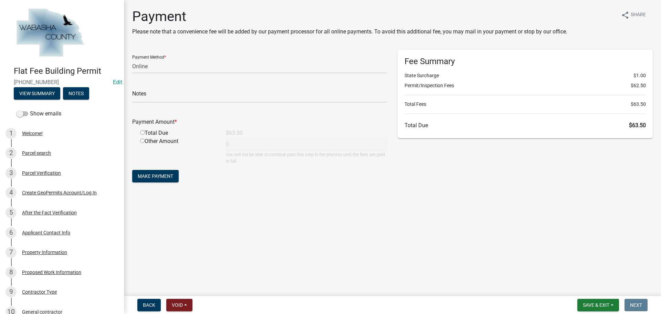
click at [141, 131] on input "radio" at bounding box center [142, 132] width 4 height 4
radio input "true"
type input "63.5"
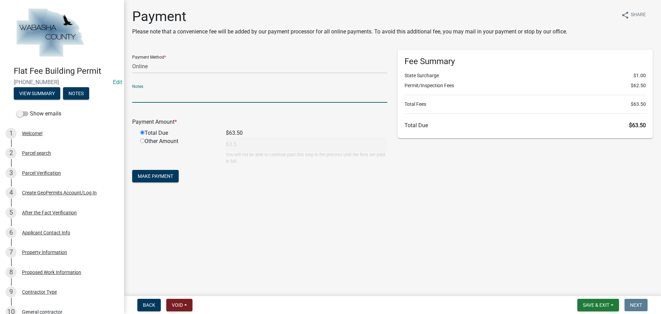
click at [154, 95] on input "text" at bounding box center [259, 95] width 255 height 14
click at [154, 67] on select "Credit Card POS Check Cash Online" at bounding box center [259, 66] width 255 height 14
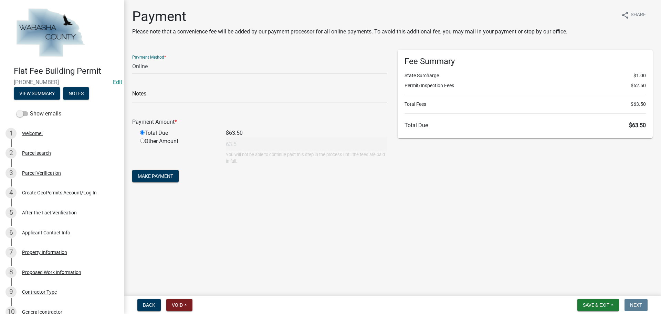
select select "2: 1"
click at [132, 59] on select "Credit Card POS Check Cash Online" at bounding box center [259, 66] width 255 height 14
click at [157, 88] on div "Notes" at bounding box center [259, 91] width 255 height 24
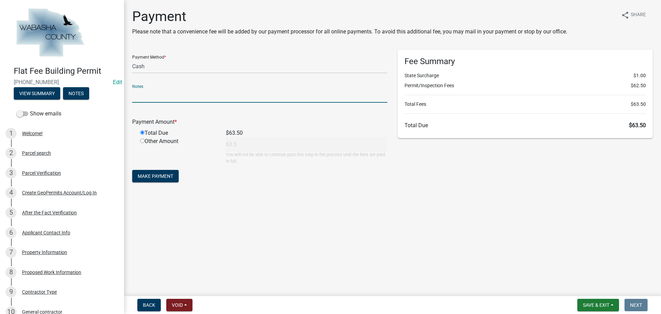
click at [143, 94] on input "text" at bounding box center [259, 95] width 255 height 14
type input "o"
paste input "100338130780"
type input "Online Payment 100338130780"
click at [224, 226] on main "Payment Please note that a convenience fee will be added by our payment process…" at bounding box center [392, 146] width 537 height 293
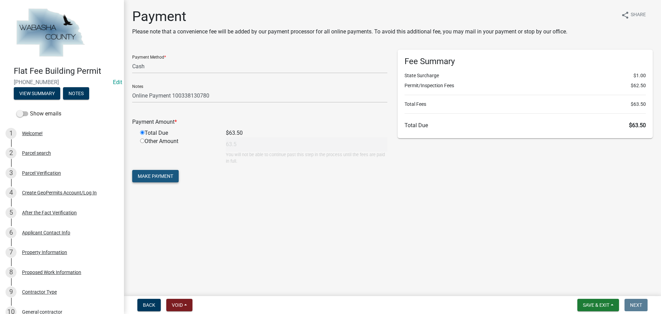
click at [150, 176] on span "Make Payment" at bounding box center [155, 176] width 35 height 6
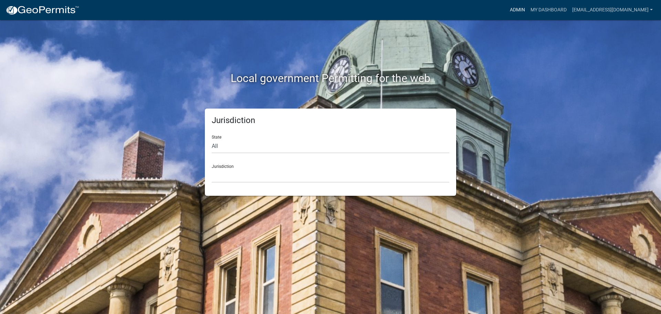
click at [515, 8] on link "Admin" at bounding box center [517, 9] width 21 height 13
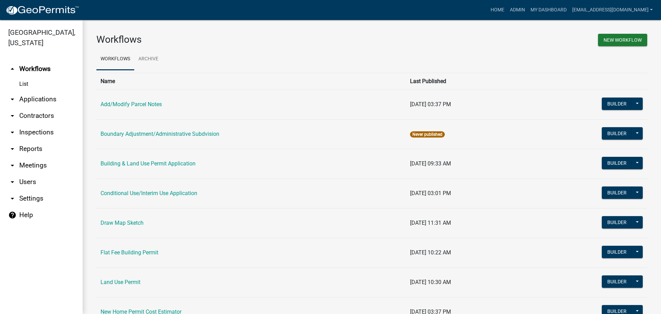
click at [34, 96] on link "arrow_drop_down Applications" at bounding box center [41, 99] width 83 height 17
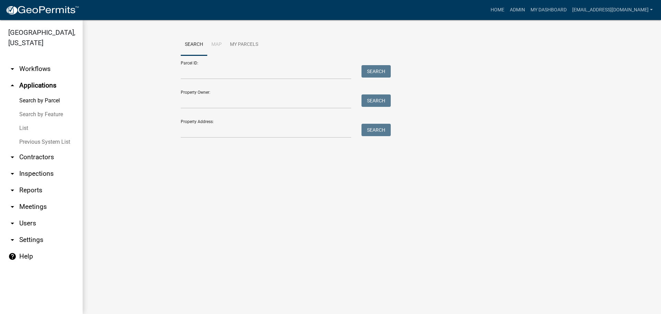
click at [23, 127] on link "List" at bounding box center [41, 128] width 83 height 14
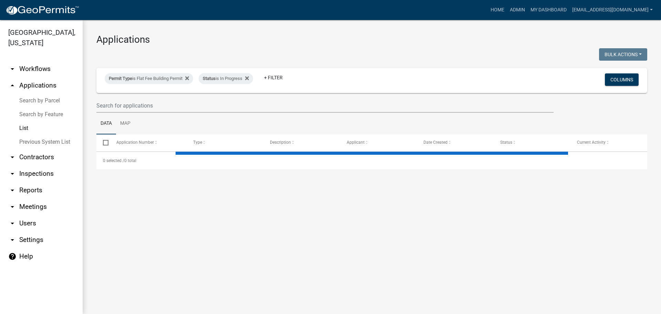
select select "3: 100"
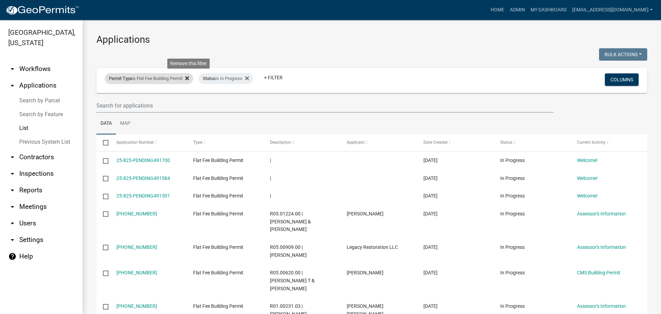
click at [189, 78] on icon at bounding box center [187, 78] width 4 height 6
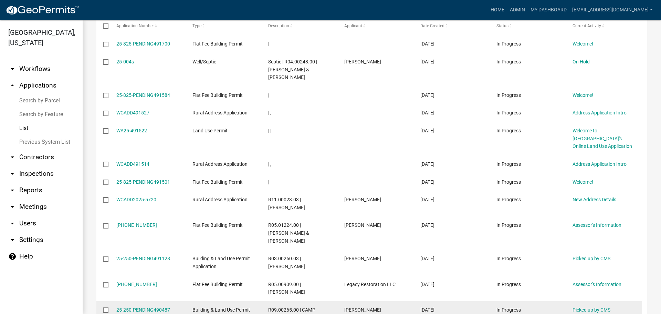
scroll to position [241, 0]
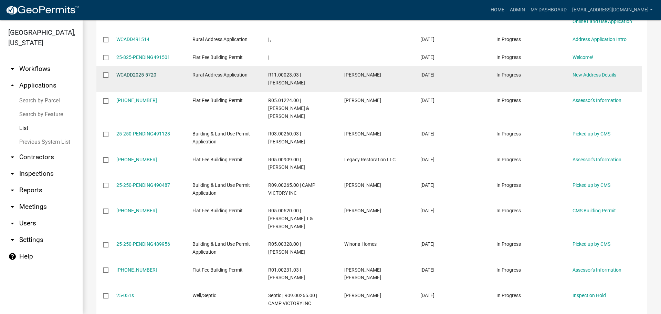
click at [136, 72] on link "WCADD2025-5720" at bounding box center [136, 75] width 40 height 6
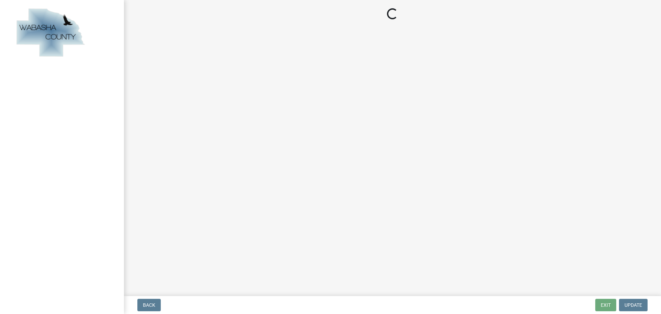
select select "14c6c13b-027e-4979-88d5-64e8ecd7a98f"
select select "18acae71-45d7-4da7-849e-5c4766cc7b2b"
select select "998697cc-b88c-433b-957e-4c51d807fe64"
select select "ae1a5211-d51b-419a-a509-1dce62e985f8"
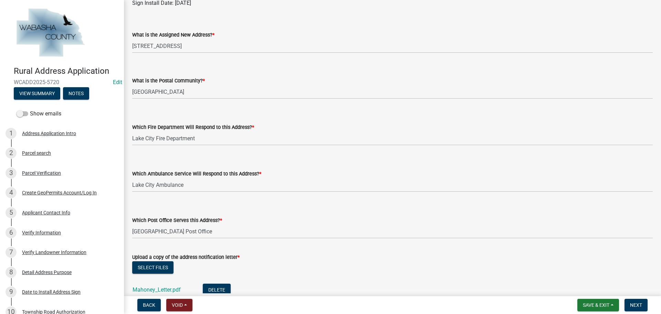
scroll to position [146, 0]
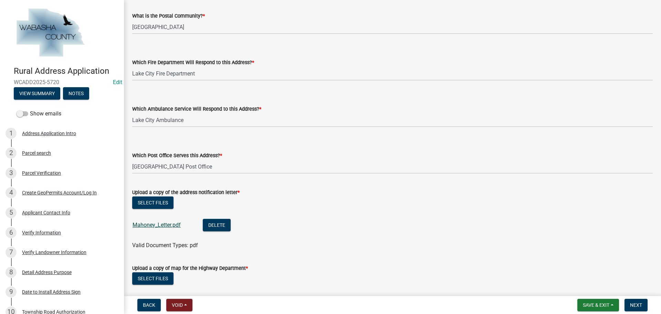
click at [158, 224] on link "Mahoney_Letter.pdf" at bounding box center [157, 224] width 48 height 7
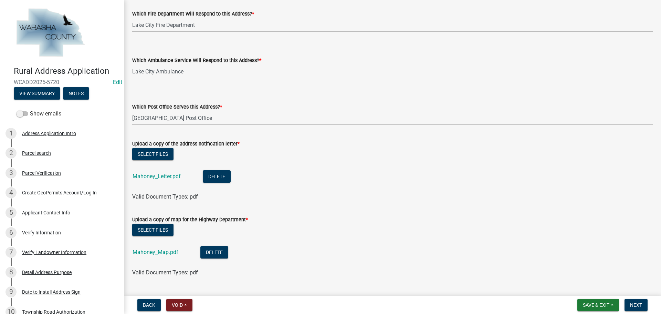
scroll to position [214, 0]
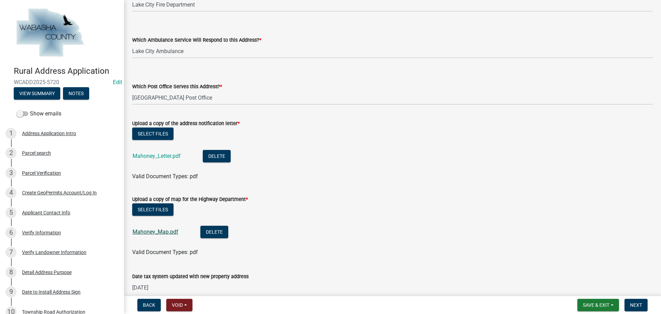
click at [142, 231] on link "Mahoney_Map.pdf" at bounding box center [156, 231] width 46 height 7
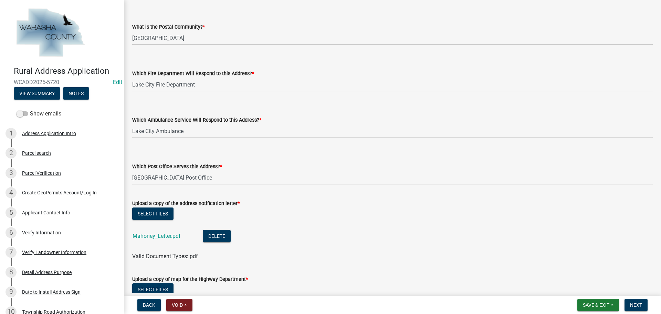
scroll to position [8, 0]
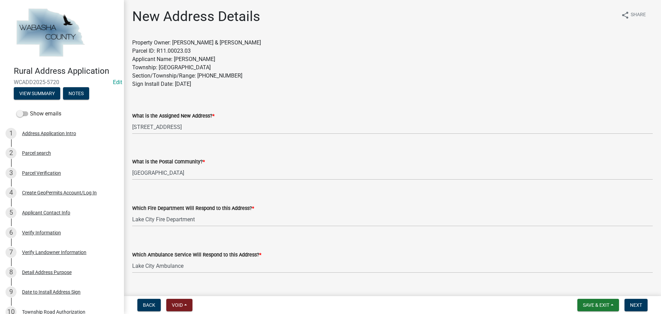
select select "14c6c13b-027e-4979-88d5-64e8ecd7a98f"
select select "18acae71-45d7-4da7-849e-5c4766cc7b2b"
select select "998697cc-b88c-433b-957e-4c51d807fe64"
select select "ae1a5211-d51b-419a-a509-1dce62e985f8"
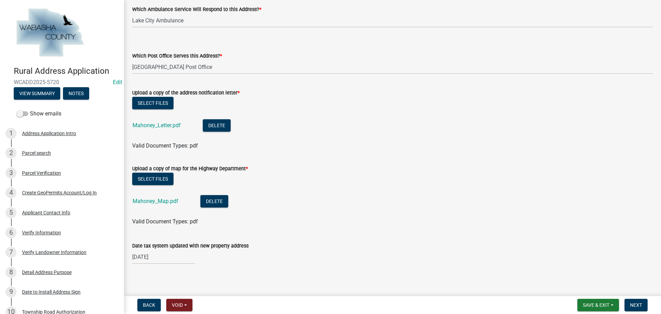
scroll to position [249, 0]
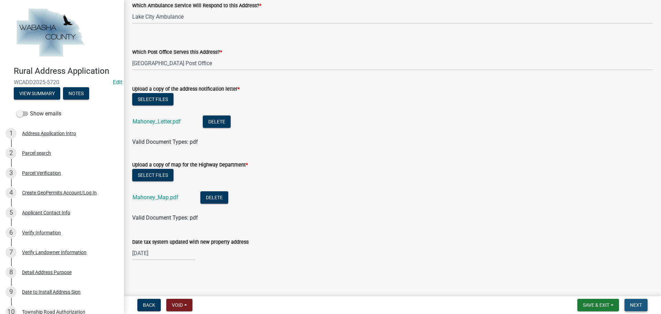
click at [631, 305] on span "Next" at bounding box center [636, 305] width 12 height 6
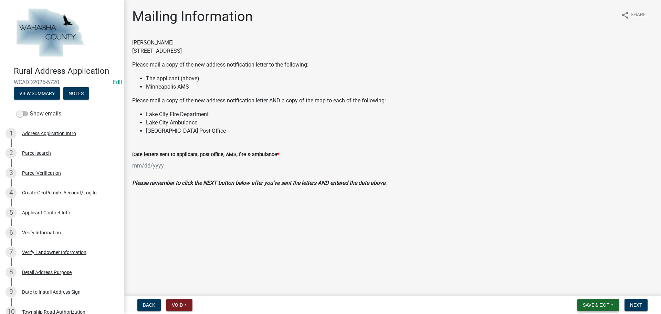
click at [599, 306] on span "Save & Exit" at bounding box center [596, 305] width 27 height 6
click at [582, 266] on button "Save" at bounding box center [591, 270] width 55 height 17
click at [25, 113] on span at bounding box center [23, 113] width 12 height 5
click at [30, 109] on input "Show emails" at bounding box center [30, 109] width 0 height 0
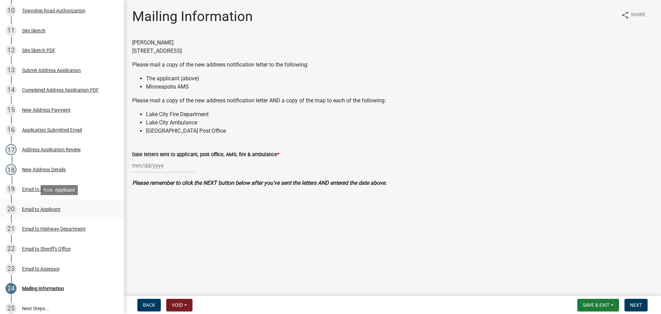
scroll to position [369, 0]
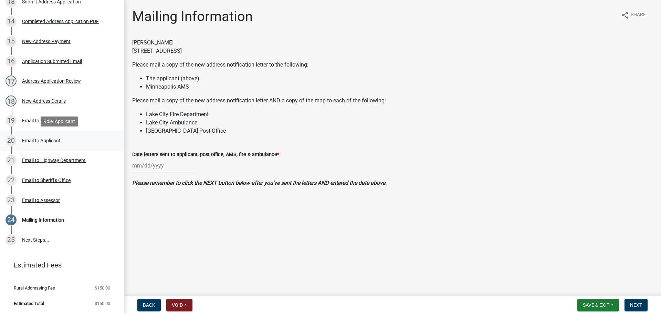
click at [46, 138] on div "Email to Applicant" at bounding box center [41, 140] width 39 height 5
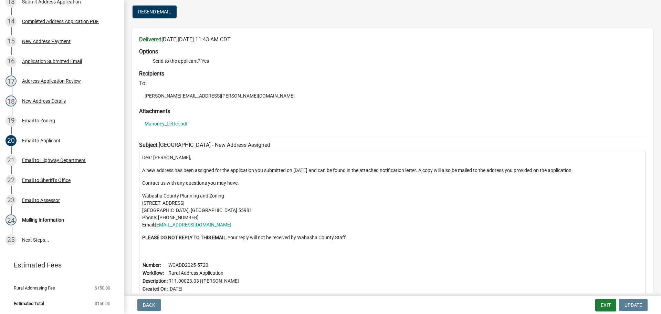
scroll to position [0, 0]
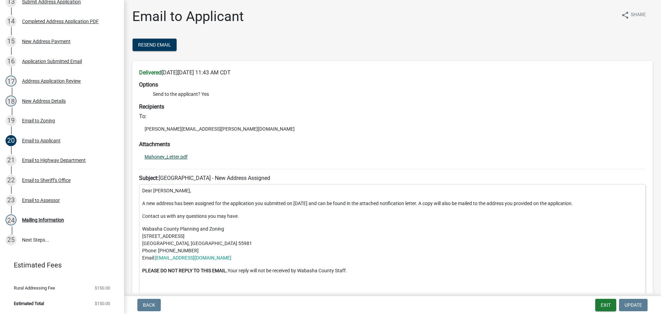
click at [159, 157] on link "Mahoney_Letter.pdf" at bounding box center [166, 156] width 43 height 5
click at [607, 302] on button "Exit" at bounding box center [605, 304] width 21 height 12
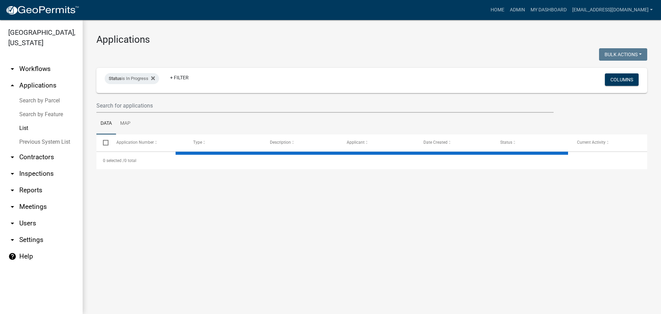
select select "3: 100"
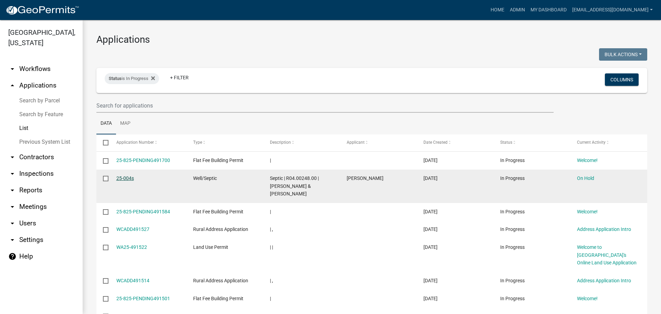
click at [128, 178] on link "25-004s" at bounding box center [125, 178] width 18 height 6
